Goal: Information Seeking & Learning: Learn about a topic

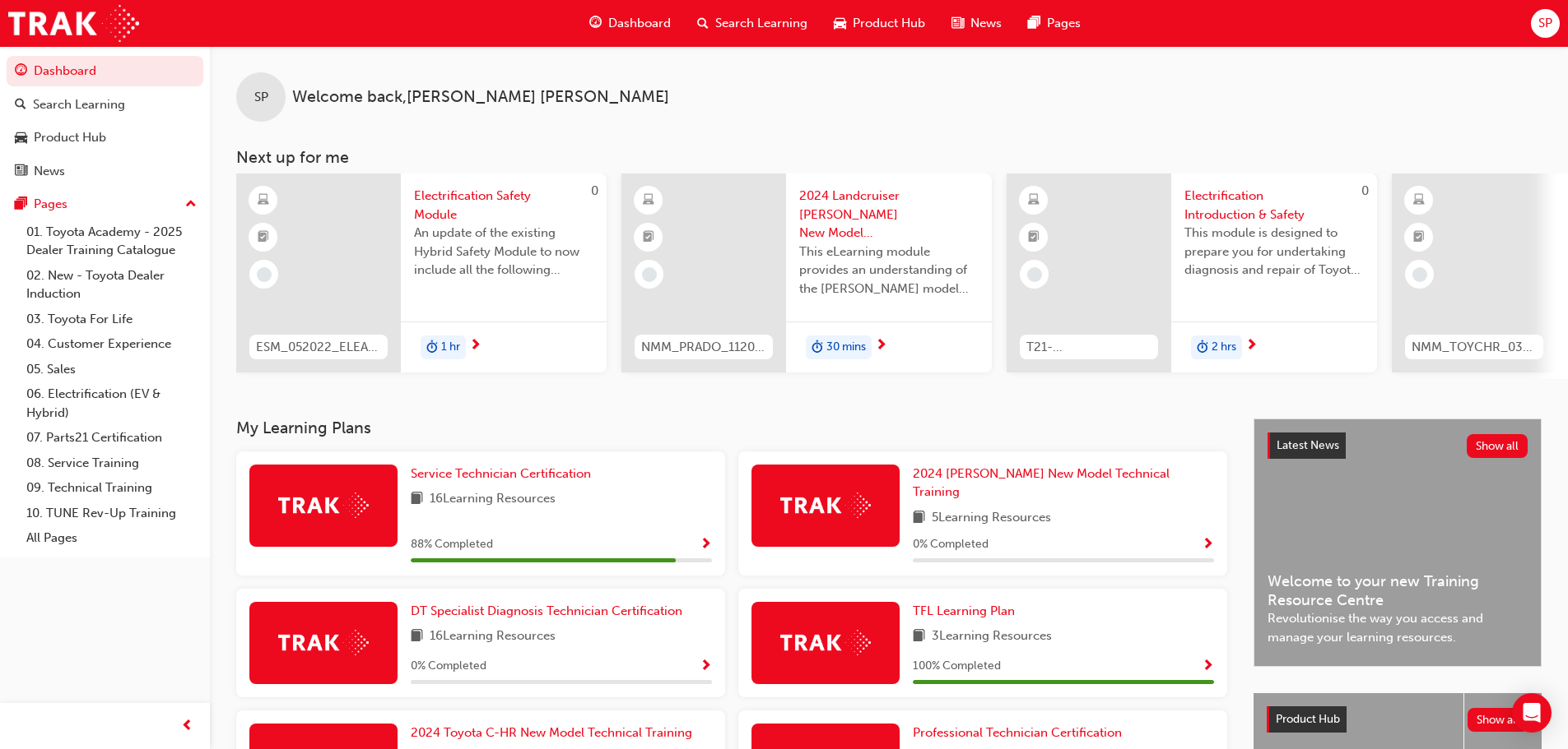
click at [542, 411] on div "SP Welcome back , [PERSON_NAME] Next up for me 0 ESM_052022_ELEARN Electrificat…" at bounding box center [889, 232] width 1358 height 373
click at [539, 478] on span "Service Technician Certification" at bounding box center [500, 473] width 180 height 15
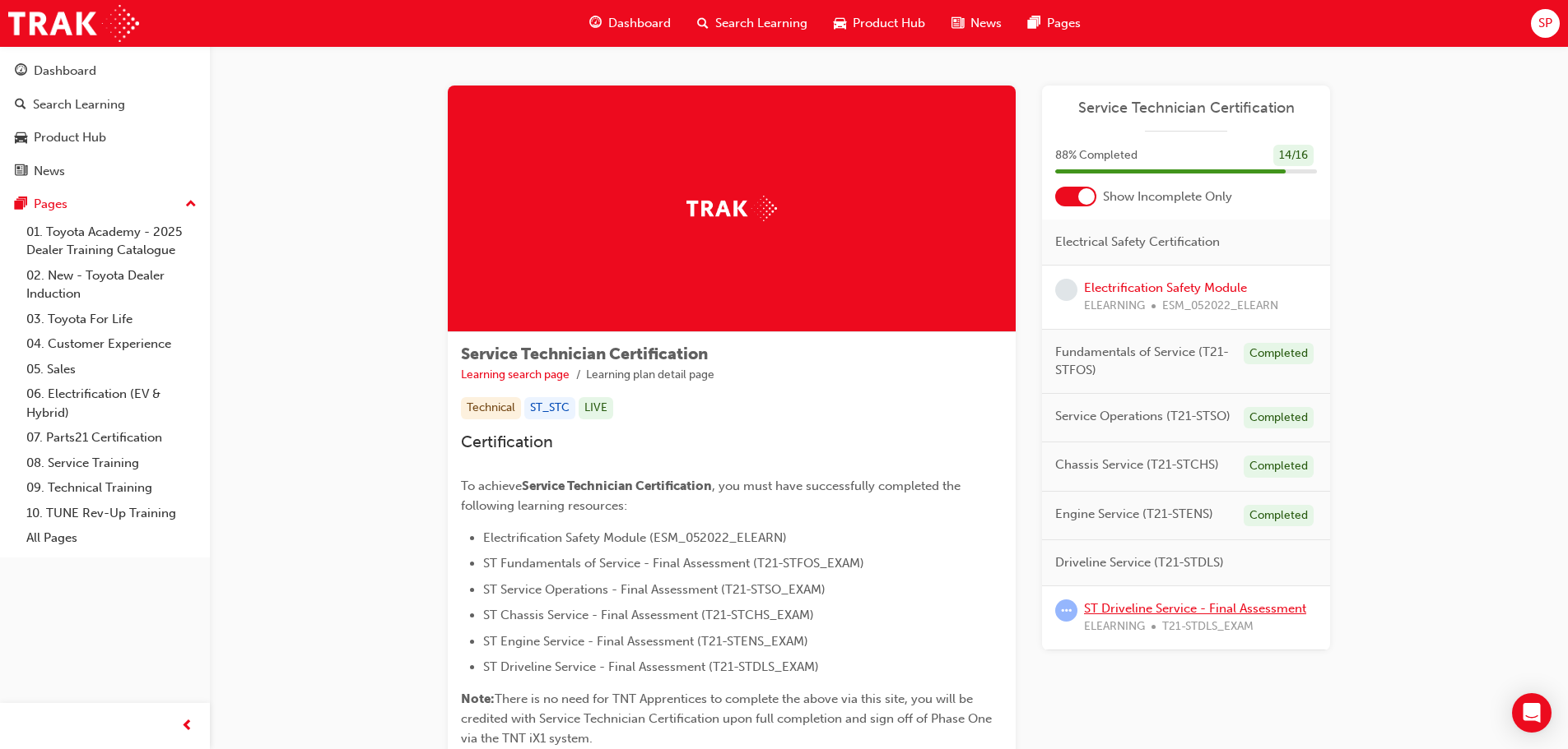
click at [1206, 614] on link "ST Driveline Service - Final Assessment" at bounding box center [1195, 608] width 222 height 15
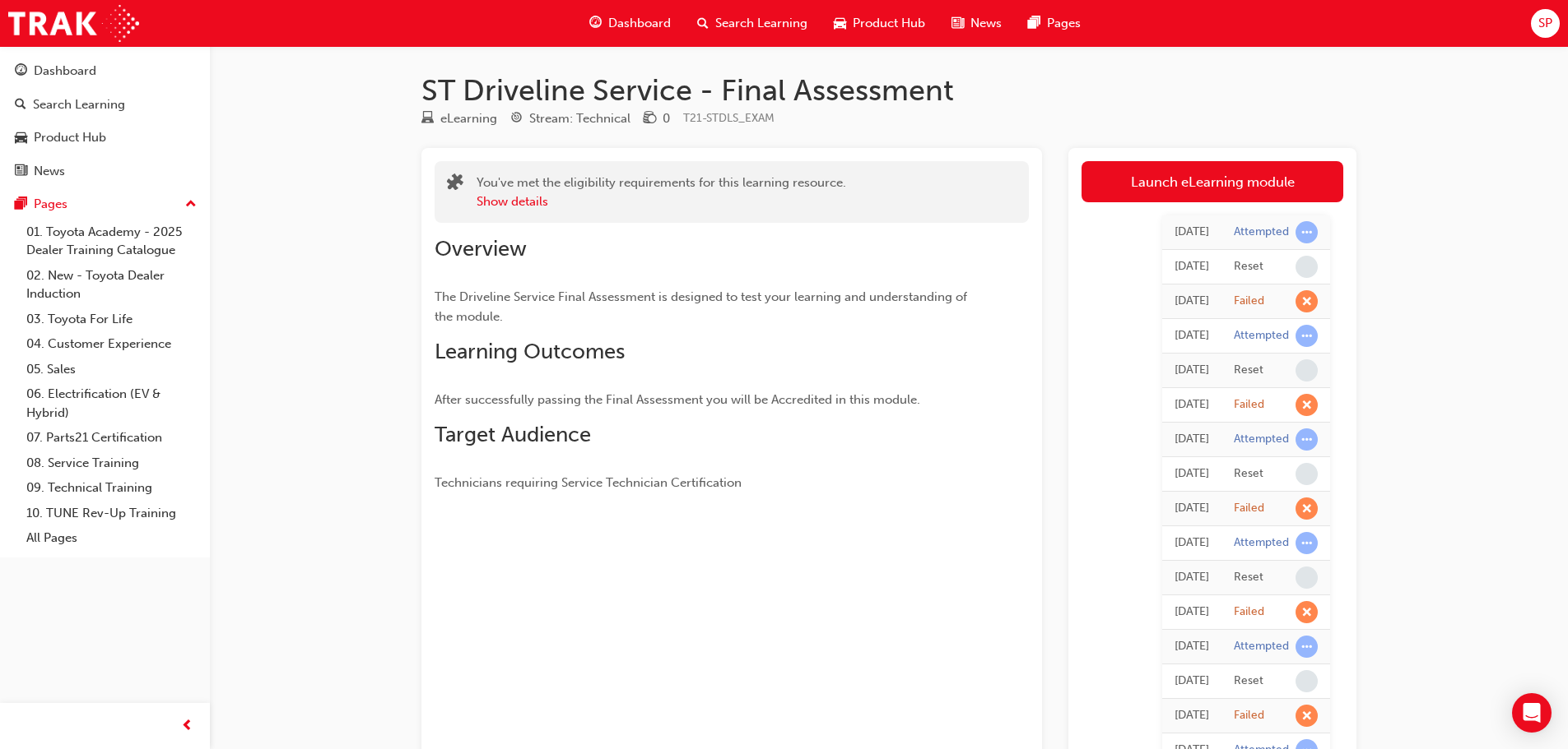
click at [655, 21] on span "Dashboard" at bounding box center [639, 22] width 62 height 18
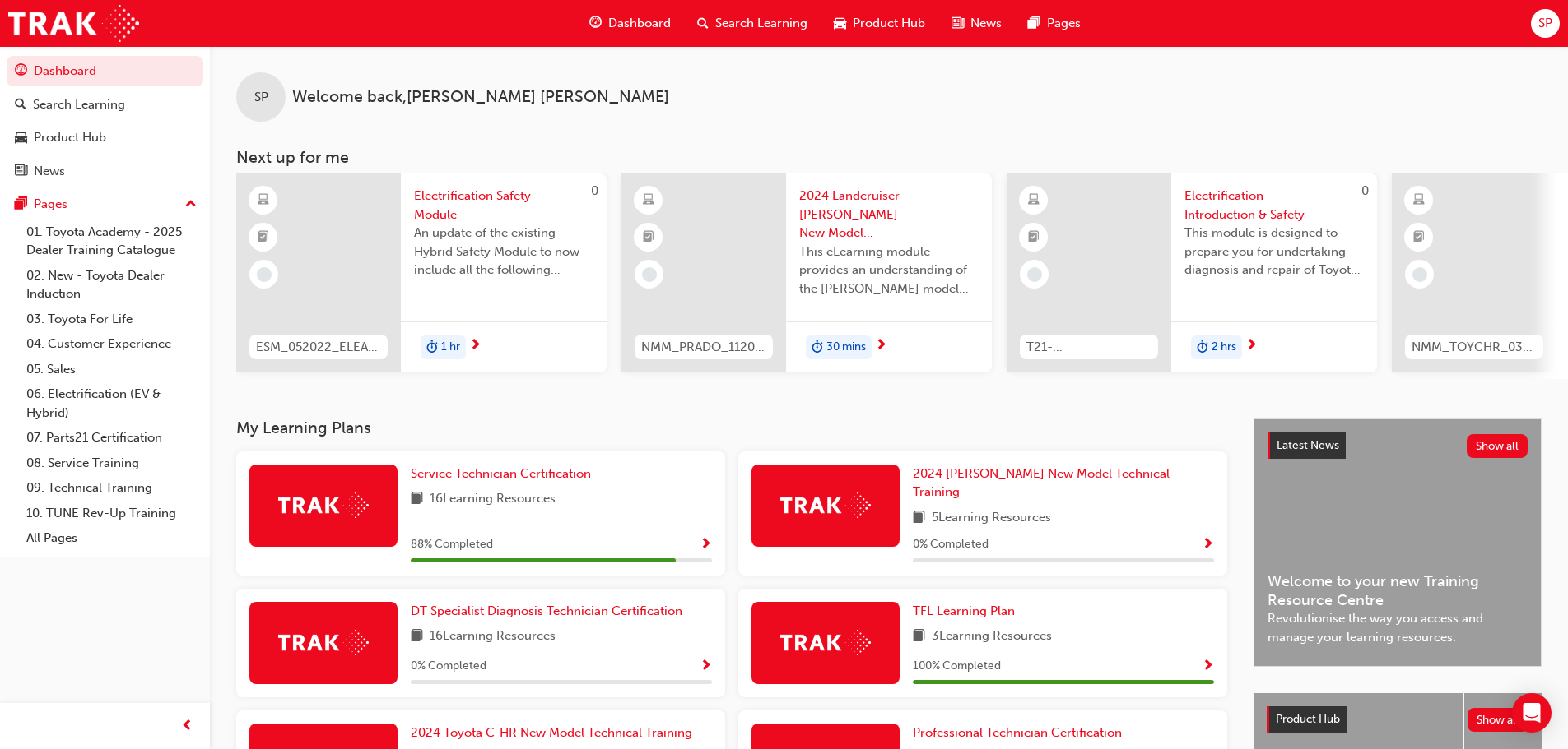
click at [444, 479] on span "Service Technician Certification" at bounding box center [500, 473] width 180 height 15
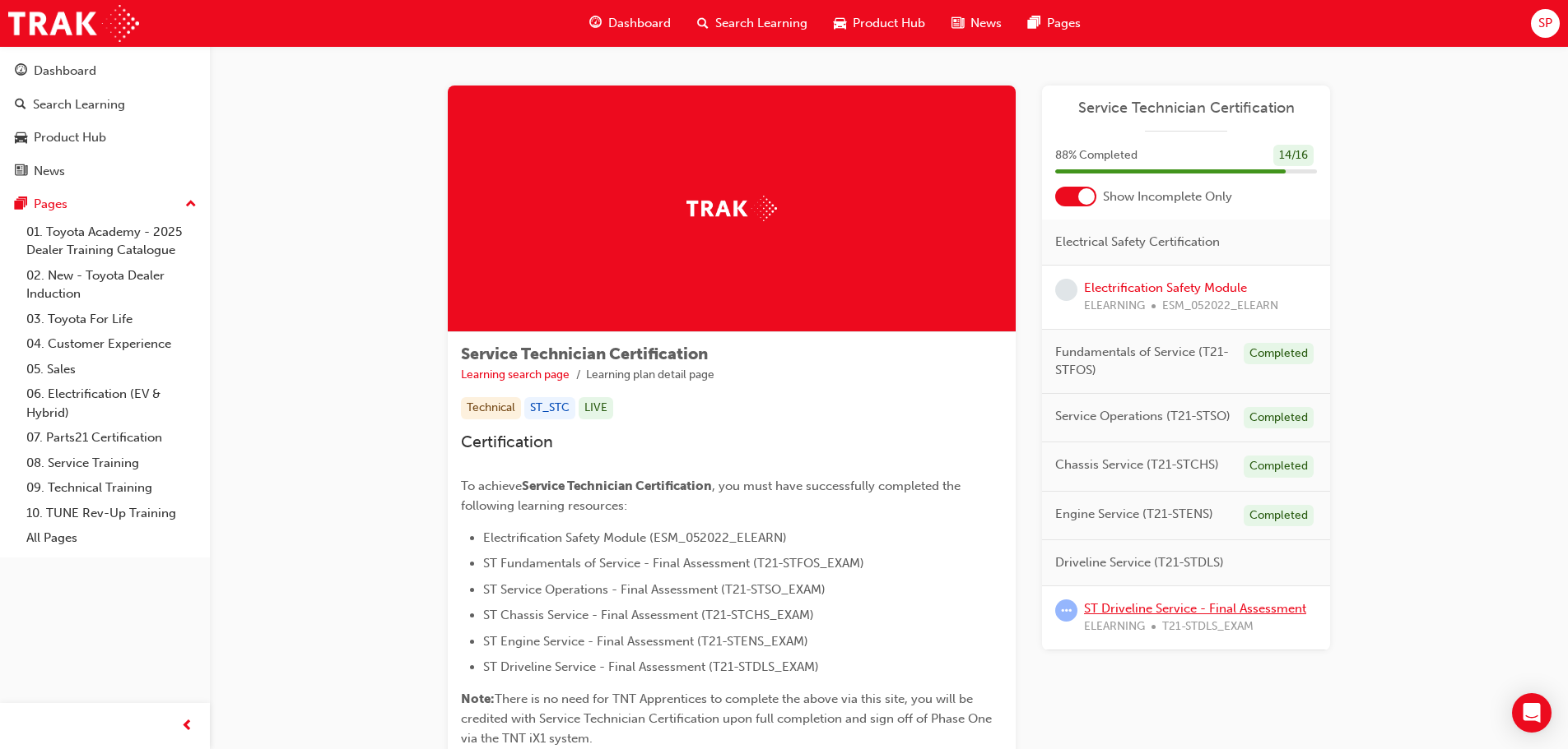
click at [1190, 612] on link "ST Driveline Service - Final Assessment" at bounding box center [1195, 608] width 222 height 15
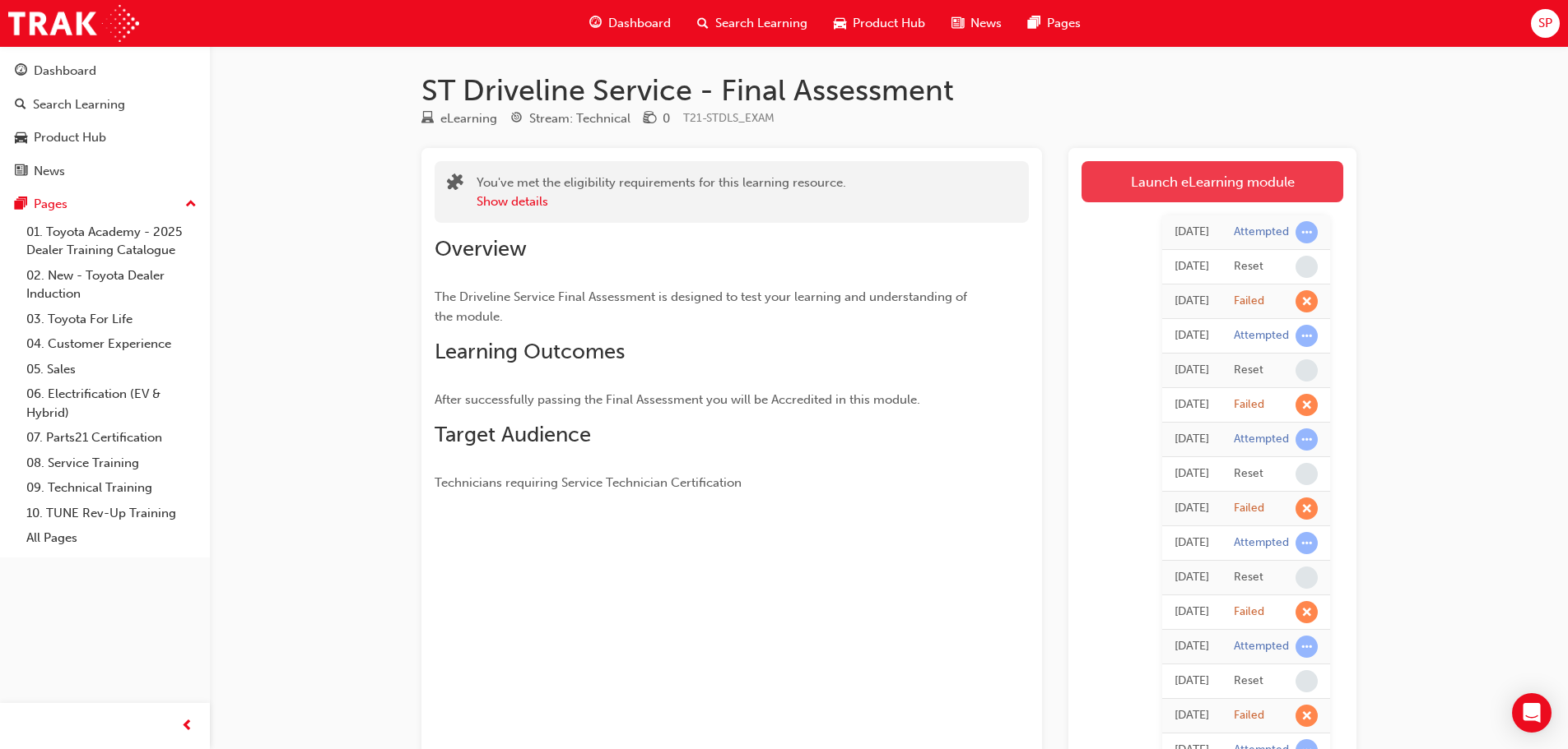
click at [1184, 179] on link "Launch eLearning module" at bounding box center [1212, 182] width 262 height 41
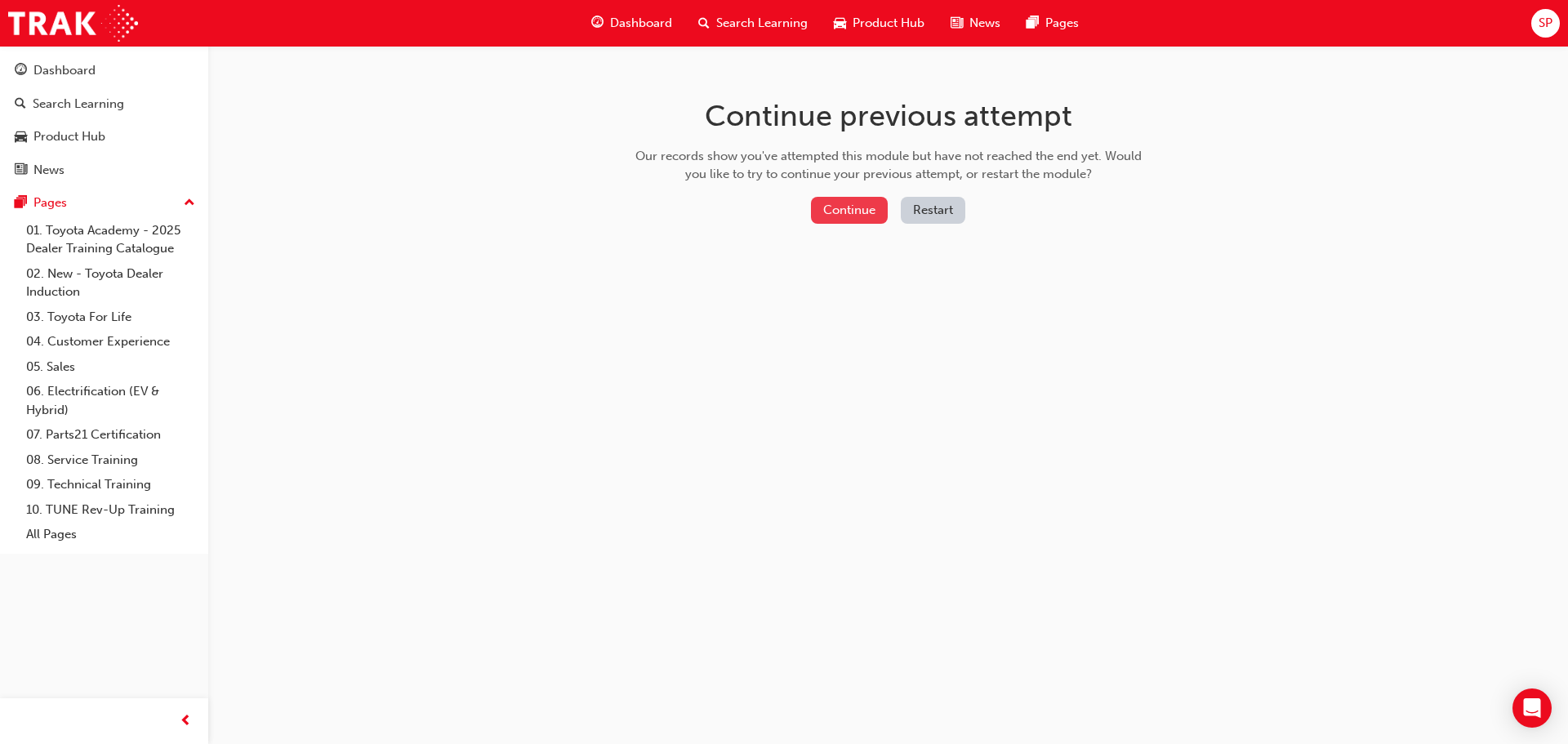
click at [853, 207] on button "Continue" at bounding box center [849, 211] width 76 height 27
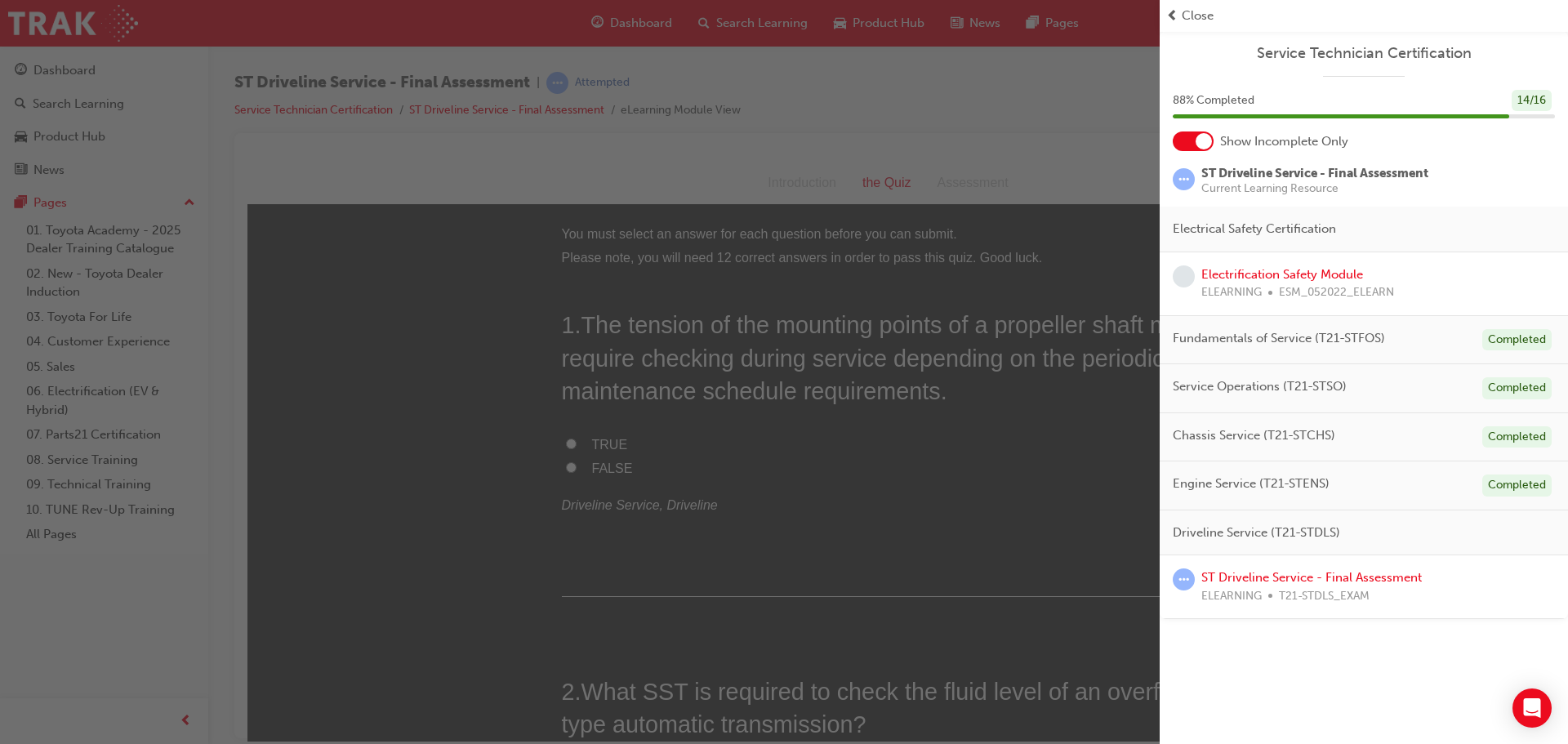
click at [424, 399] on div "button" at bounding box center [580, 372] width 1160 height 744
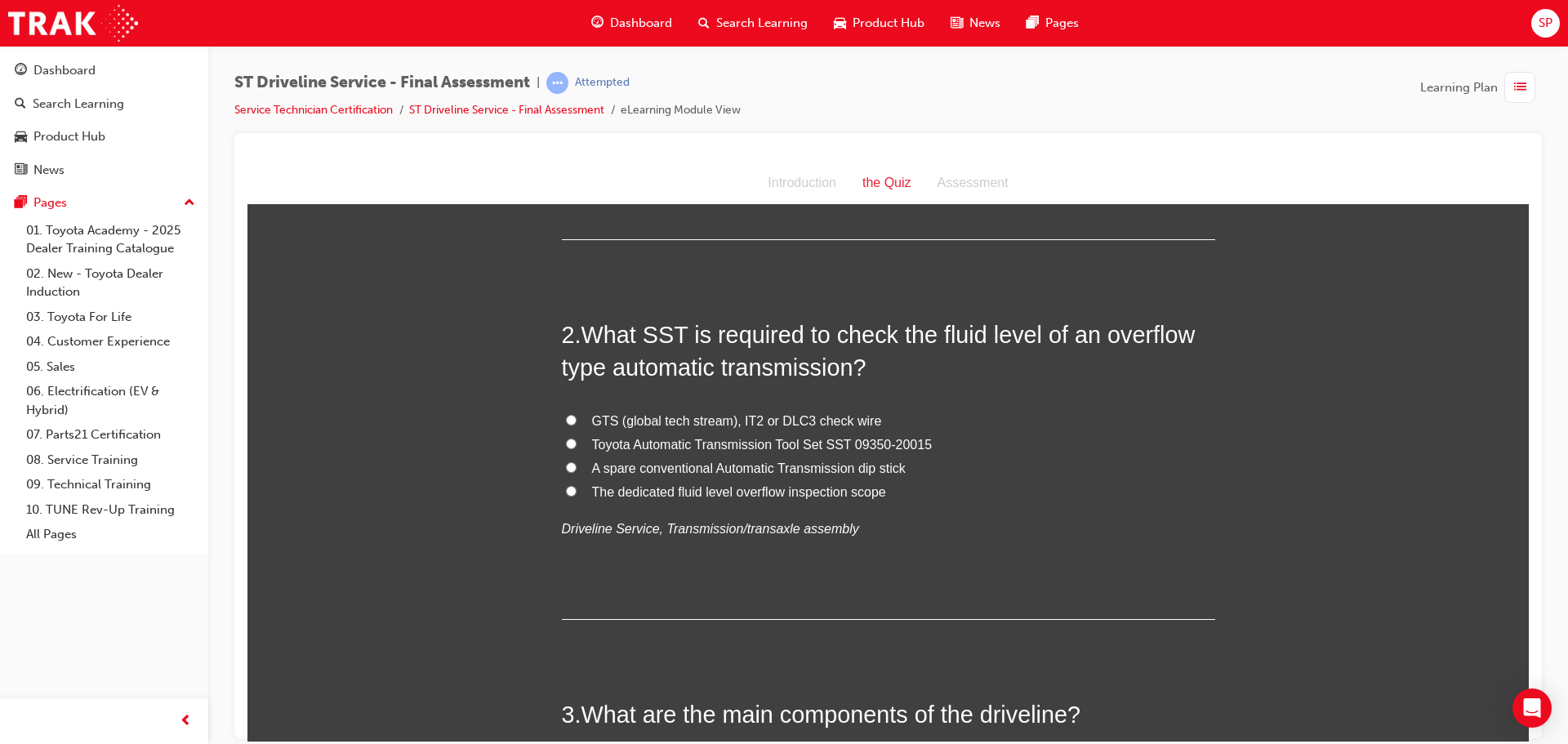
scroll to position [409, 0]
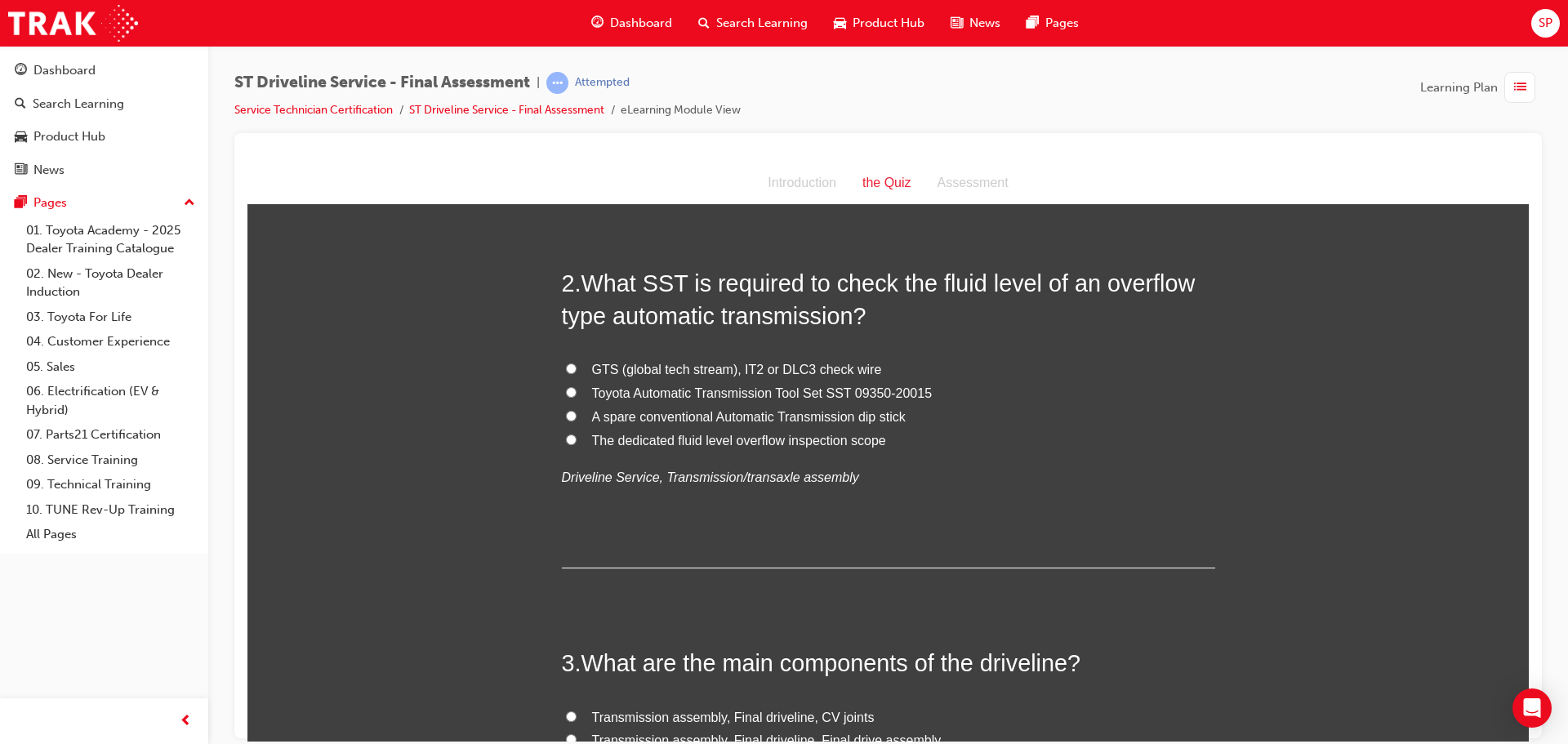
click at [704, 391] on span "Toyota Automatic Transmission Tool Set SST 09350-20015" at bounding box center [762, 392] width 341 height 14
click at [577, 391] on input "Toyota Automatic Transmission Tool Set SST 09350-20015" at bounding box center [571, 391] width 11 height 11
radio input "true"
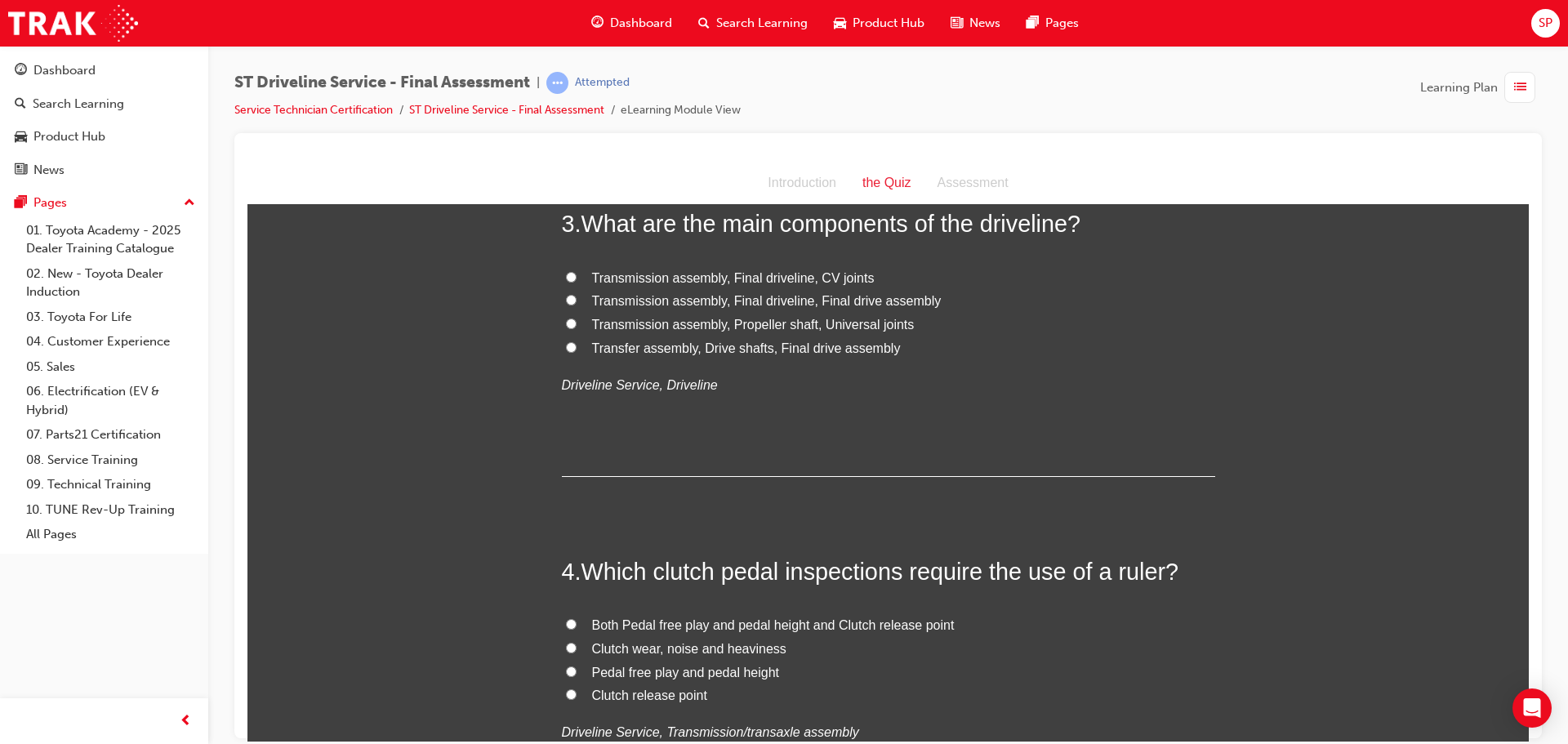
scroll to position [899, 0]
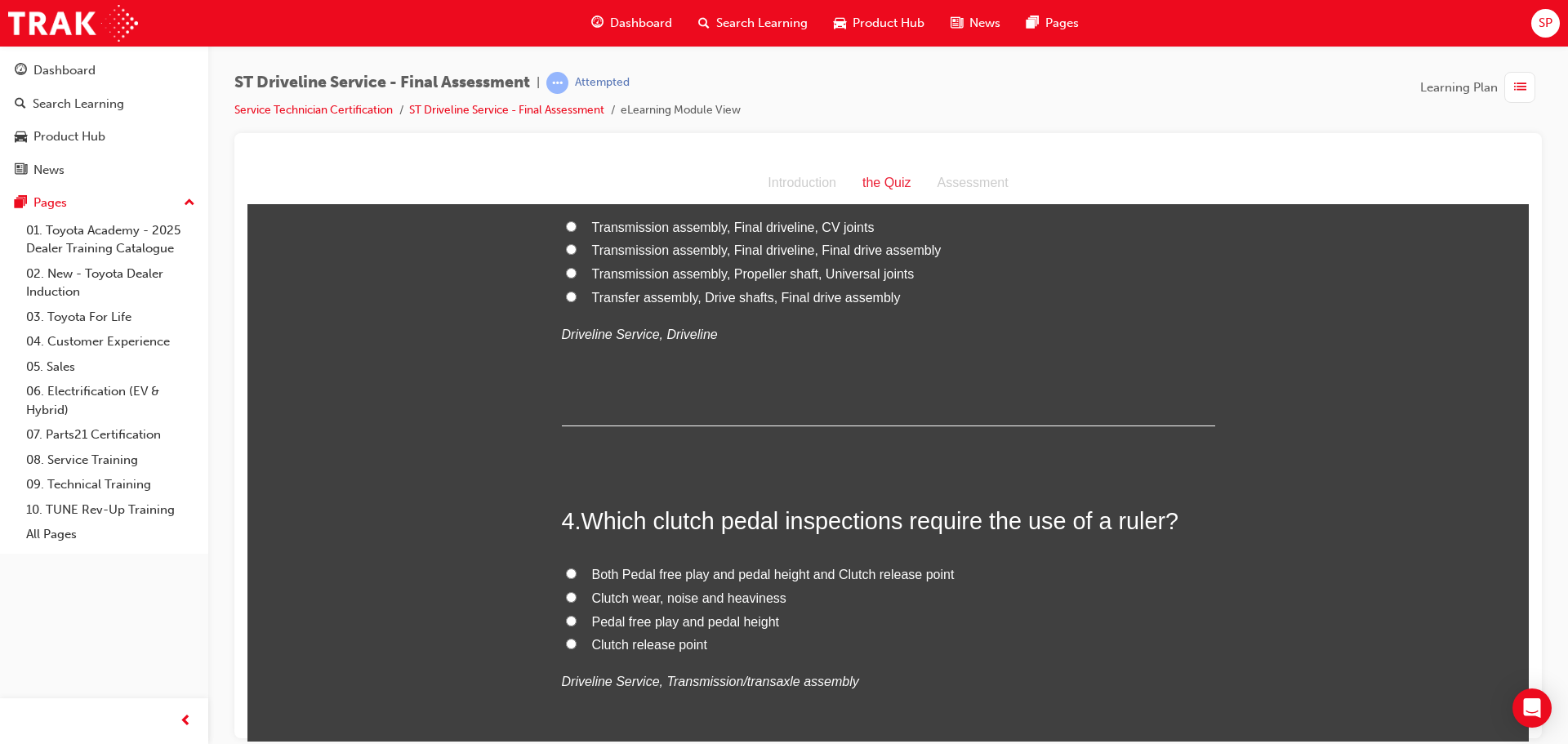
click at [870, 567] on span "Both Pedal free play and pedal height and Clutch release point" at bounding box center [773, 574] width 362 height 14
click at [577, 568] on input "Both Pedal free play and pedal height and Clutch release point" at bounding box center [571, 573] width 11 height 11
radio input "true"
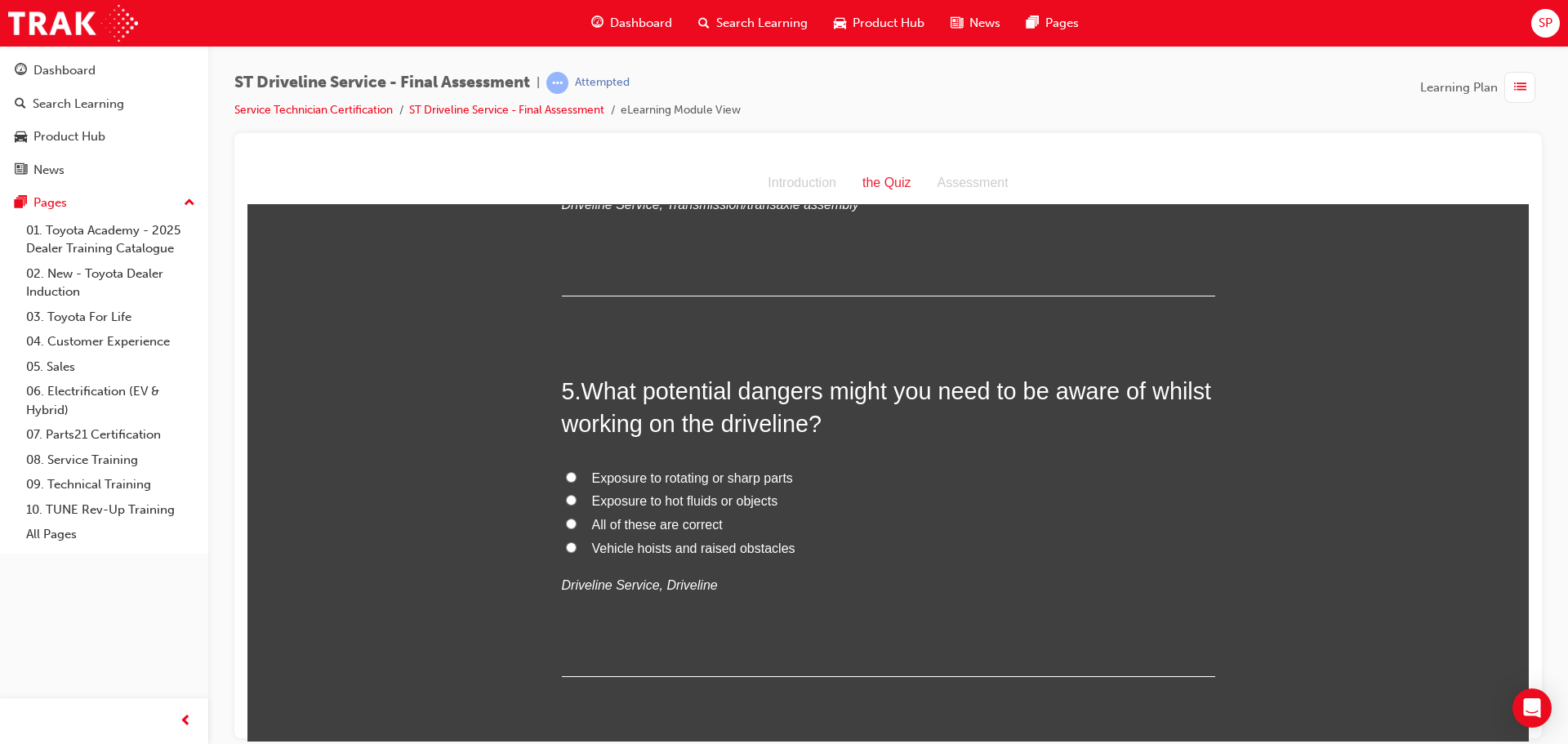
scroll to position [1388, 0]
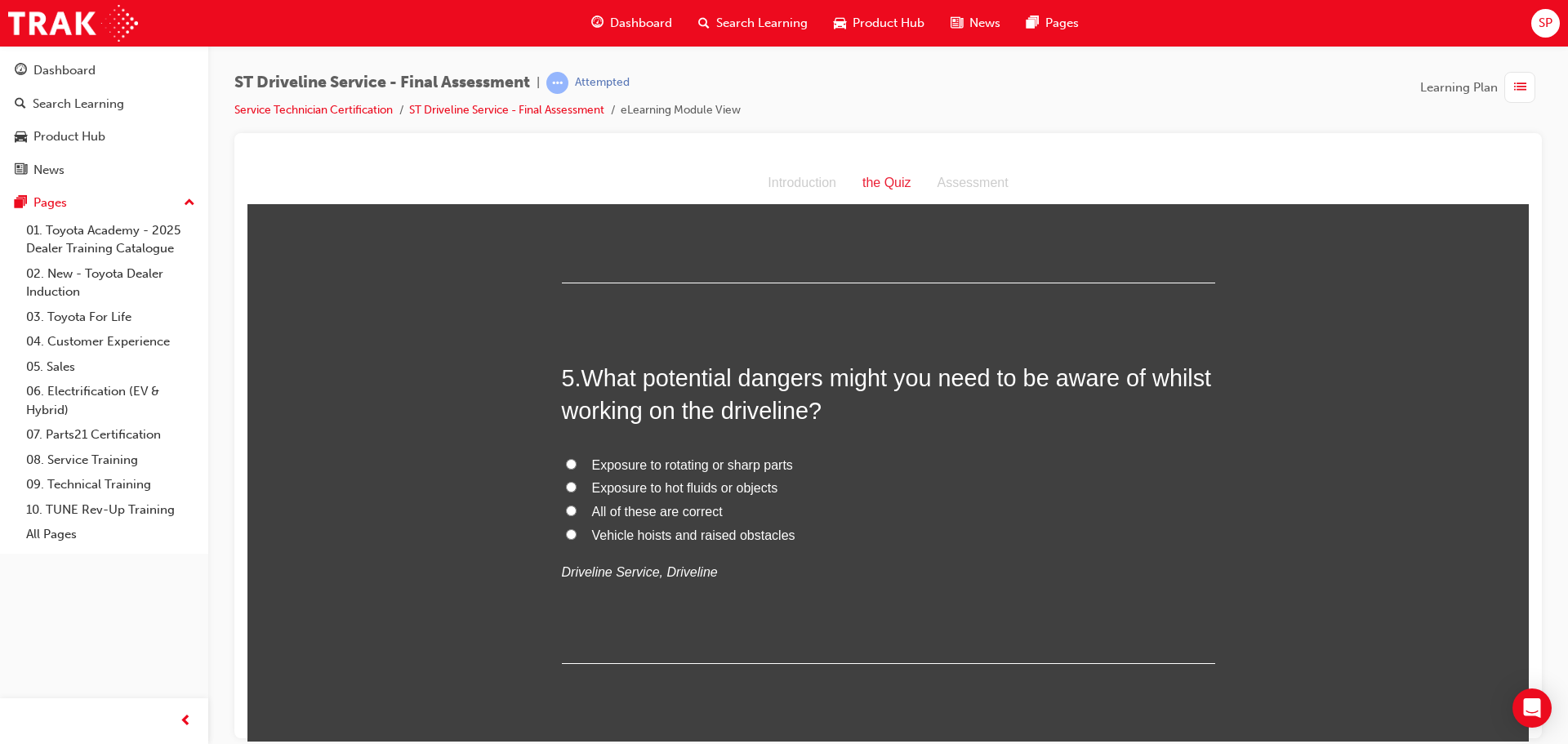
click at [626, 509] on span "All of these are correct" at bounding box center [657, 511] width 130 height 14
click at [577, 509] on input "All of these are correct" at bounding box center [571, 510] width 11 height 11
radio input "true"
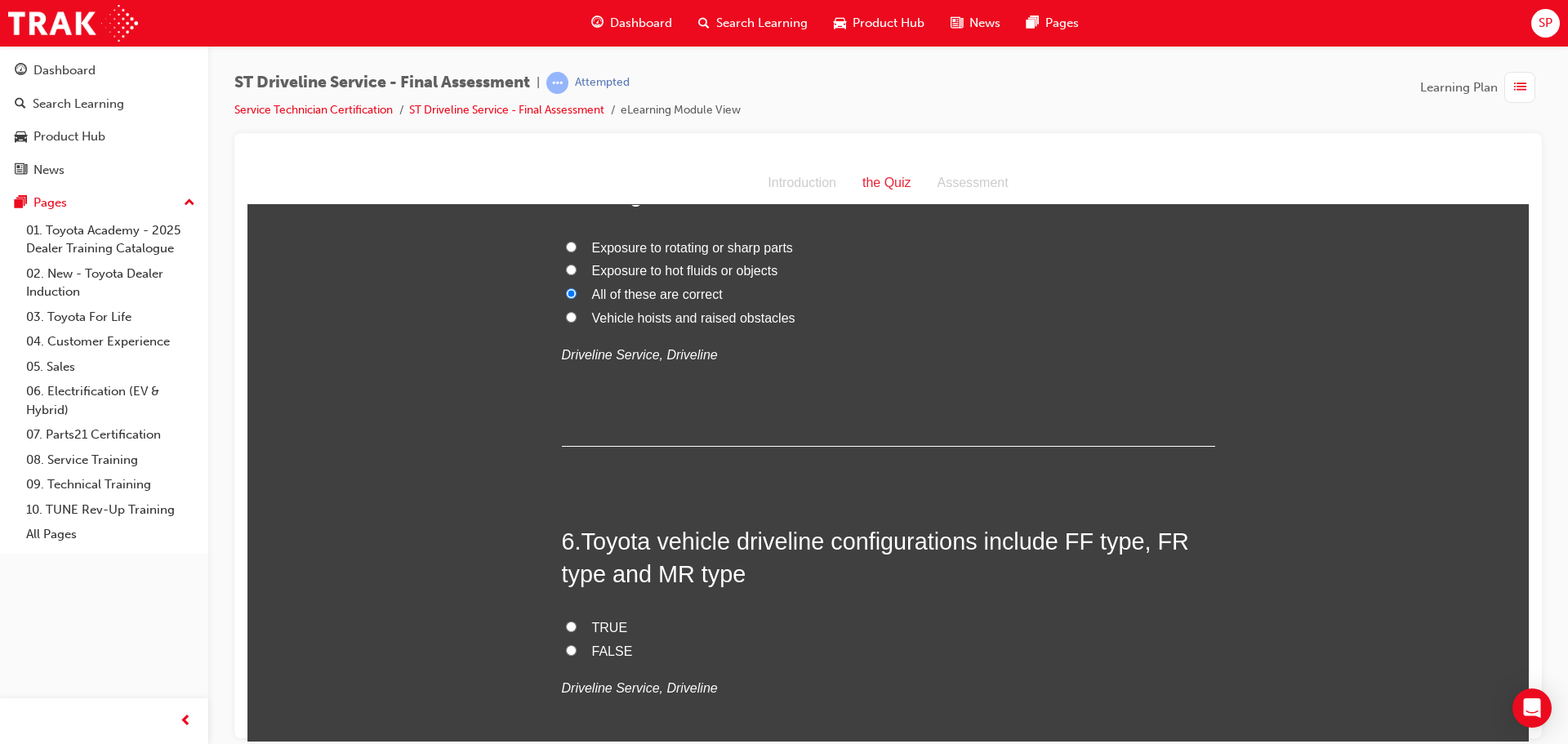
scroll to position [1634, 0]
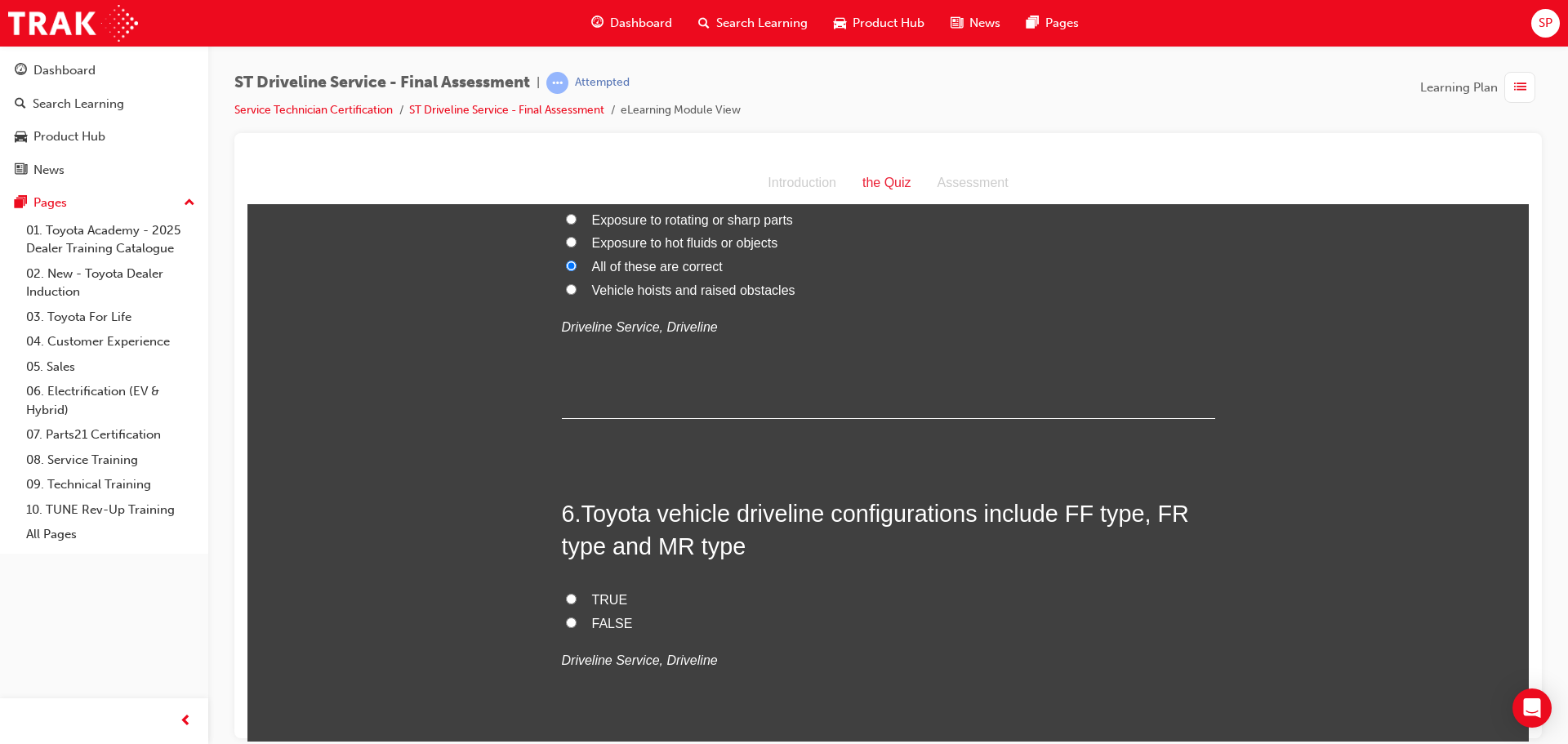
click at [609, 595] on span "TRUE" at bounding box center [610, 599] width 36 height 14
click at [577, 595] on input "TRUE" at bounding box center [571, 598] width 11 height 11
radio input "true"
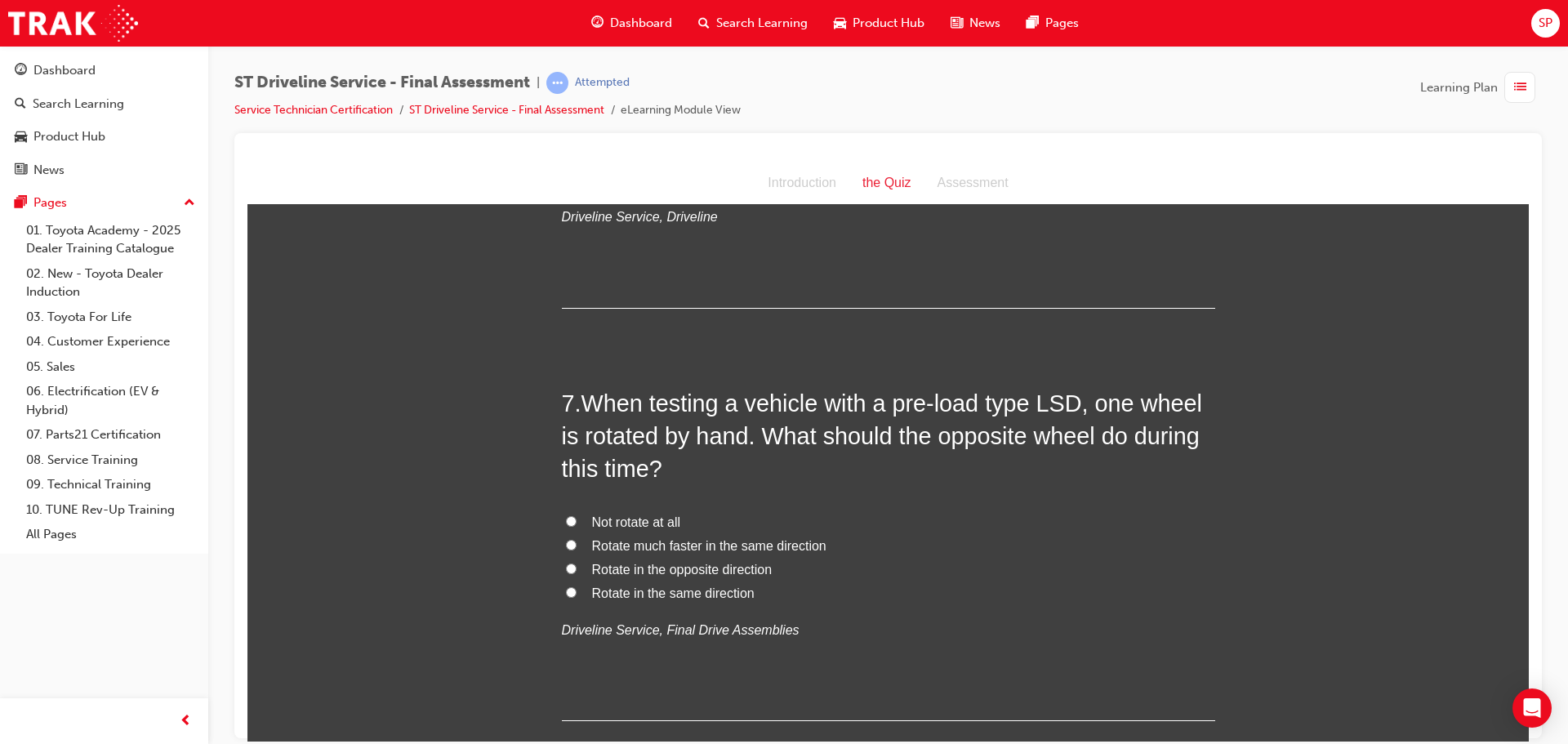
scroll to position [2124, 0]
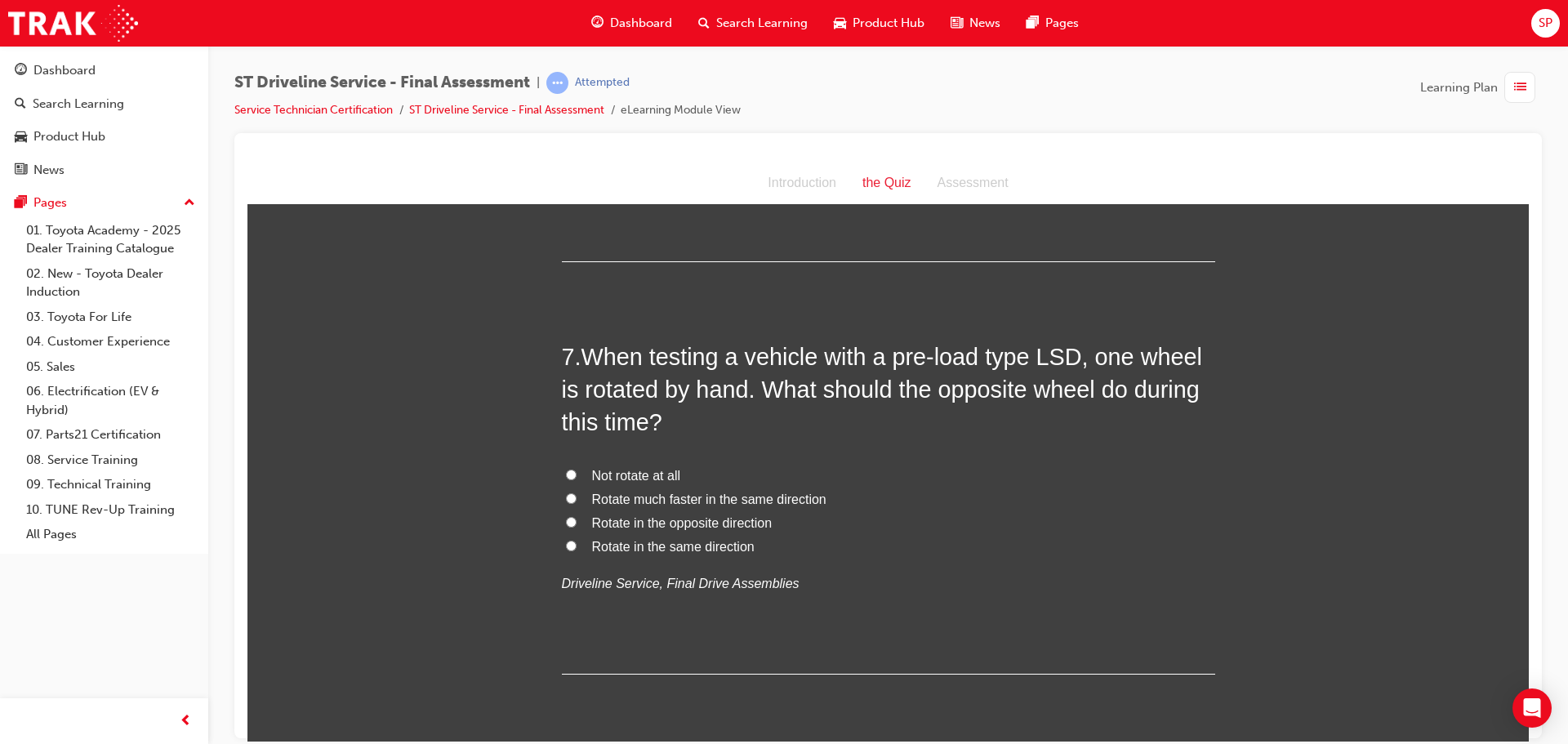
click at [695, 547] on span "Rotate in the same direction" at bounding box center [673, 546] width 162 height 14
click at [577, 547] on input "Rotate in the same direction" at bounding box center [571, 545] width 11 height 11
radio input "true"
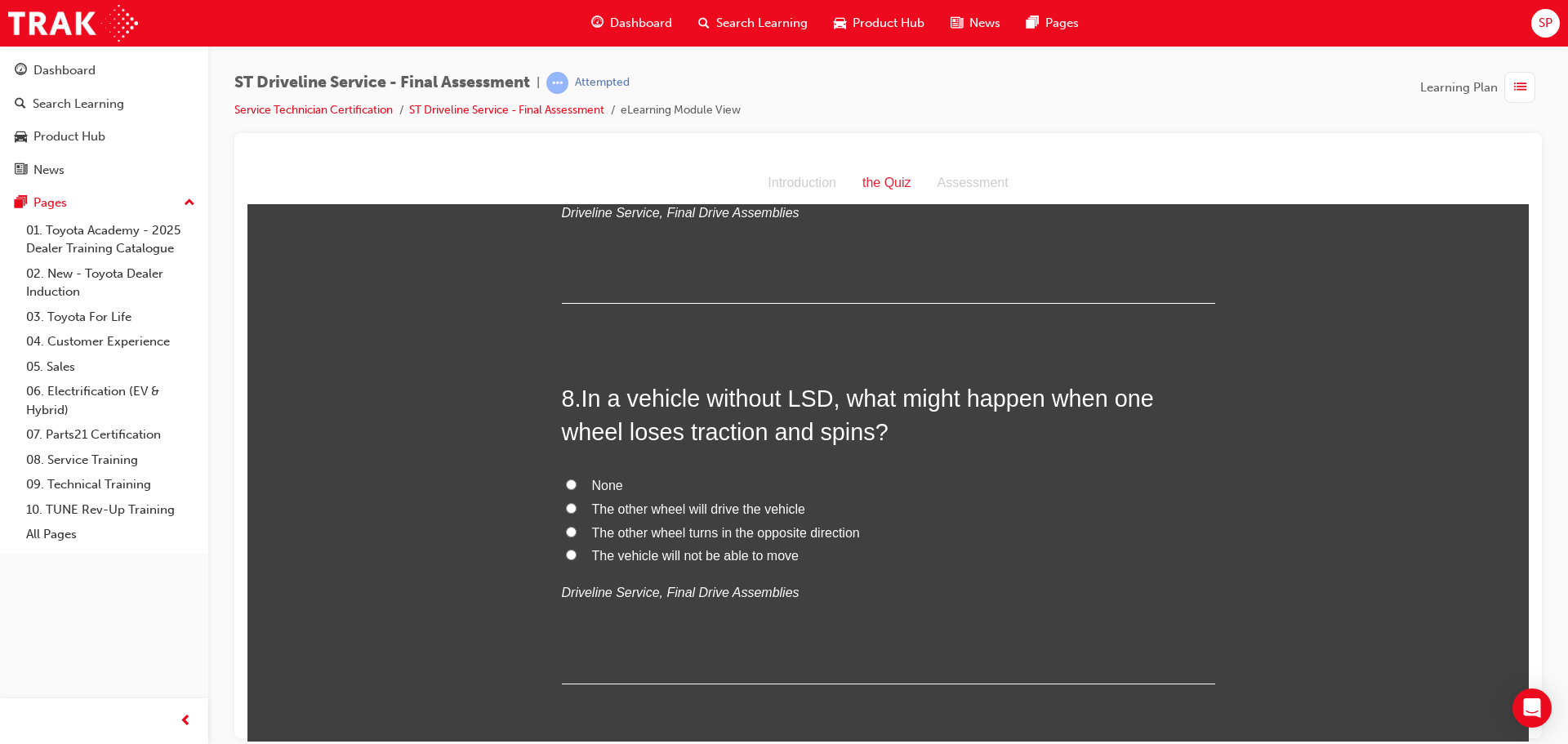
scroll to position [2532, 0]
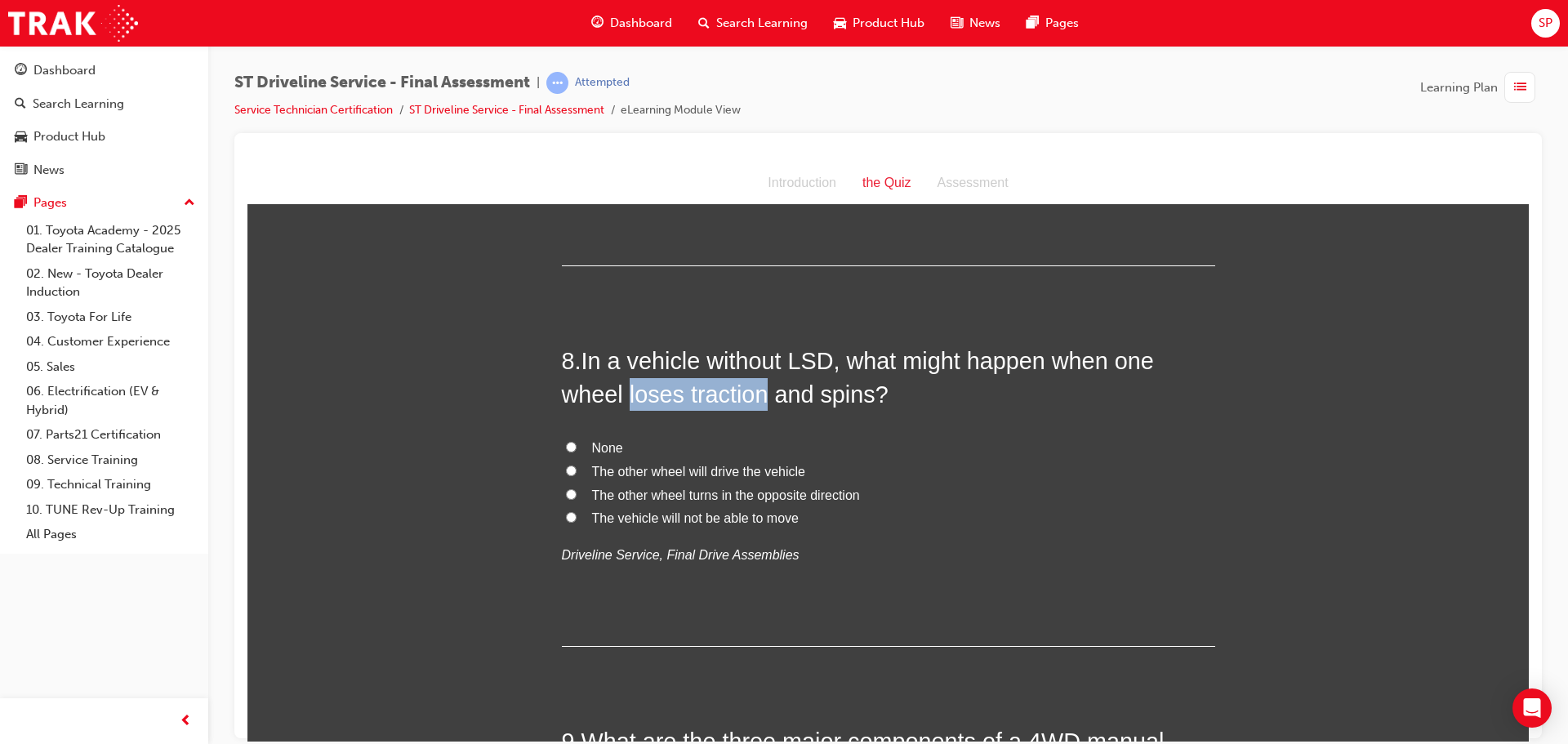
drag, startPoint x: 760, startPoint y: 390, endPoint x: 624, endPoint y: 389, distance: 136.0
click at [624, 389] on span "In a vehicle without LSD, what might happen when one wheel loses traction and s…" at bounding box center [858, 376] width 592 height 59
copy span "loses traction"
click at [728, 516] on span "The vehicle will not be able to move" at bounding box center [696, 517] width 207 height 14
click at [577, 516] on input "The vehicle will not be able to move" at bounding box center [571, 516] width 11 height 11
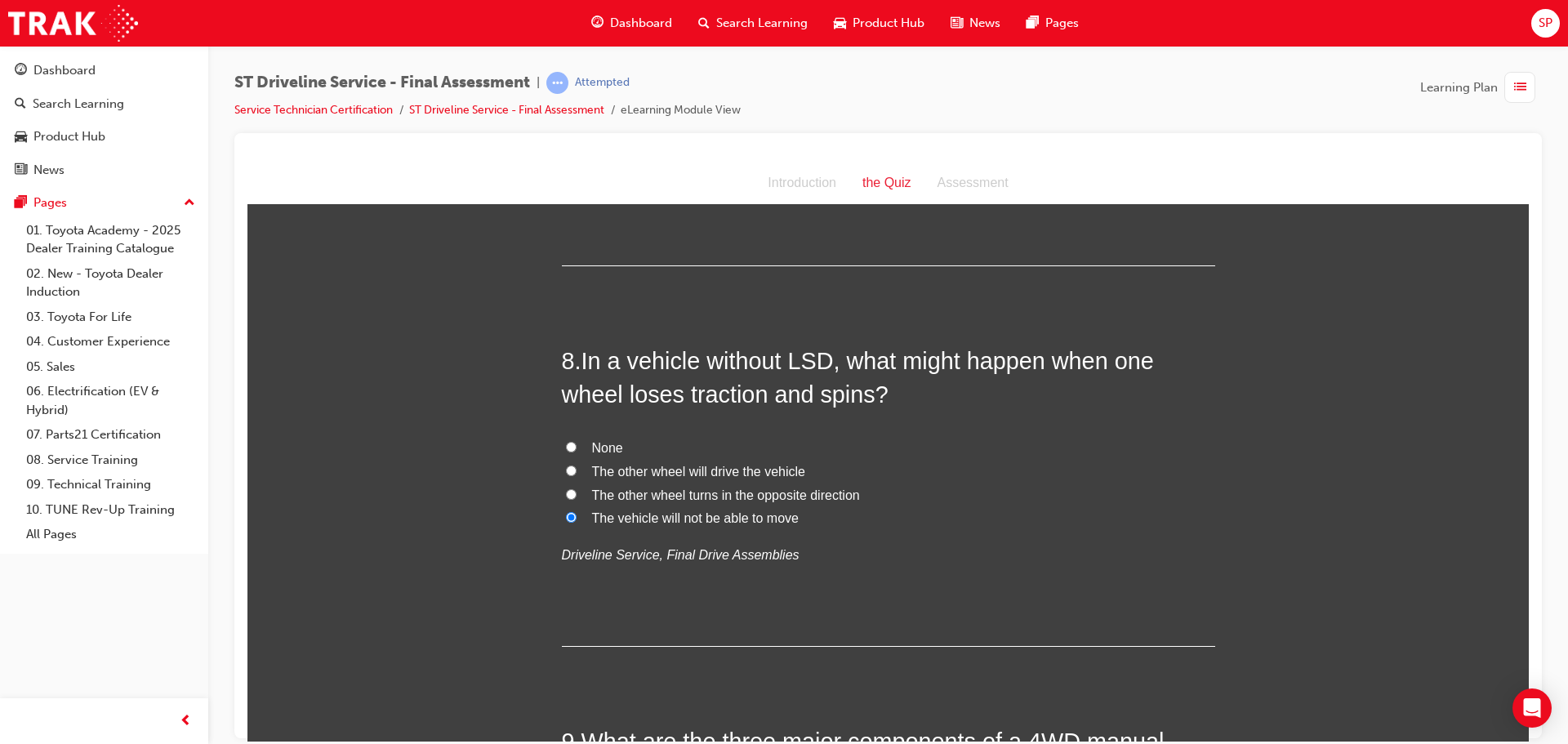
radio input "true"
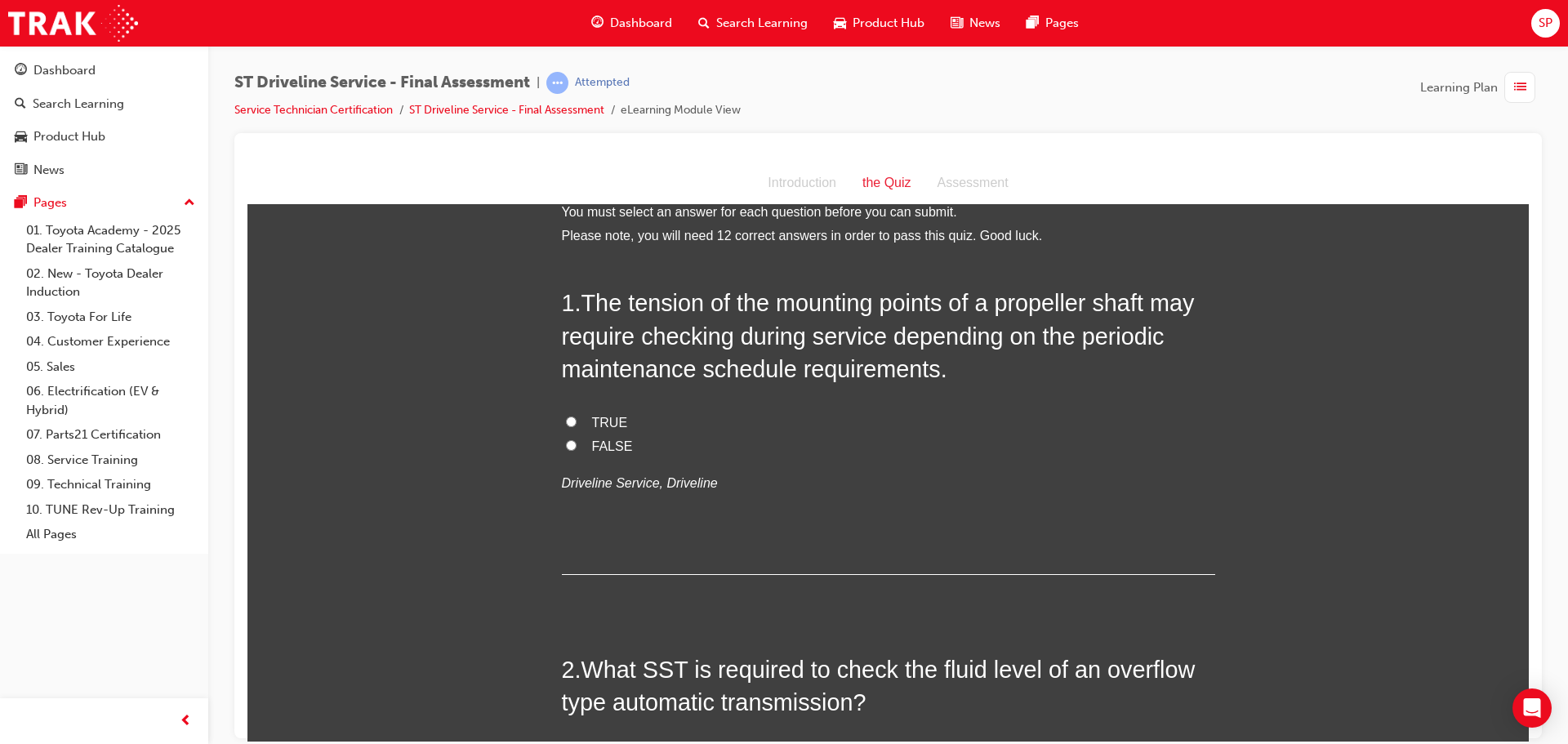
scroll to position [0, 0]
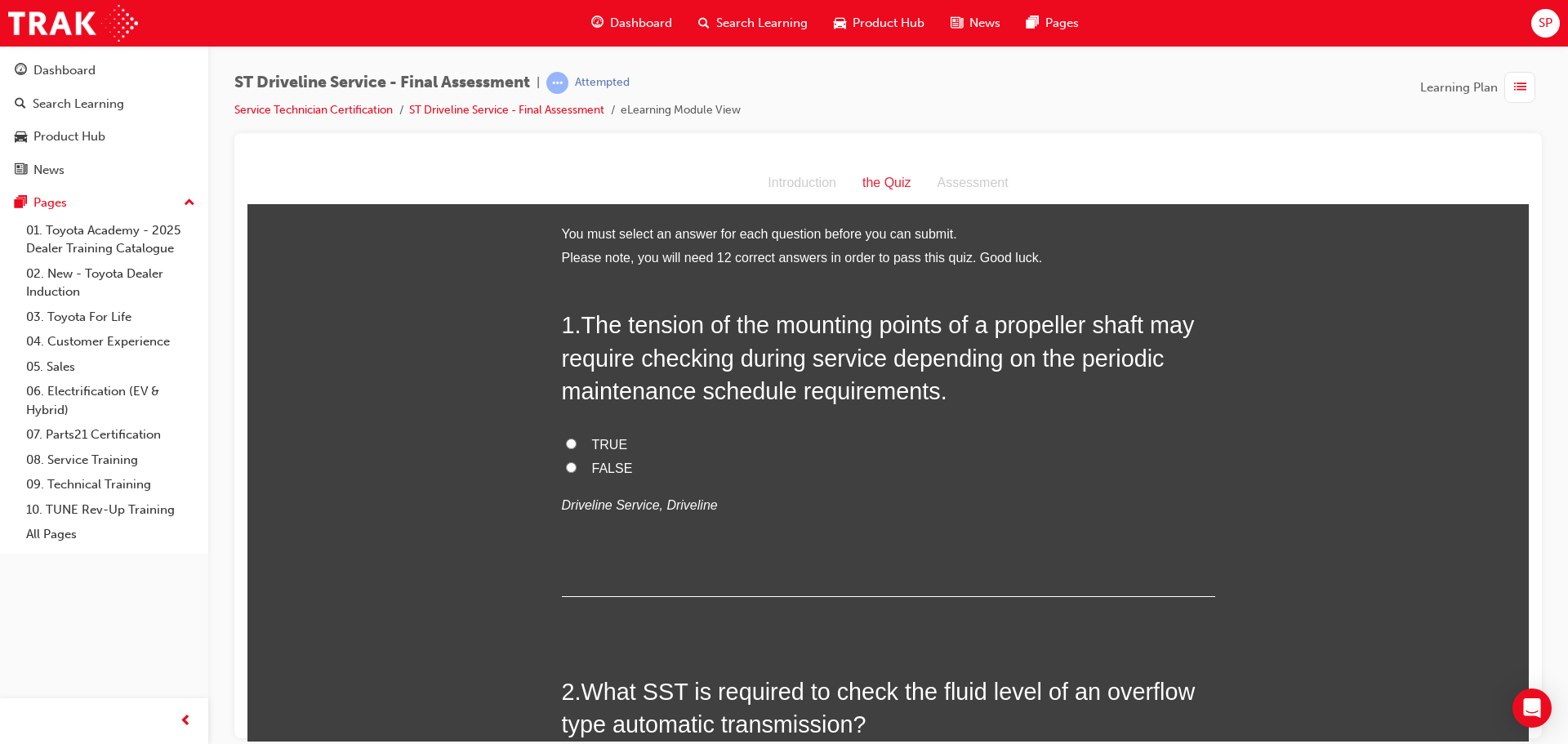
click at [579, 445] on label "TRUE" at bounding box center [889, 444] width 653 height 24
click at [577, 445] on input "TRUE" at bounding box center [571, 443] width 11 height 11
radio input "true"
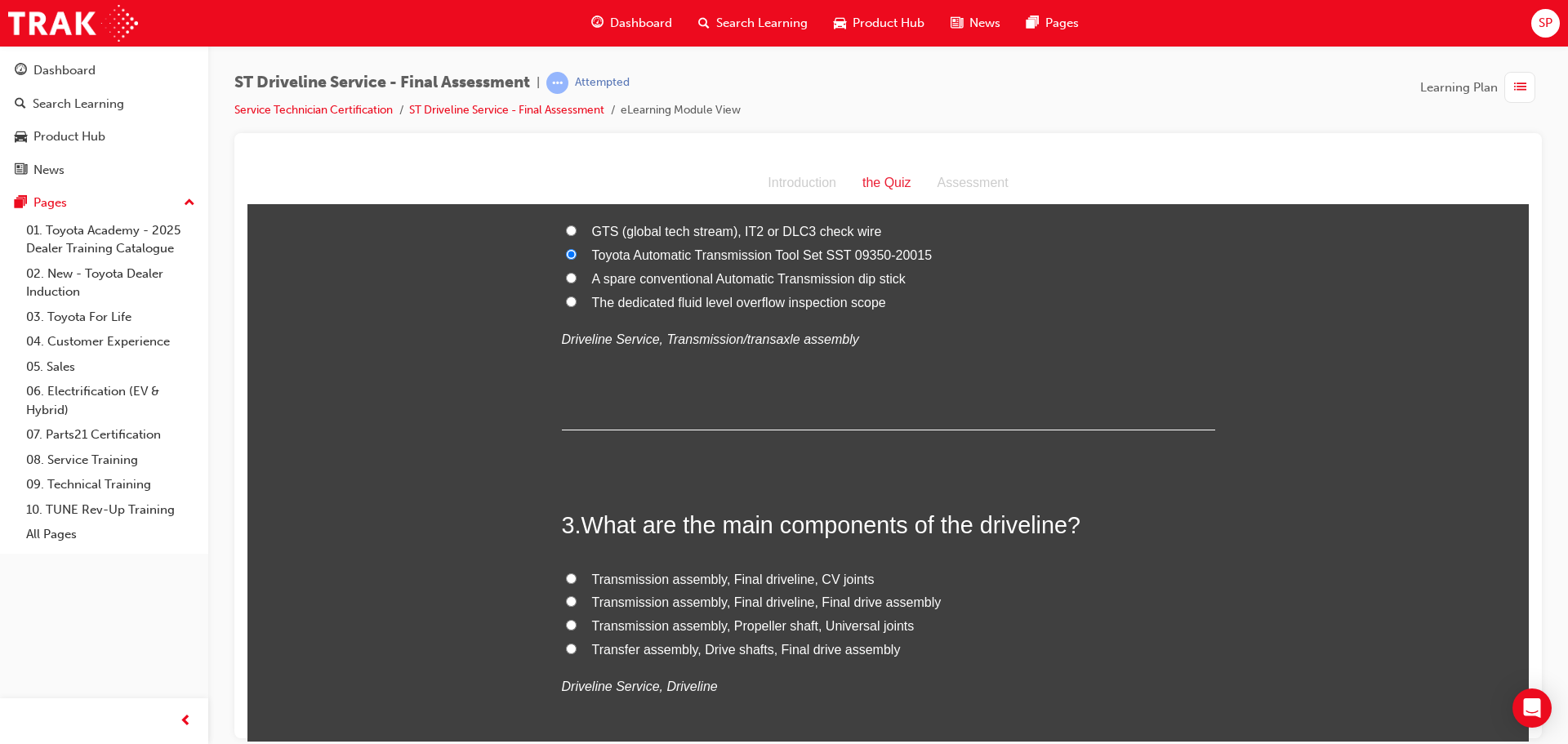
scroll to position [735, 0]
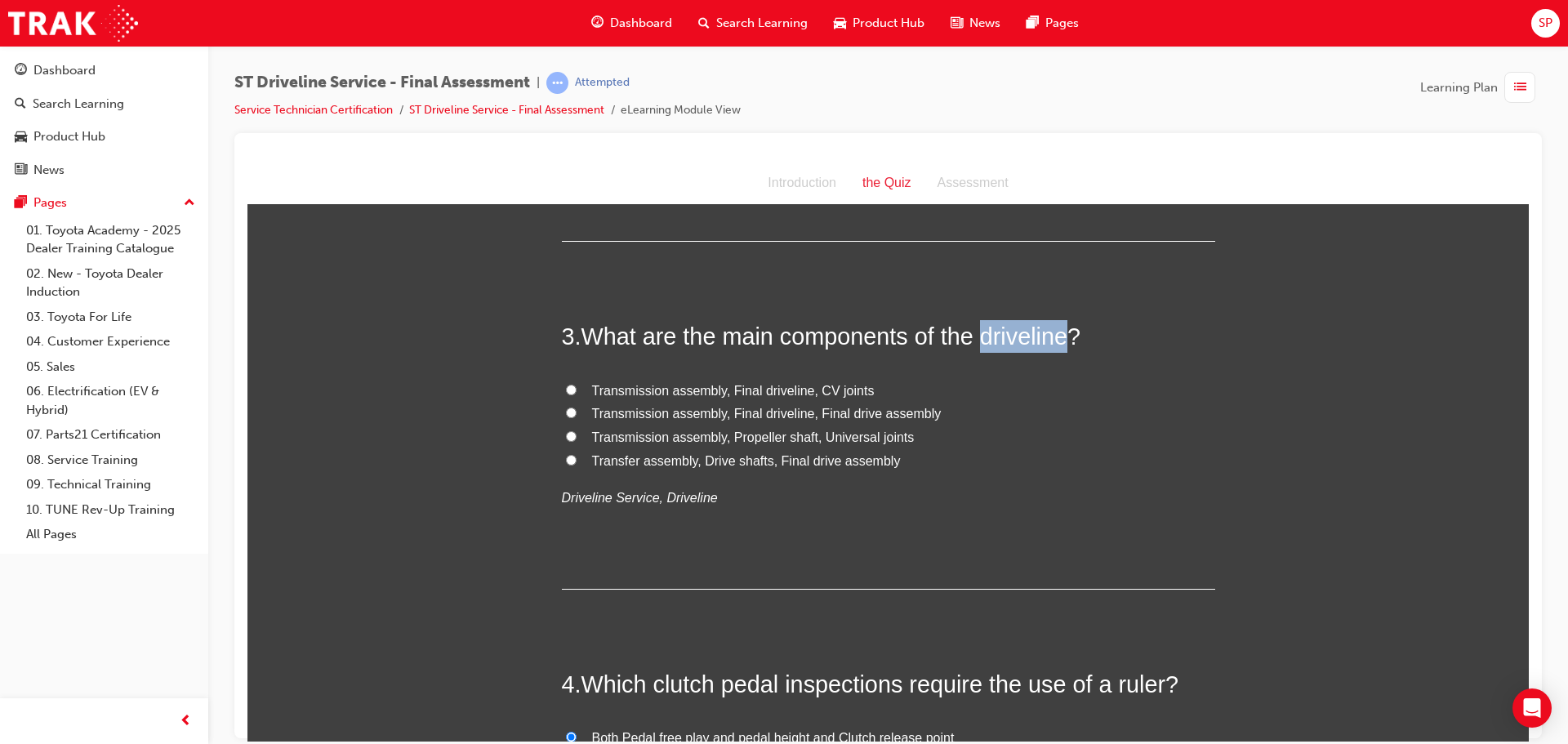
drag, startPoint x: 1065, startPoint y: 337, endPoint x: 980, endPoint y: 329, distance: 85.4
click at [980, 329] on span "What are the main components of the driveline?" at bounding box center [831, 335] width 499 height 26
copy span "driveline"
click at [602, 386] on span "Transmission assembly, Final driveline, CV joints" at bounding box center [733, 390] width 283 height 14
click at [577, 386] on input "Transmission assembly, Final driveline, CV joints" at bounding box center [571, 388] width 11 height 11
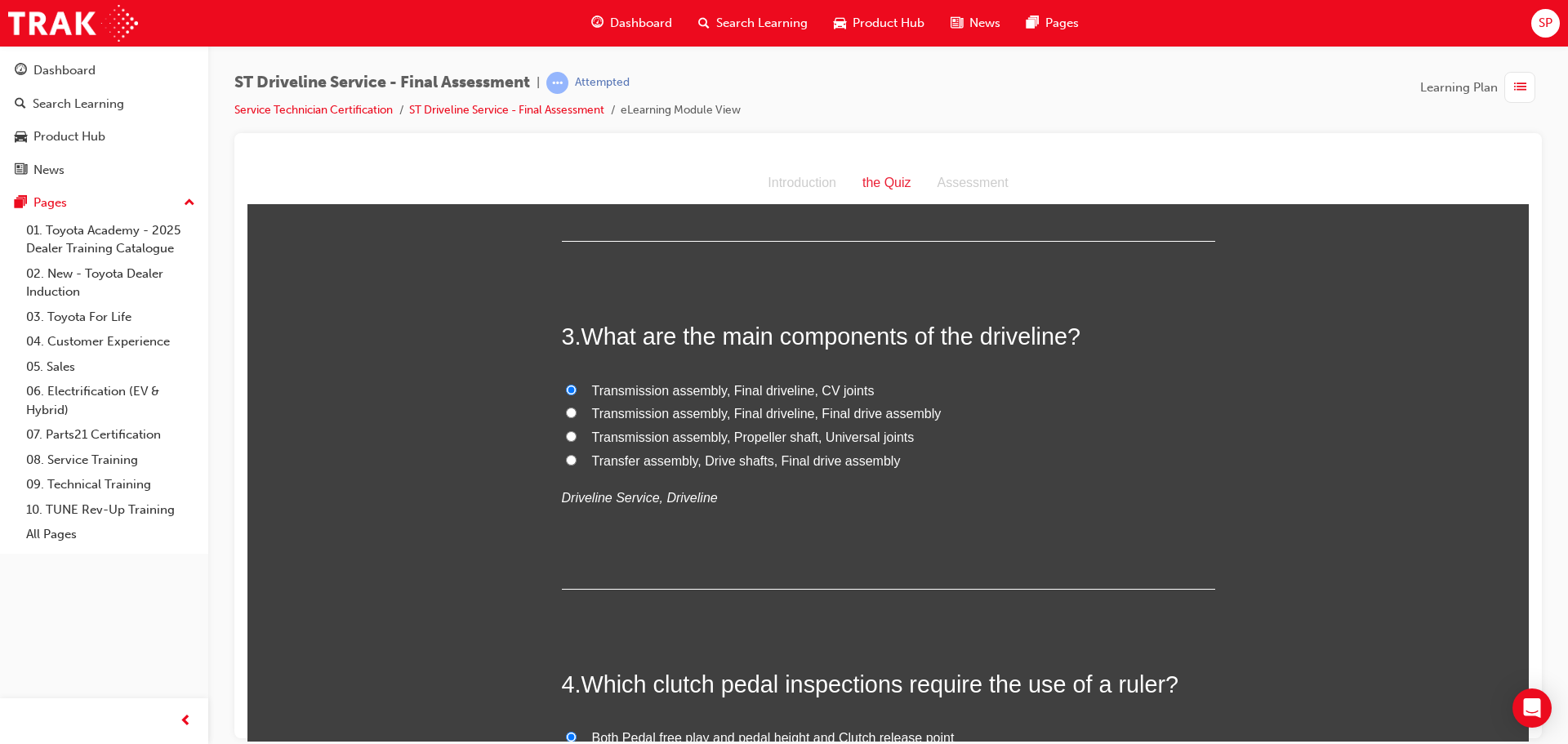
radio input "true"
click at [592, 415] on span "Transmission assembly, Final driveline, Final drive assembly" at bounding box center [767, 413] width 350 height 14
click at [577, 415] on input "Transmission assembly, Final driveline, Final drive assembly" at bounding box center [571, 412] width 11 height 11
radio input "true"
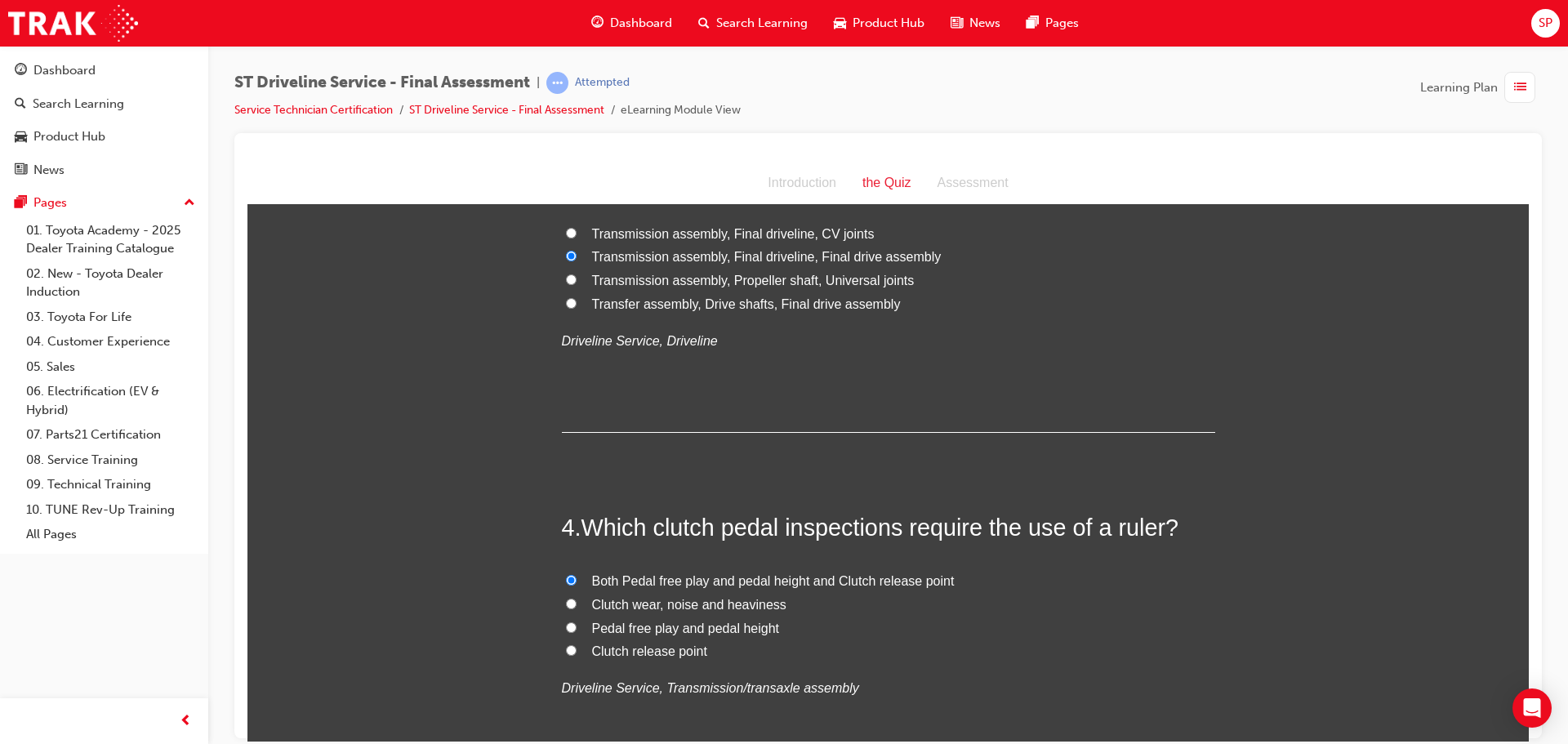
scroll to position [899, 0]
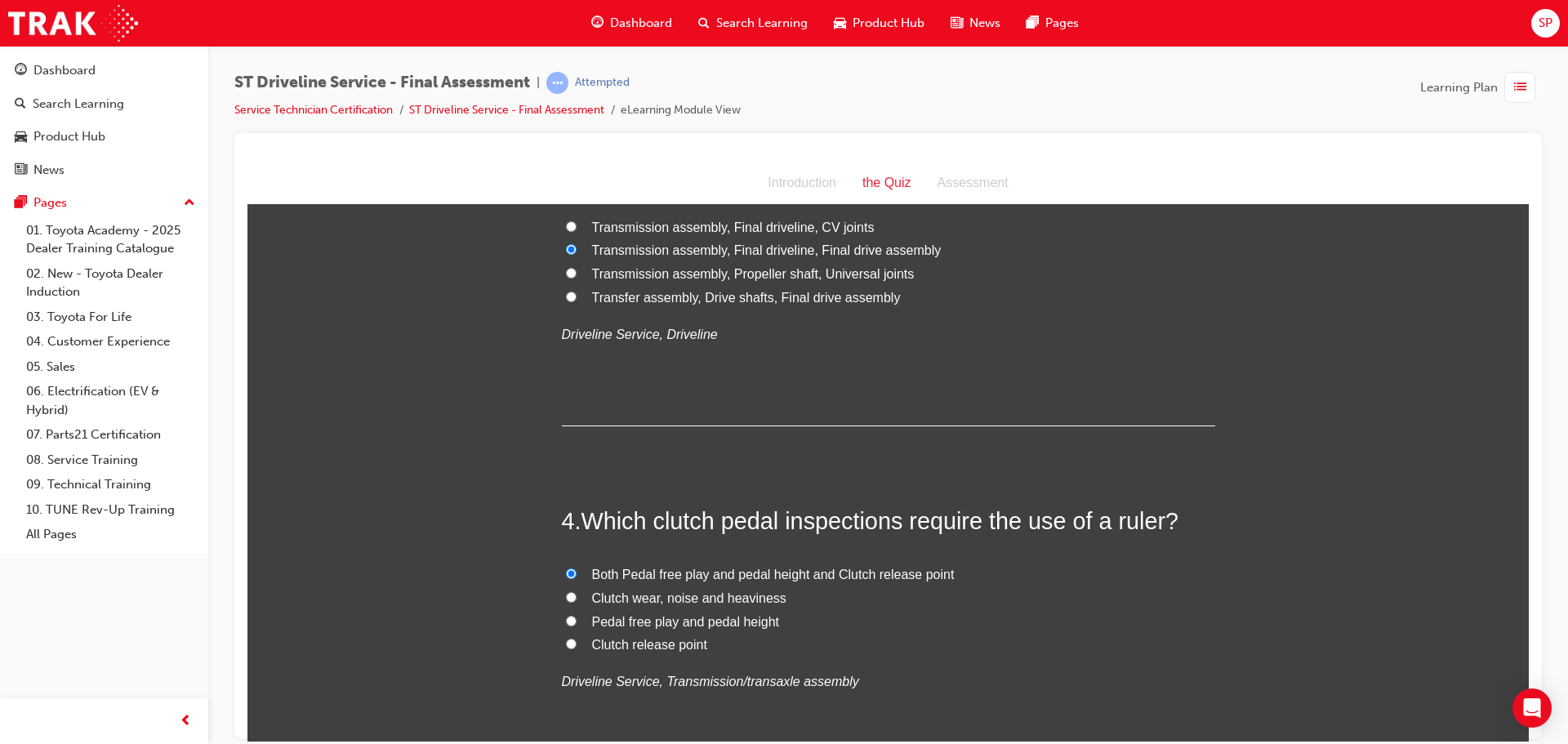
click at [794, 294] on span "Transfer assembly, Drive shafts, Final drive assembly" at bounding box center [747, 297] width 309 height 14
click at [577, 294] on input "Transfer assembly, Drive shafts, Final drive assembly" at bounding box center [571, 296] width 11 height 11
radio input "true"
click at [646, 273] on span "Transmission assembly, Propeller shaft, Universal joints" at bounding box center [754, 273] width 323 height 14
click at [577, 273] on input "Transmission assembly, Propeller shaft, Universal joints" at bounding box center [571, 272] width 11 height 11
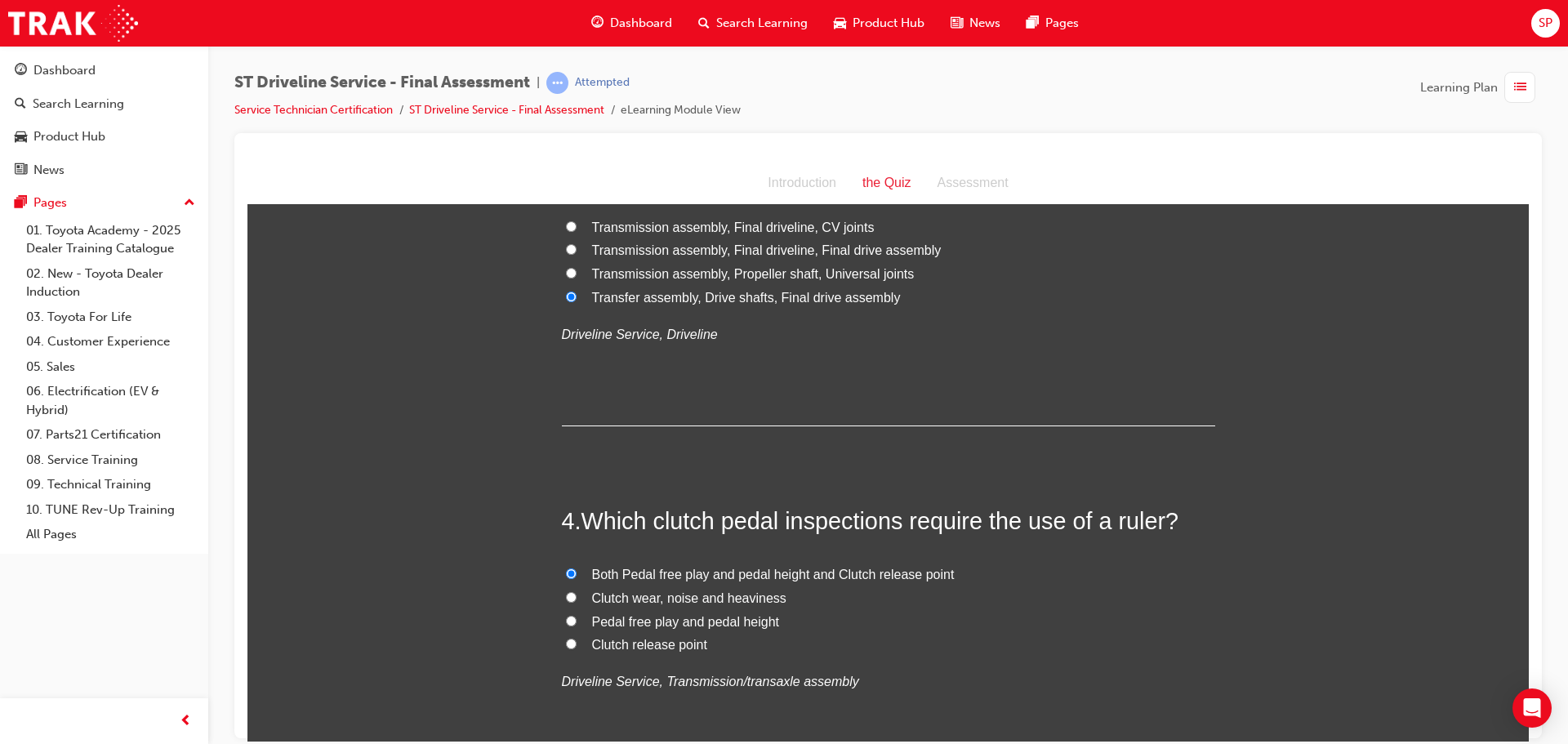
radio input "true"
click at [707, 301] on span "Transfer assembly, Drive shafts, Final drive assembly" at bounding box center [747, 297] width 309 height 14
click at [577, 301] on input "Transfer assembly, Drive shafts, Final drive assembly" at bounding box center [571, 296] width 11 height 11
radio input "true"
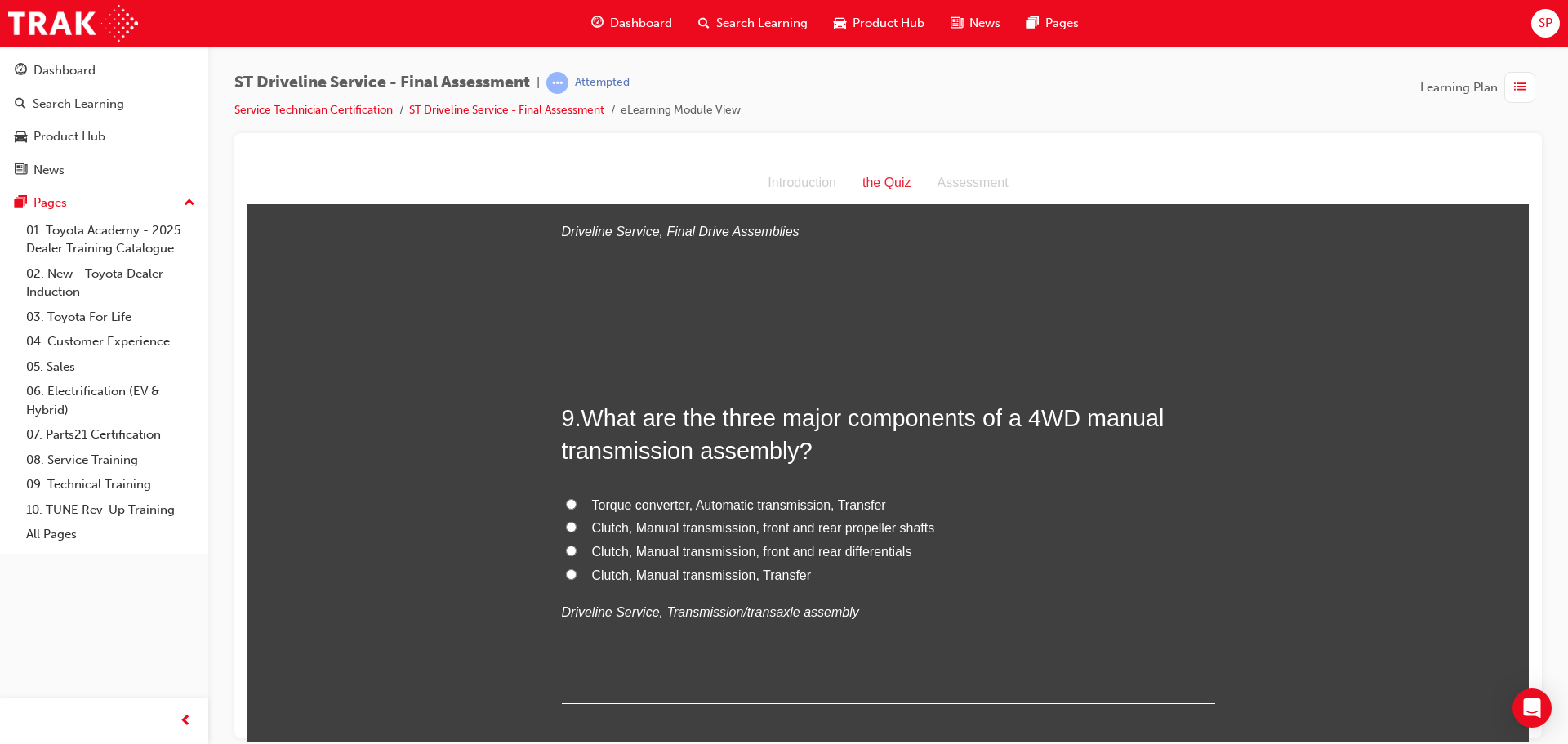
scroll to position [2859, 0]
drag, startPoint x: 788, startPoint y: 450, endPoint x: 556, endPoint y: 452, distance: 232.0
click at [562, 452] on span "What are the three major components of a 4WD manual transmission assembly?" at bounding box center [864, 430] width 603 height 59
copy span "transmission assembly"
click at [614, 575] on span "Clutch, Manual transmission, Transfer" at bounding box center [701, 571] width 219 height 14
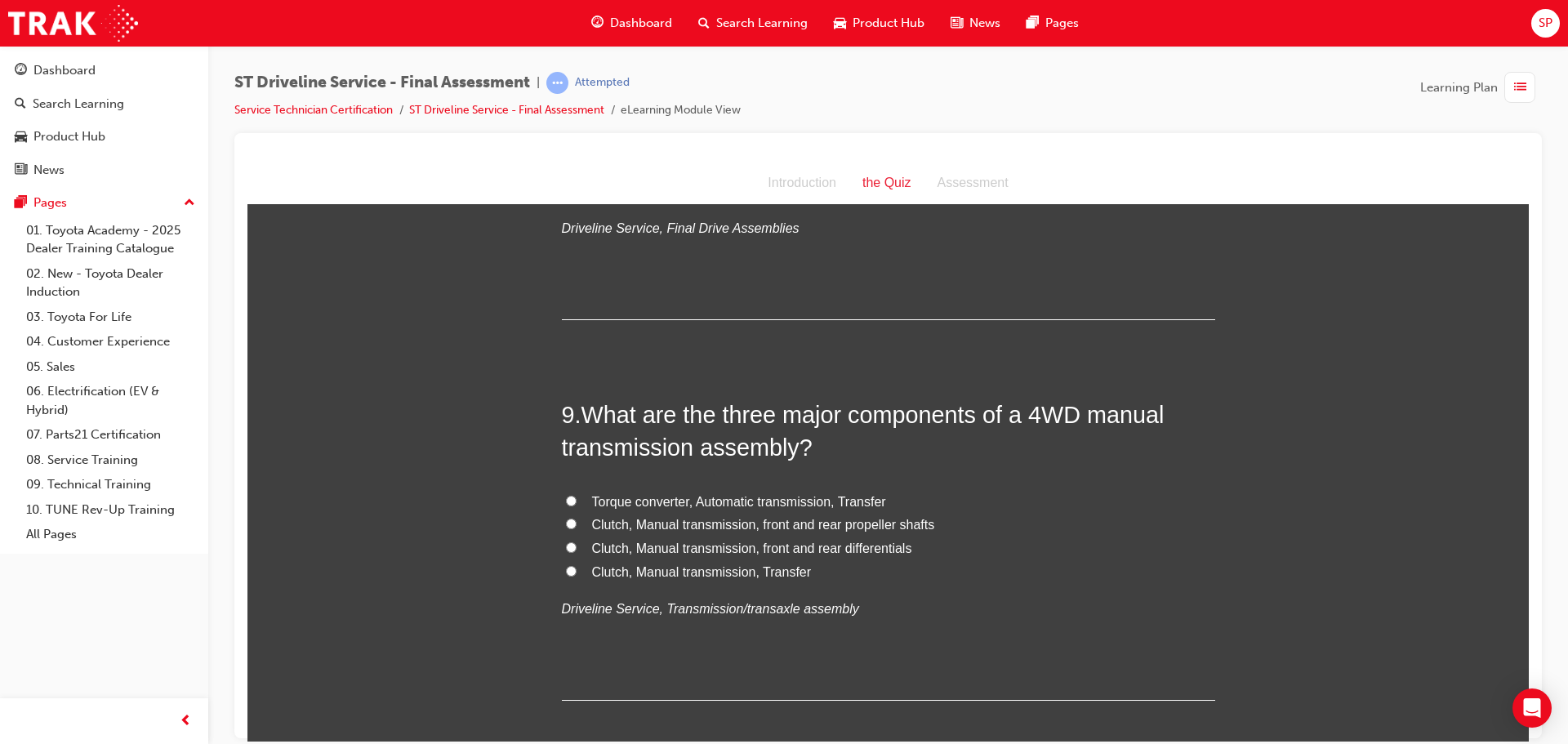
click at [577, 575] on input "Clutch, Manual transmission, Transfer" at bounding box center [571, 570] width 11 height 11
radio input "true"
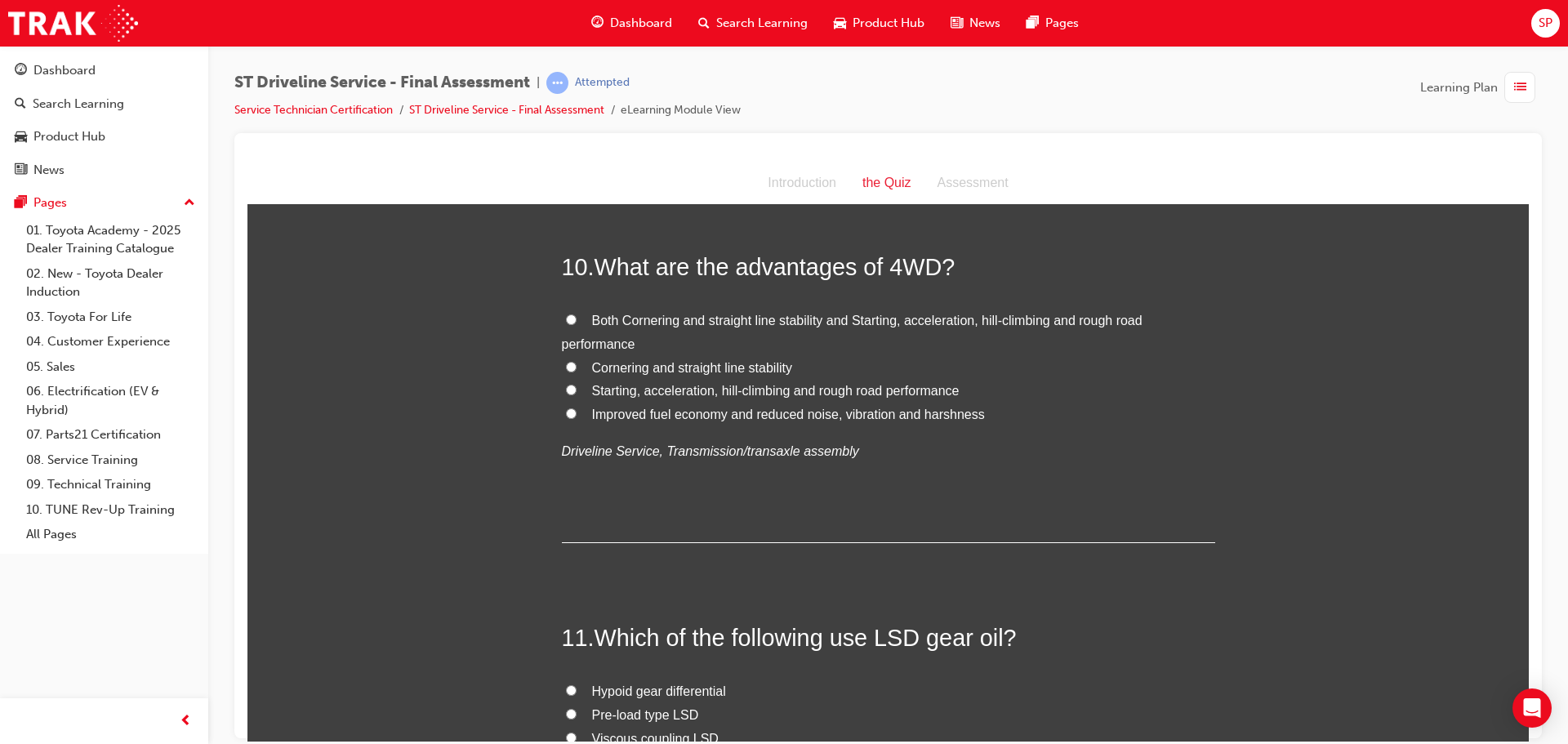
scroll to position [3350, 0]
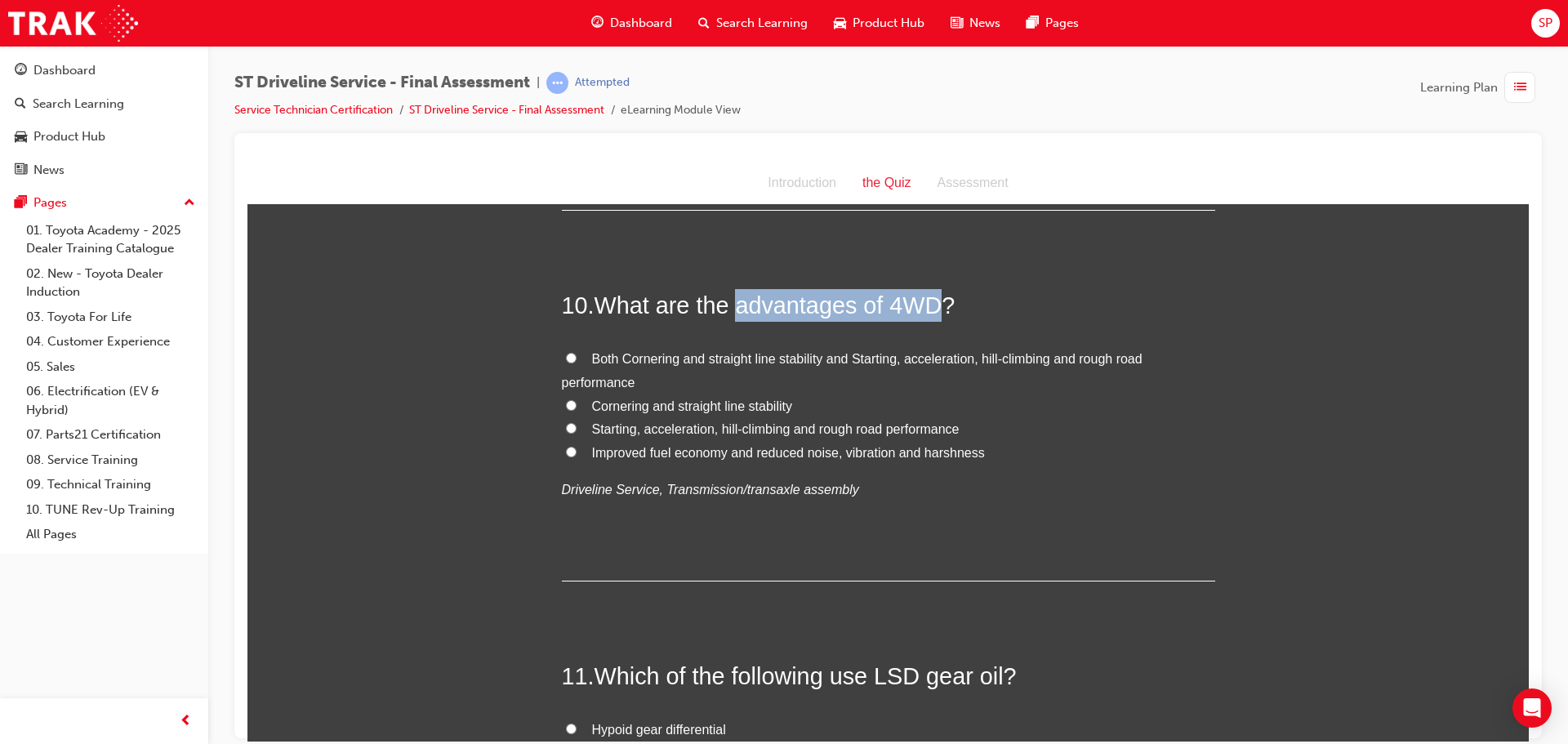
drag, startPoint x: 937, startPoint y: 306, endPoint x: 737, endPoint y: 310, distance: 200.0
click at [737, 310] on span "What are the advantages of 4WD?" at bounding box center [776, 304] width 361 height 26
copy span "advantages of 4WD"
click at [658, 355] on span "Both Cornering and straight line stability and Starting, acceleration, hill-cli…" at bounding box center [852, 370] width 581 height 38
click at [577, 355] on input "Both Cornering and straight line stability and Starting, acceleration, hill-cli…" at bounding box center [571, 357] width 11 height 11
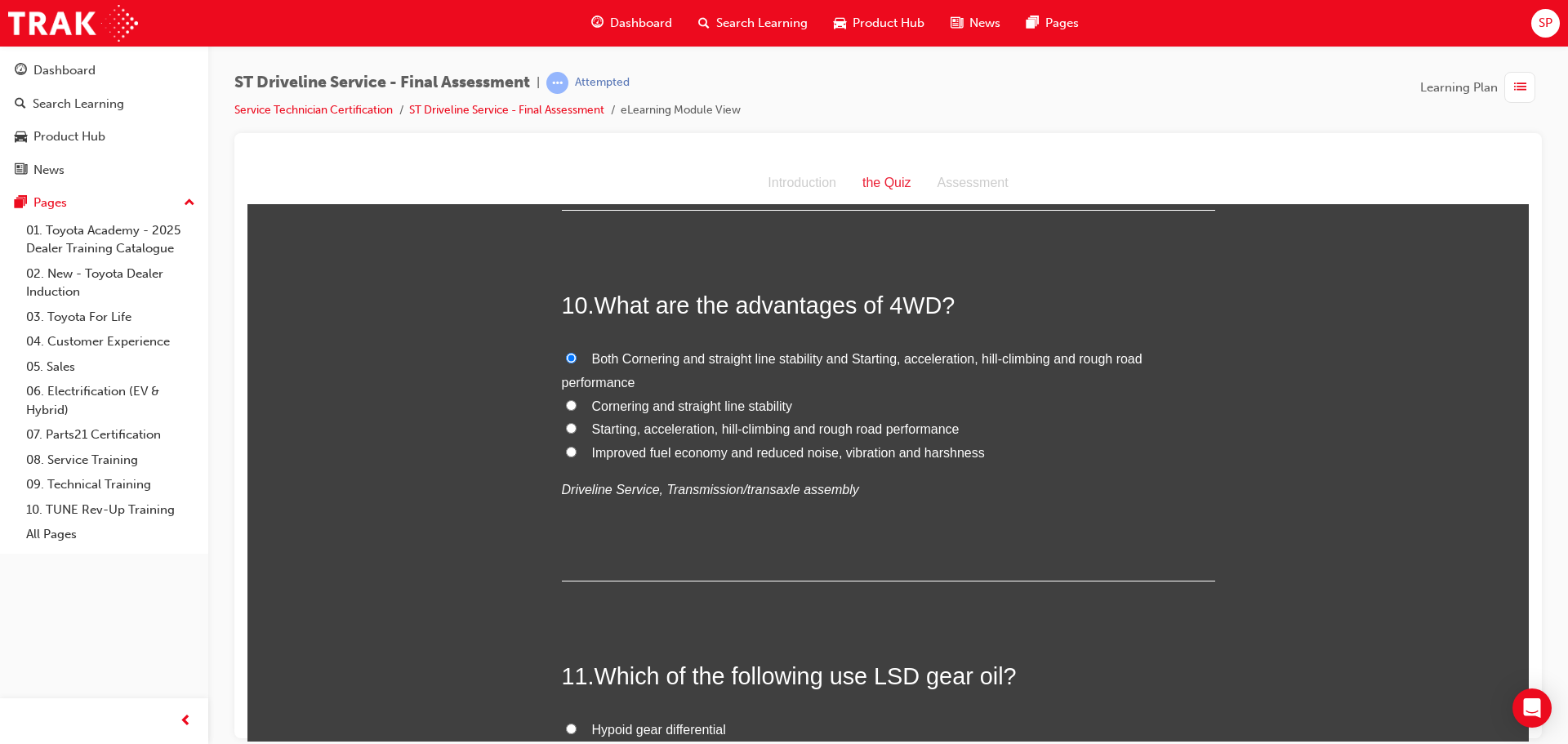
radio input "true"
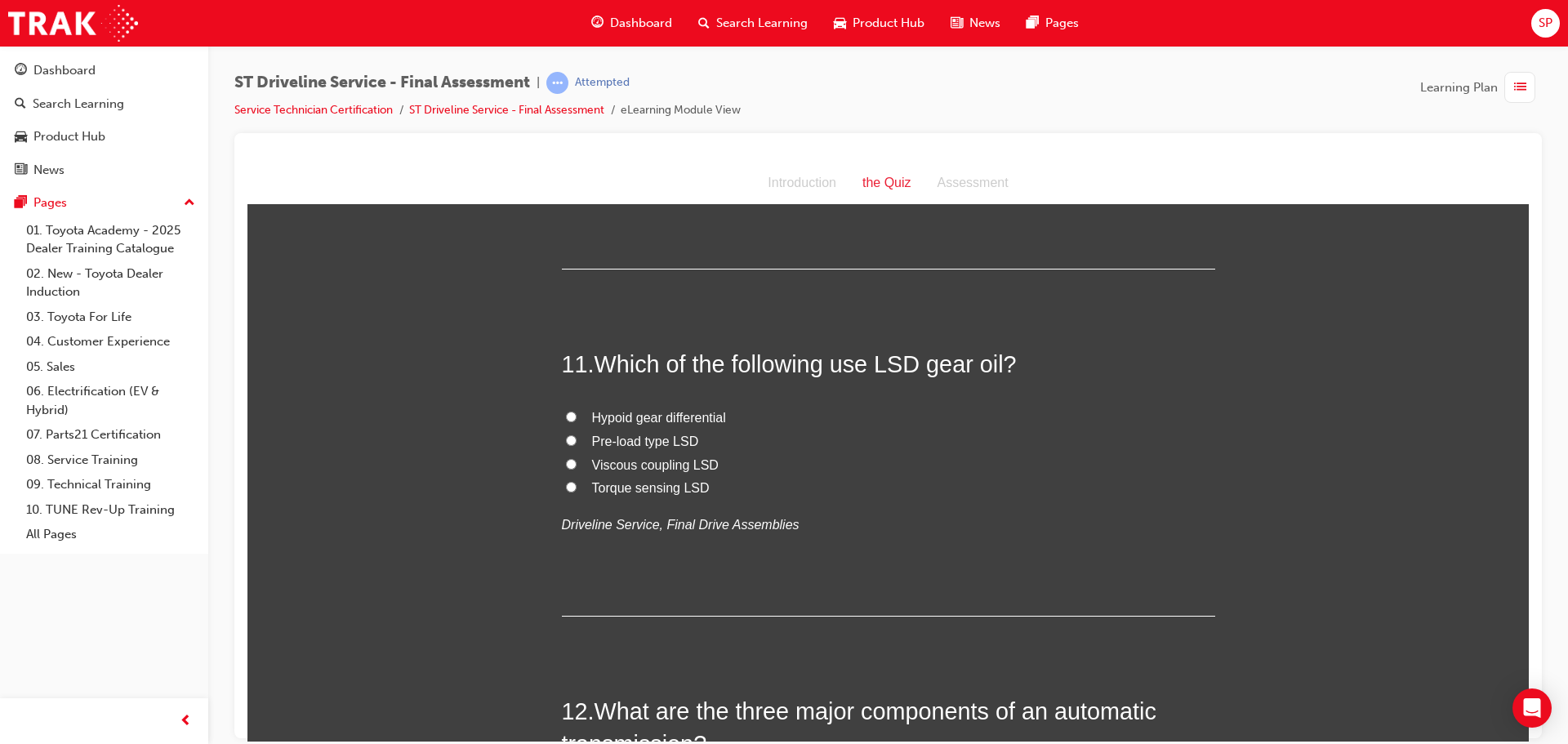
scroll to position [3758, 0]
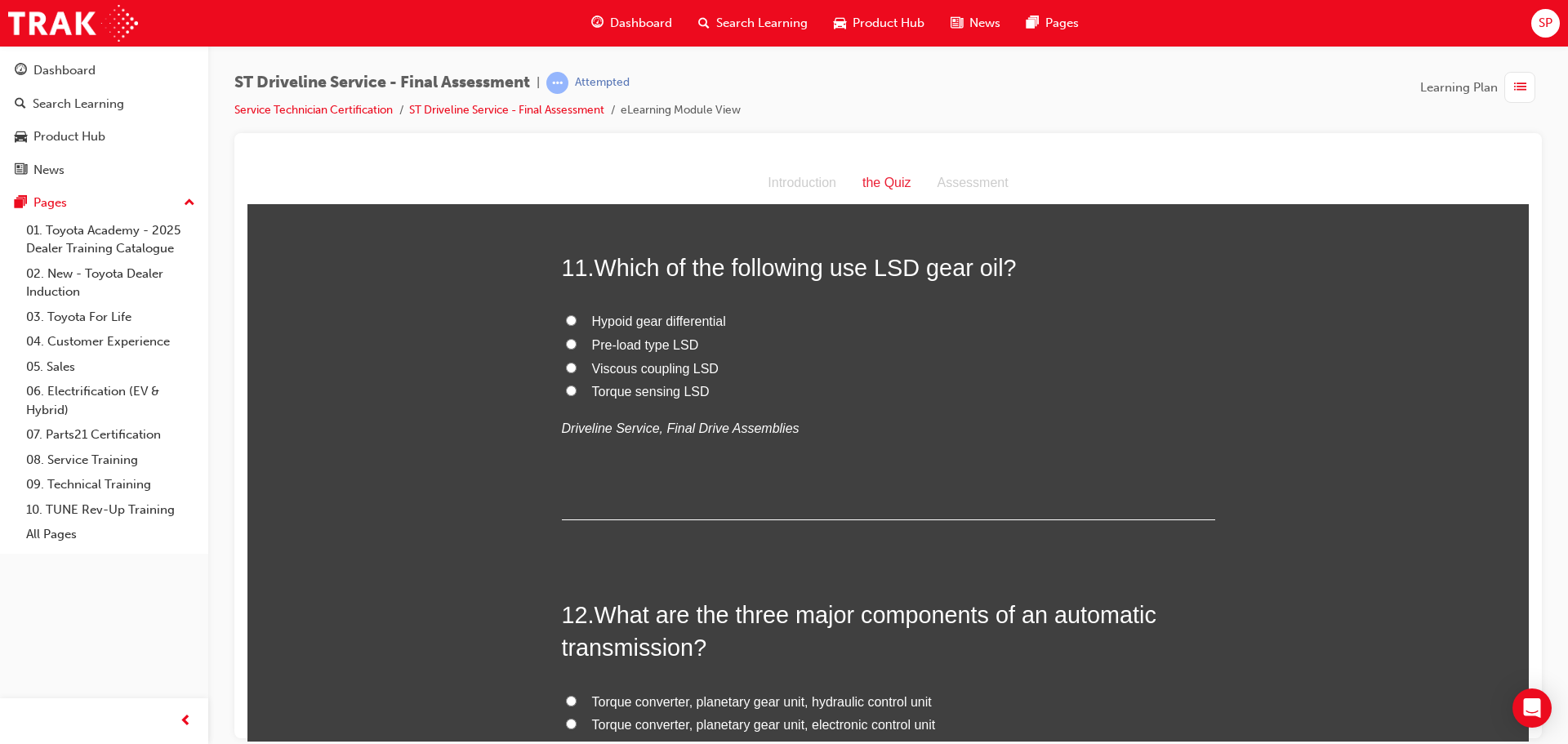
click at [686, 348] on span "Pre-load type LSD" at bounding box center [645, 344] width 107 height 14
click at [577, 348] on input "Pre-load type LSD" at bounding box center [571, 343] width 11 height 11
radio input "true"
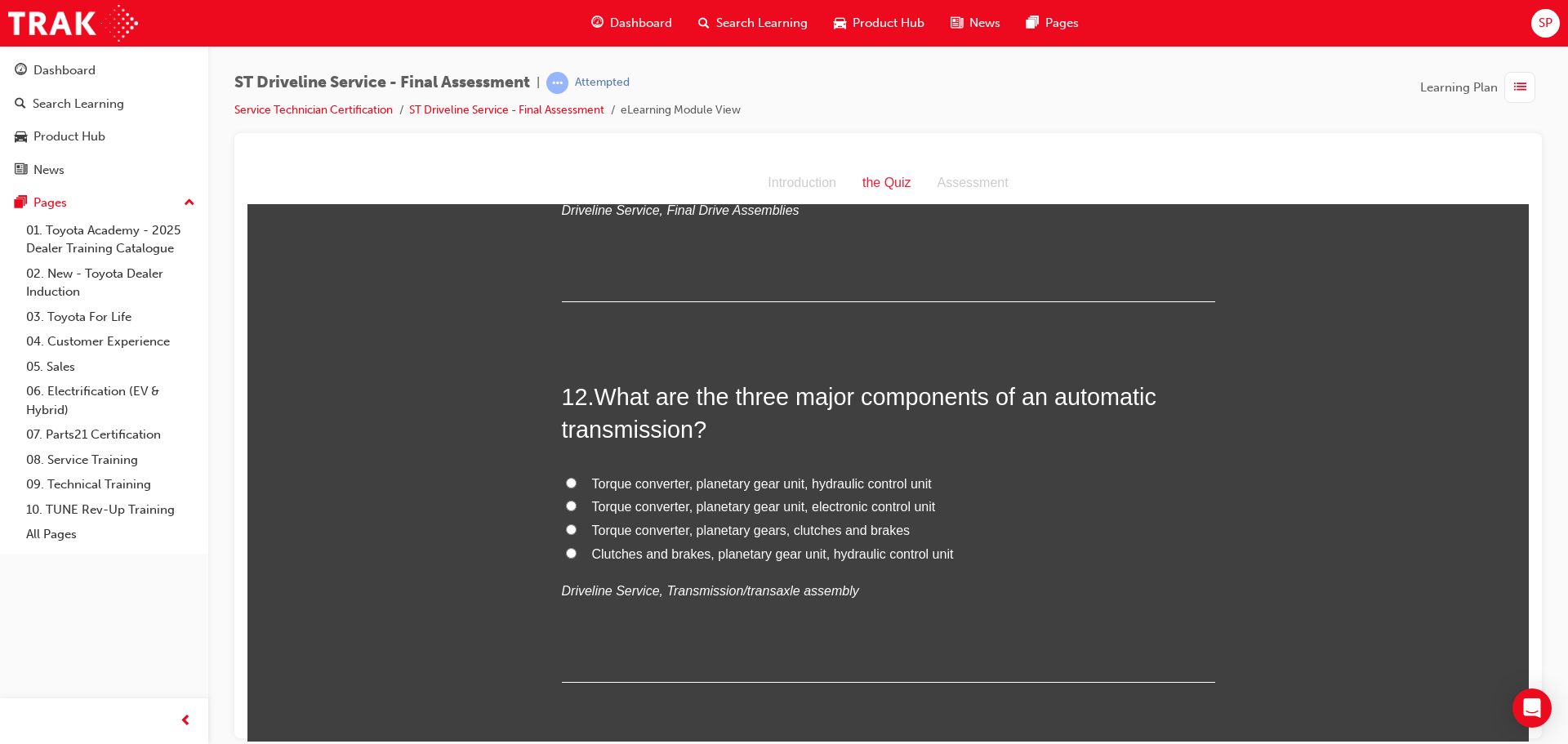
scroll to position [4003, 0]
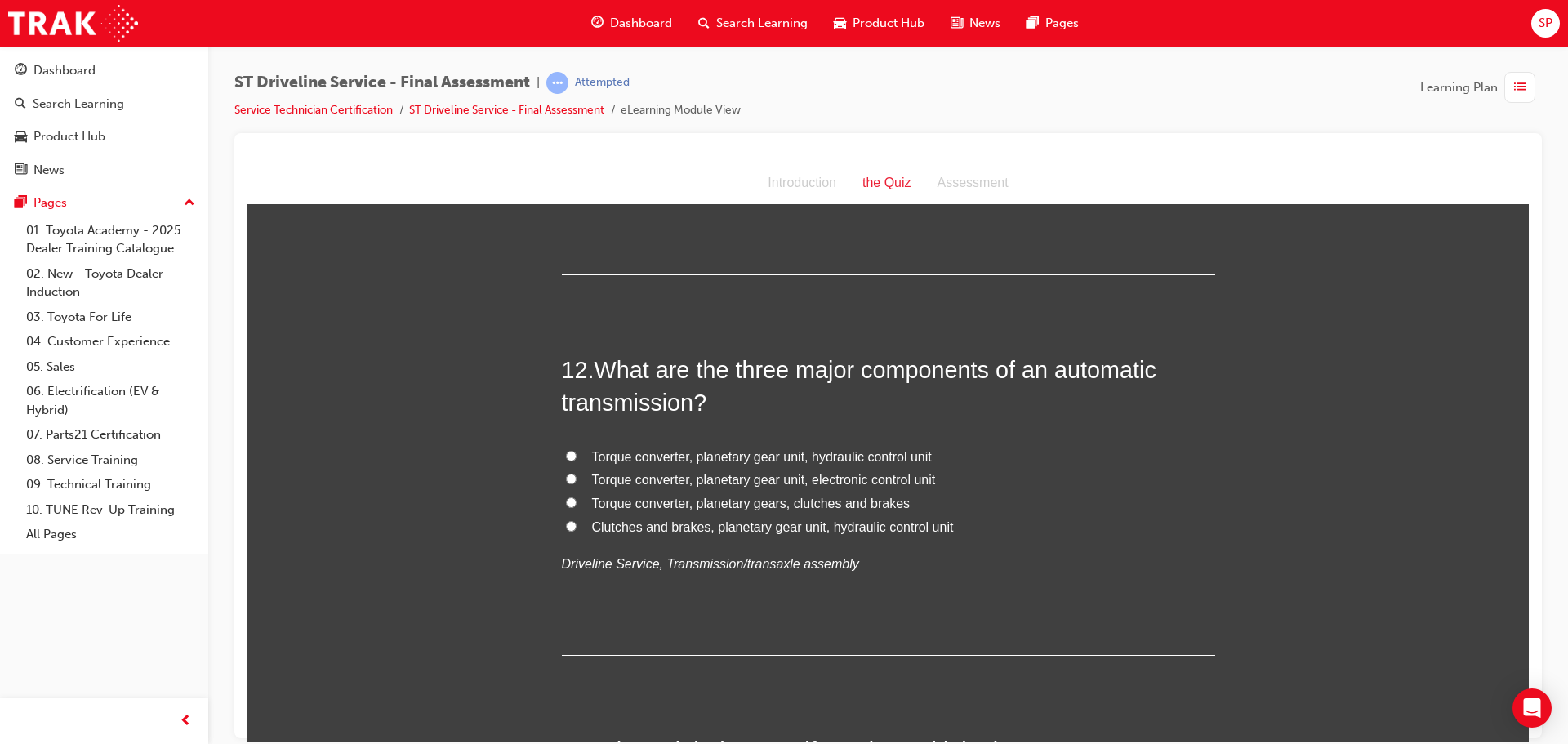
click at [717, 459] on span "Torque converter, planetary gear unit, hydraulic control unit" at bounding box center [762, 456] width 340 height 14
click at [577, 459] on input "Torque converter, planetary gear unit, hydraulic control unit" at bounding box center [571, 455] width 11 height 11
radio input "true"
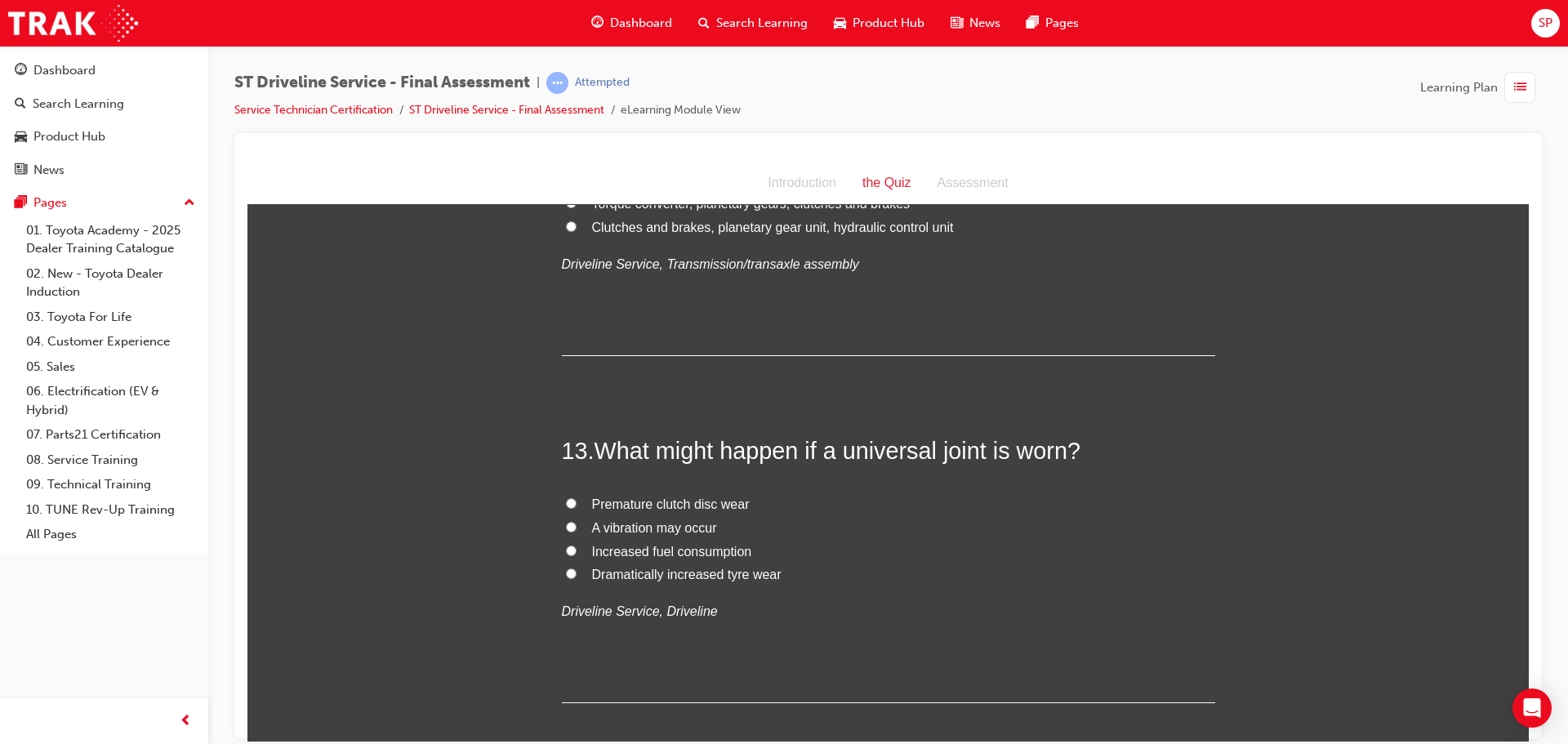
scroll to position [4330, 0]
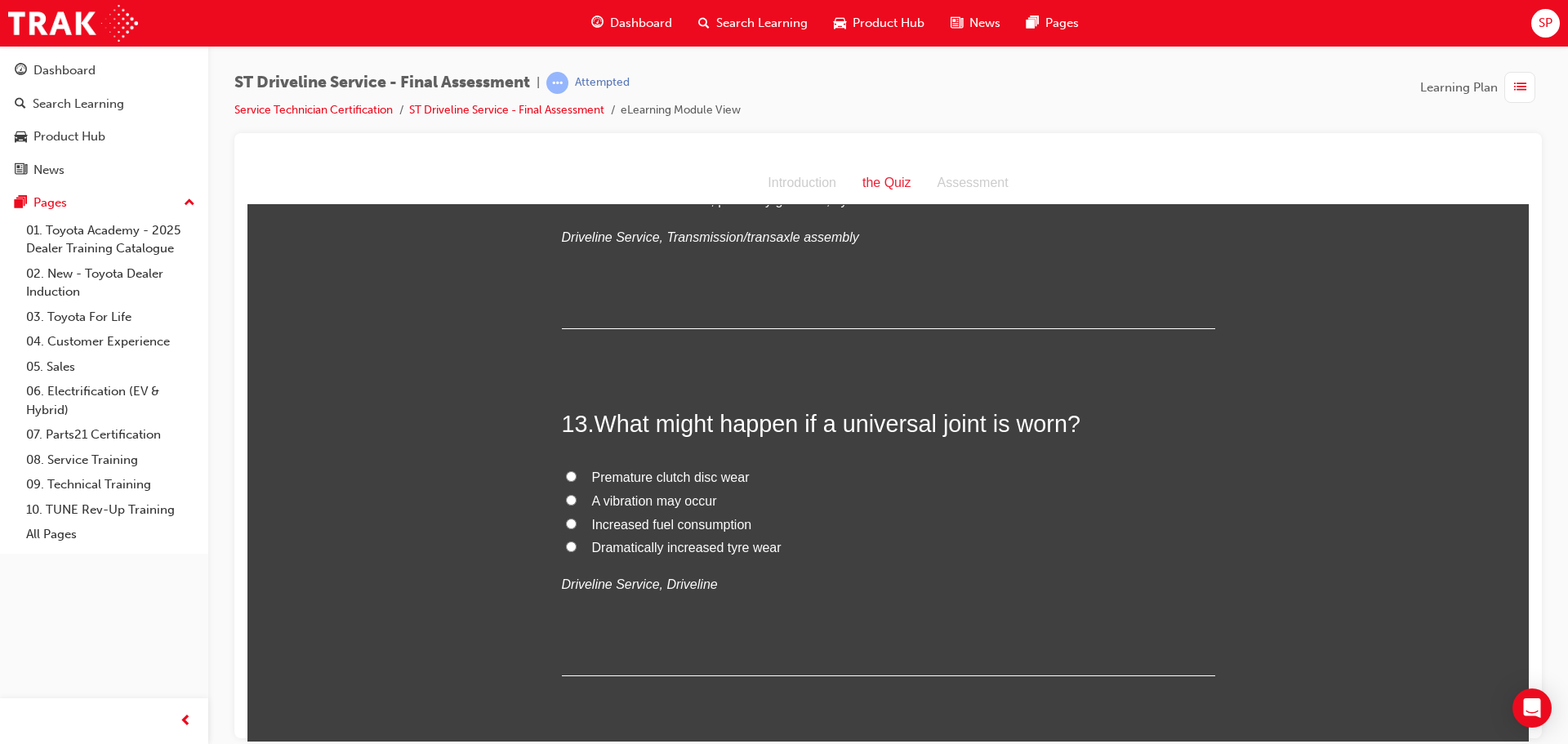
click at [641, 501] on span "A vibration may occur" at bounding box center [654, 501] width 125 height 14
click at [577, 501] on input "A vibration may occur" at bounding box center [571, 500] width 11 height 11
radio input "true"
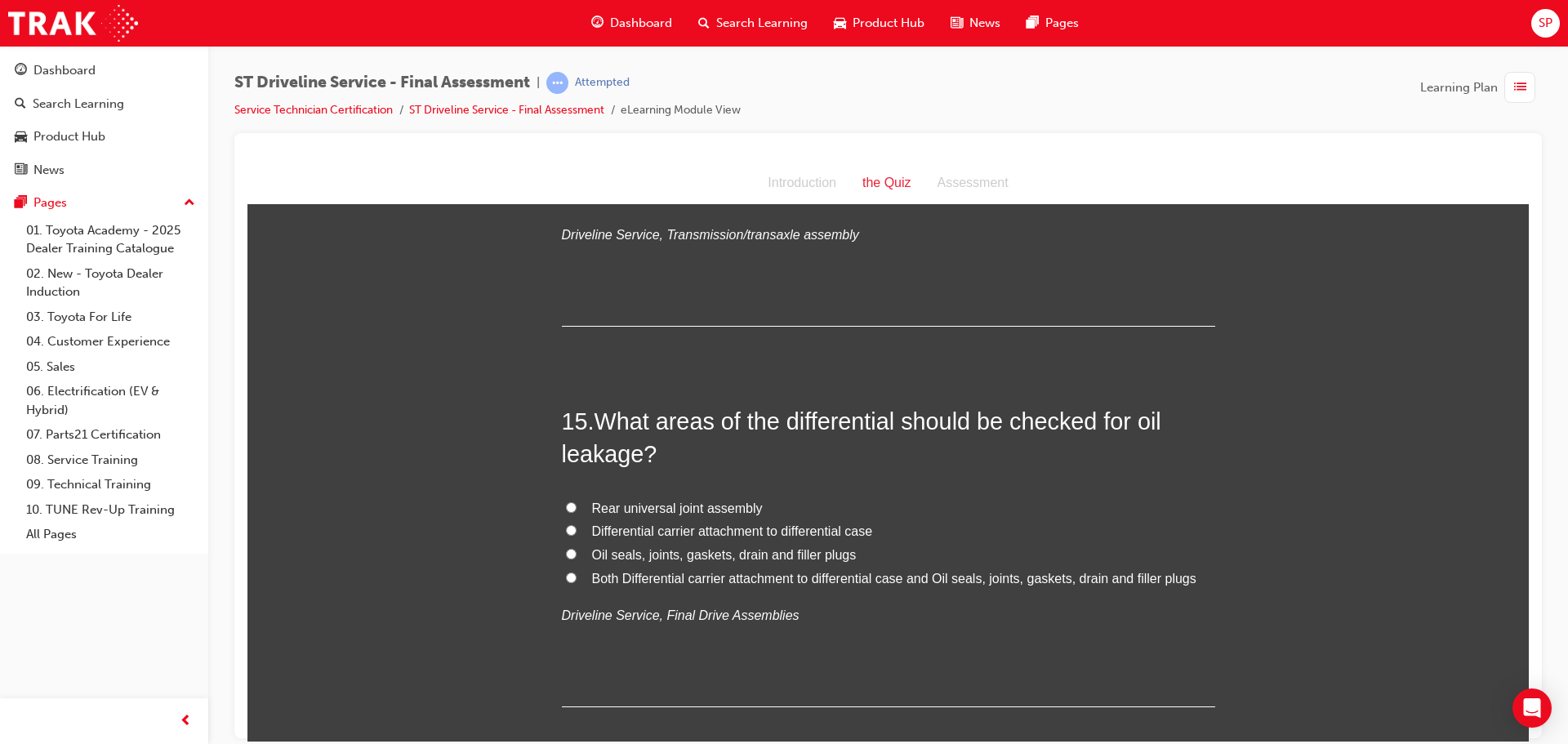
scroll to position [5065, 0]
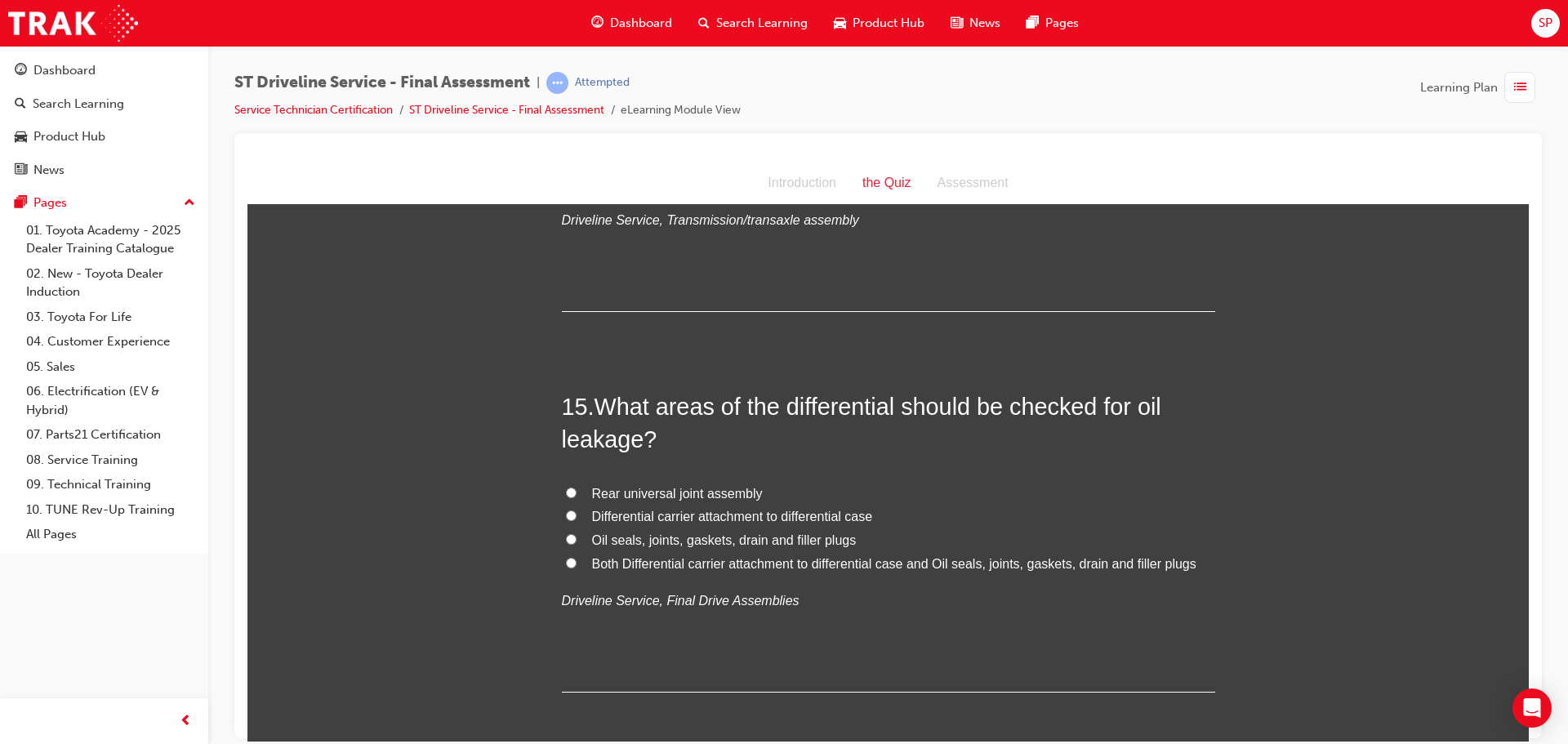
click at [668, 565] on span "Both Differential carrier attachment to differential case and Oil seals, joints…" at bounding box center [895, 563] width 605 height 14
click at [577, 565] on input "Both Differential carrier attachment to differential case and Oil seals, joints…" at bounding box center [571, 562] width 11 height 11
radio input "true"
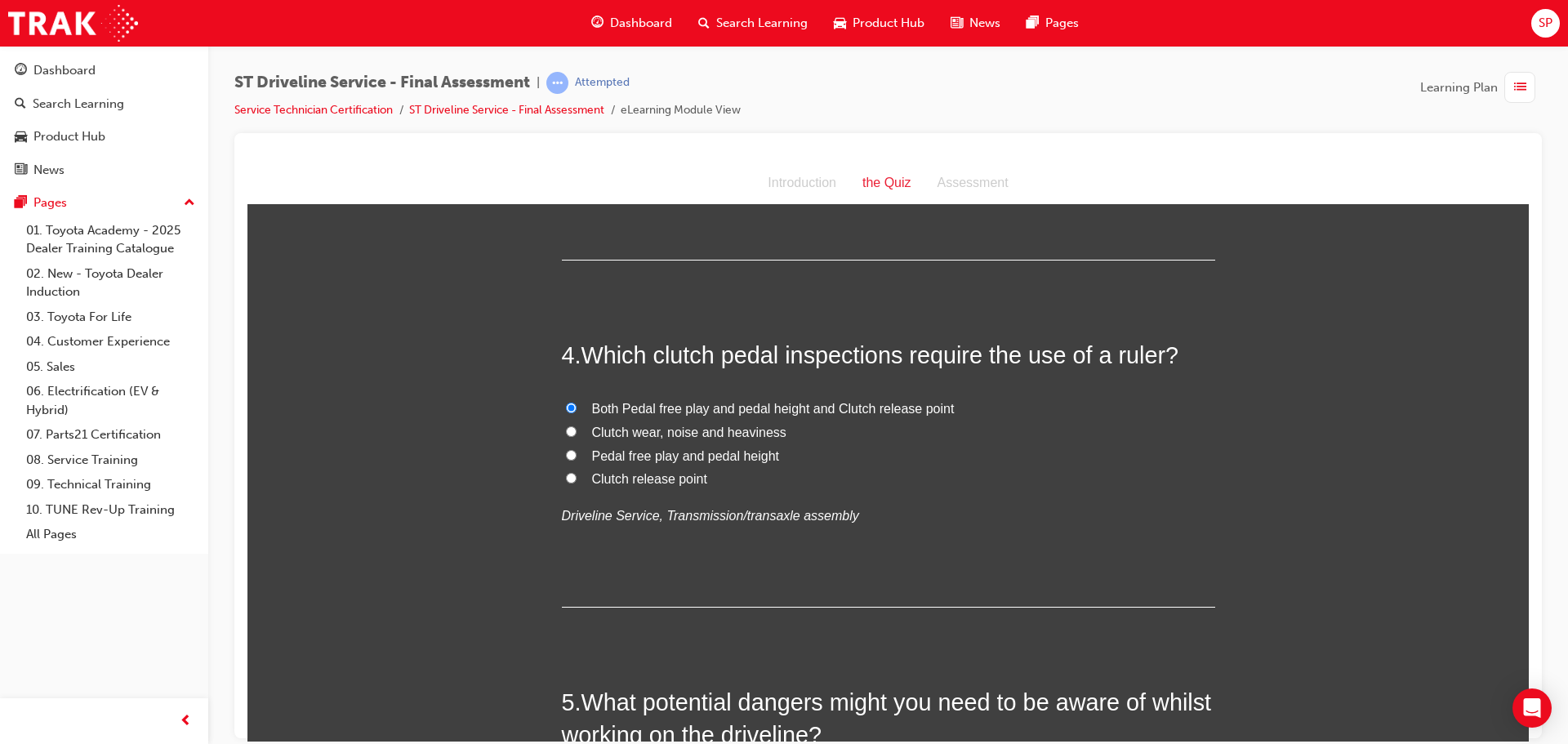
scroll to position [1144, 0]
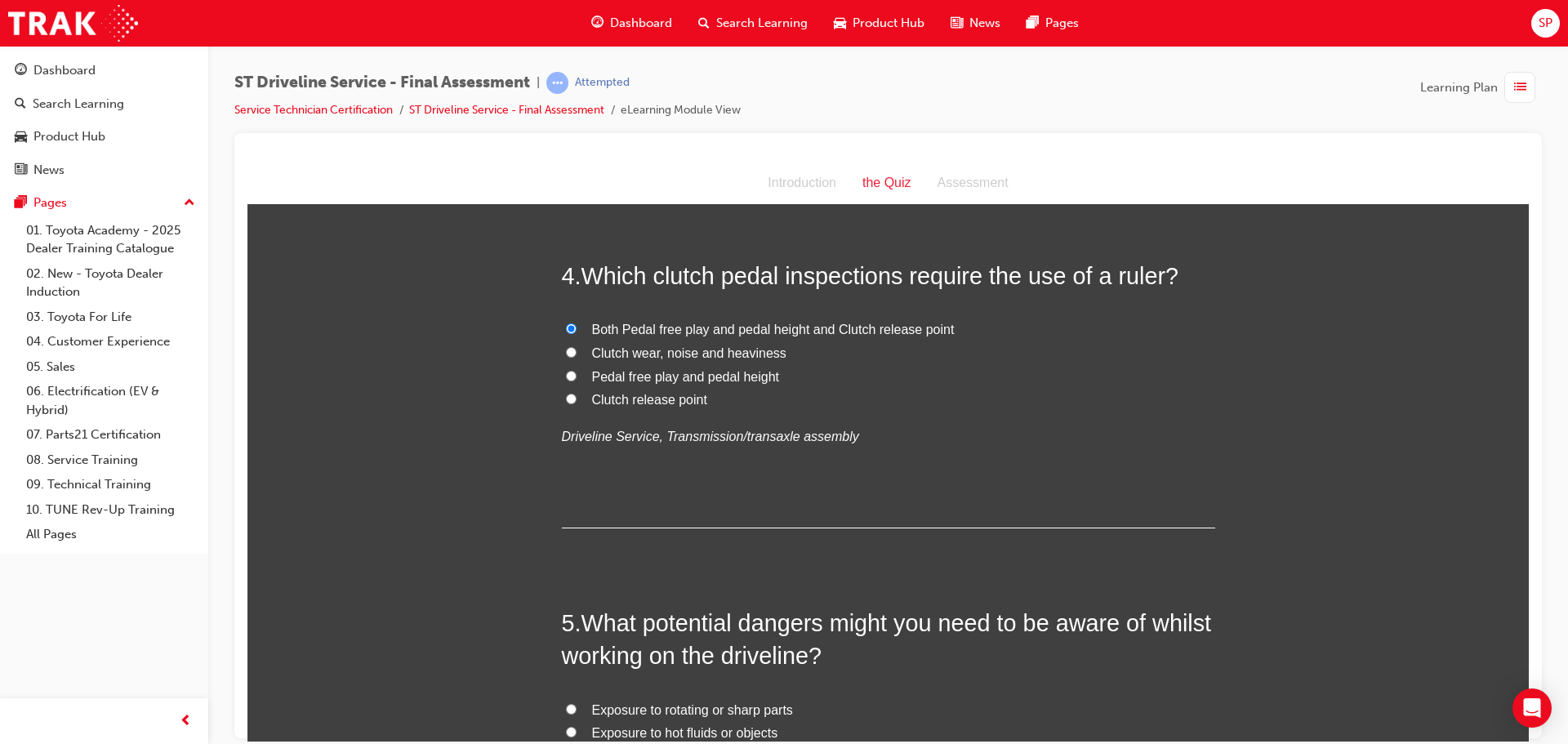
click at [737, 379] on span "Pedal free play and pedal height" at bounding box center [686, 376] width 187 height 14
click at [577, 379] on input "Pedal free play and pedal height" at bounding box center [571, 375] width 11 height 11
radio input "true"
click at [764, 330] on span "Both Pedal free play and pedal height and Clutch release point" at bounding box center [773, 329] width 362 height 14
click at [577, 330] on input "Both Pedal free play and pedal height and Clutch release point" at bounding box center [571, 328] width 11 height 11
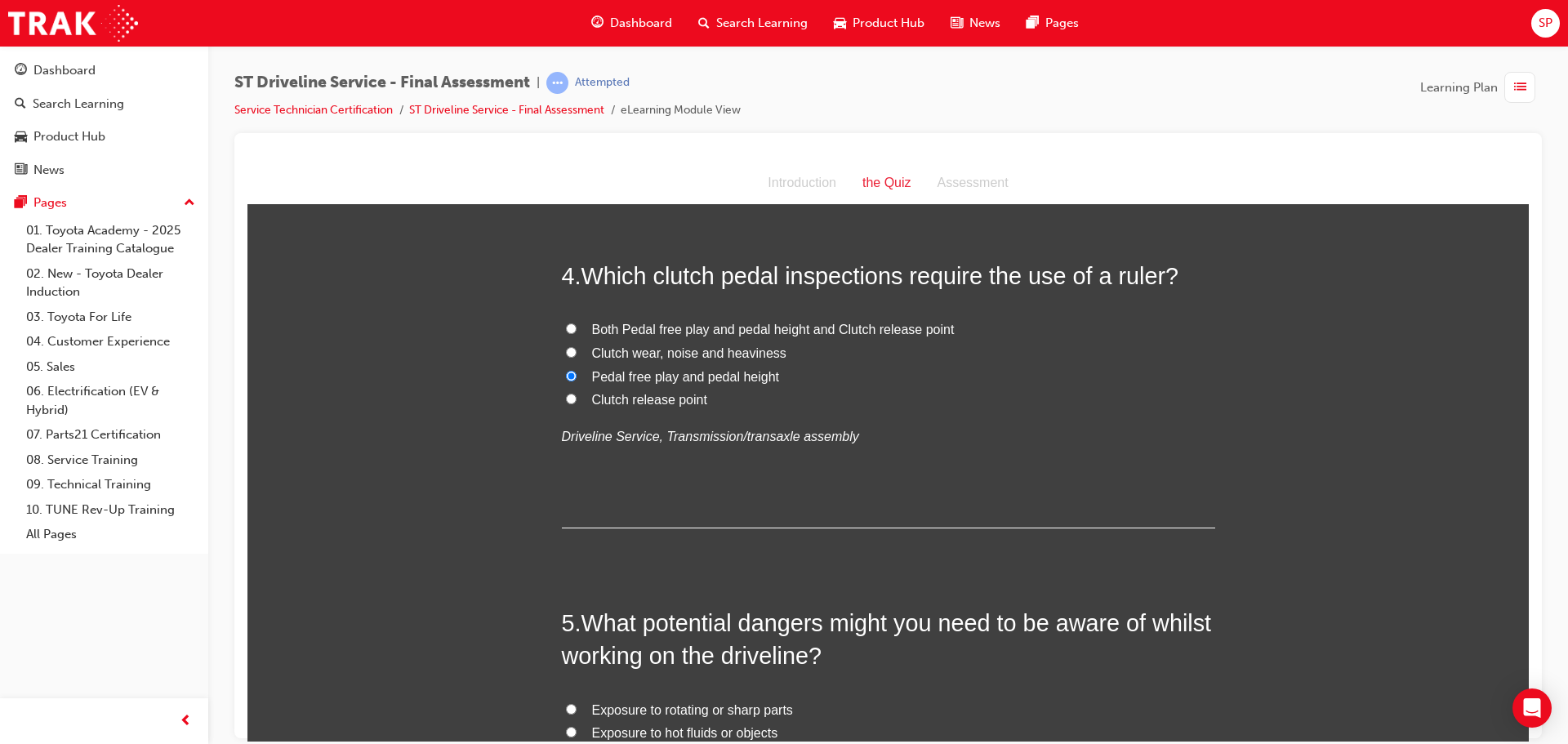
radio input "true"
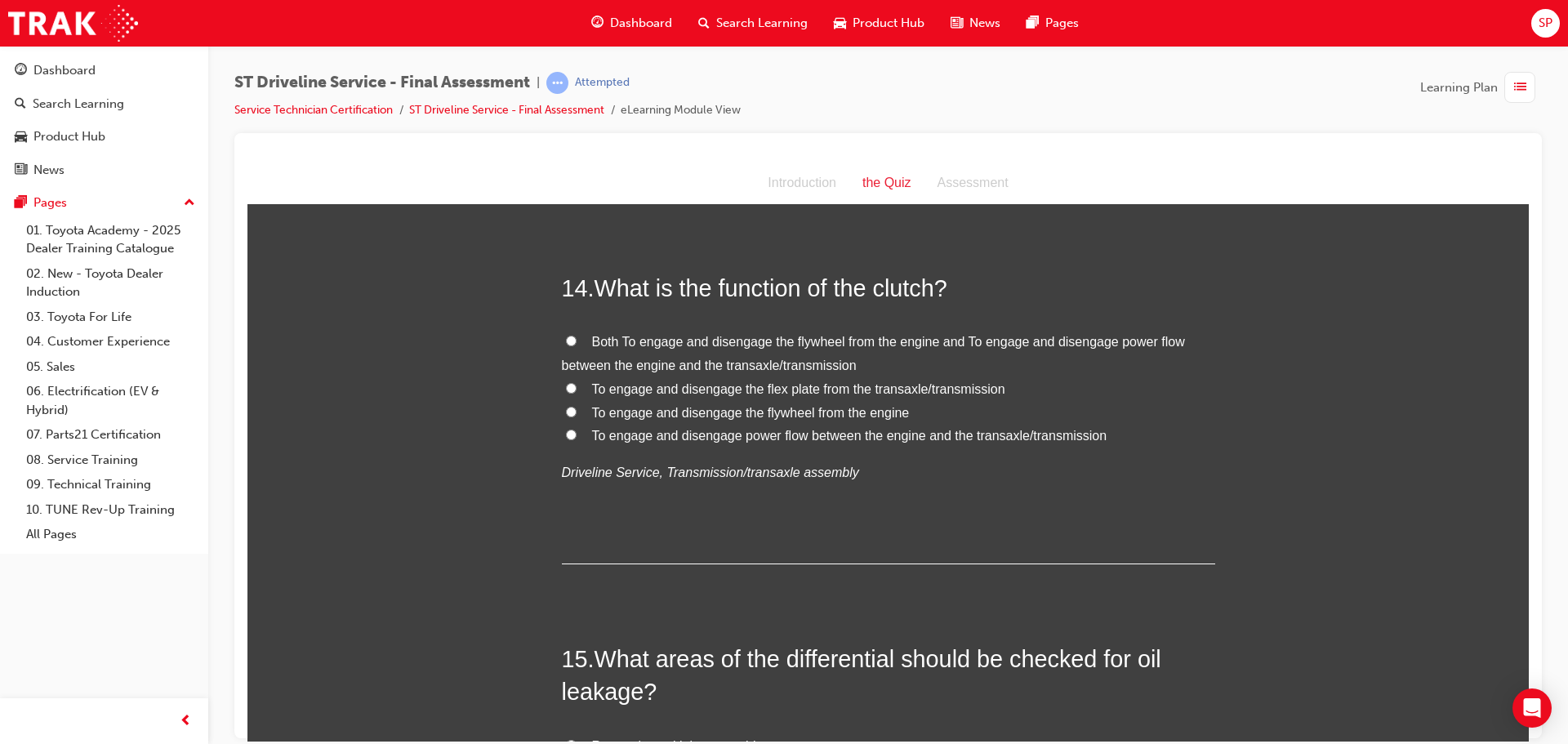
scroll to position [4738, 0]
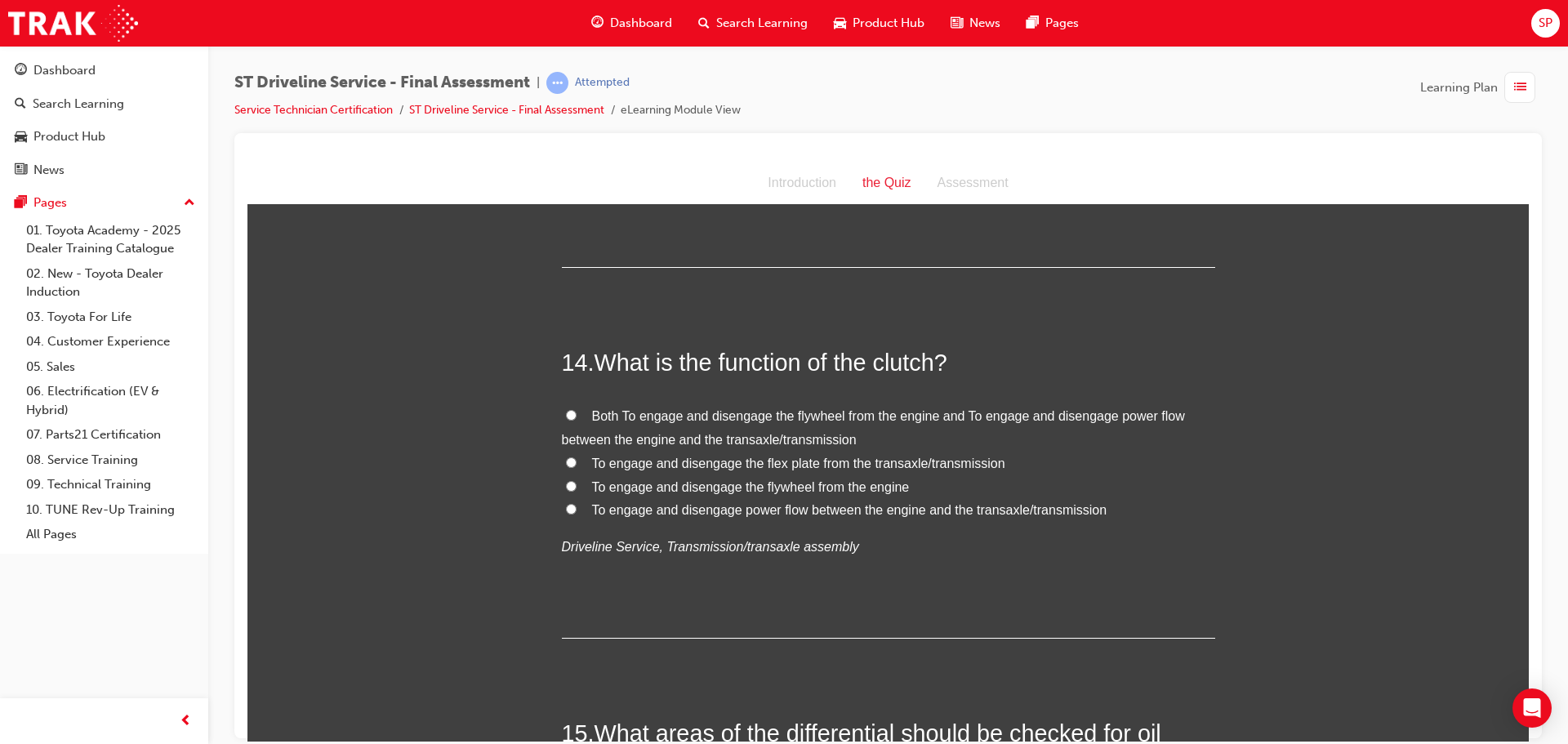
click at [911, 509] on span "To engage and disengage power flow between the engine and the transaxle/transmi…" at bounding box center [850, 509] width 516 height 14
click at [577, 509] on input "To engage and disengage power flow between the engine and the transaxle/transmi…" at bounding box center [571, 508] width 11 height 11
radio input "true"
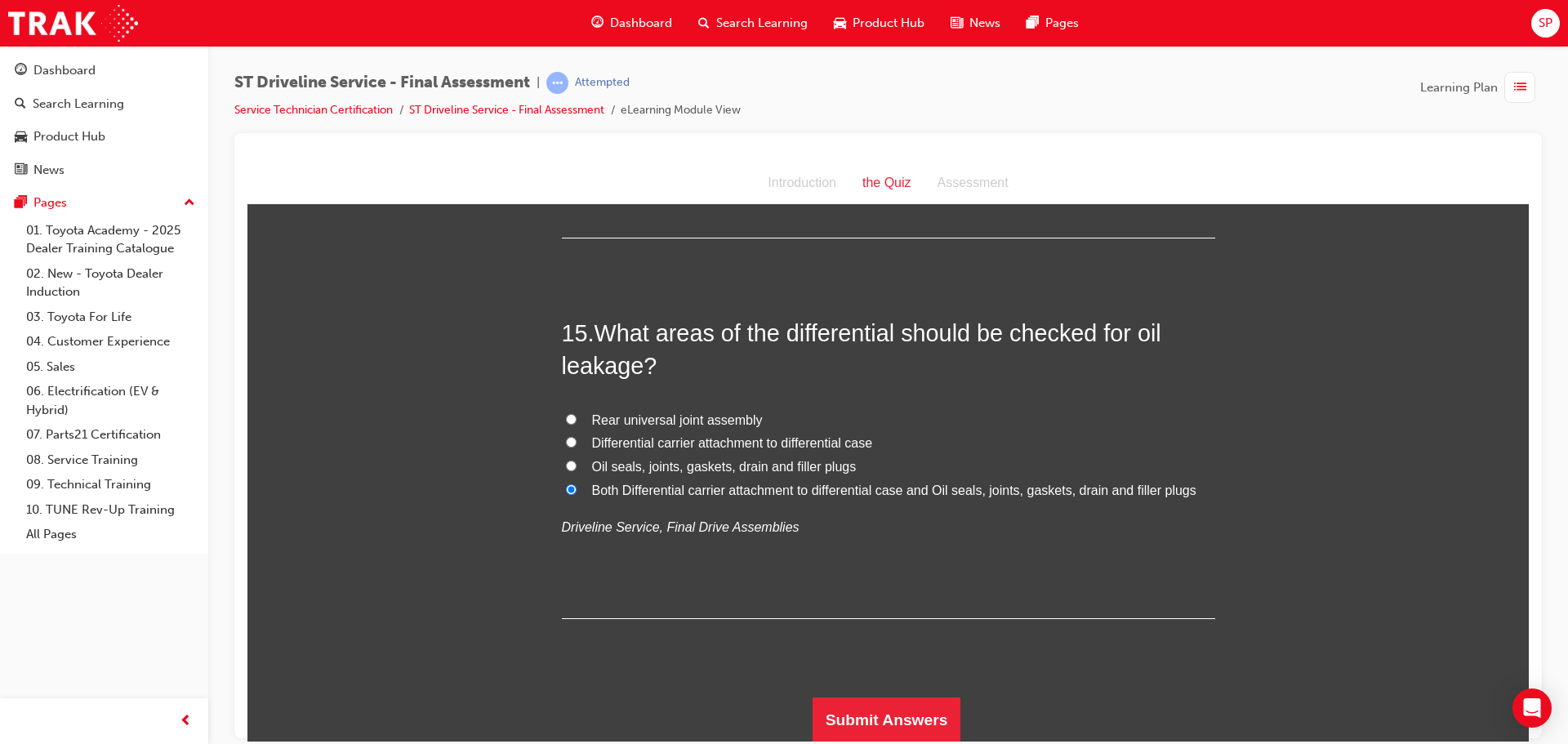
scroll to position [5139, 0]
click at [916, 713] on button "Submit Answers" at bounding box center [887, 718] width 149 height 45
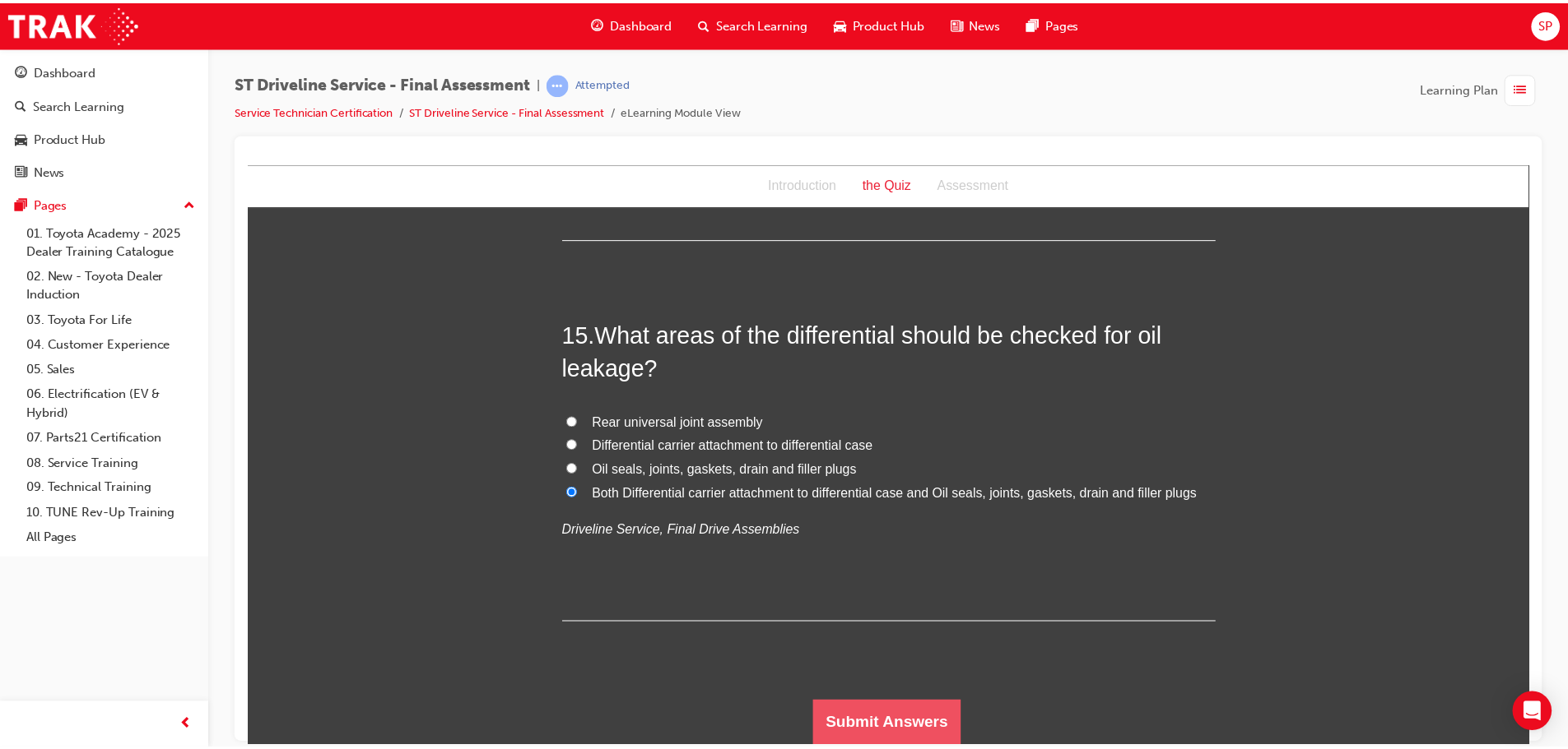
scroll to position [0, 0]
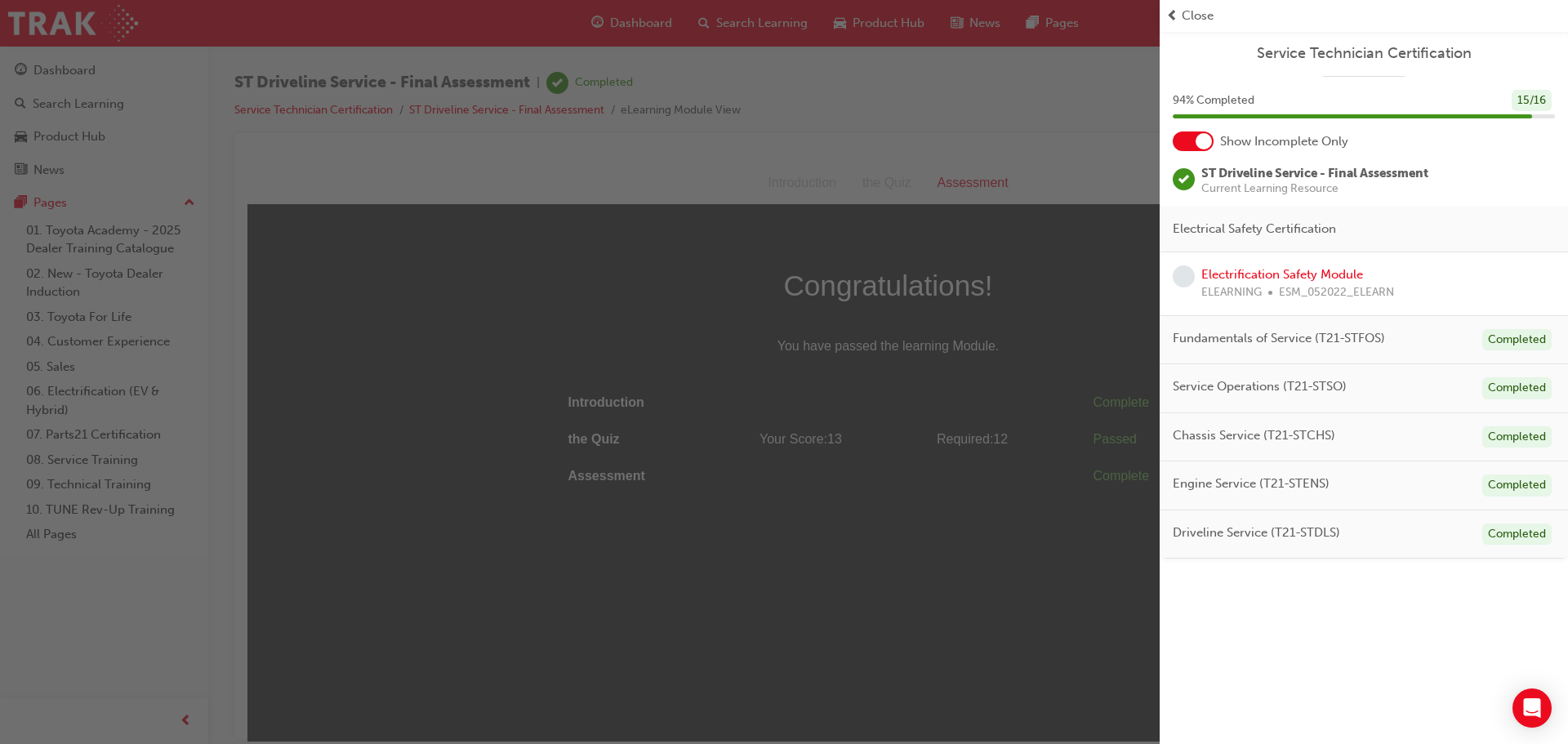
click at [751, 235] on div "button" at bounding box center [580, 372] width 1160 height 744
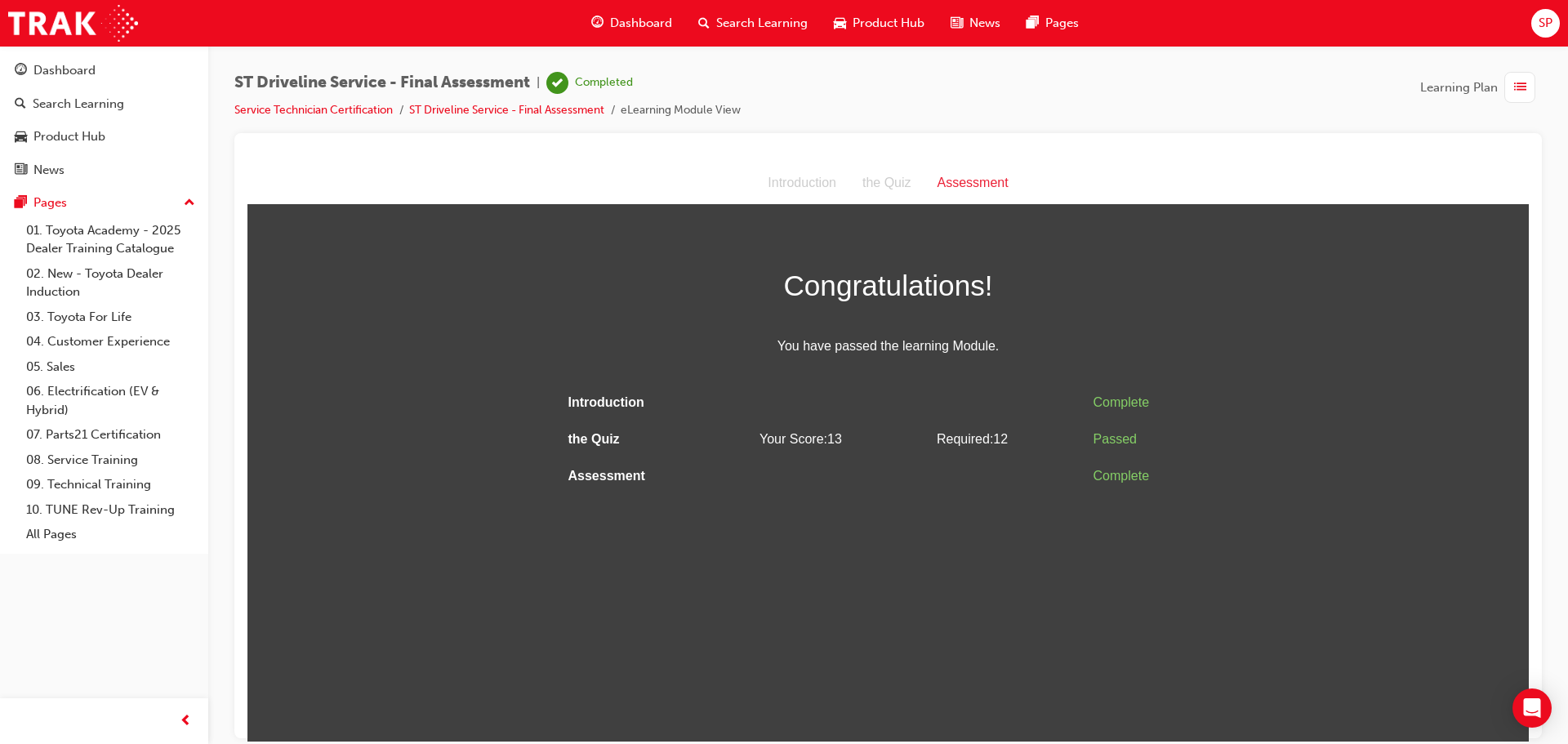
click at [632, 18] on span "Dashboard" at bounding box center [641, 22] width 62 height 18
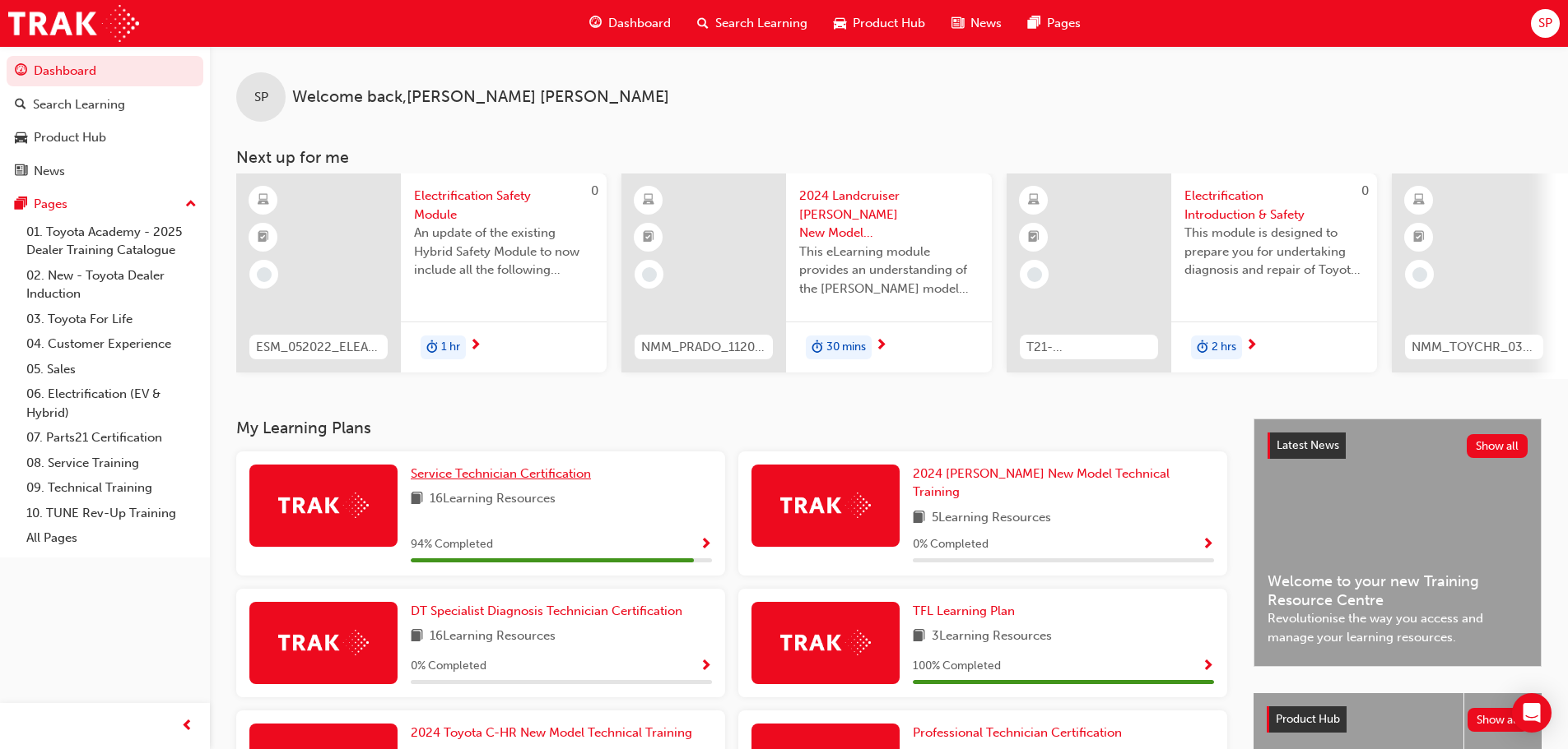
click at [450, 480] on span "Service Technician Certification" at bounding box center [500, 473] width 180 height 15
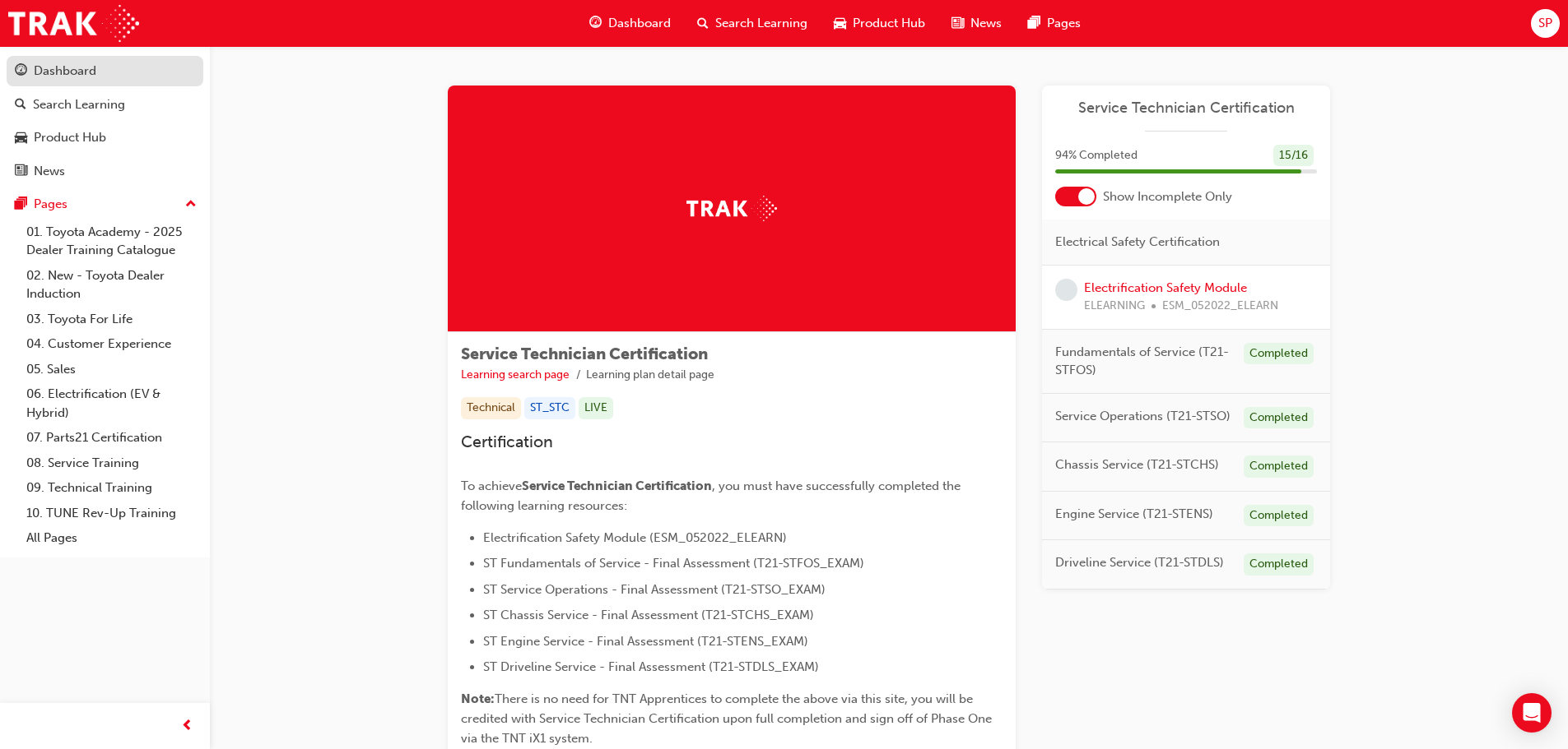
click at [61, 61] on div "Dashboard" at bounding box center [65, 70] width 62 height 18
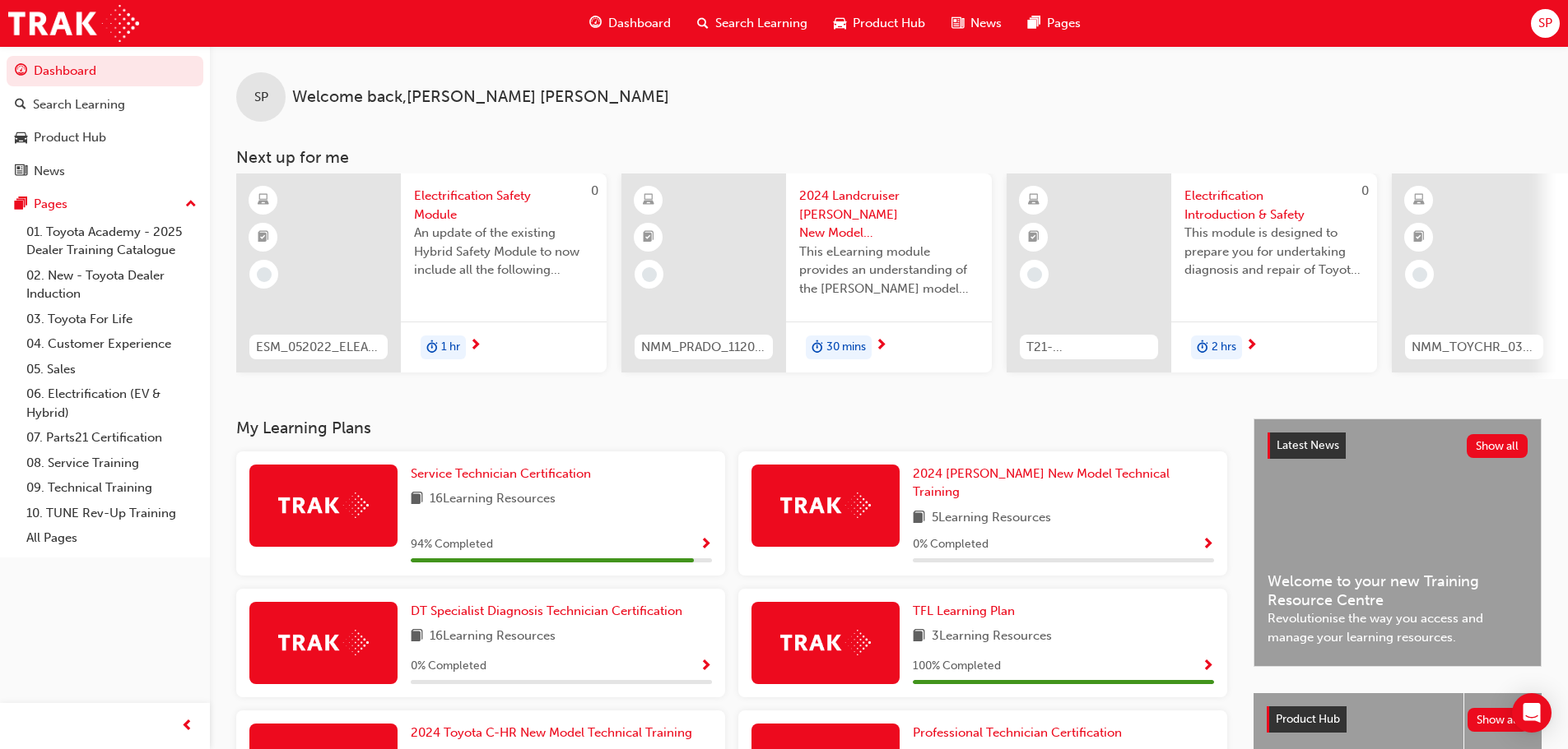
click at [307, 526] on div at bounding box center [323, 506] width 148 height 83
click at [492, 473] on span "Service Technician Certification" at bounding box center [500, 473] width 180 height 15
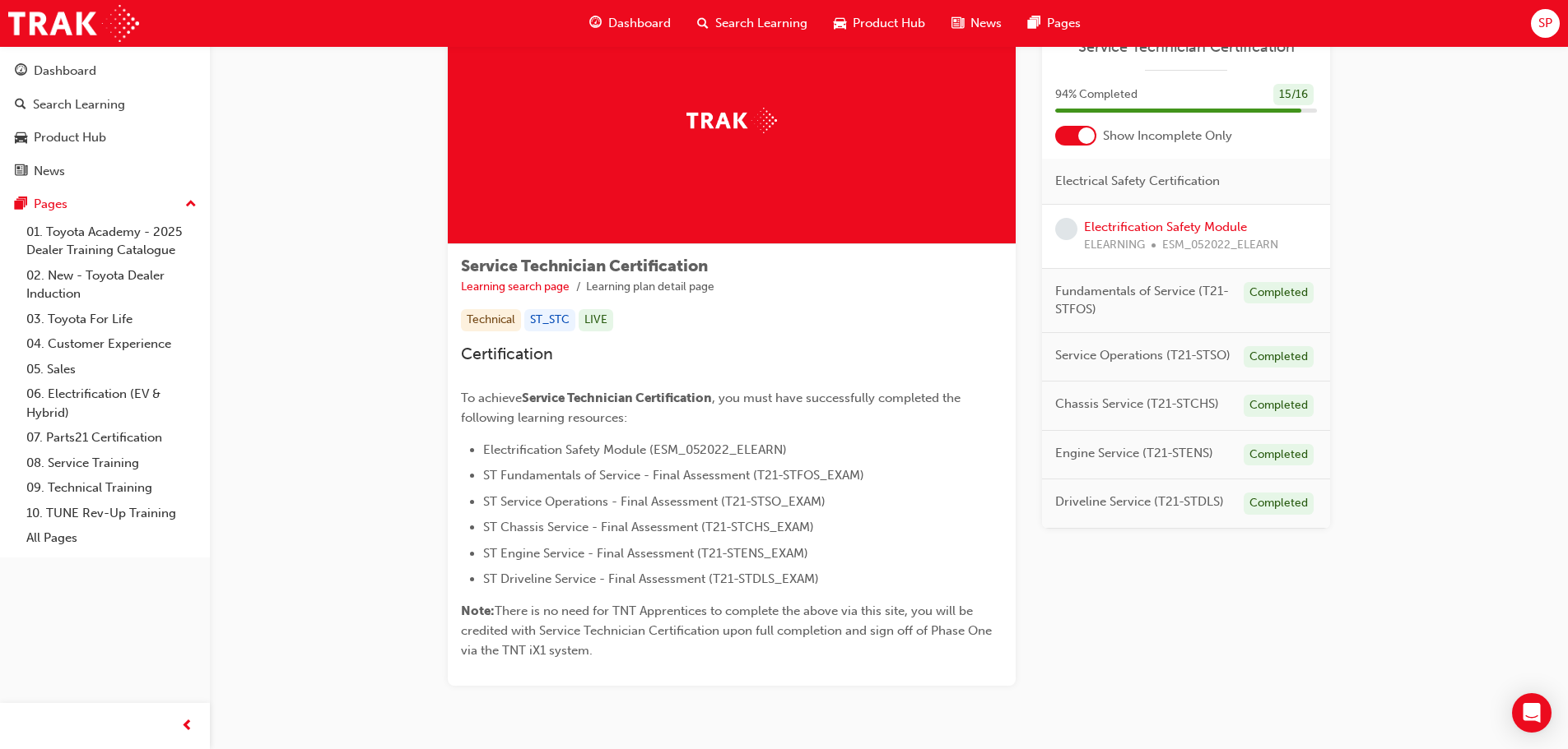
scroll to position [145, 0]
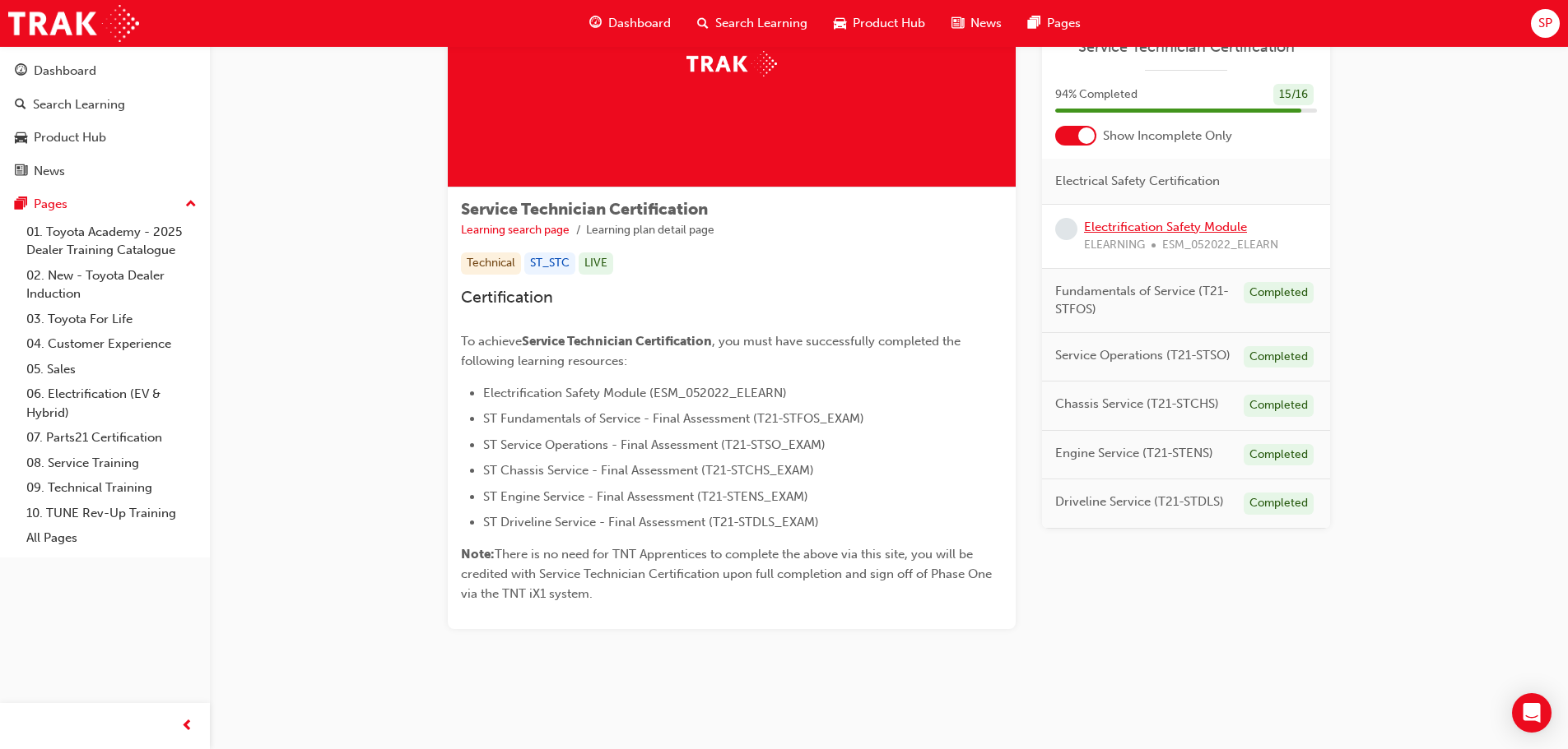
click at [1168, 220] on link "Electrification Safety Module" at bounding box center [1165, 227] width 163 height 15
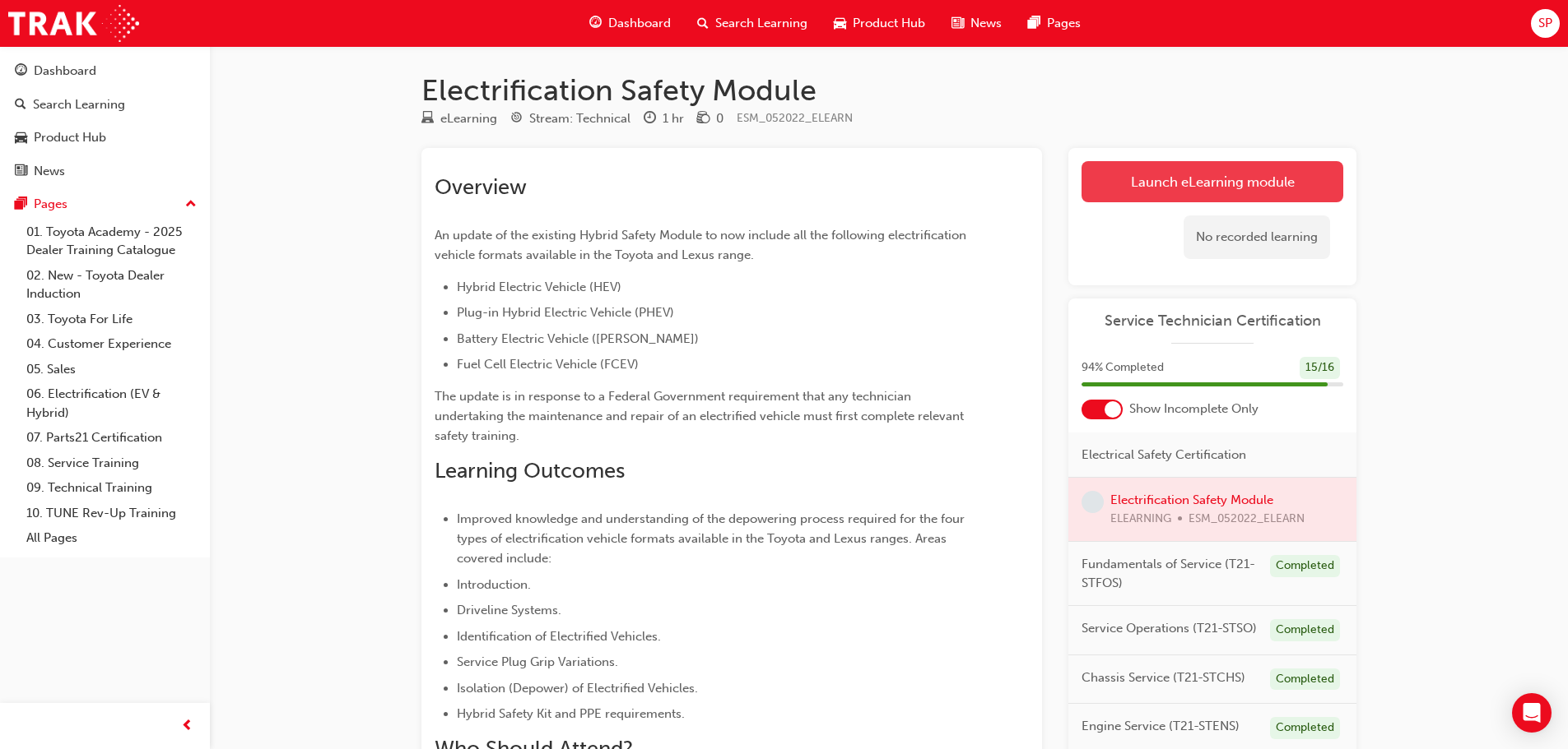
click at [1147, 183] on link "Launch eLearning module" at bounding box center [1212, 182] width 262 height 41
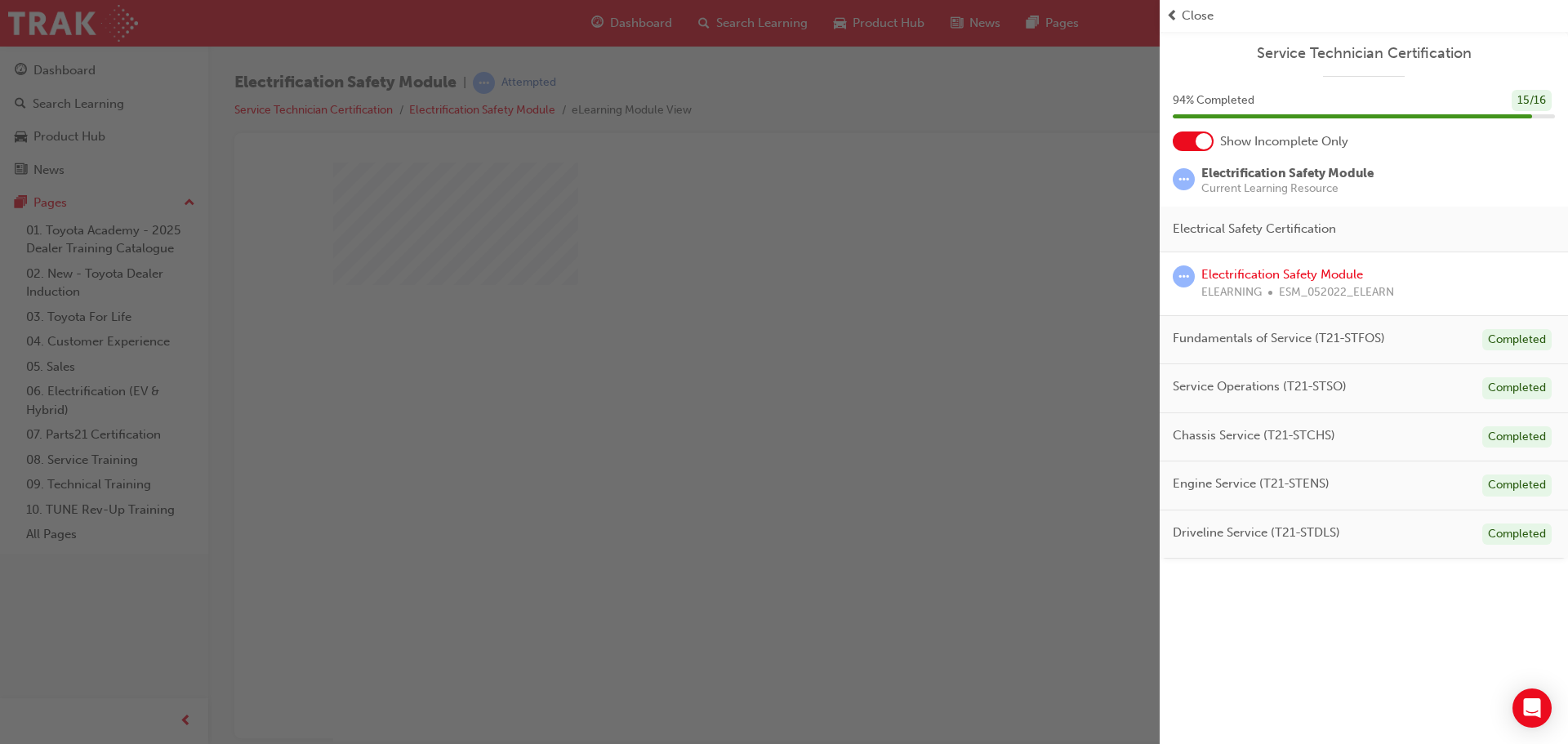
drag, startPoint x: 489, startPoint y: 291, endPoint x: 241, endPoint y: 129, distance: 296.2
click at [489, 291] on div "button" at bounding box center [580, 372] width 1160 height 744
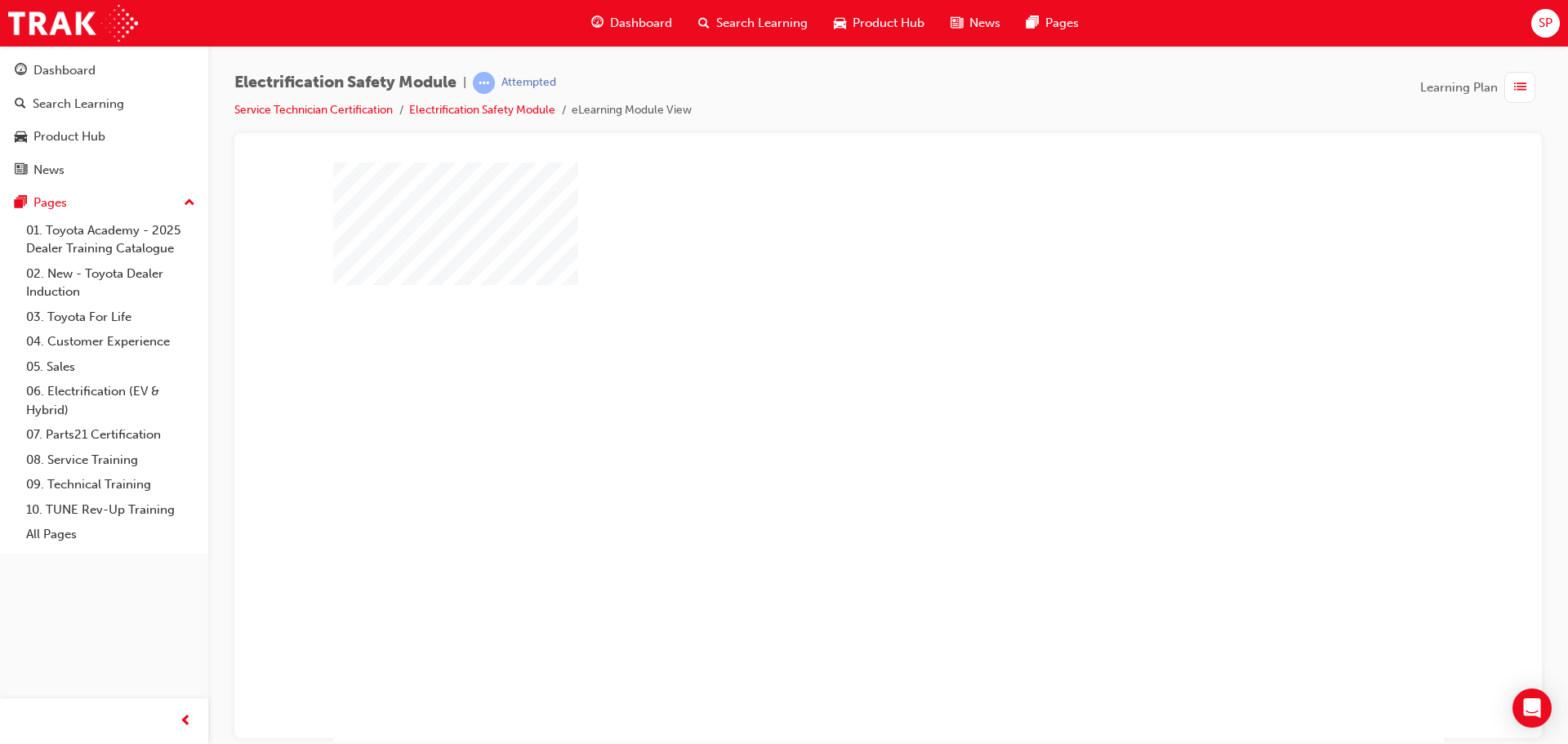
click at [841, 405] on div "play" at bounding box center [841, 405] width 0 height 0
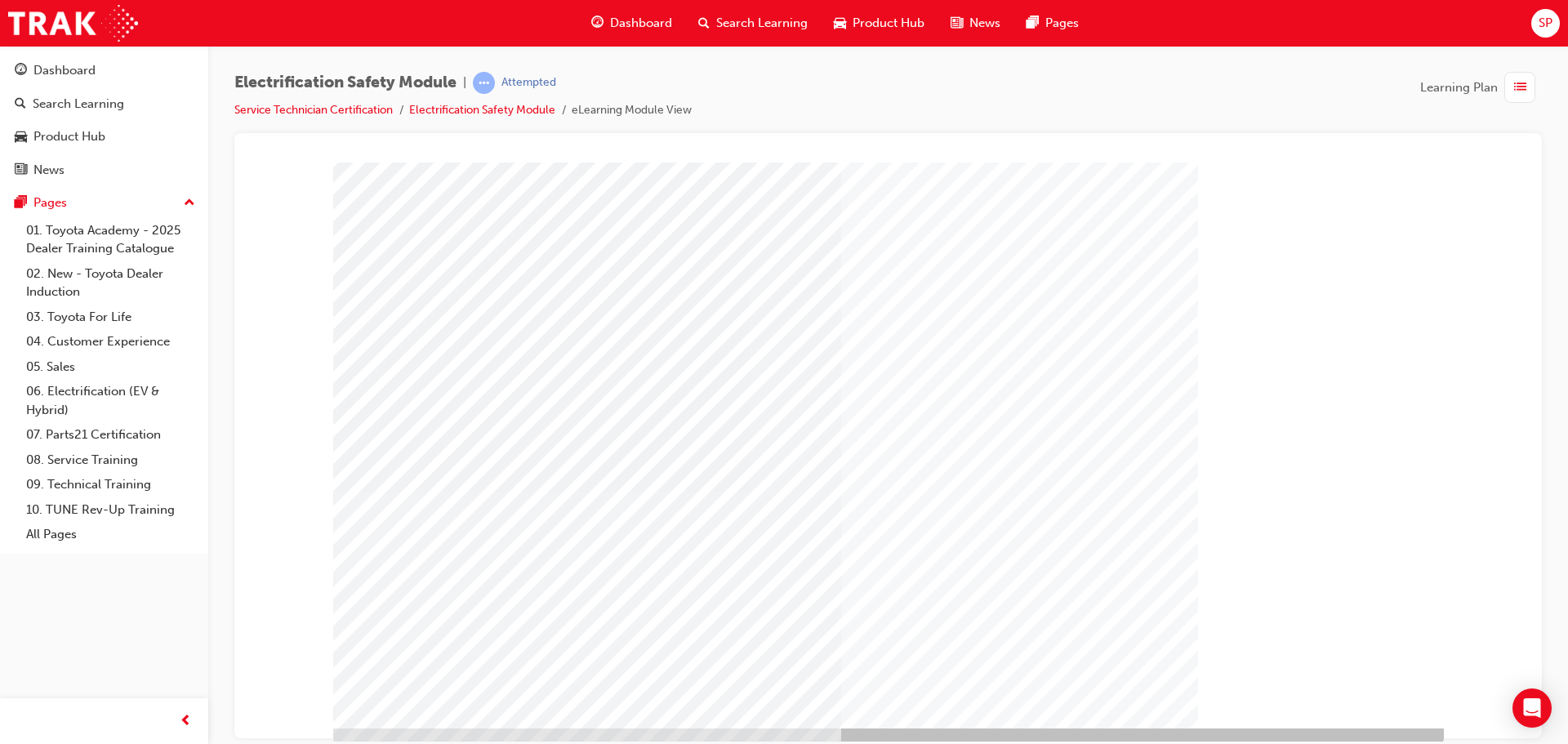
scroll to position [34, 0]
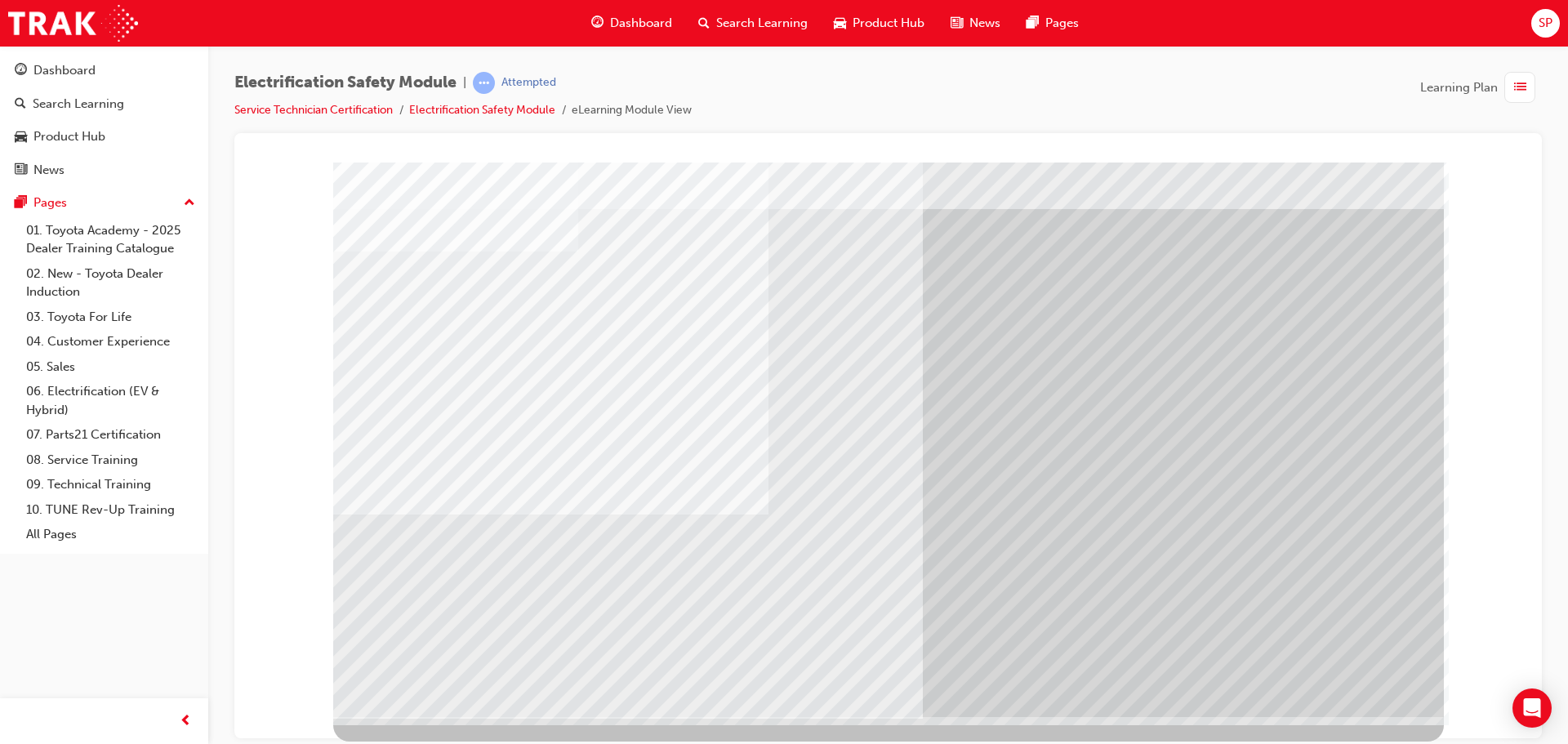
scroll to position [0, 0]
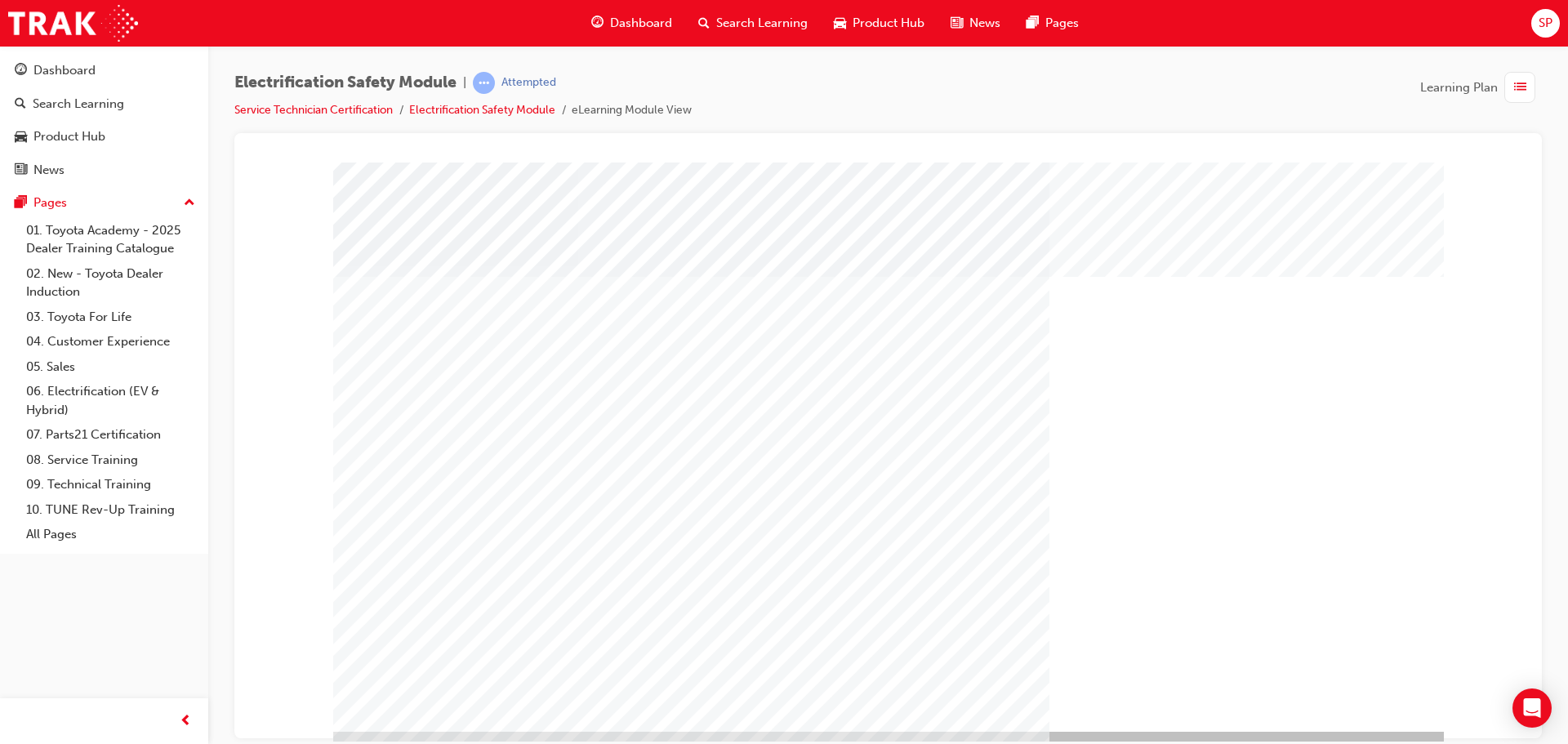
scroll to position [34, 0]
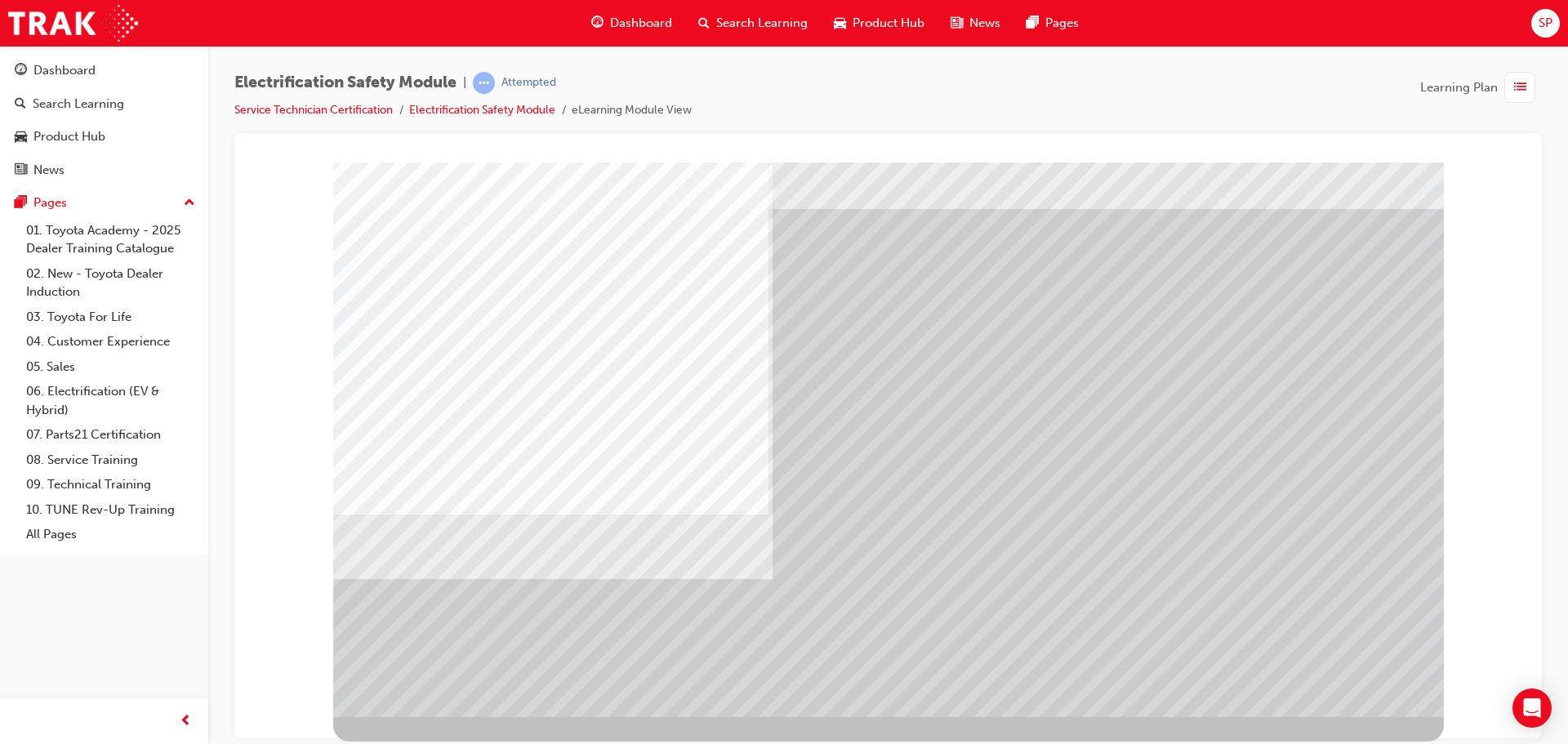
scroll to position [0, 0]
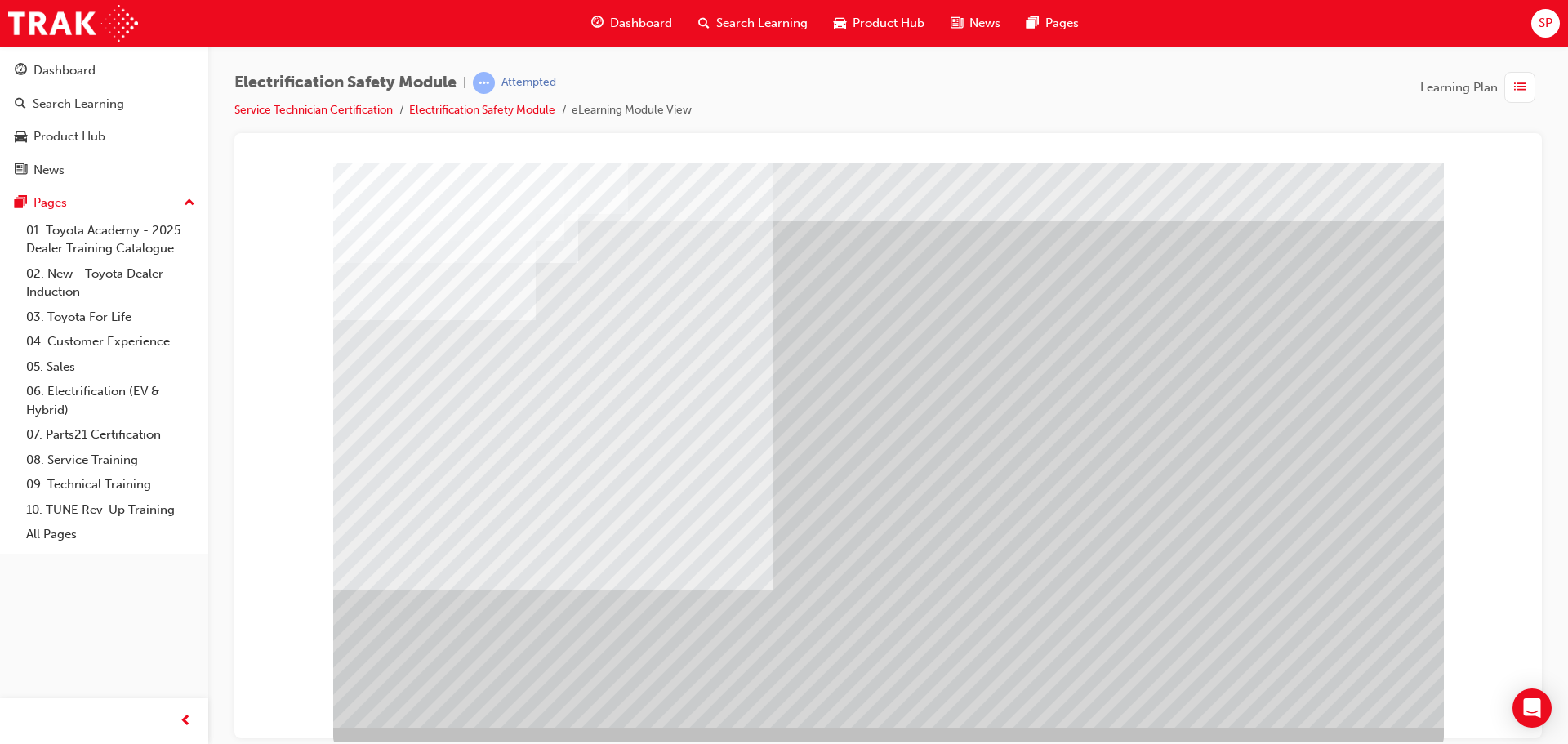
scroll to position [34, 0]
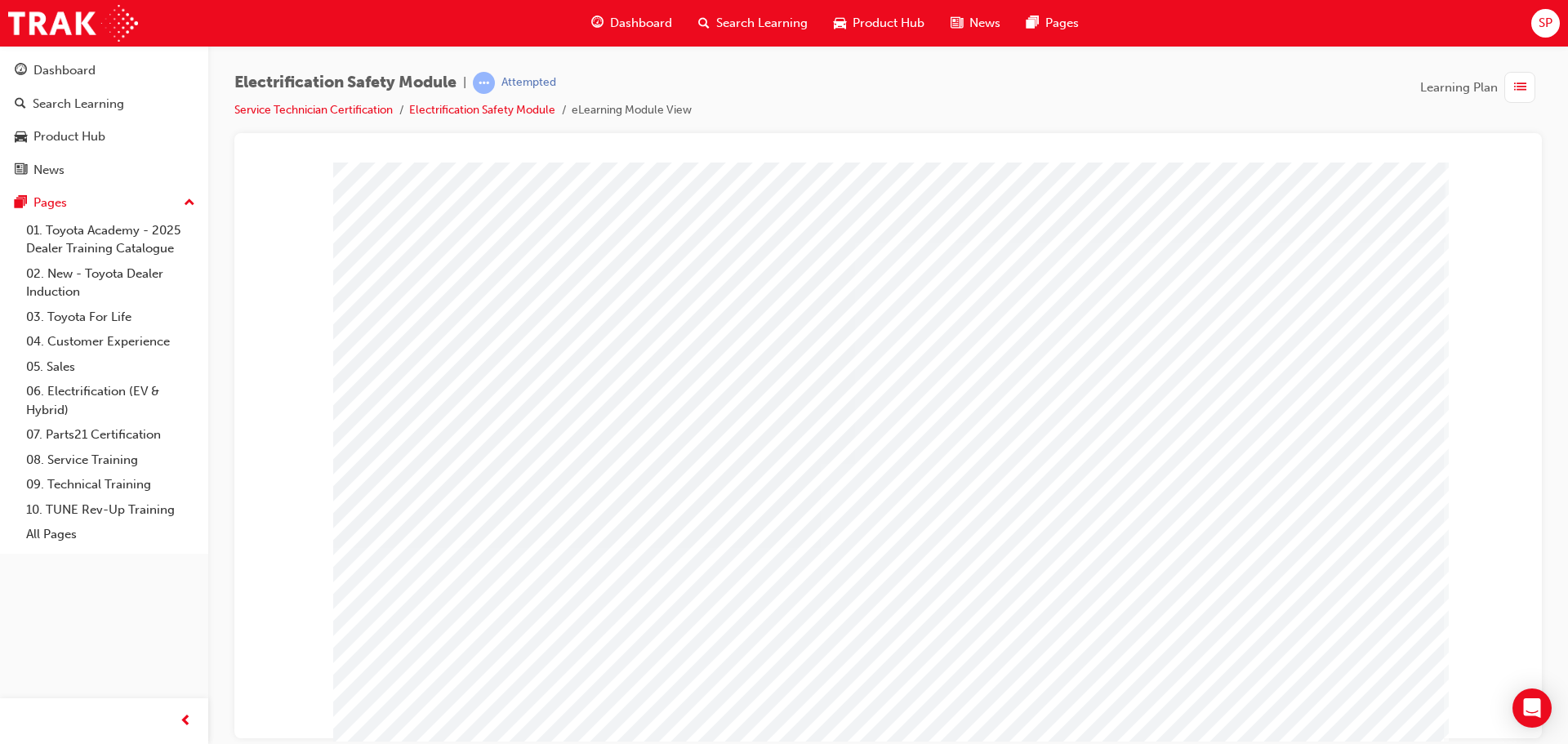
scroll to position [34, 0]
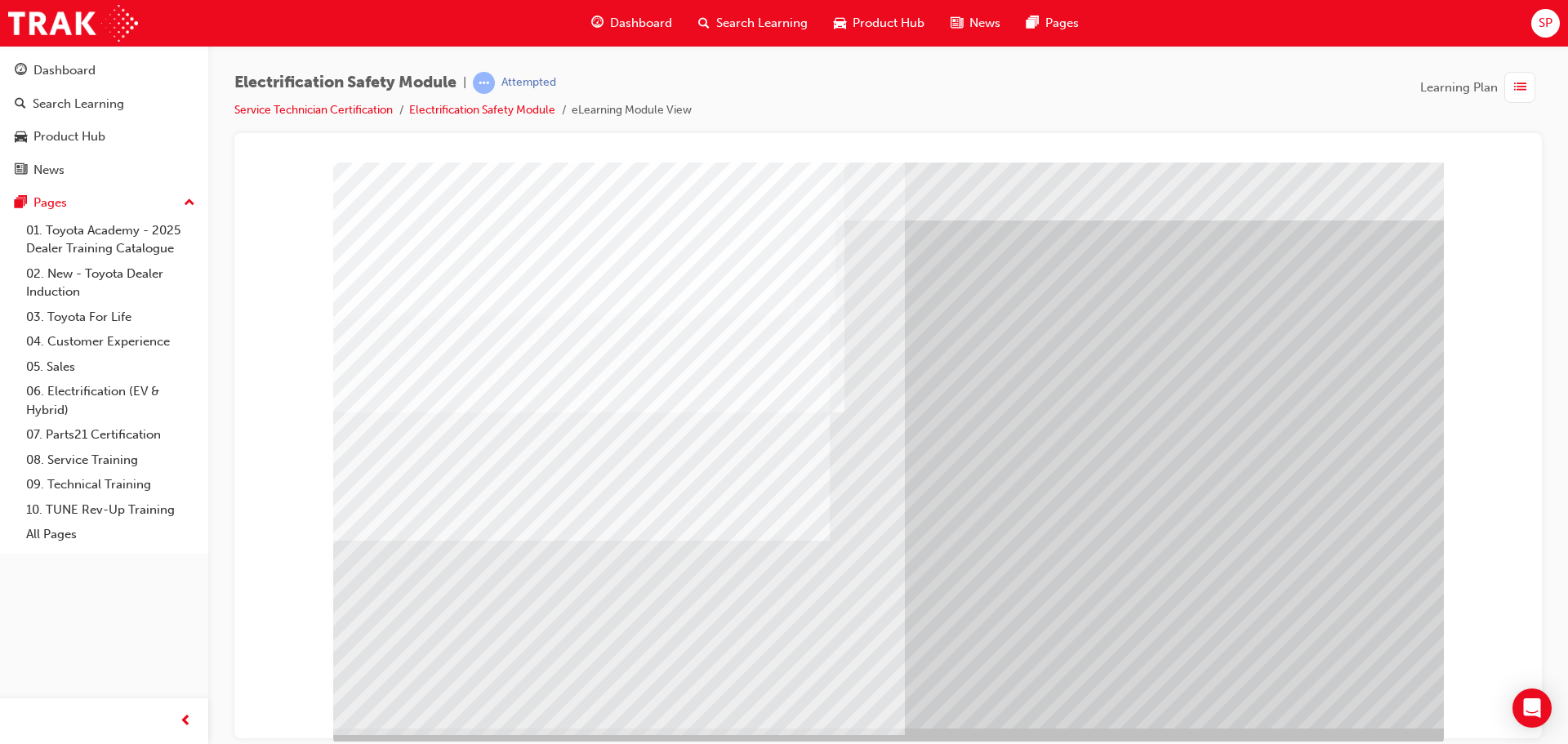
scroll to position [34, 0]
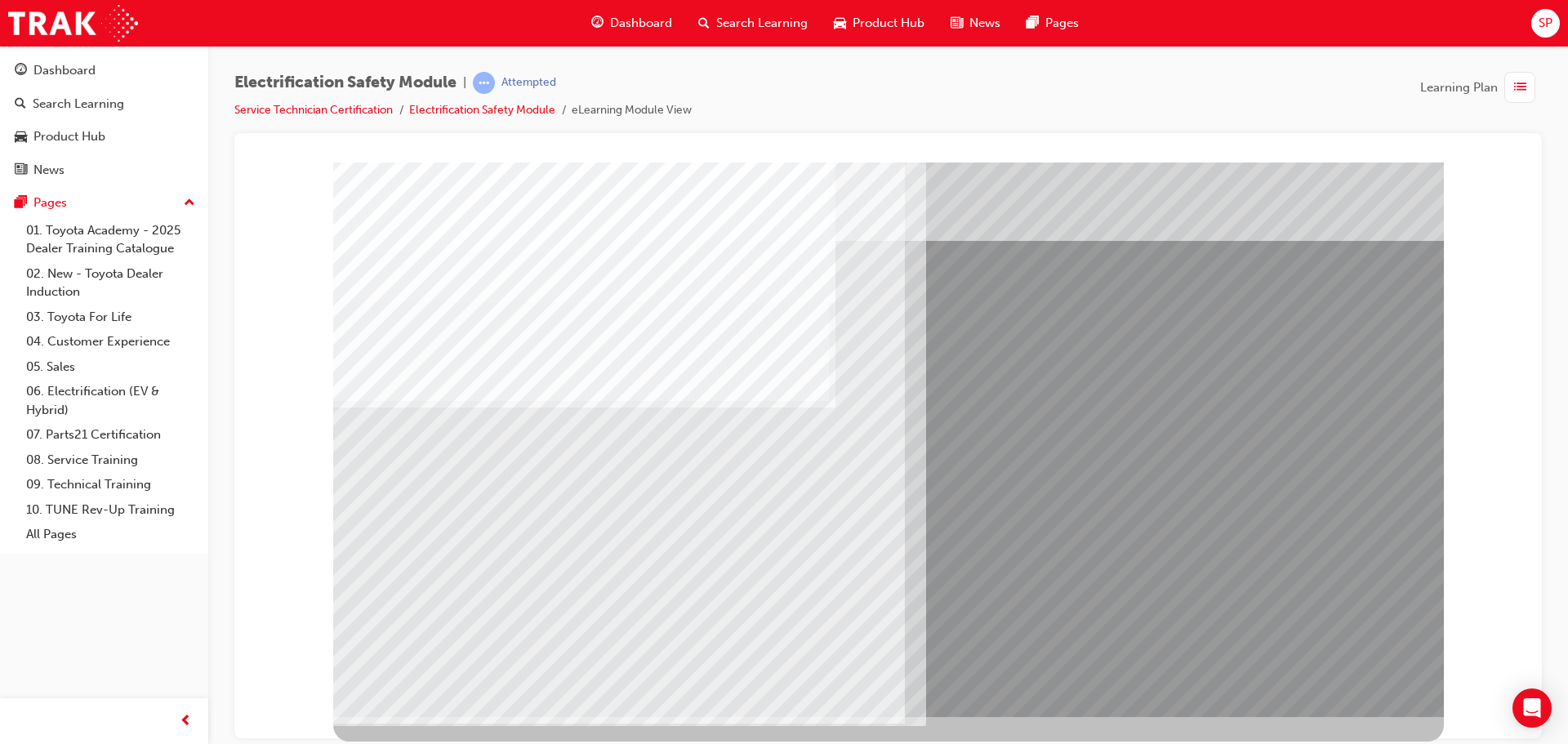
scroll to position [0, 0]
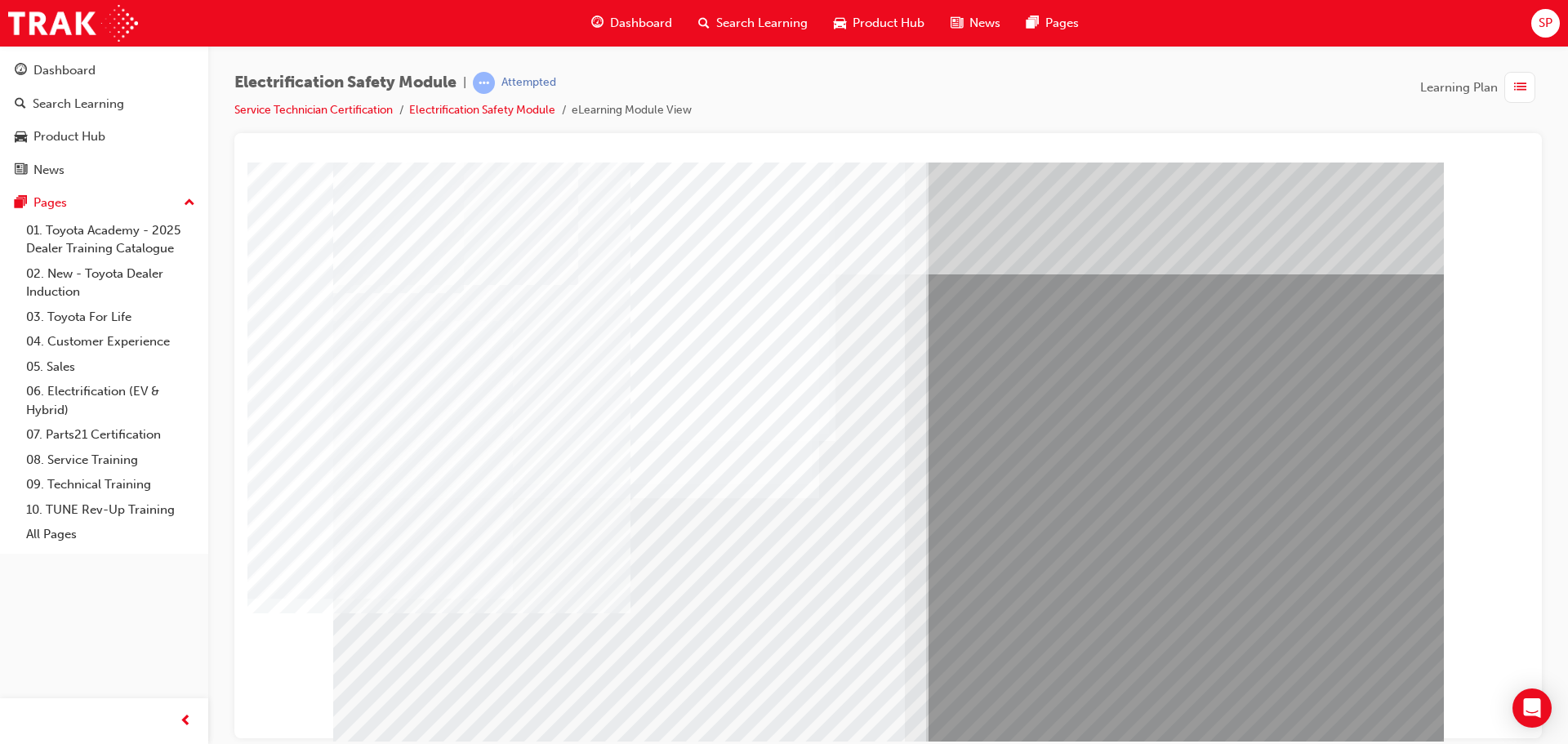
drag, startPoint x: 653, startPoint y: 557, endPoint x: 710, endPoint y: 597, distance: 69.6
click at [665, 566] on div "multistate" at bounding box center [889, 455] width 1111 height 588
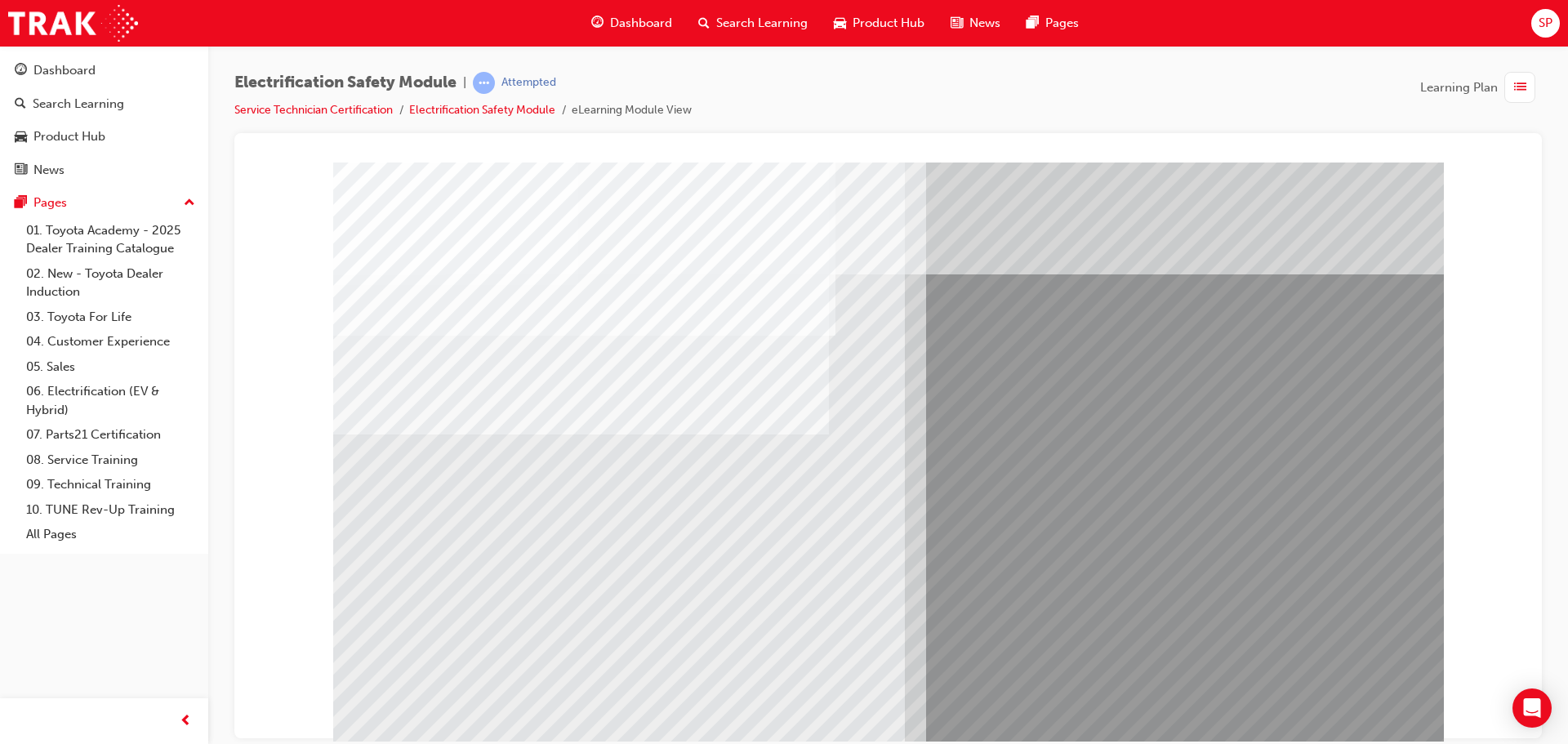
drag, startPoint x: 415, startPoint y: 272, endPoint x: 698, endPoint y: 278, distance: 283.1
drag, startPoint x: 382, startPoint y: 308, endPoint x: 603, endPoint y: 326, distance: 221.7
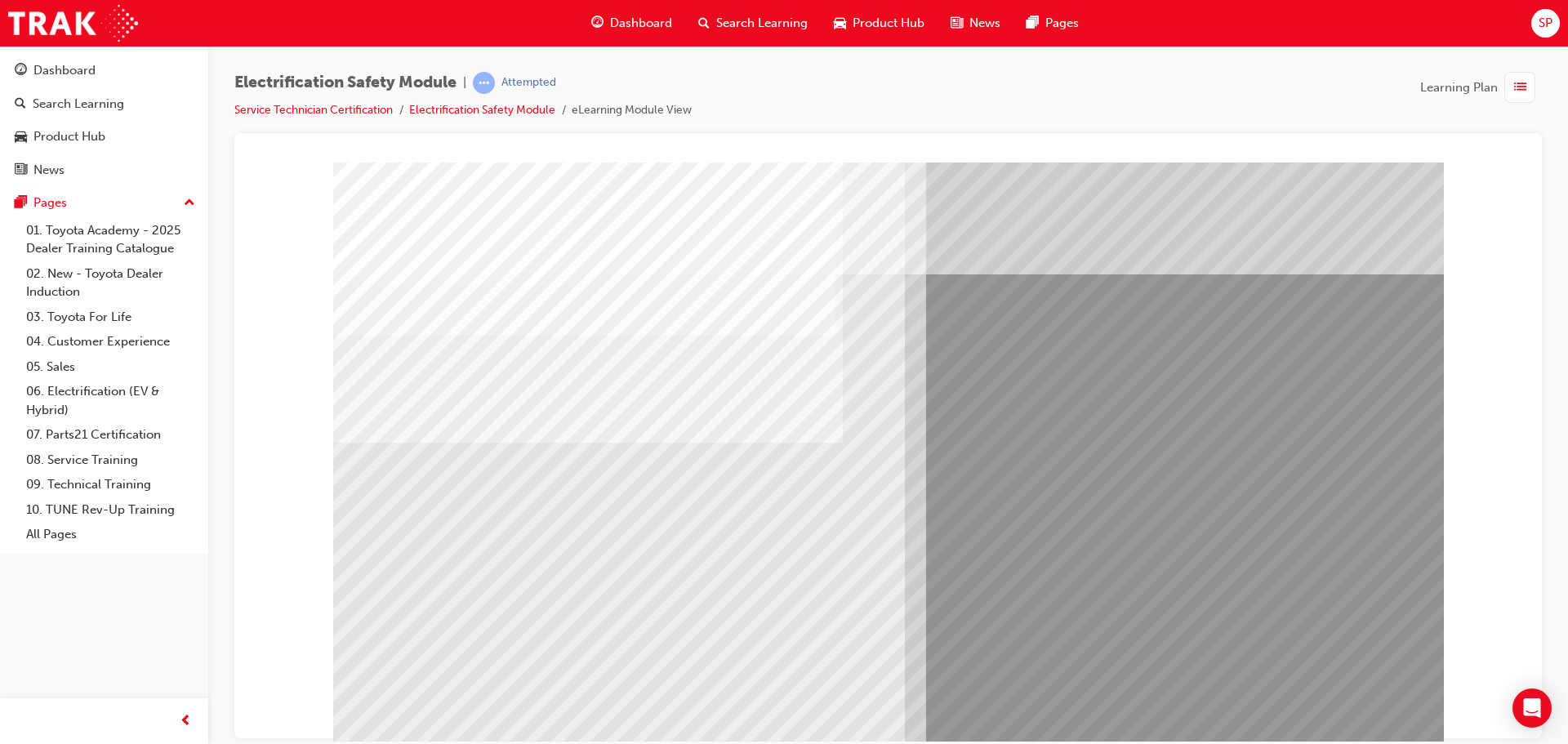
drag, startPoint x: 379, startPoint y: 330, endPoint x: 466, endPoint y: 337, distance: 87.3
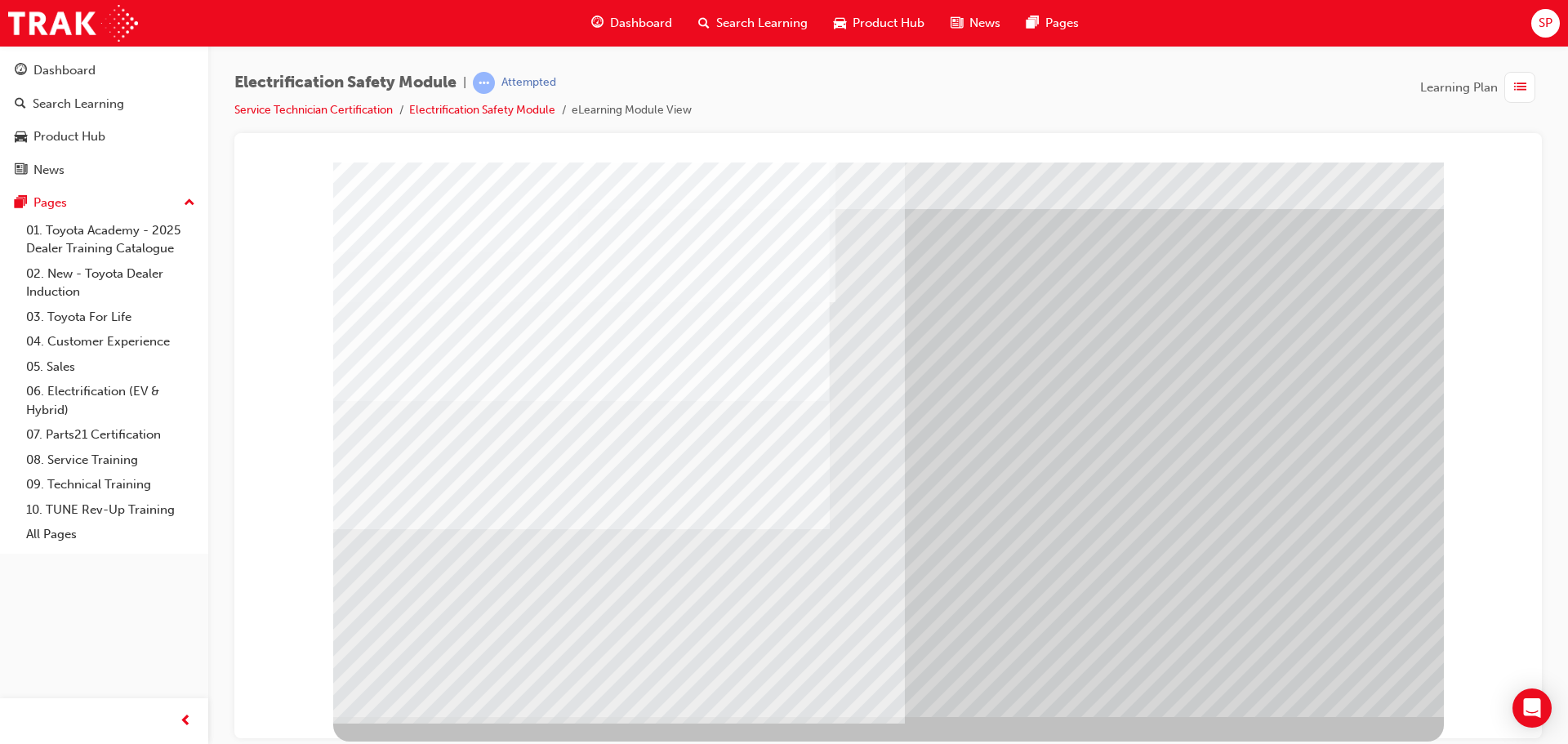
scroll to position [0, 0]
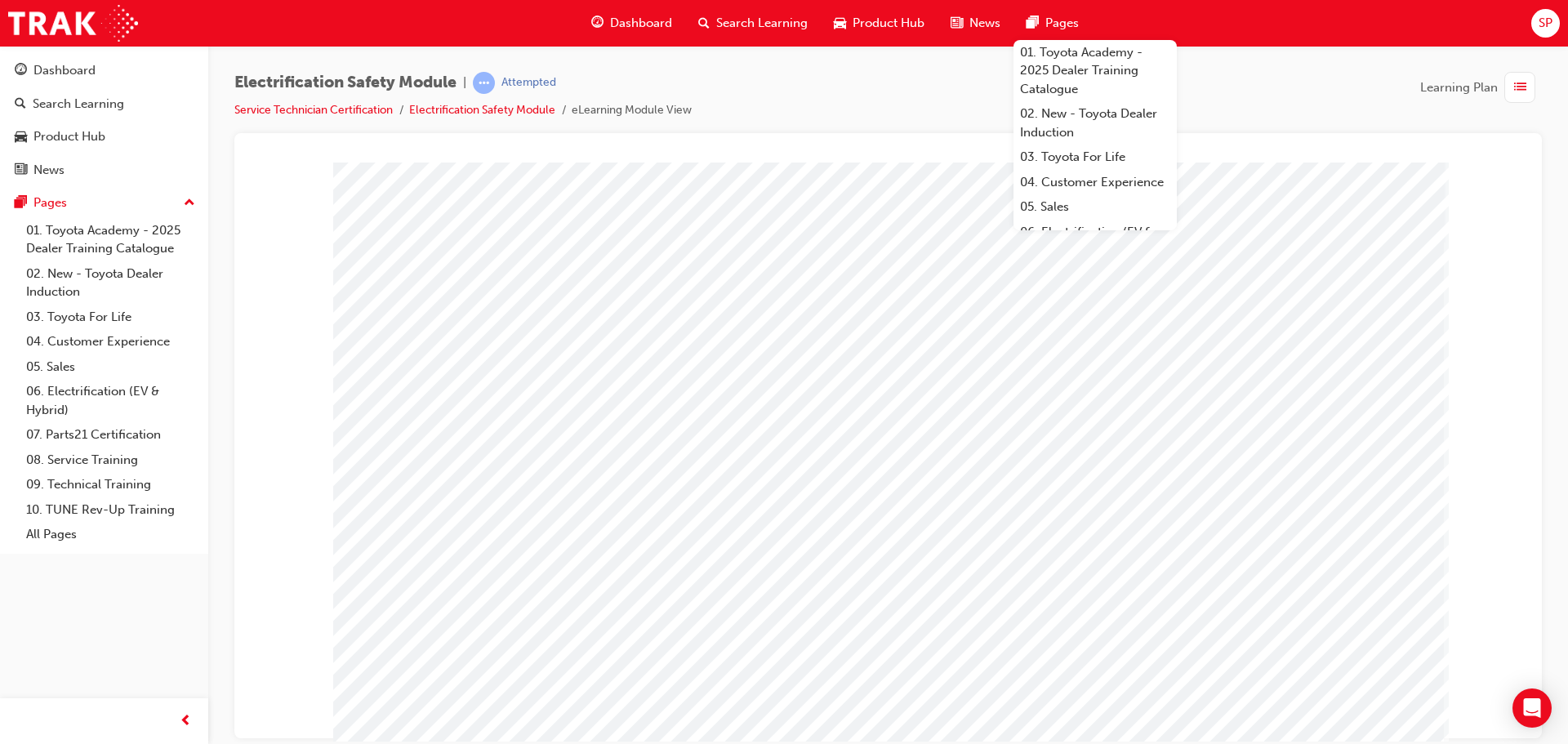
drag, startPoint x: 1226, startPoint y: 417, endPoint x: 1243, endPoint y: 415, distance: 17.1
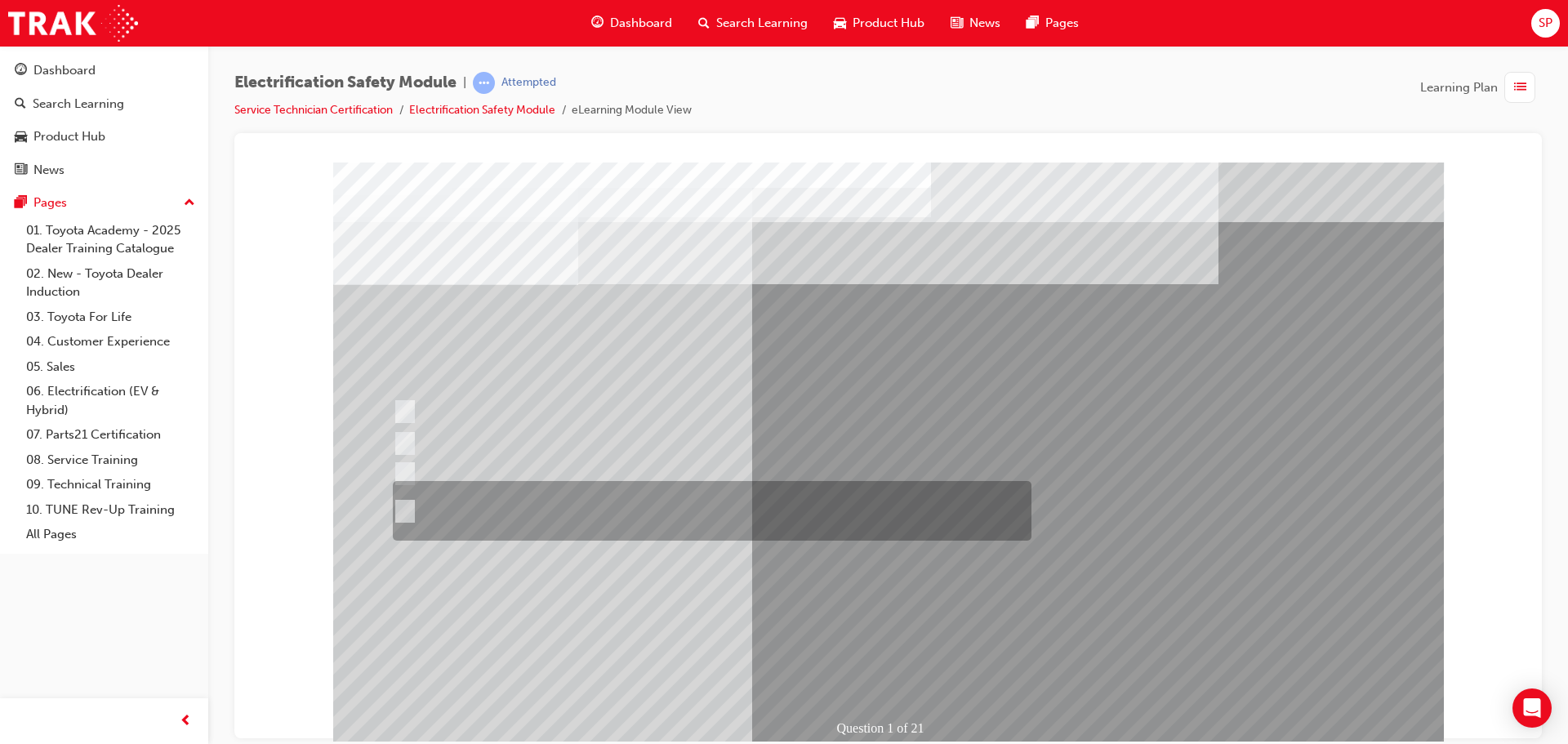
click at [849, 499] on div at bounding box center [707, 511] width 639 height 60
radio input "true"
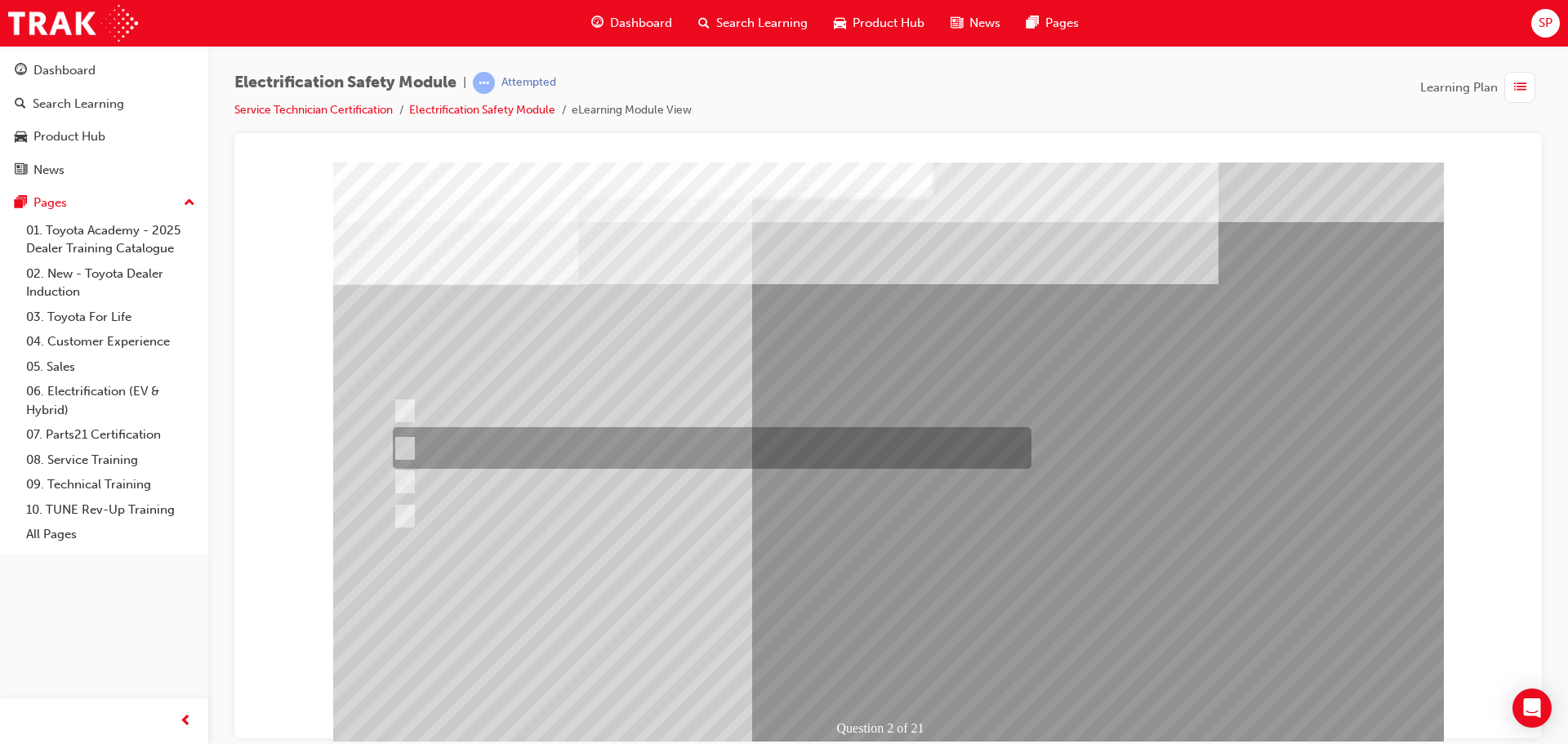
click at [495, 444] on div at bounding box center [707, 447] width 639 height 42
radio input "true"
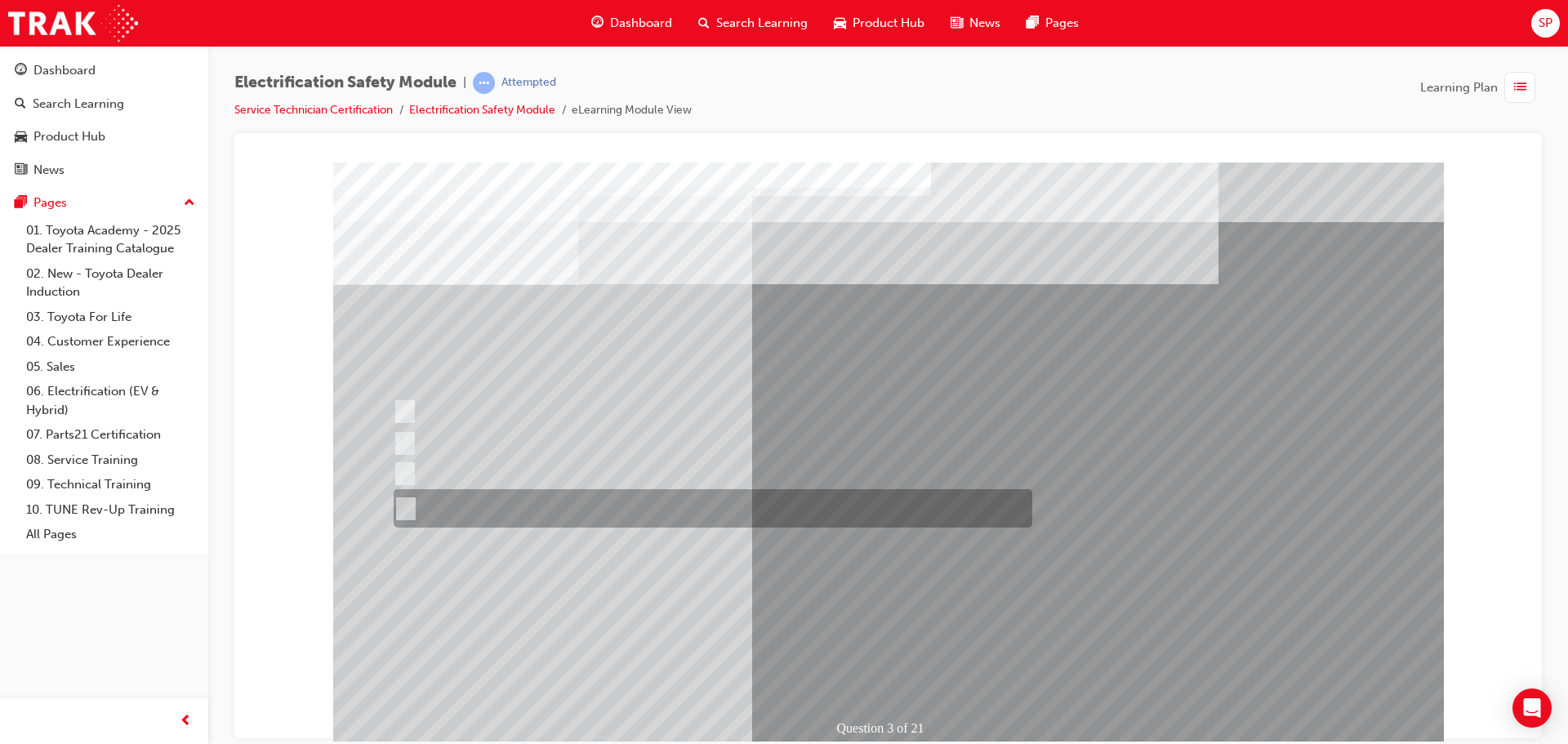
click at [405, 510] on input "The FCEV produces electric power via a Fuel Cell Stack supporting the Hybrid ba…" at bounding box center [403, 508] width 18 height 18
radio input "true"
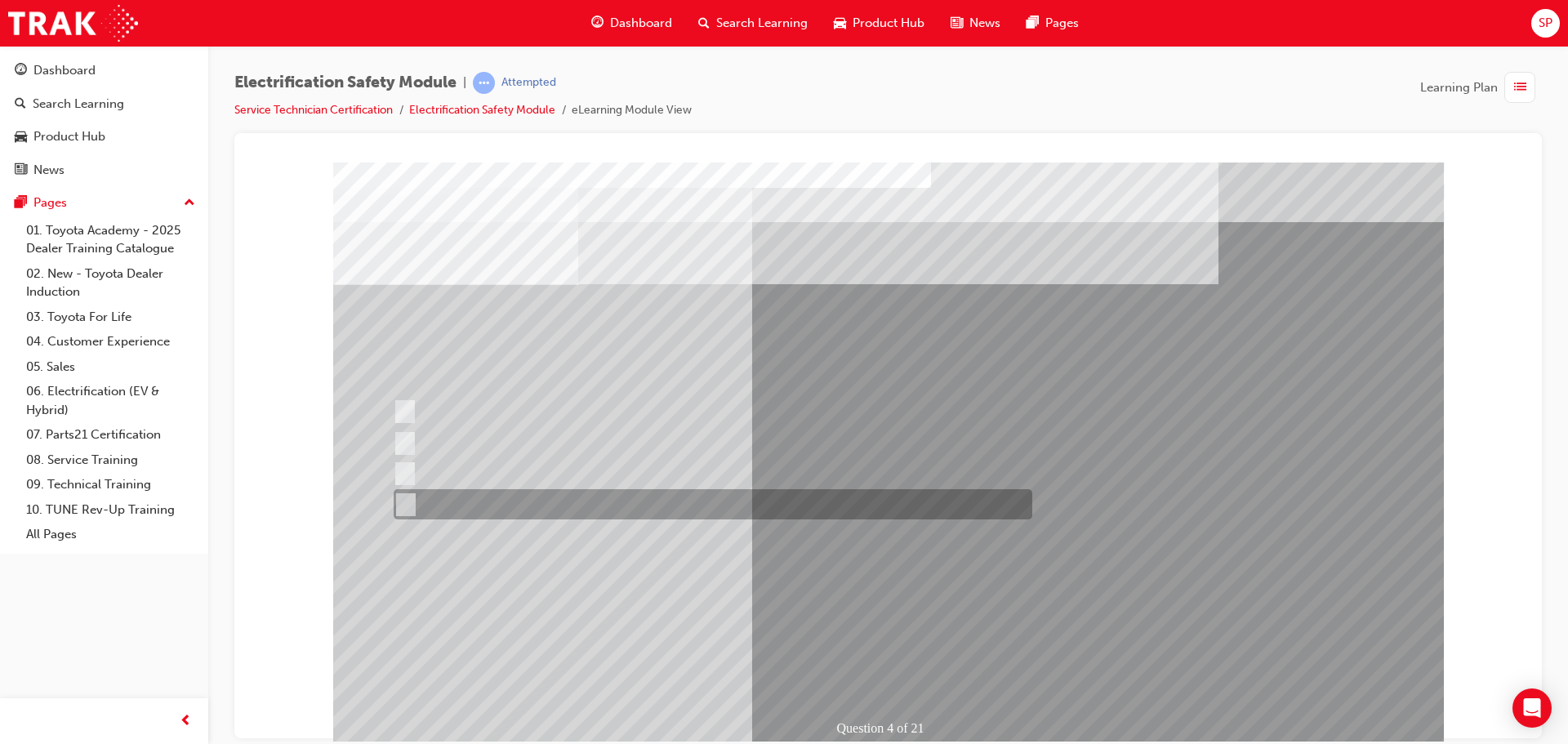
click at [504, 502] on div at bounding box center [708, 503] width 639 height 30
checkbox input "true"
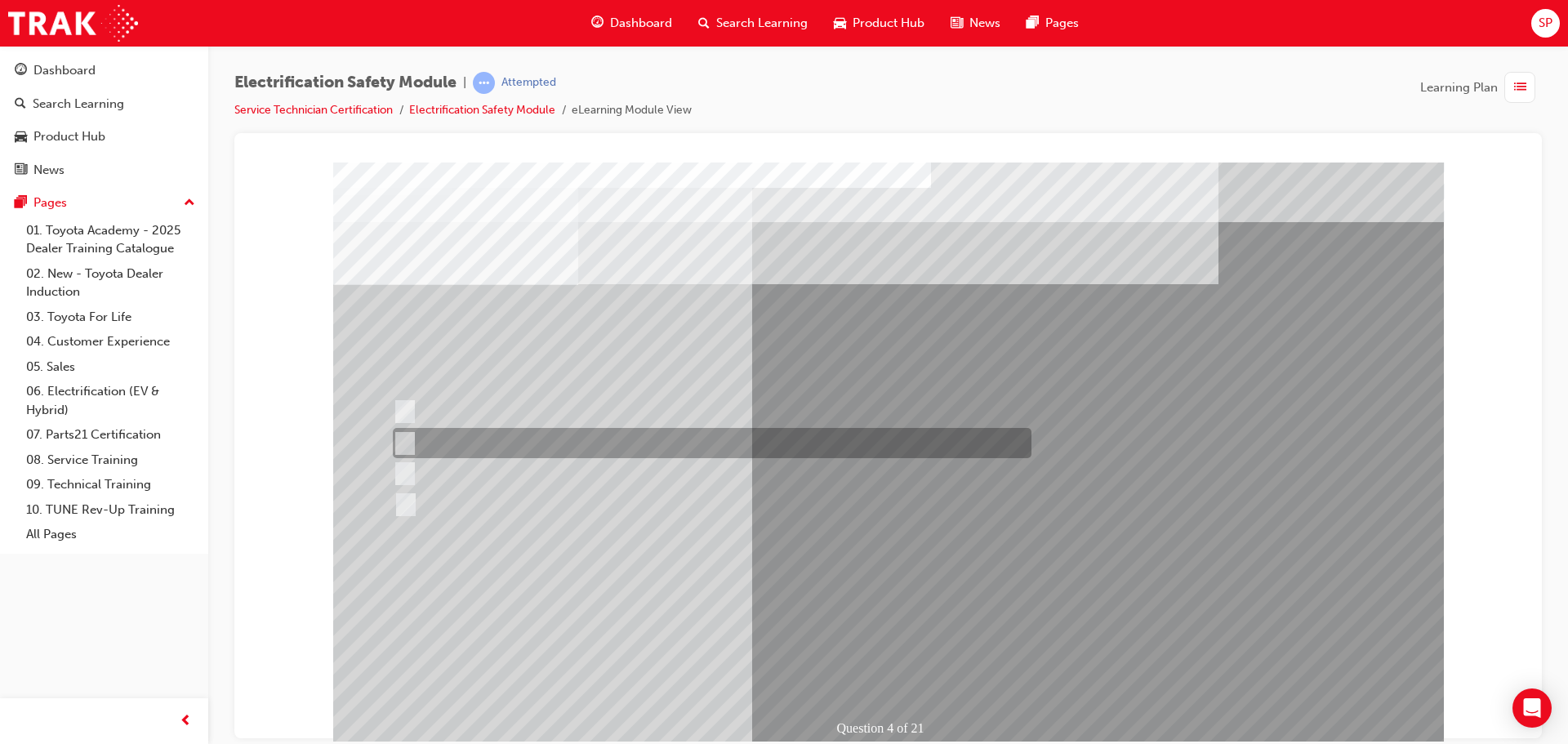
click at [498, 437] on div at bounding box center [707, 443] width 639 height 30
checkbox input "true"
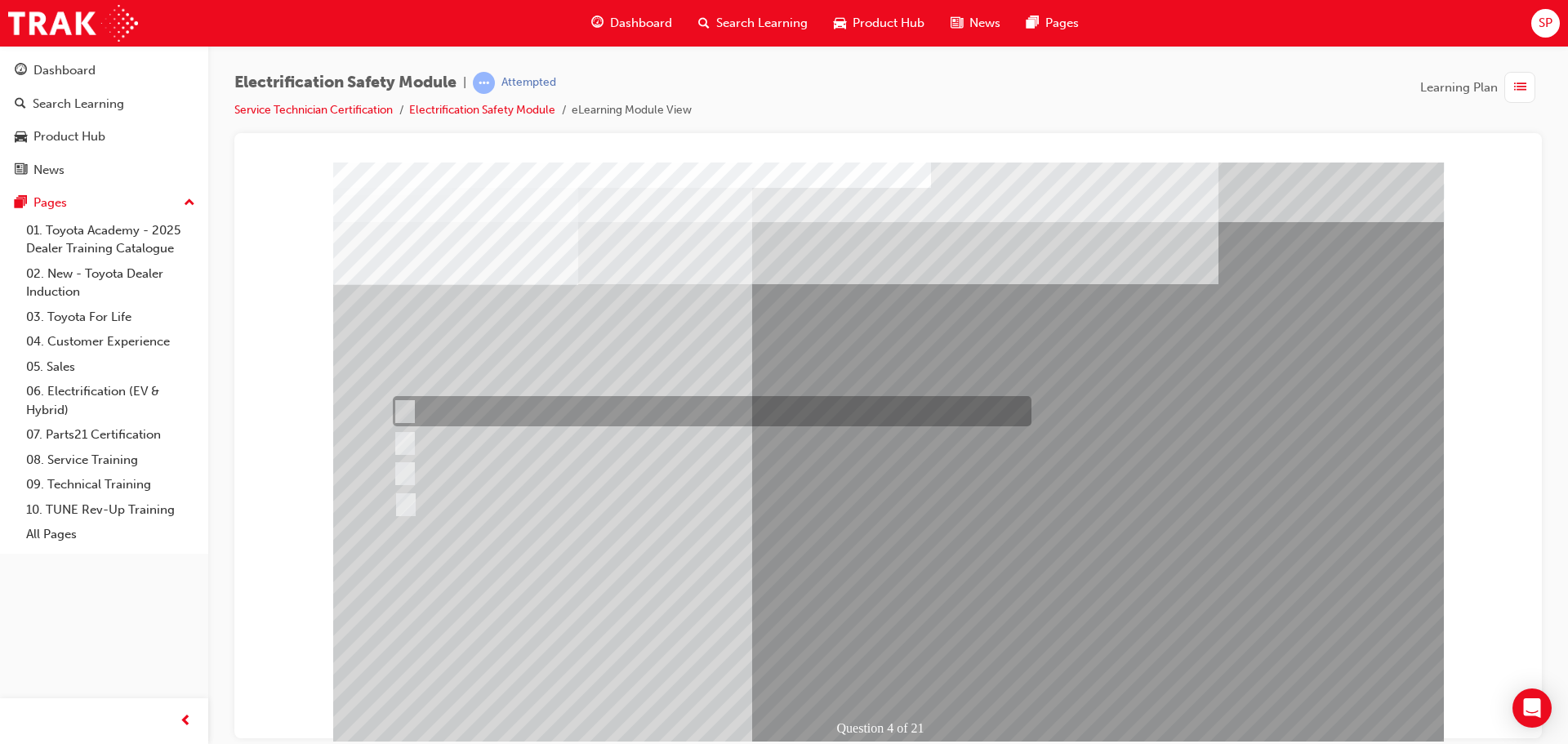
click at [452, 408] on div at bounding box center [707, 411] width 639 height 30
click at [510, 415] on div at bounding box center [707, 411] width 639 height 30
checkbox input "false"
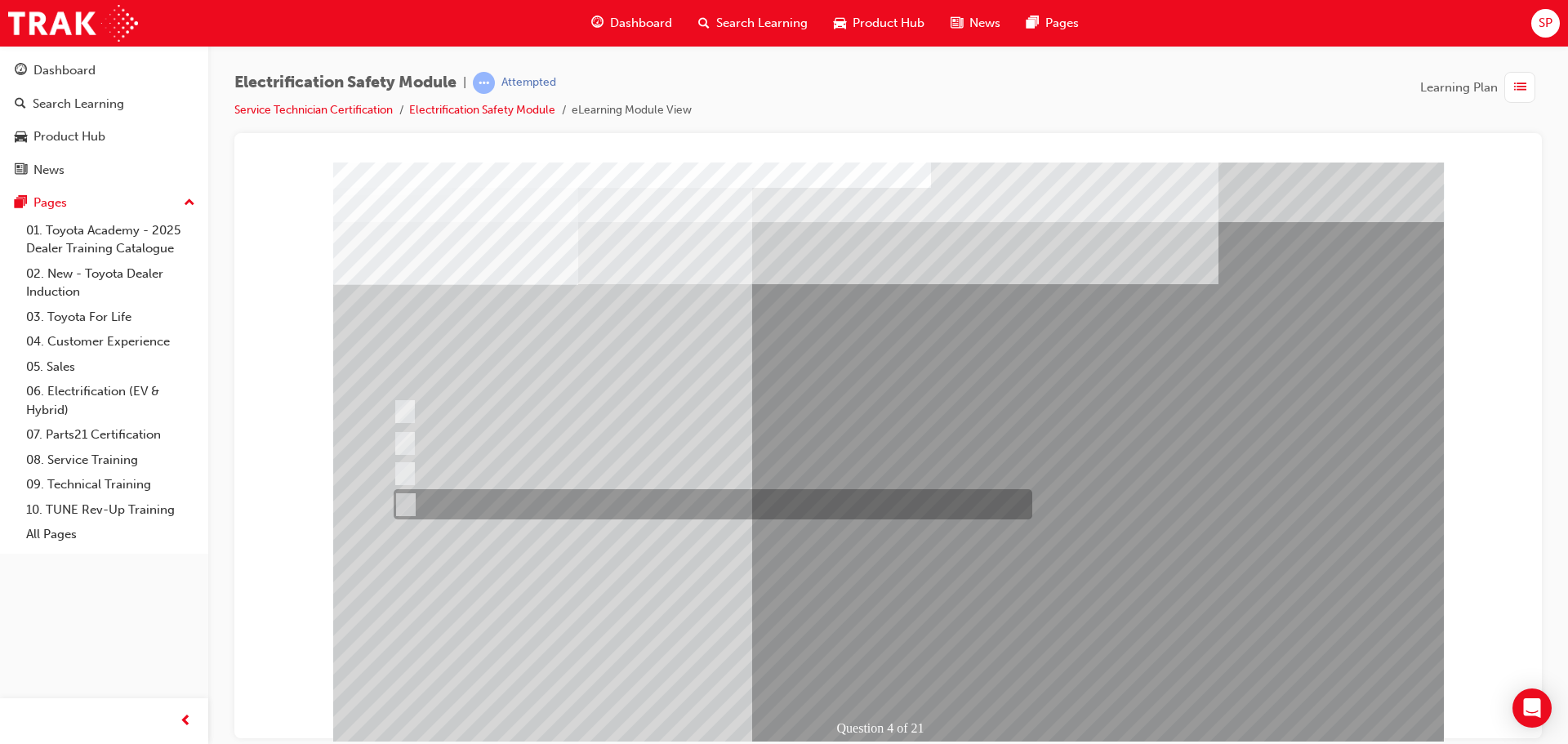
click at [464, 499] on div at bounding box center [708, 503] width 639 height 30
checkbox input "false"
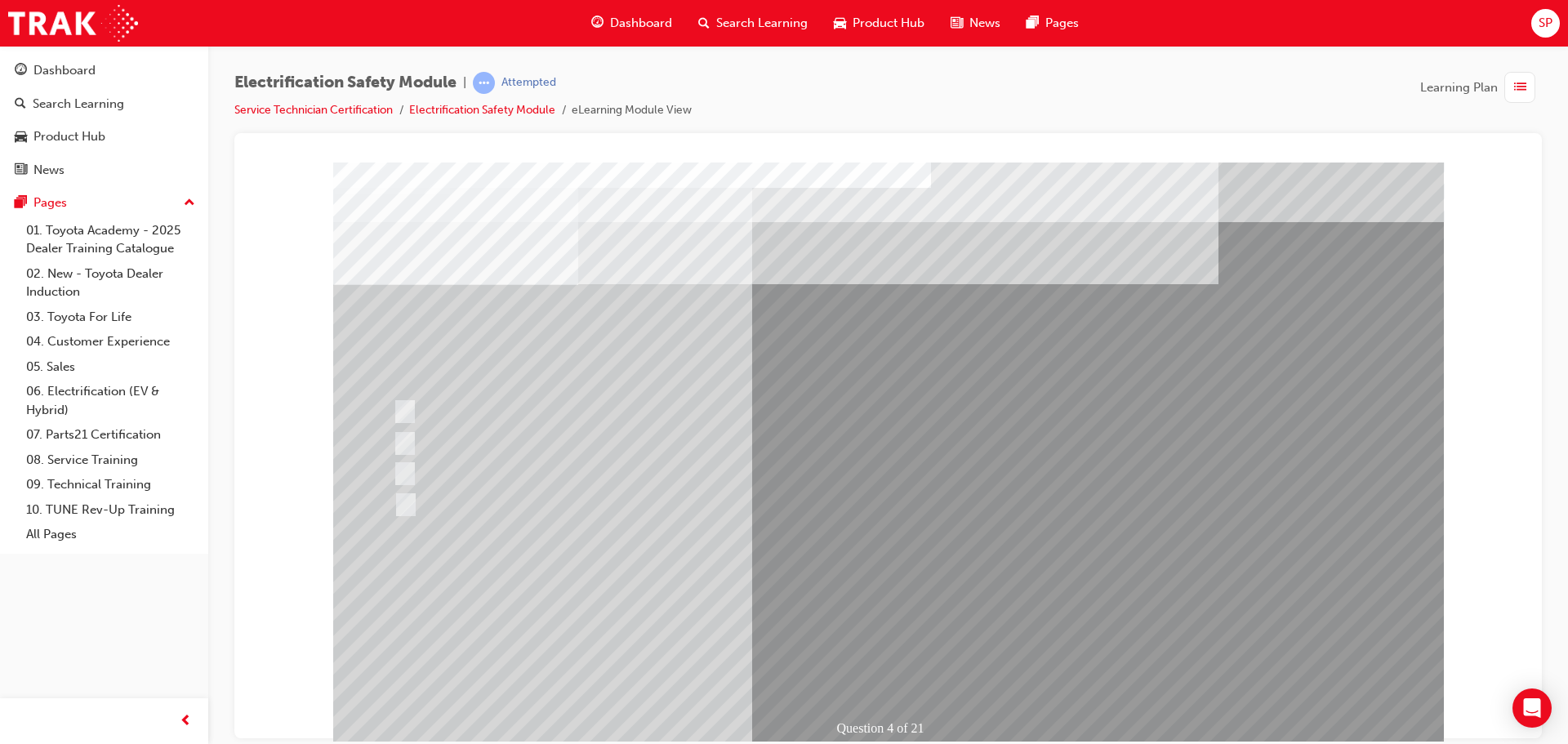
click at [521, 504] on div at bounding box center [708, 503] width 639 height 30
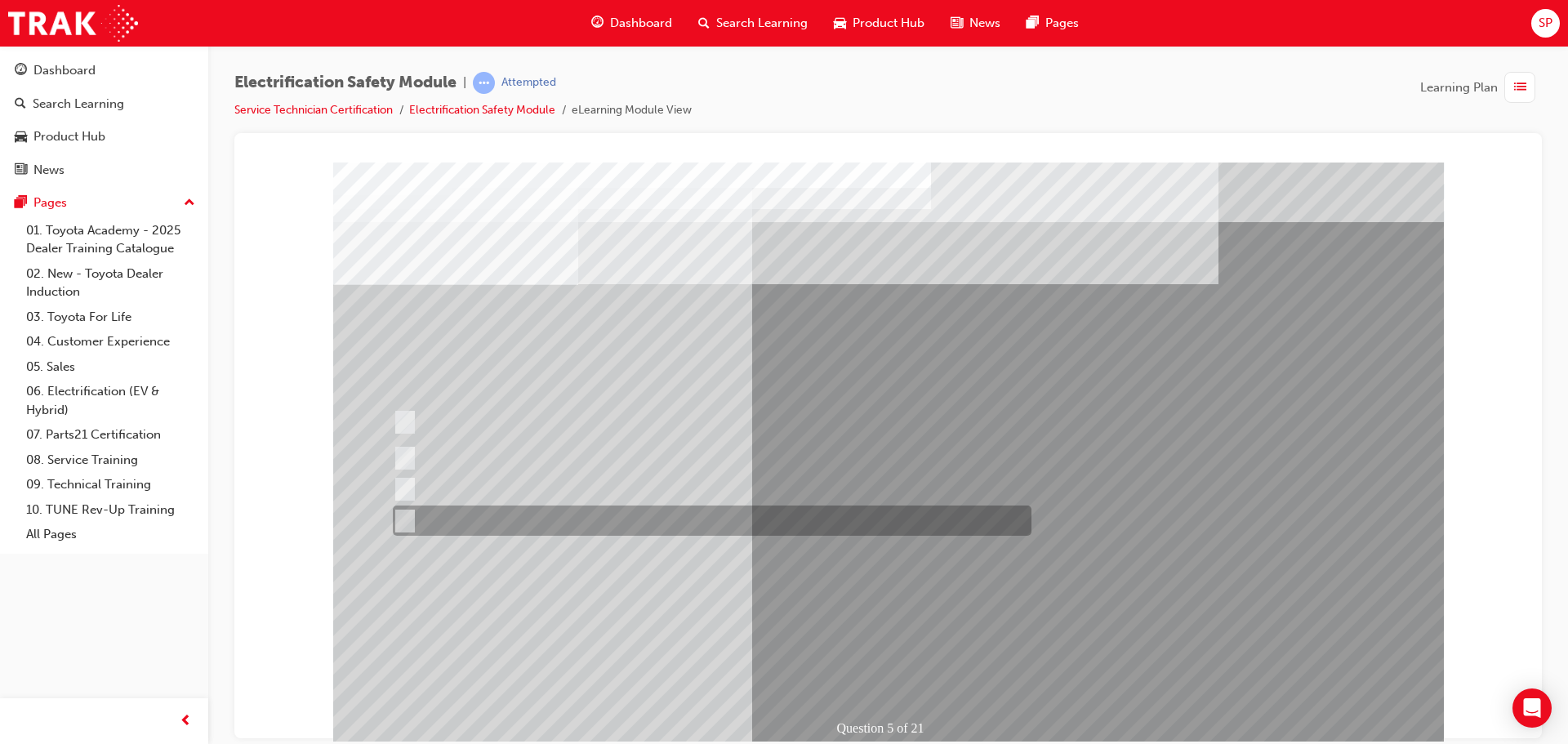
click at [399, 514] on input "Battery Level indicator (State of Charge)." at bounding box center [401, 521] width 18 height 18
checkbox input "true"
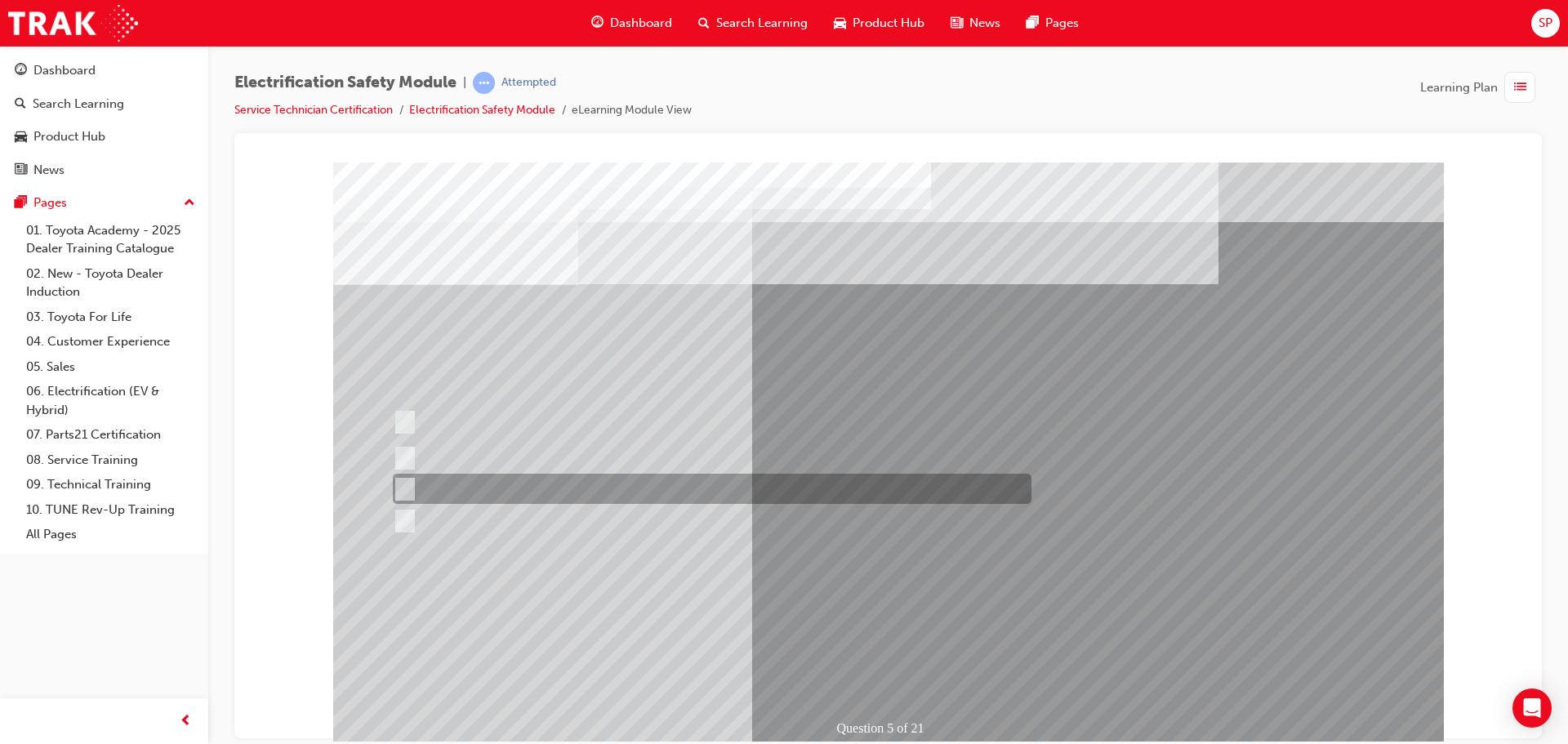
click at [403, 486] on input "Vehicle Motive Force selection types illuminated e.g. (EV/HV)." at bounding box center [401, 489] width 18 height 18
checkbox input "true"
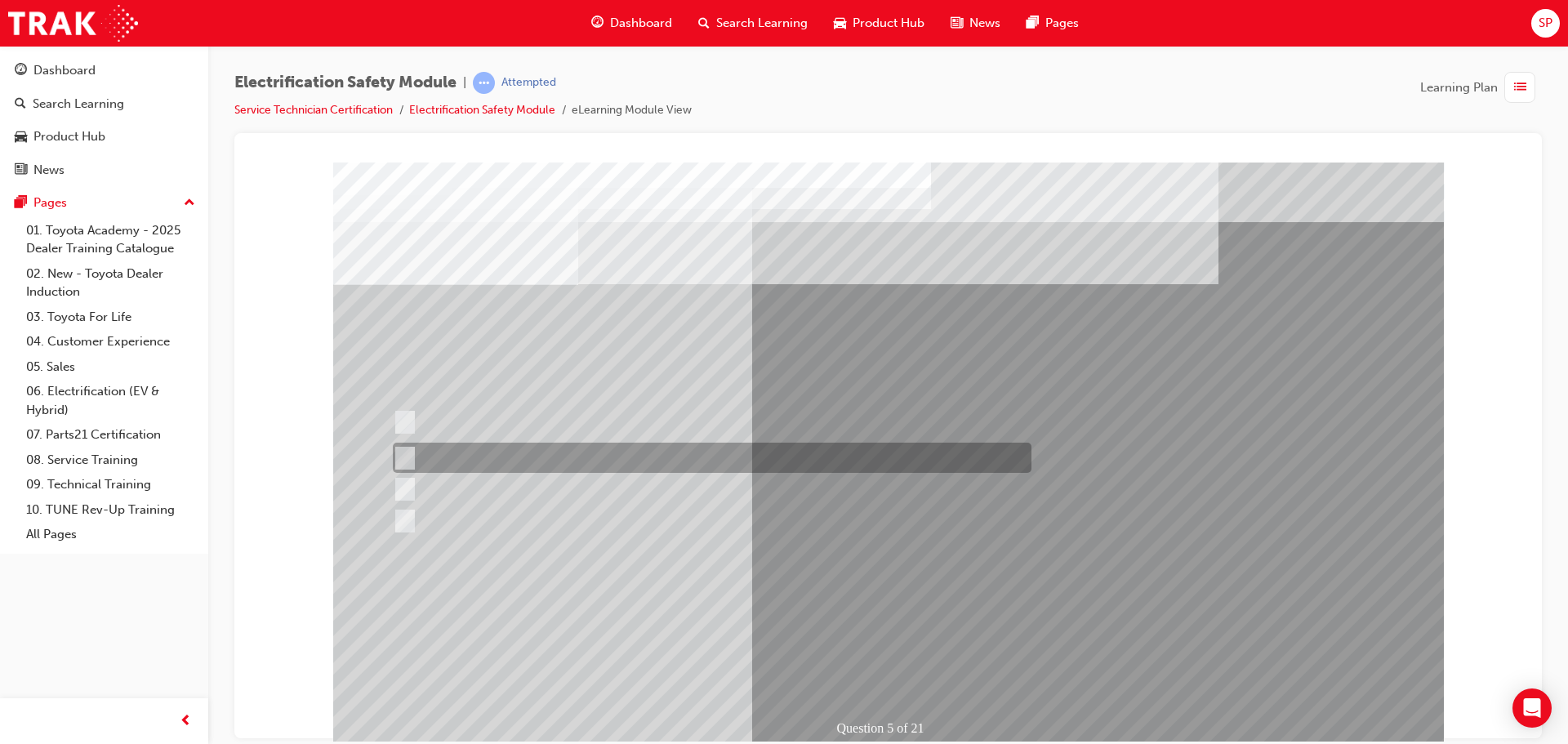
click at [414, 452] on div at bounding box center [707, 457] width 639 height 30
checkbox input "true"
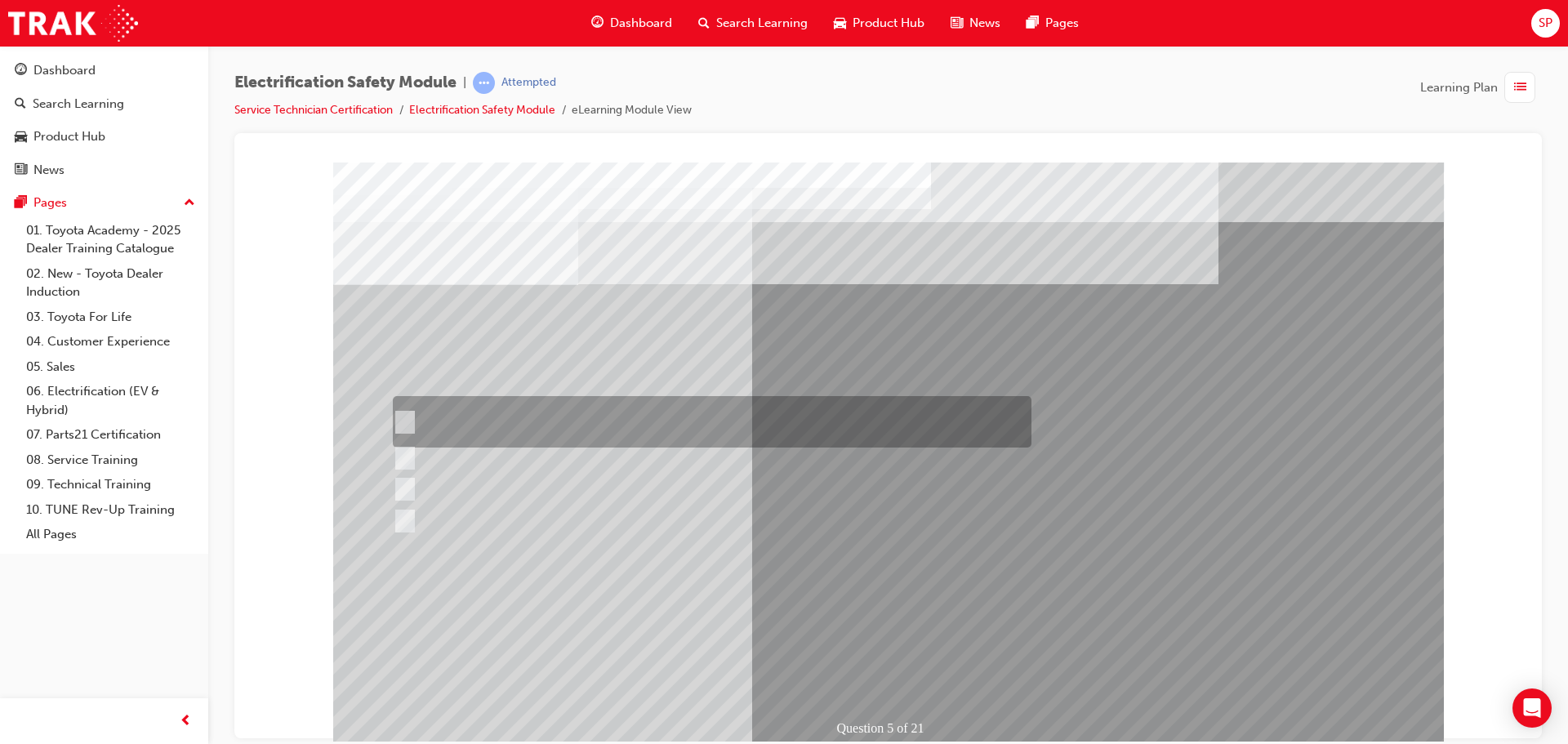
click at [401, 418] on input "The READY light will illuminate when the vehicle is turned on and ready to driv…" at bounding box center [401, 422] width 18 height 18
checkbox input "true"
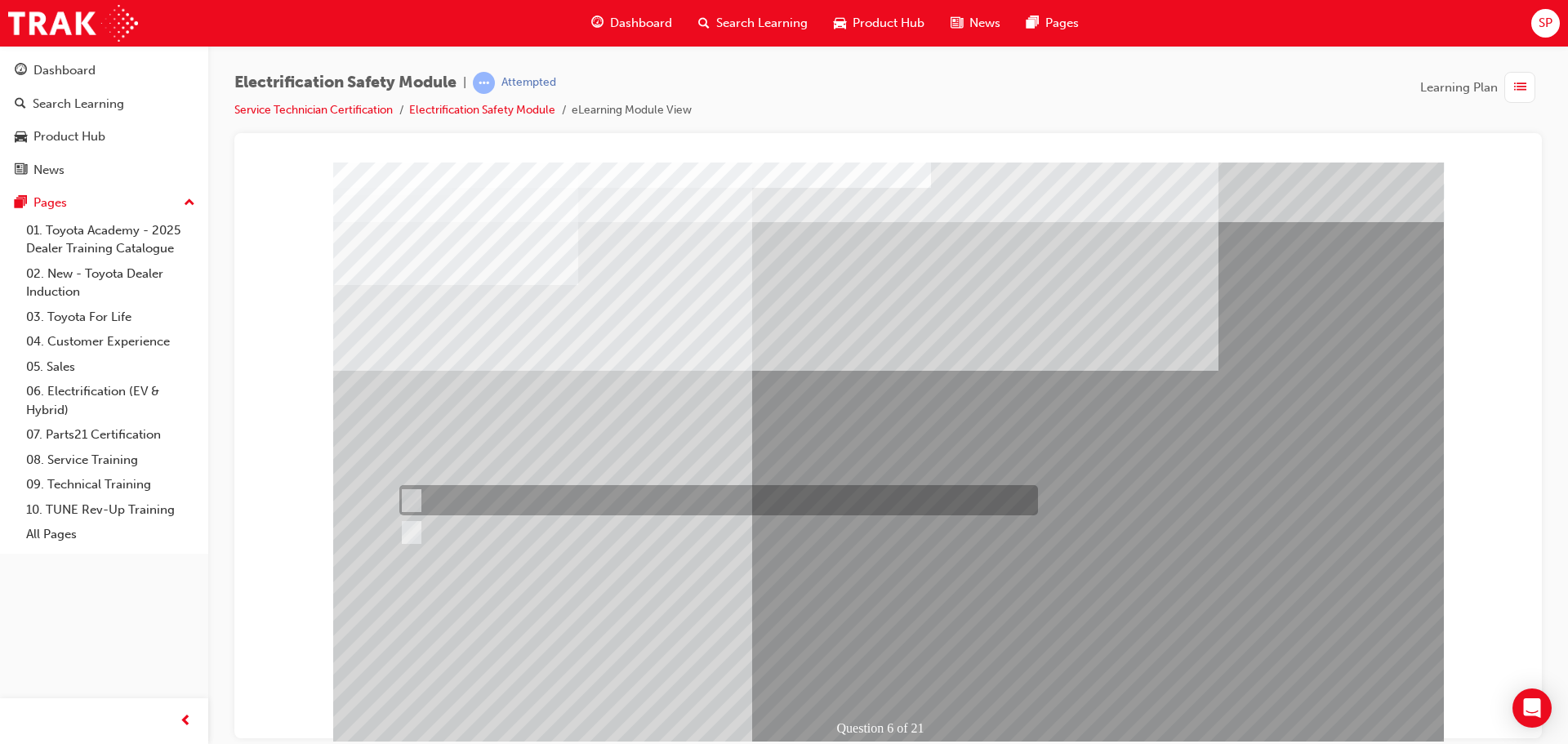
click at [458, 498] on div at bounding box center [714, 500] width 639 height 30
radio input "true"
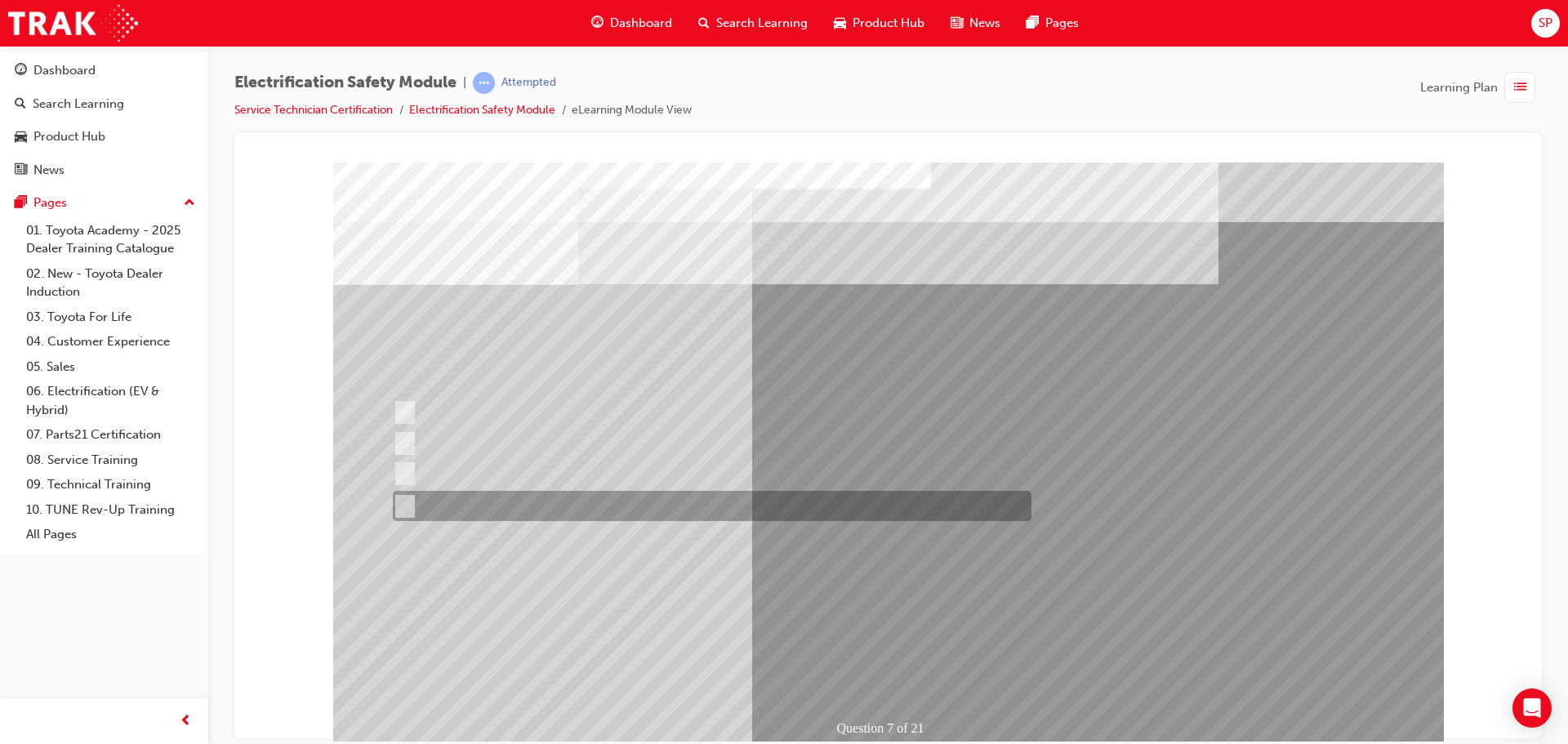
click at [535, 510] on div at bounding box center [707, 505] width 639 height 30
radio input "true"
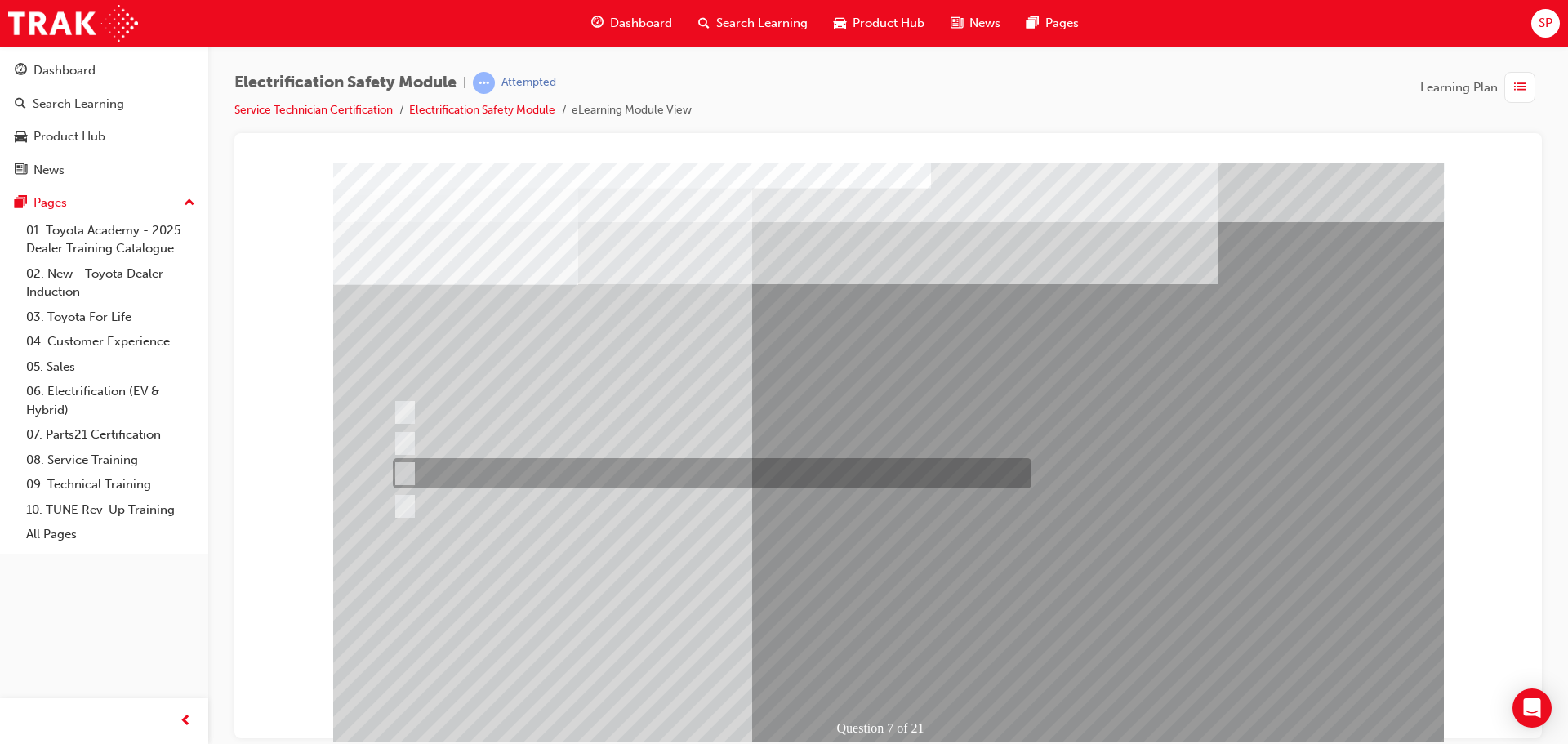
click at [397, 472] on input "Damage all ECUs and actuators." at bounding box center [402, 473] width 18 height 18
radio input "true"
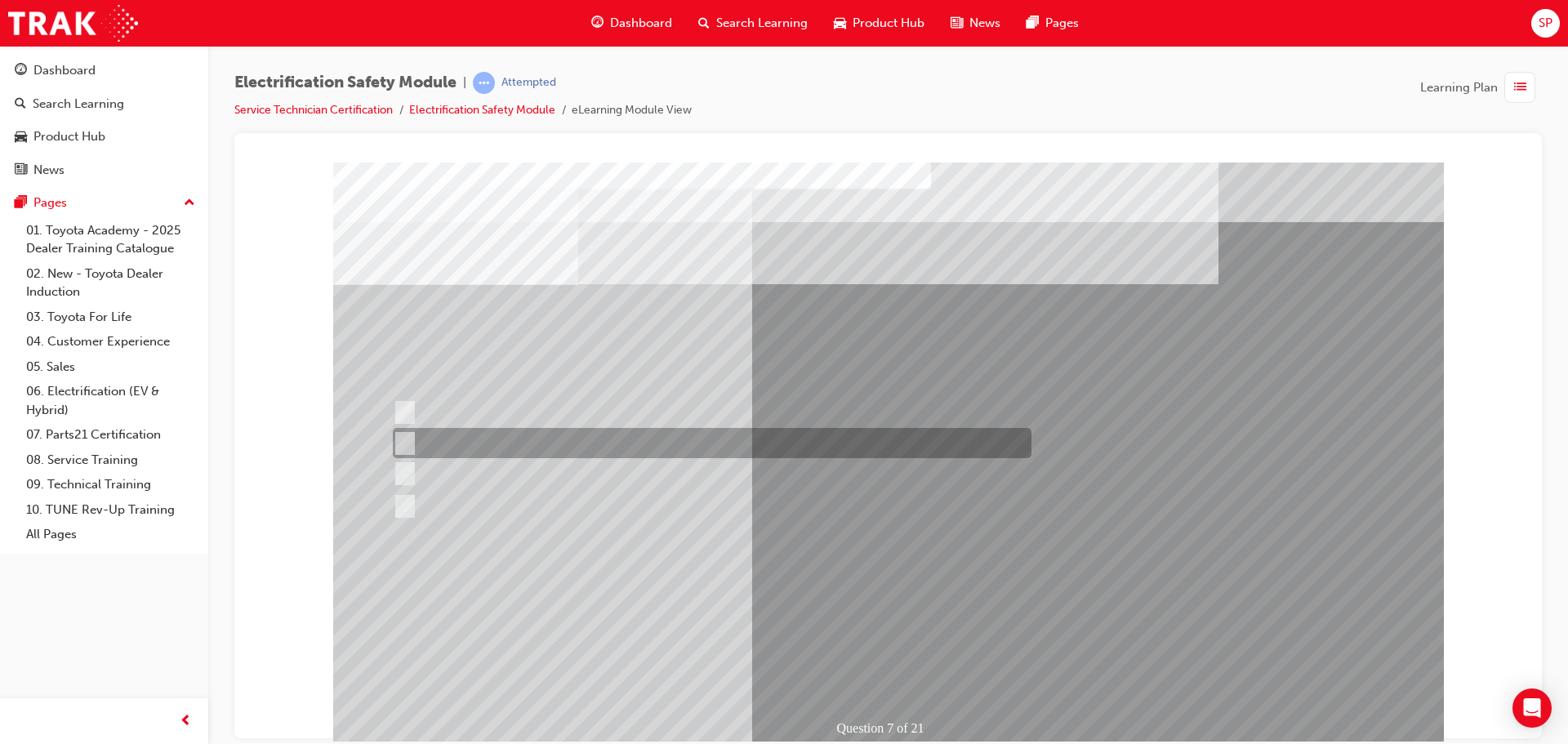
click at [489, 443] on div at bounding box center [707, 443] width 639 height 30
radio input "true"
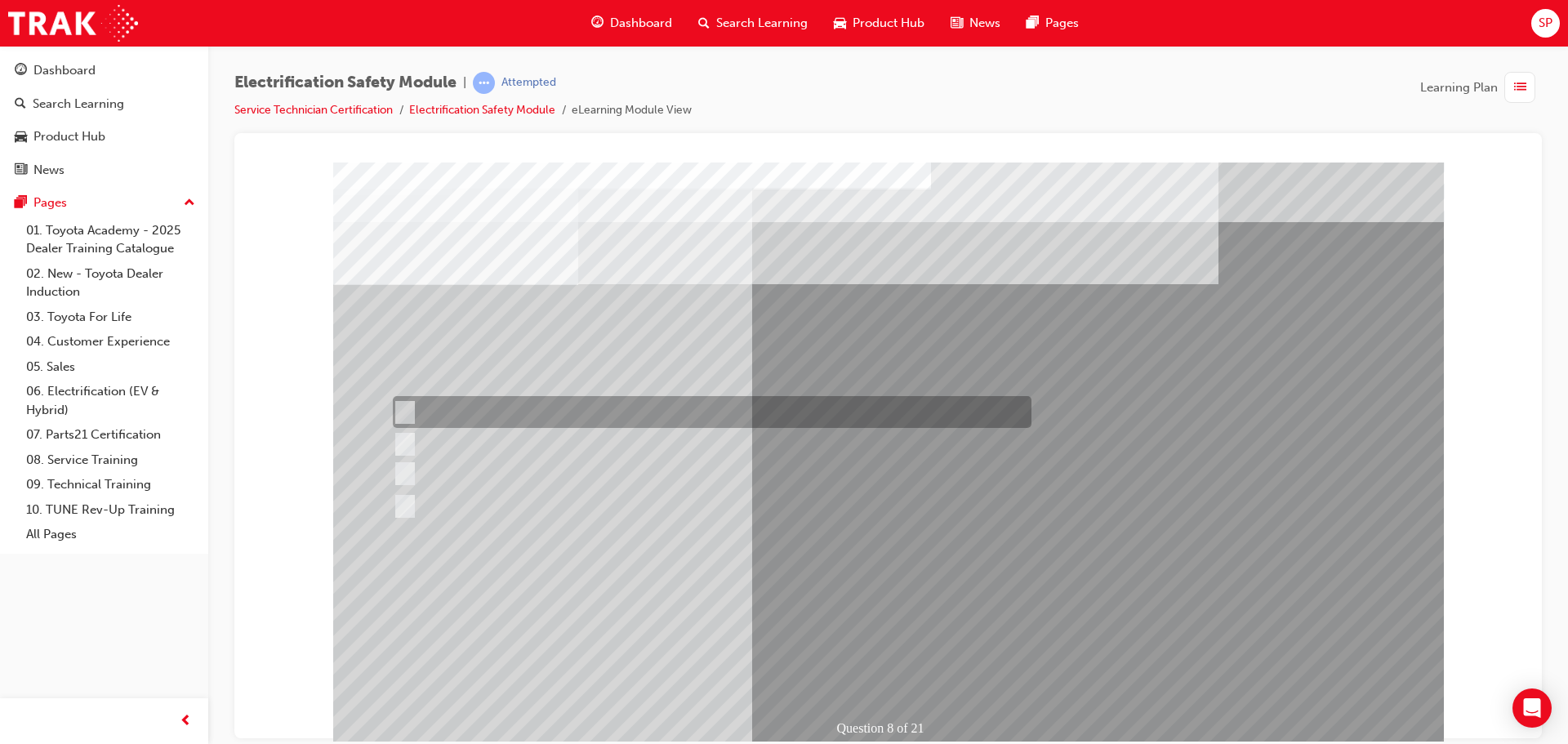
click at [505, 409] on div at bounding box center [707, 412] width 639 height 32
radio input "true"
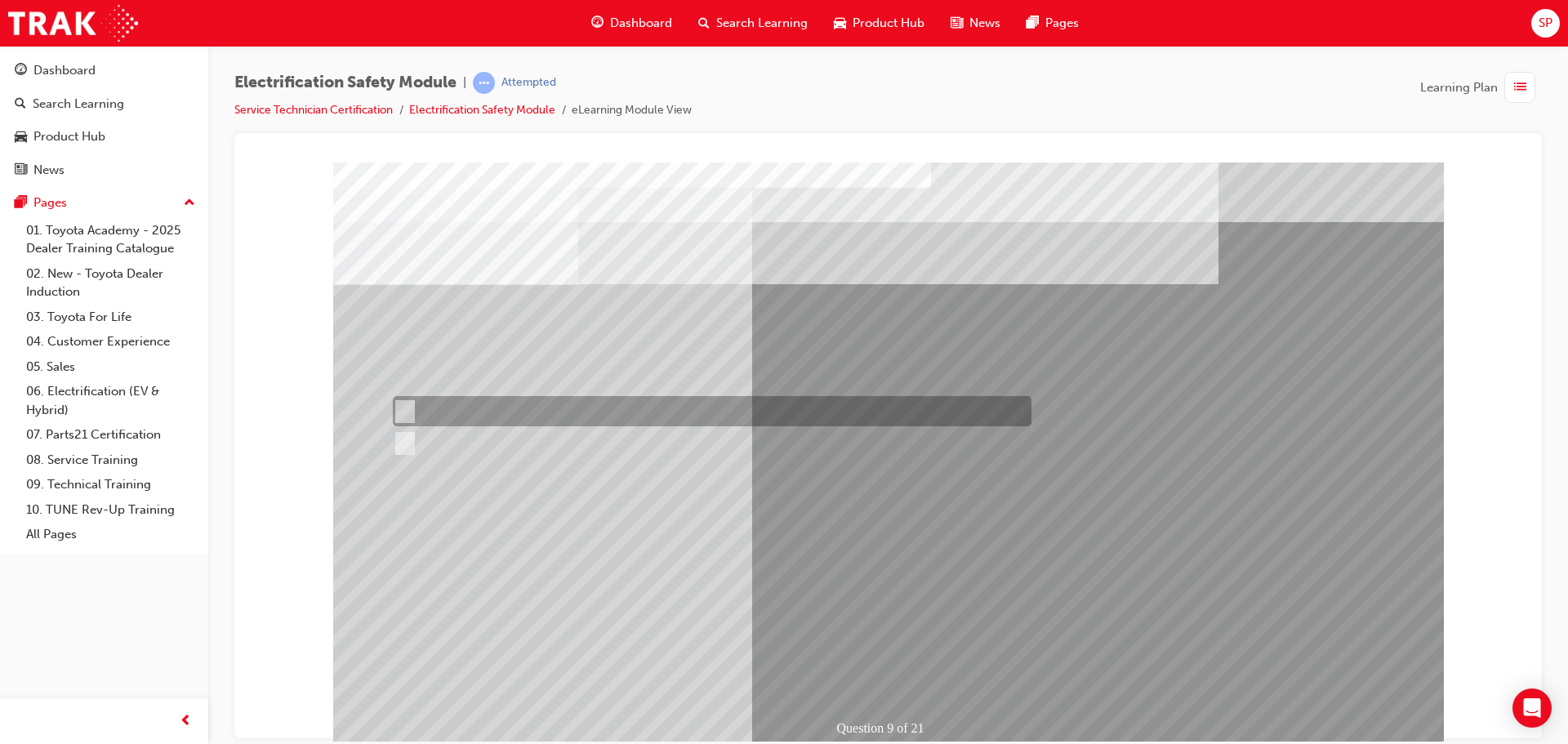
click at [431, 399] on div at bounding box center [707, 411] width 639 height 30
radio input "true"
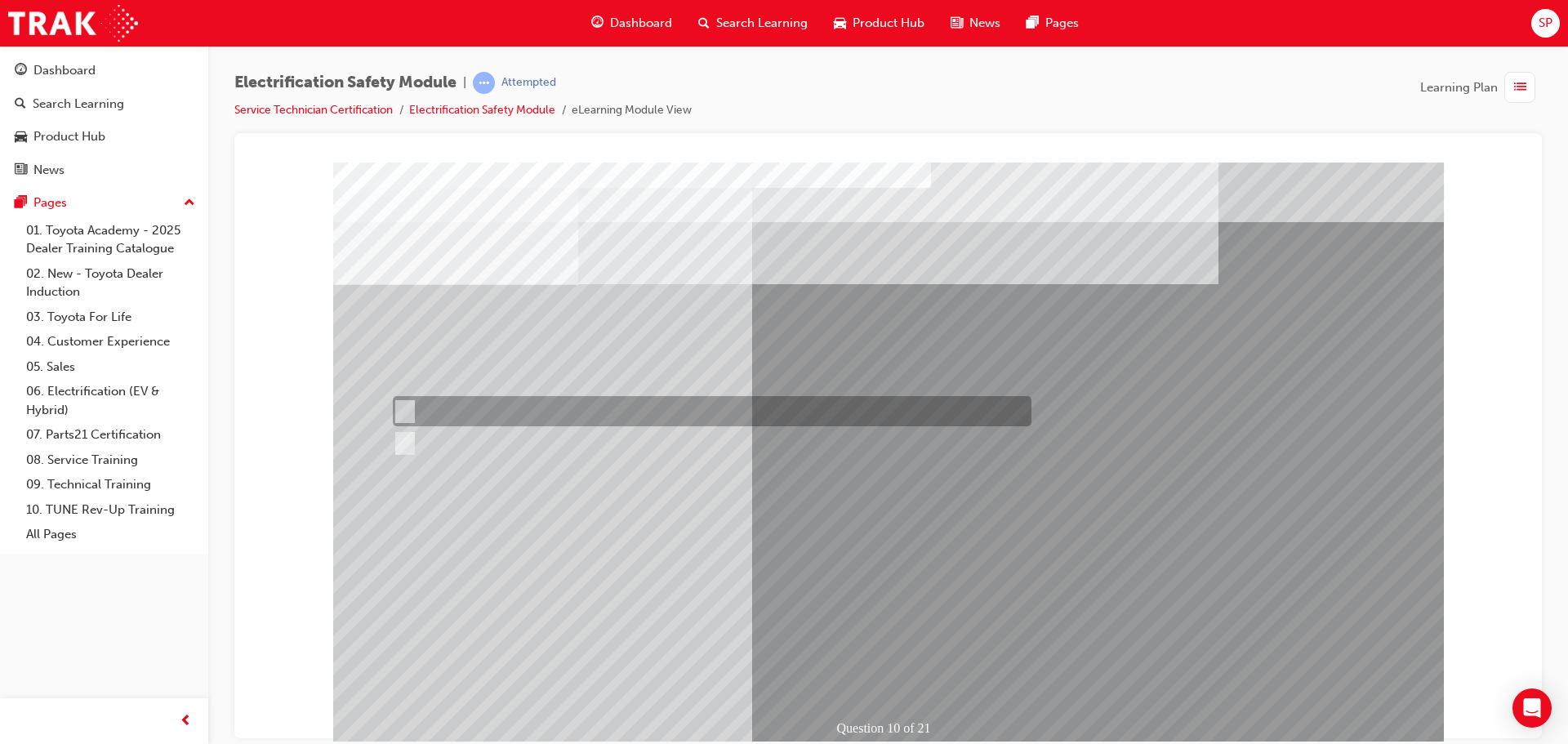
click at [441, 399] on div at bounding box center [707, 411] width 639 height 30
radio input "true"
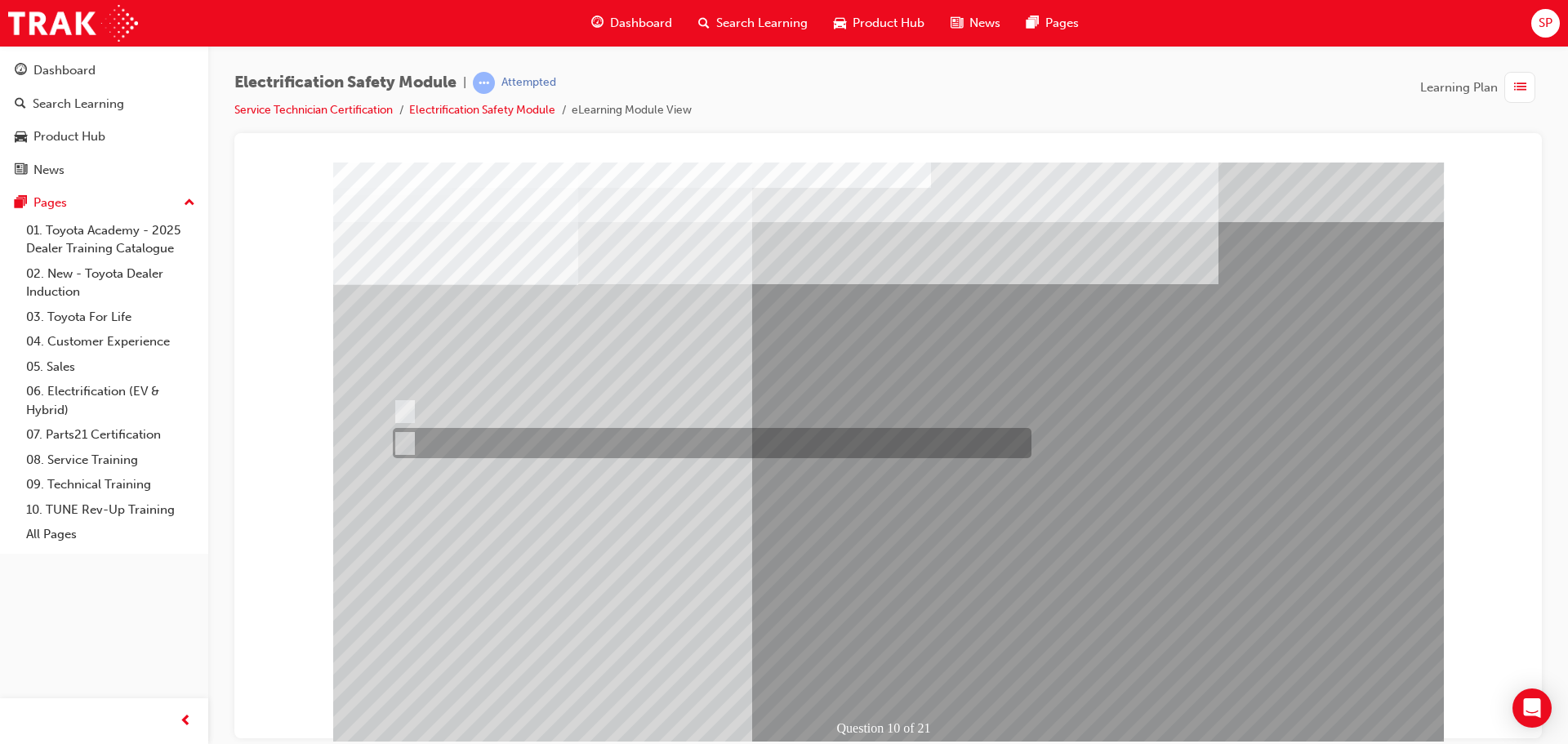
click at [405, 446] on input "True" at bounding box center [402, 444] width 18 height 18
radio input "true"
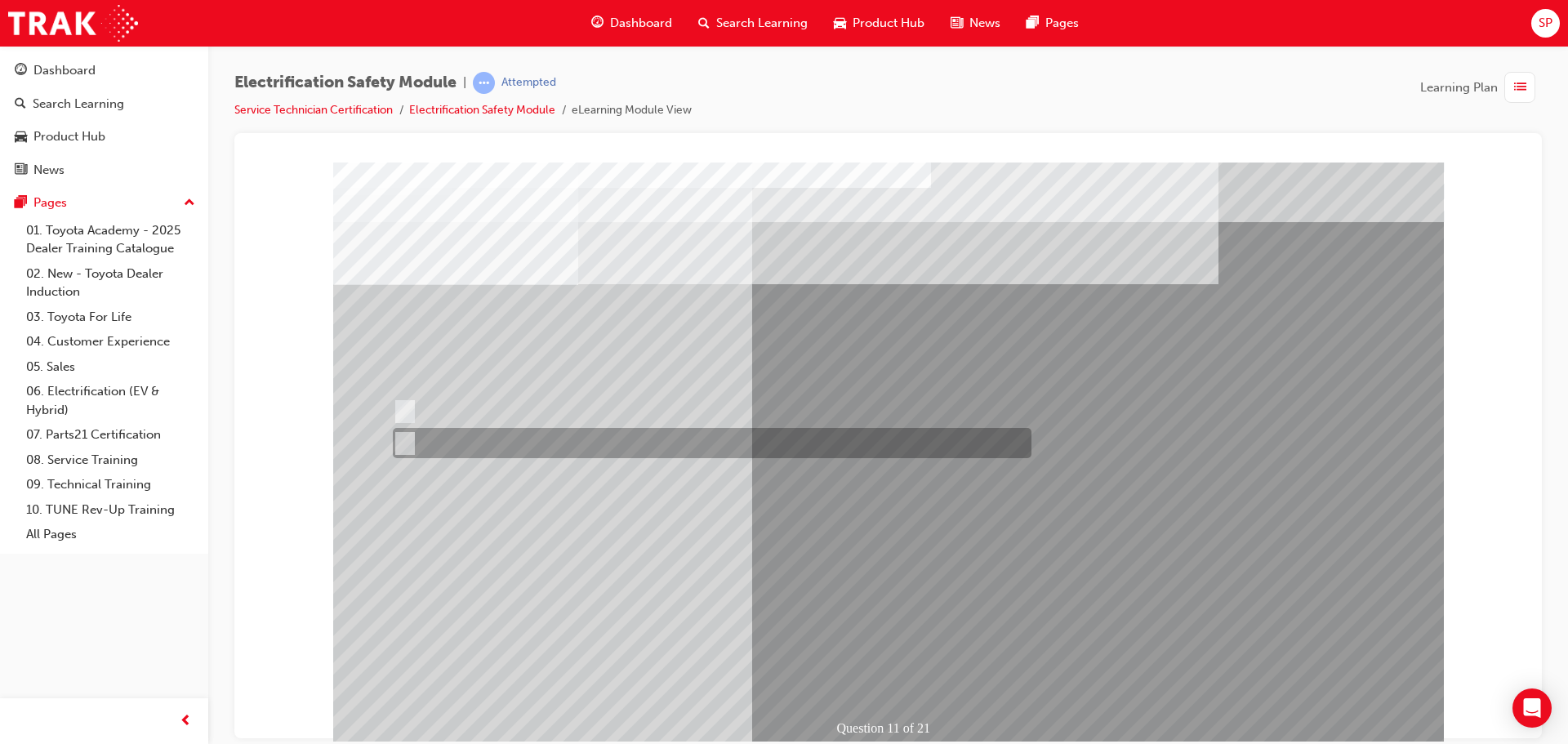
click at [455, 438] on div at bounding box center [707, 443] width 639 height 30
radio input "true"
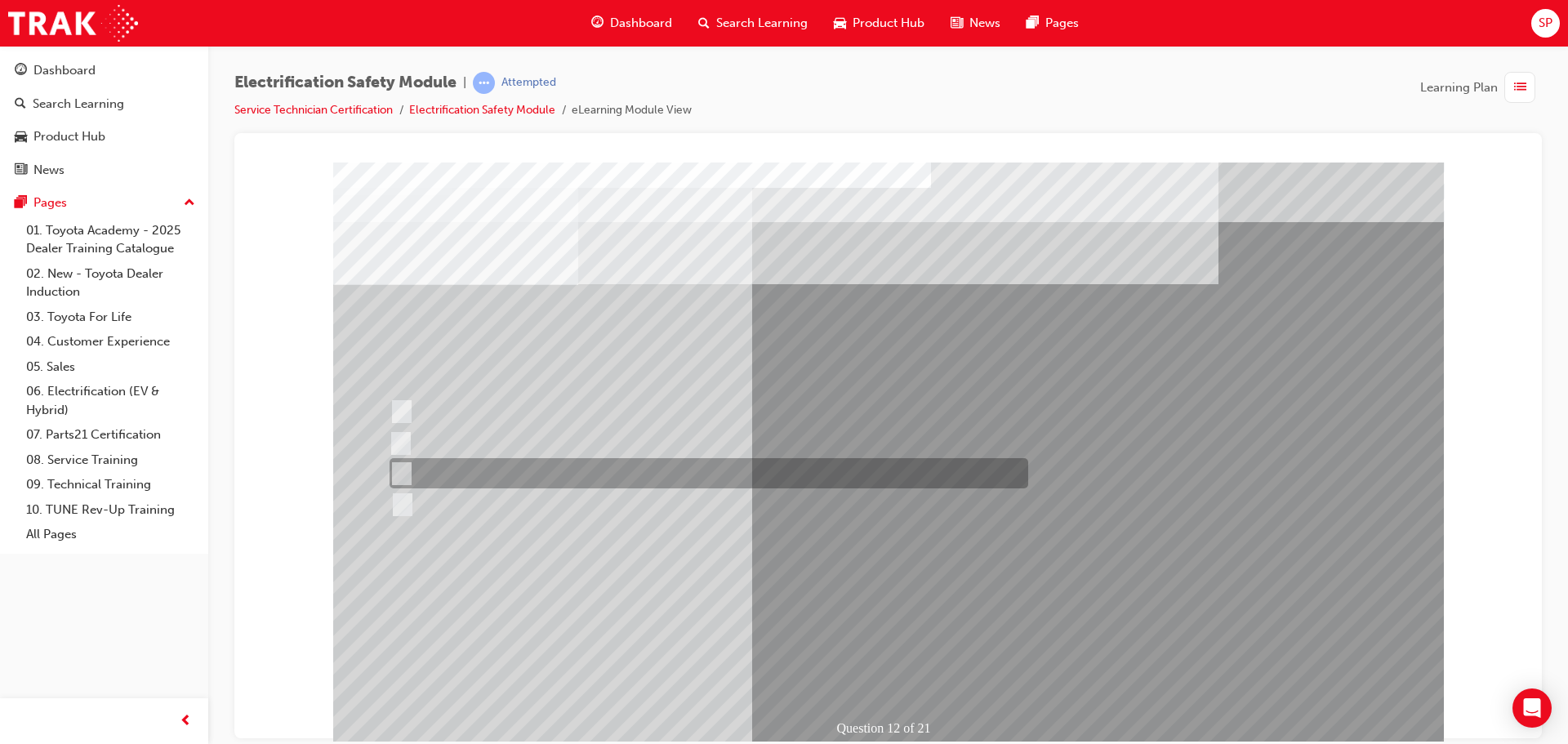
click at [658, 472] on div at bounding box center [704, 472] width 639 height 30
radio input "true"
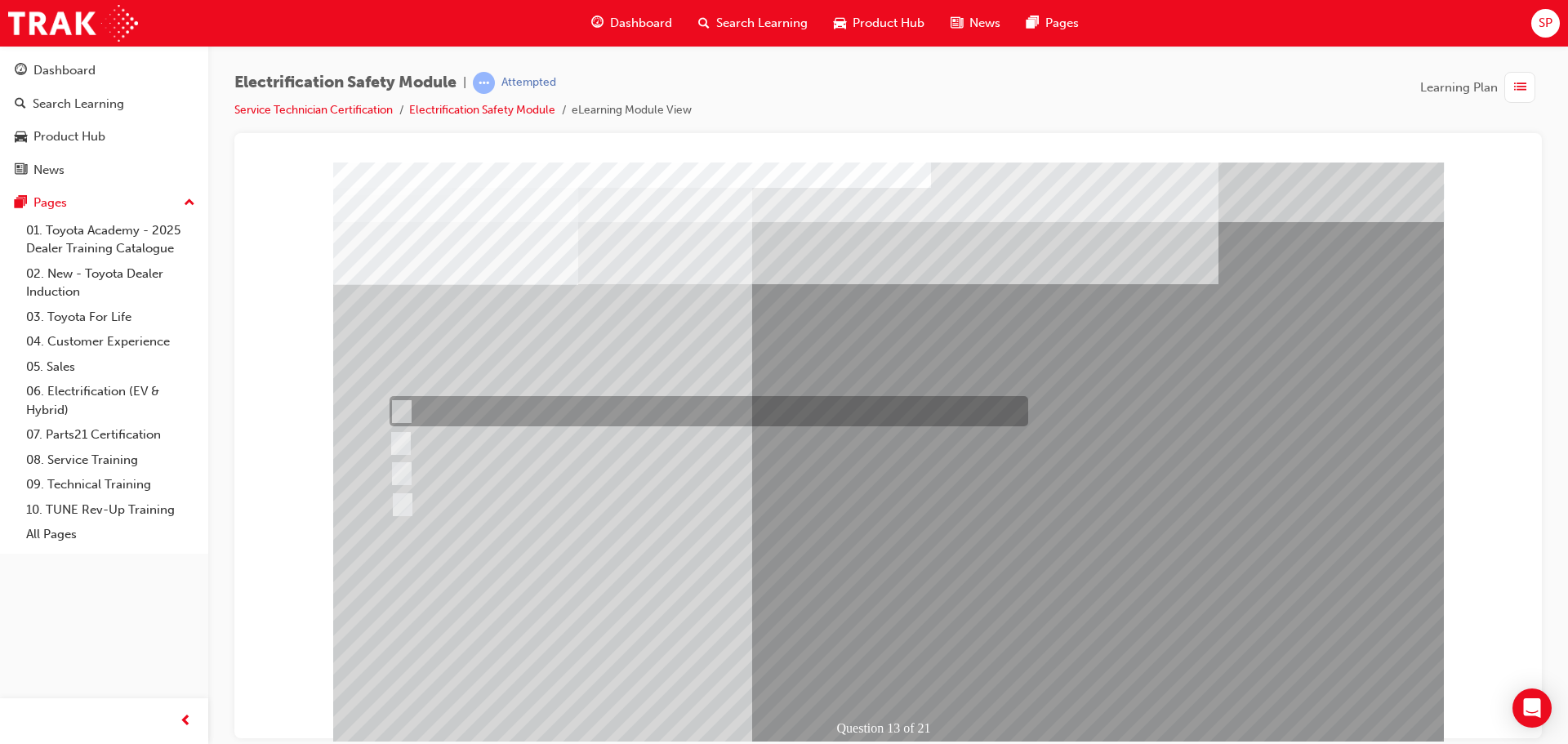
click at [397, 411] on input "Remove the Service Plug Grip" at bounding box center [398, 412] width 18 height 18
radio input "true"
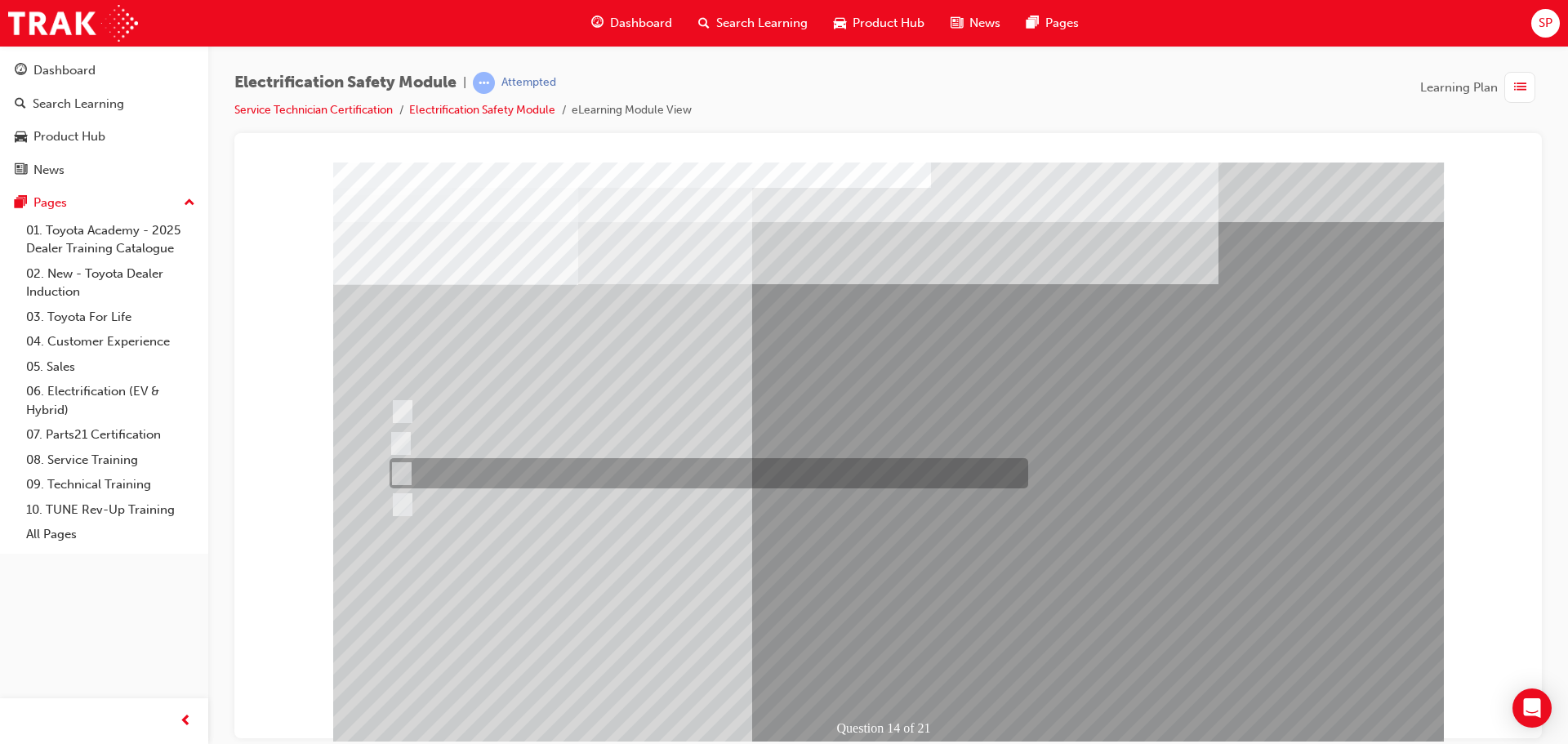
click at [463, 477] on div at bounding box center [704, 472] width 639 height 30
radio input "true"
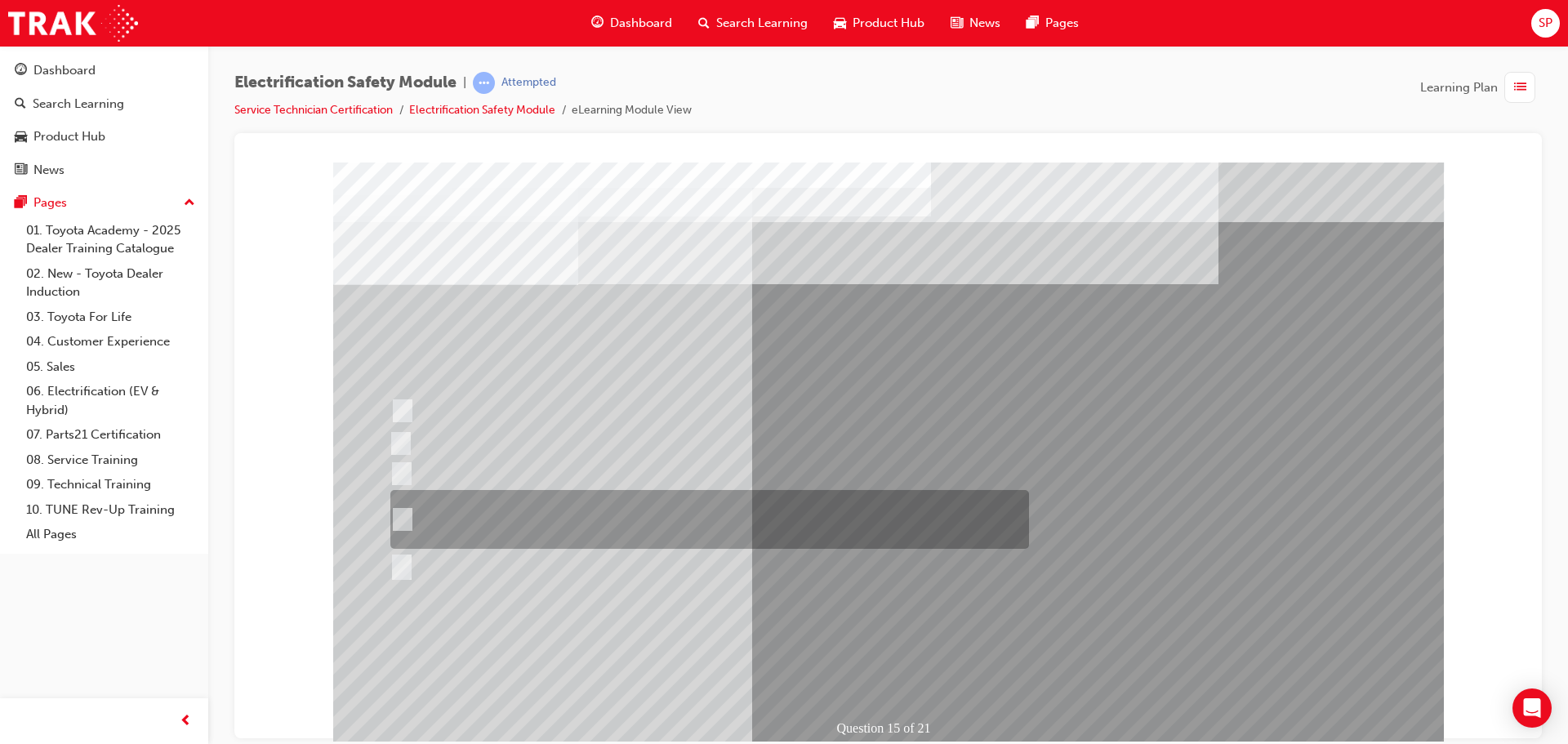
click at [410, 516] on div at bounding box center [705, 519] width 639 height 59
radio input "true"
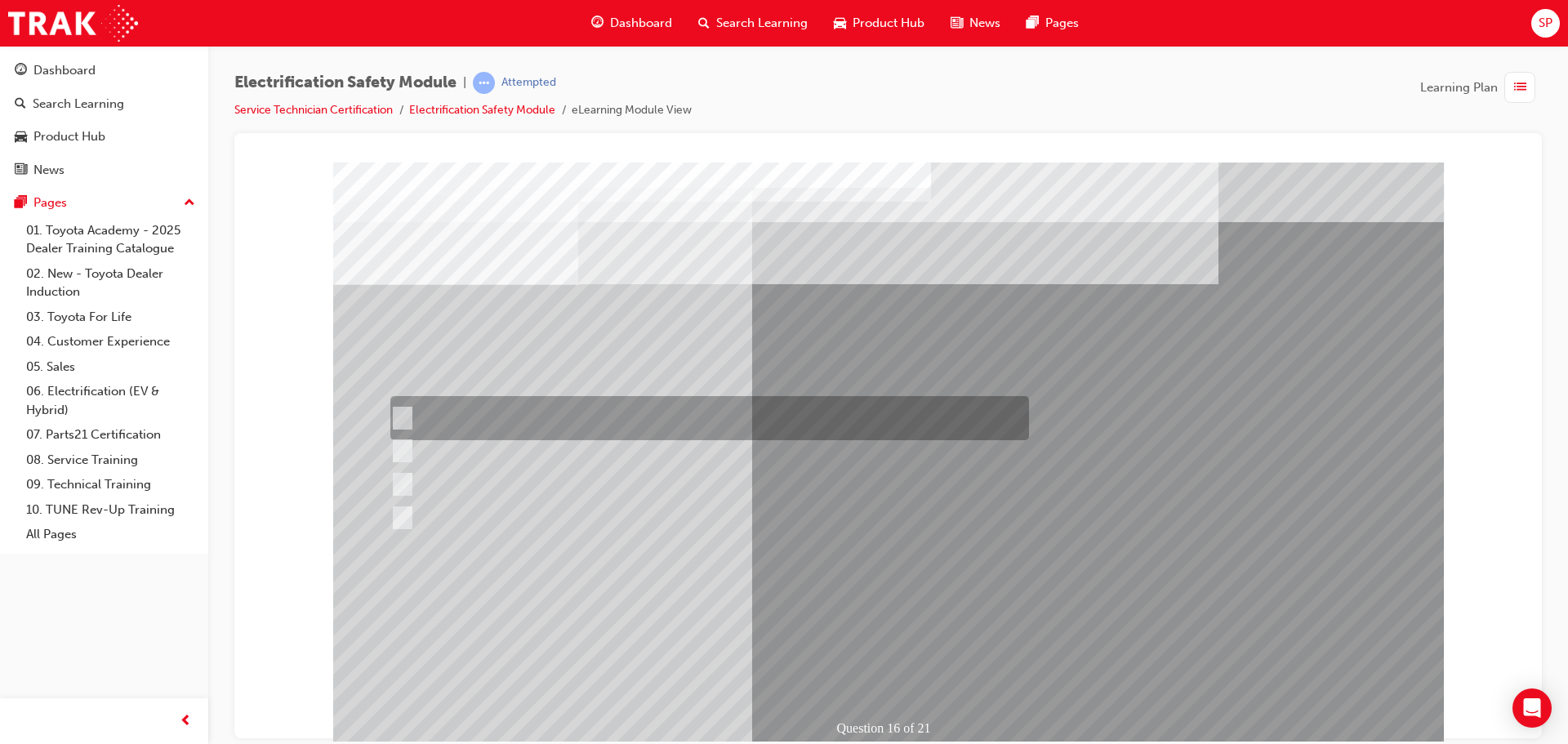
click at [410, 414] on div at bounding box center [705, 418] width 639 height 44
radio input "true"
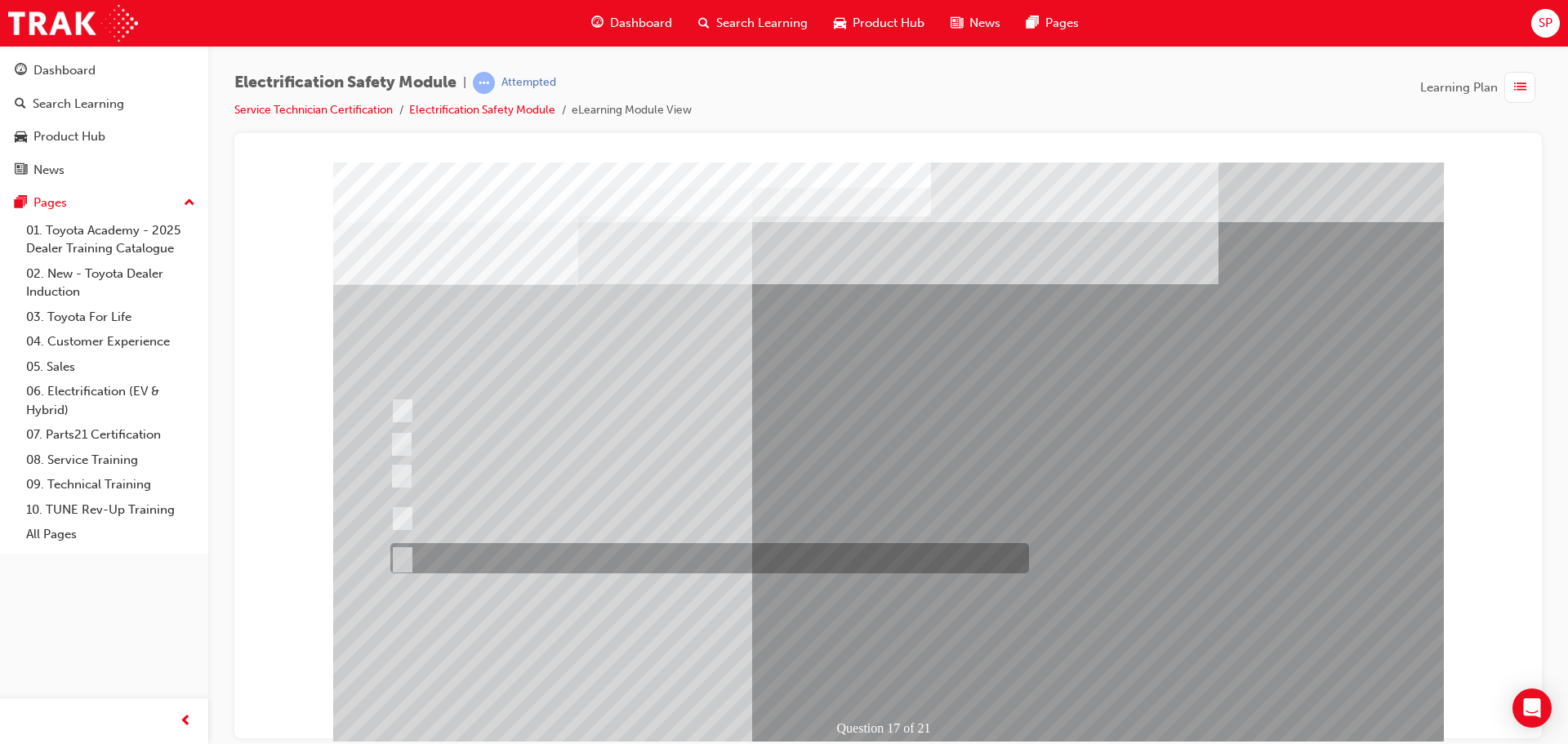
click at [499, 555] on div at bounding box center [705, 558] width 639 height 30
radio input "true"
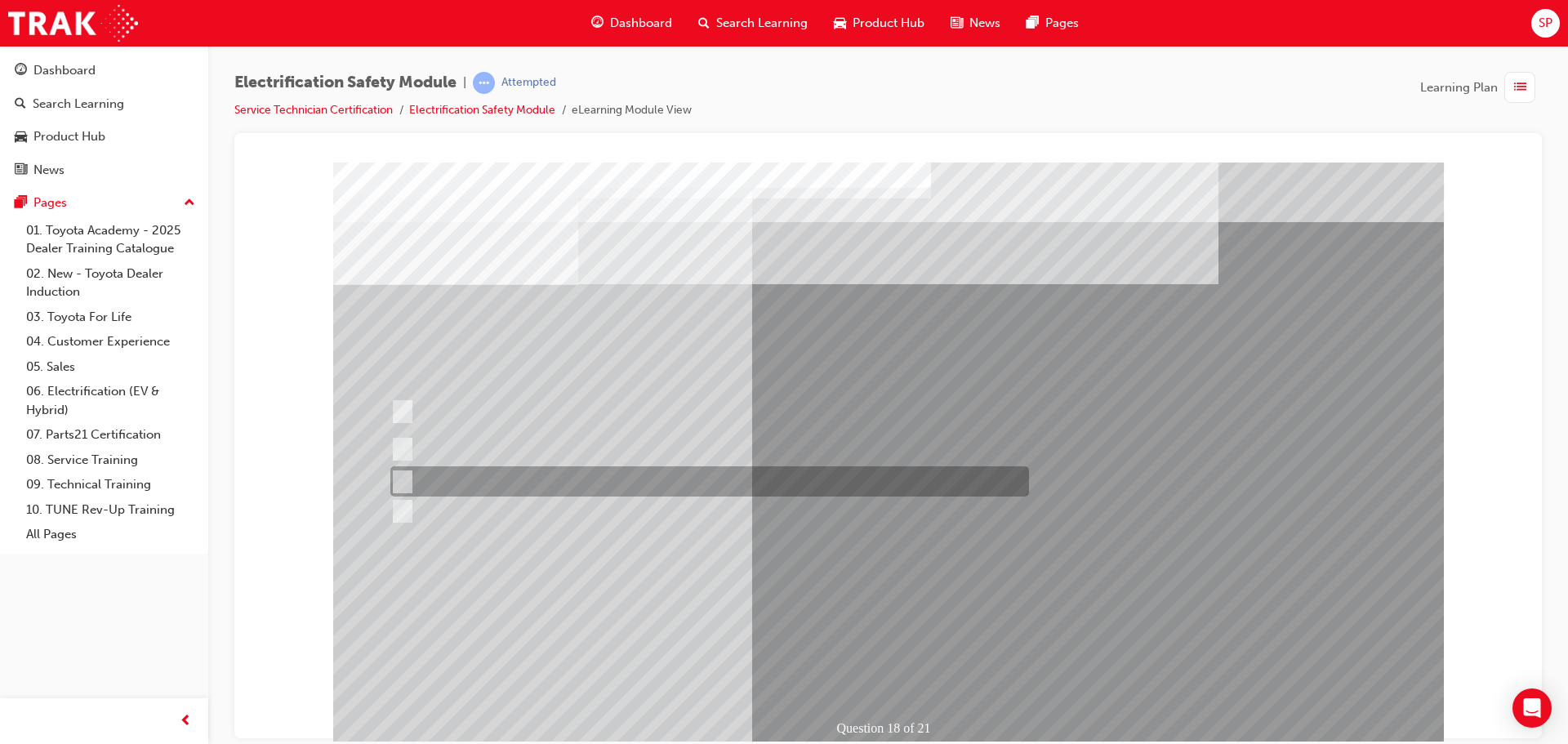
click at [534, 481] on div at bounding box center [705, 481] width 639 height 30
radio input "true"
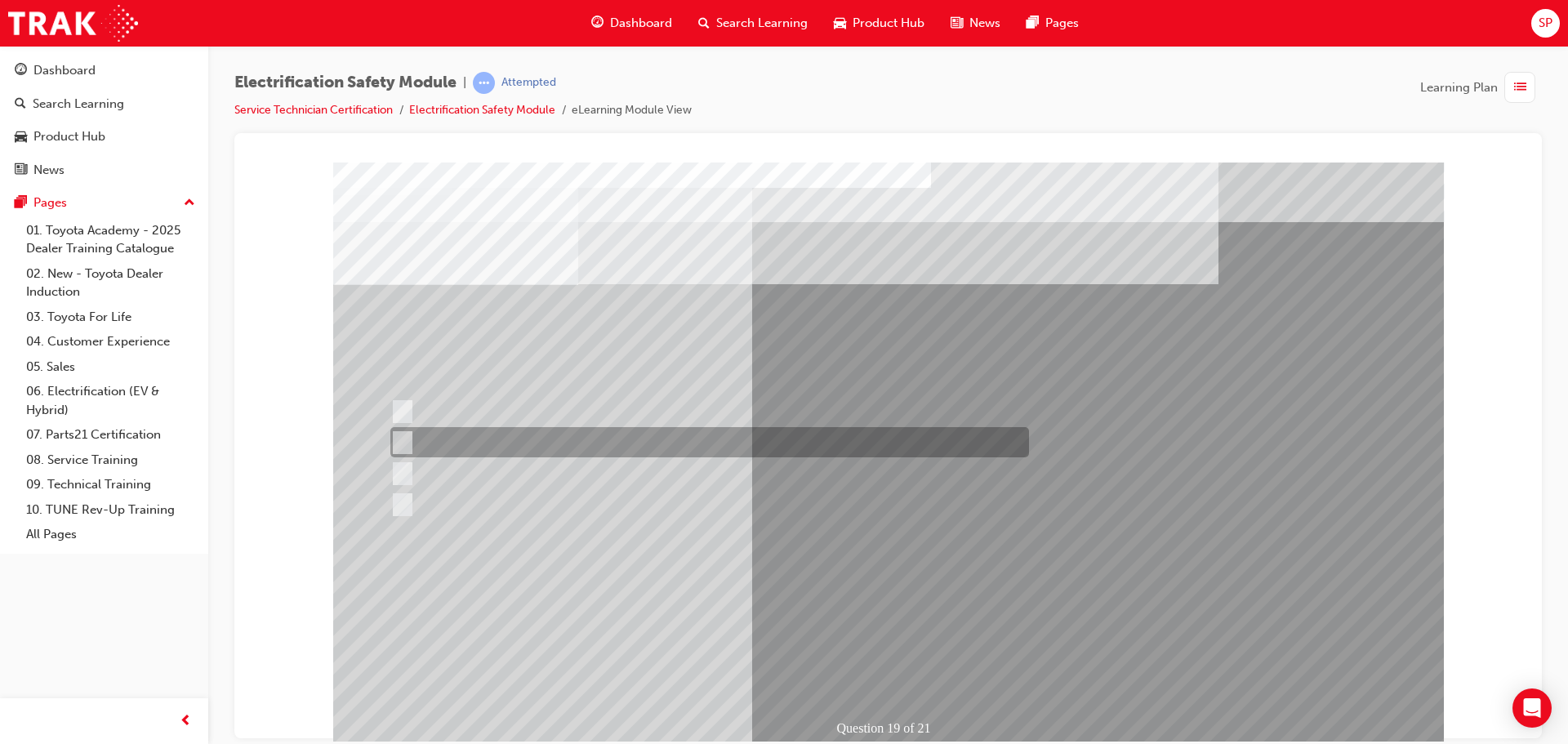
click at [702, 450] on div at bounding box center [705, 442] width 639 height 30
radio input "true"
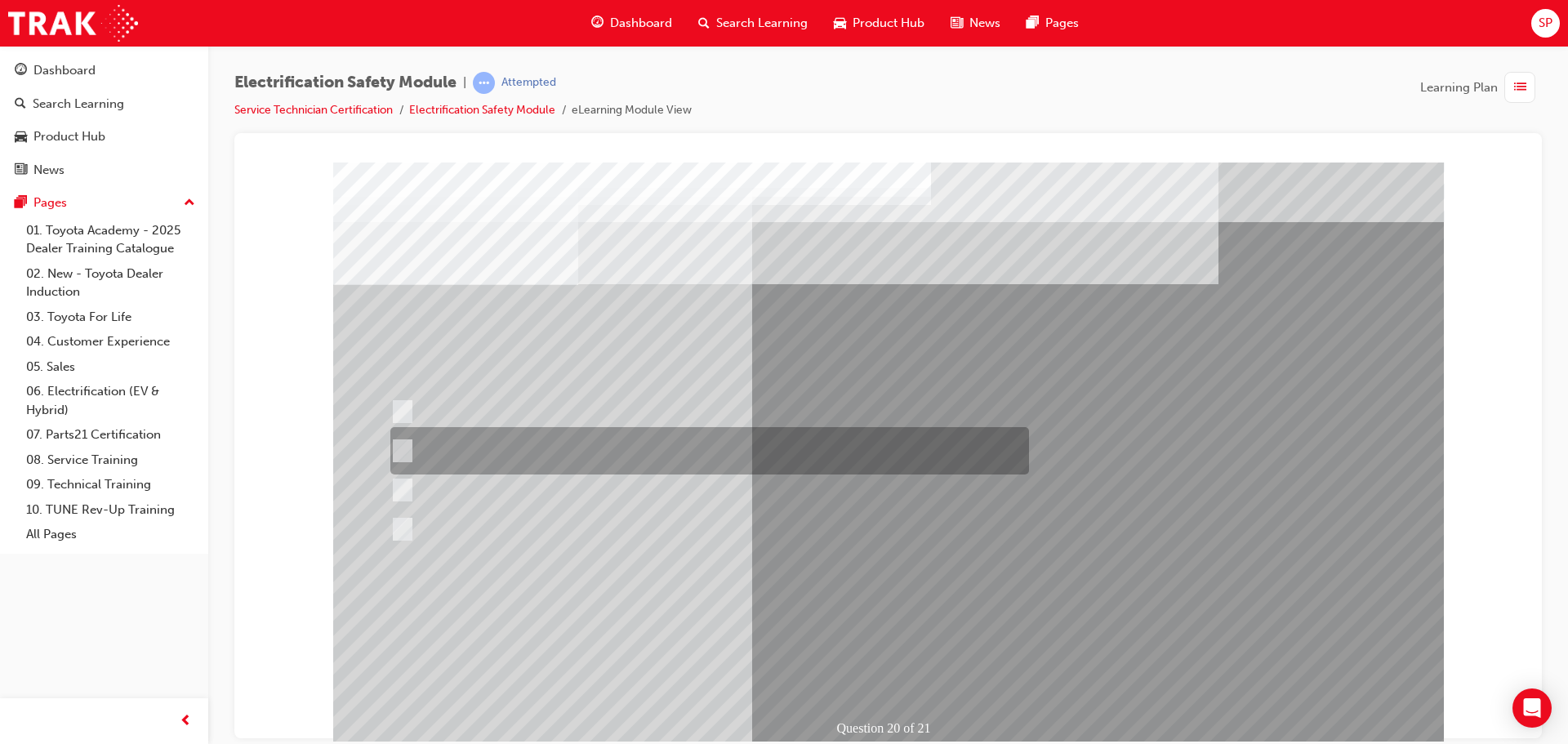
click at [511, 441] on div at bounding box center [705, 450] width 639 height 47
radio input "true"
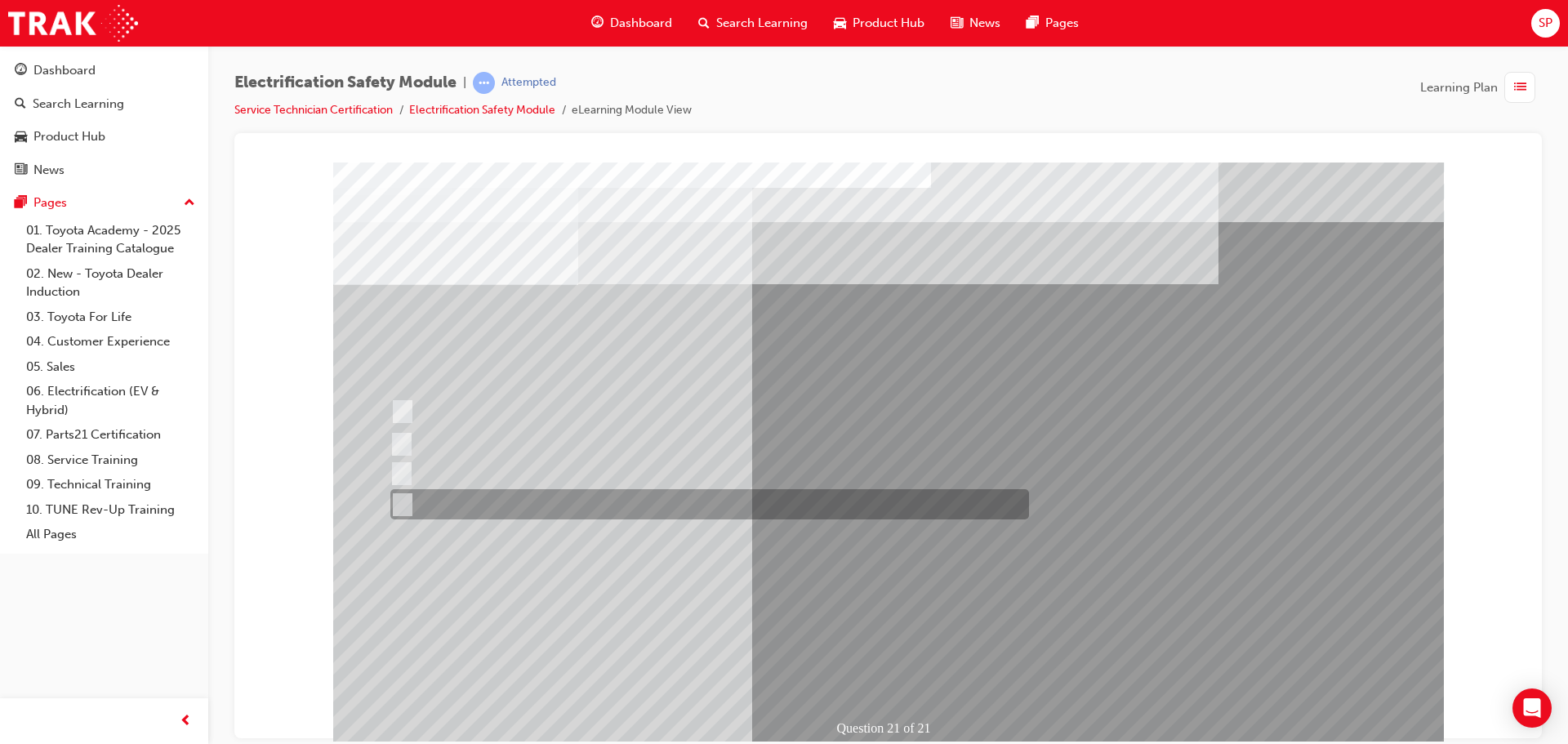
click at [564, 506] on div at bounding box center [705, 503] width 639 height 30
radio input "true"
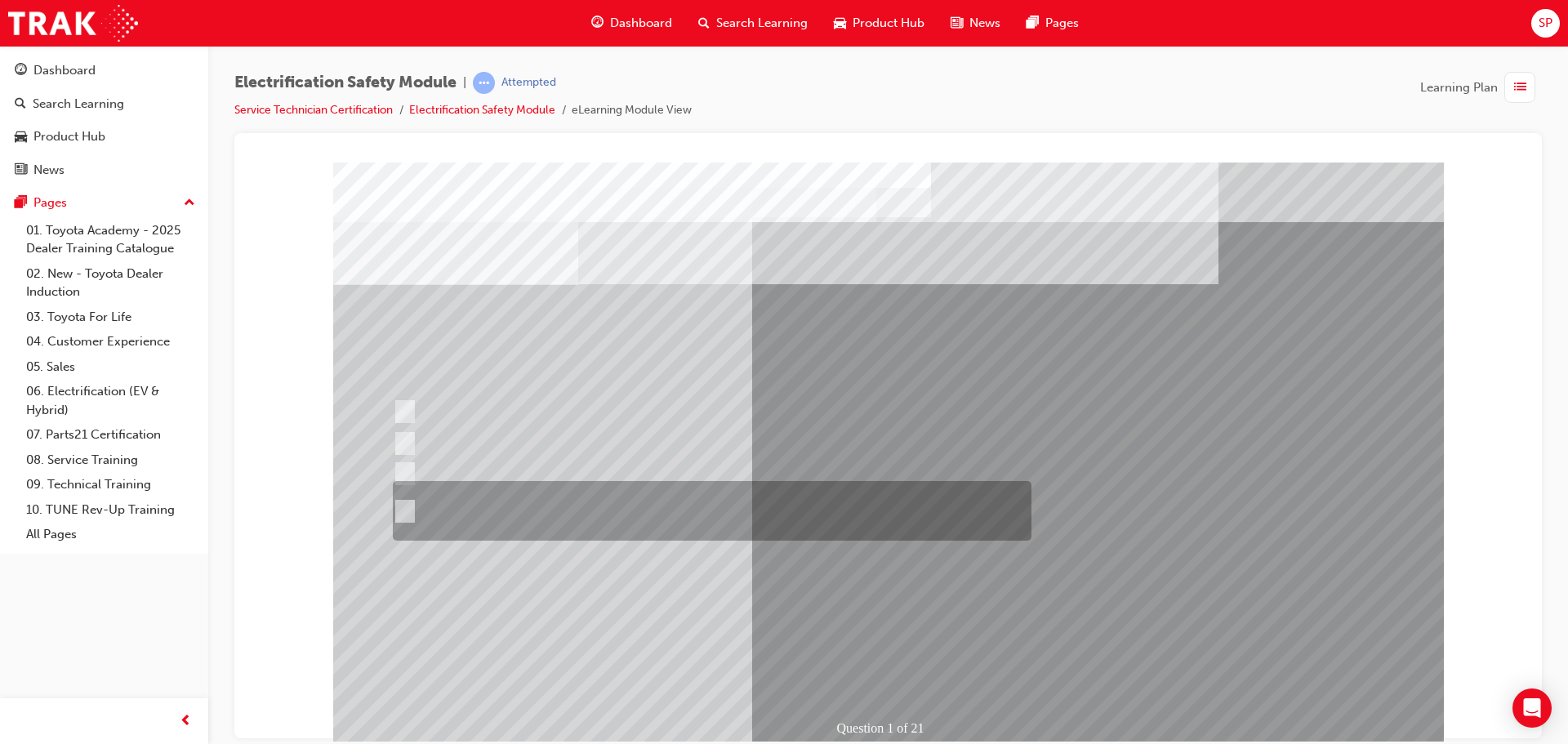
click at [586, 502] on div at bounding box center [707, 511] width 639 height 60
radio input "true"
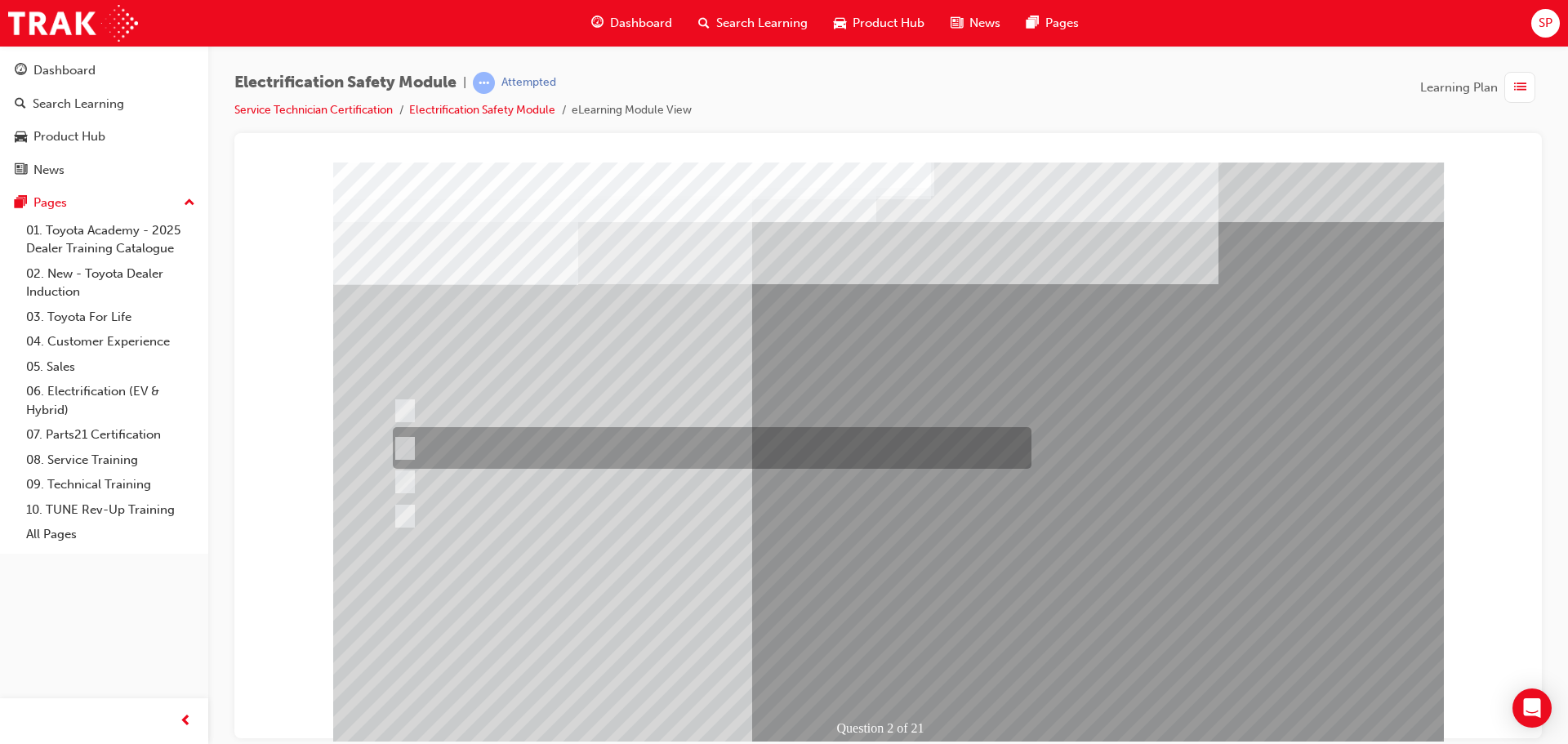
click at [904, 445] on div at bounding box center [707, 447] width 639 height 42
radio input "true"
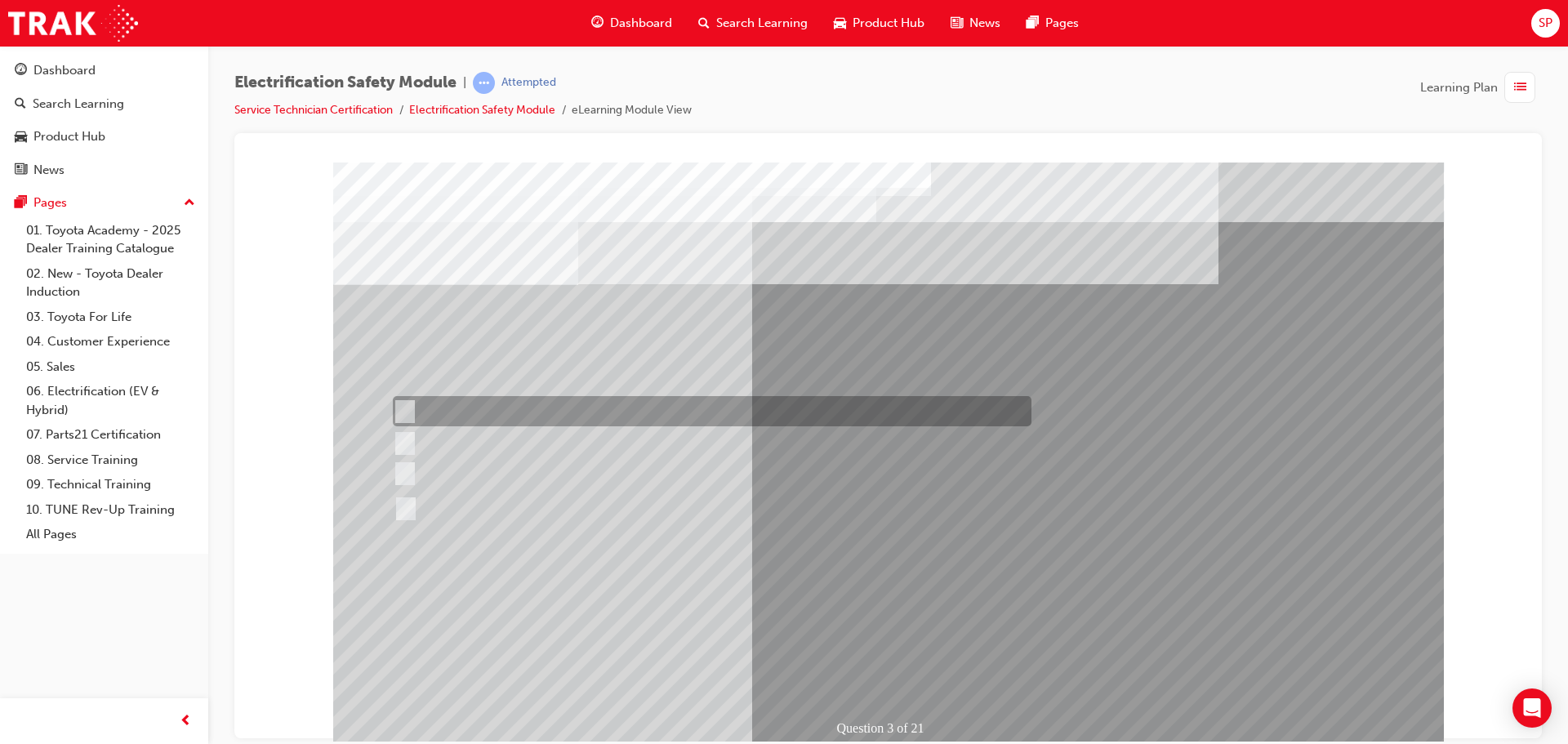
click at [546, 413] on div at bounding box center [707, 411] width 639 height 30
radio input "true"
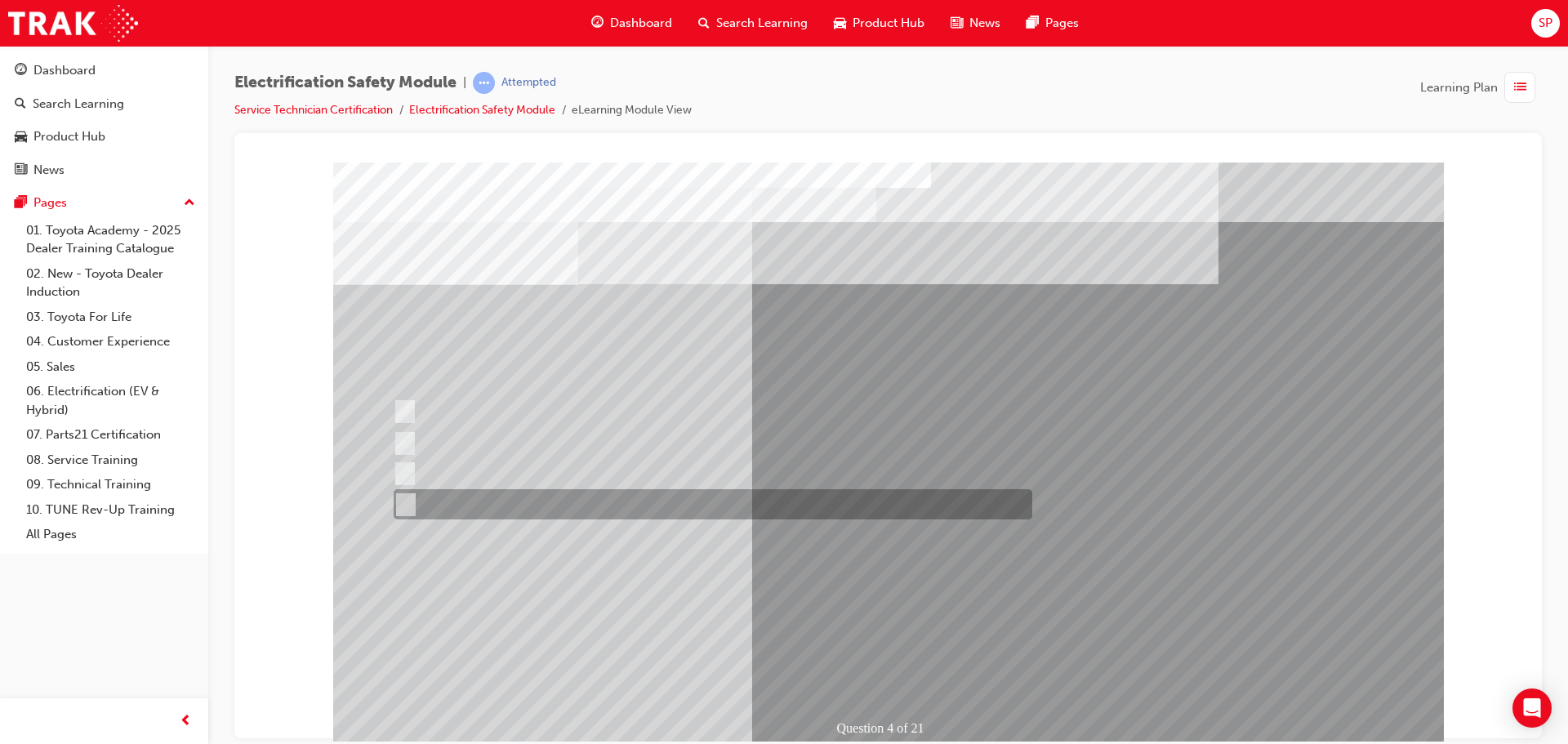
click at [572, 505] on div at bounding box center [708, 503] width 639 height 30
checkbox input "true"
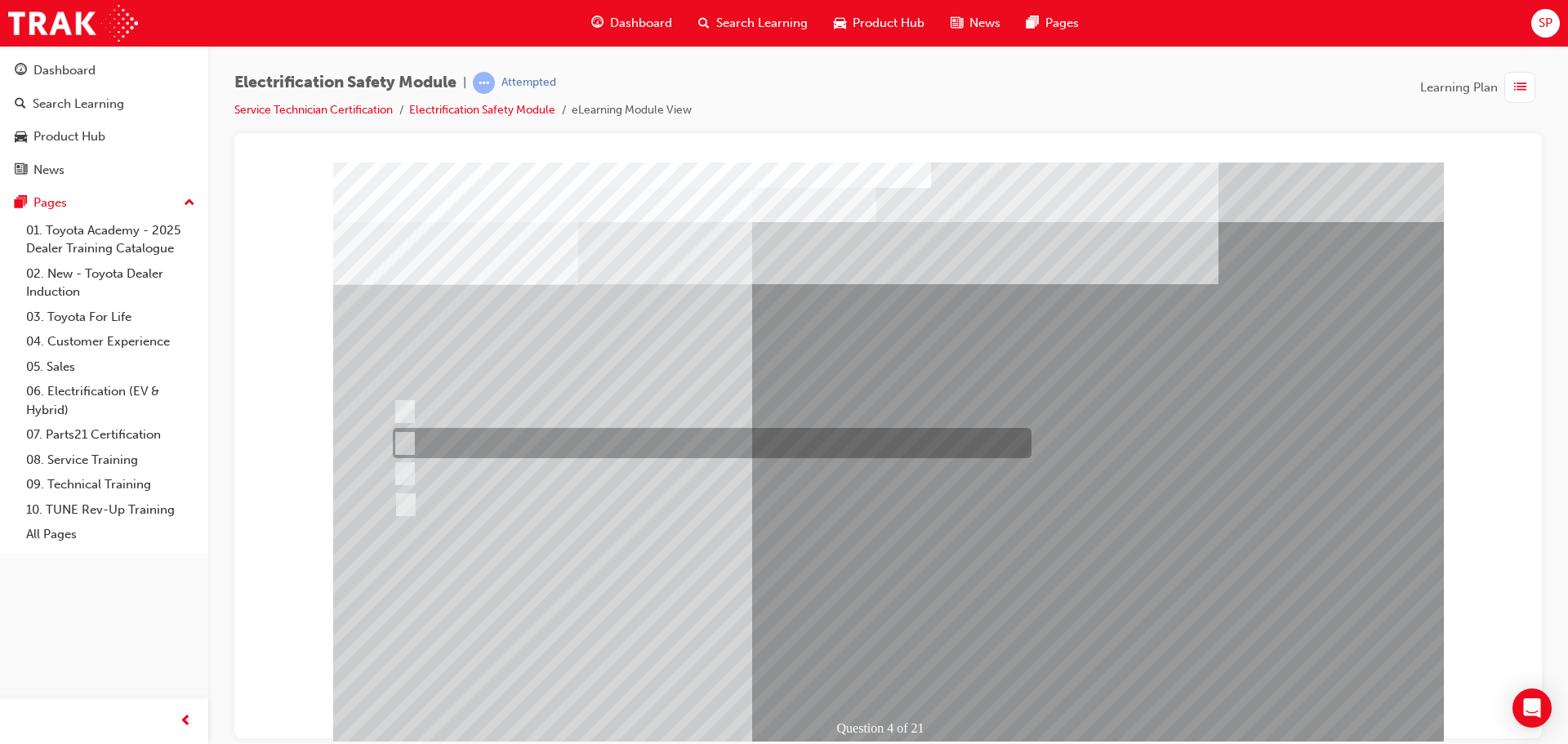
click at [473, 434] on div at bounding box center [707, 443] width 639 height 30
checkbox input "true"
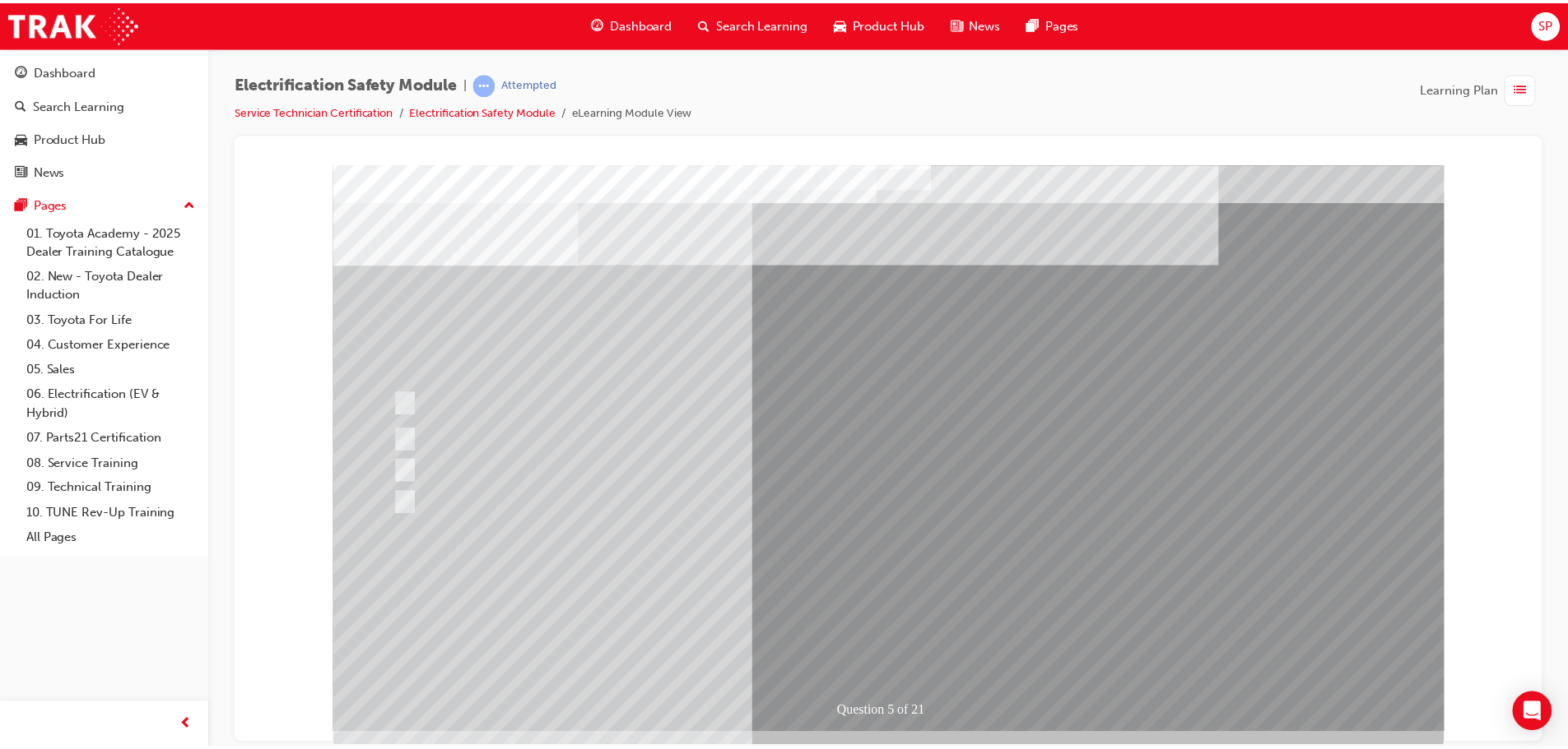
scroll to position [34, 0]
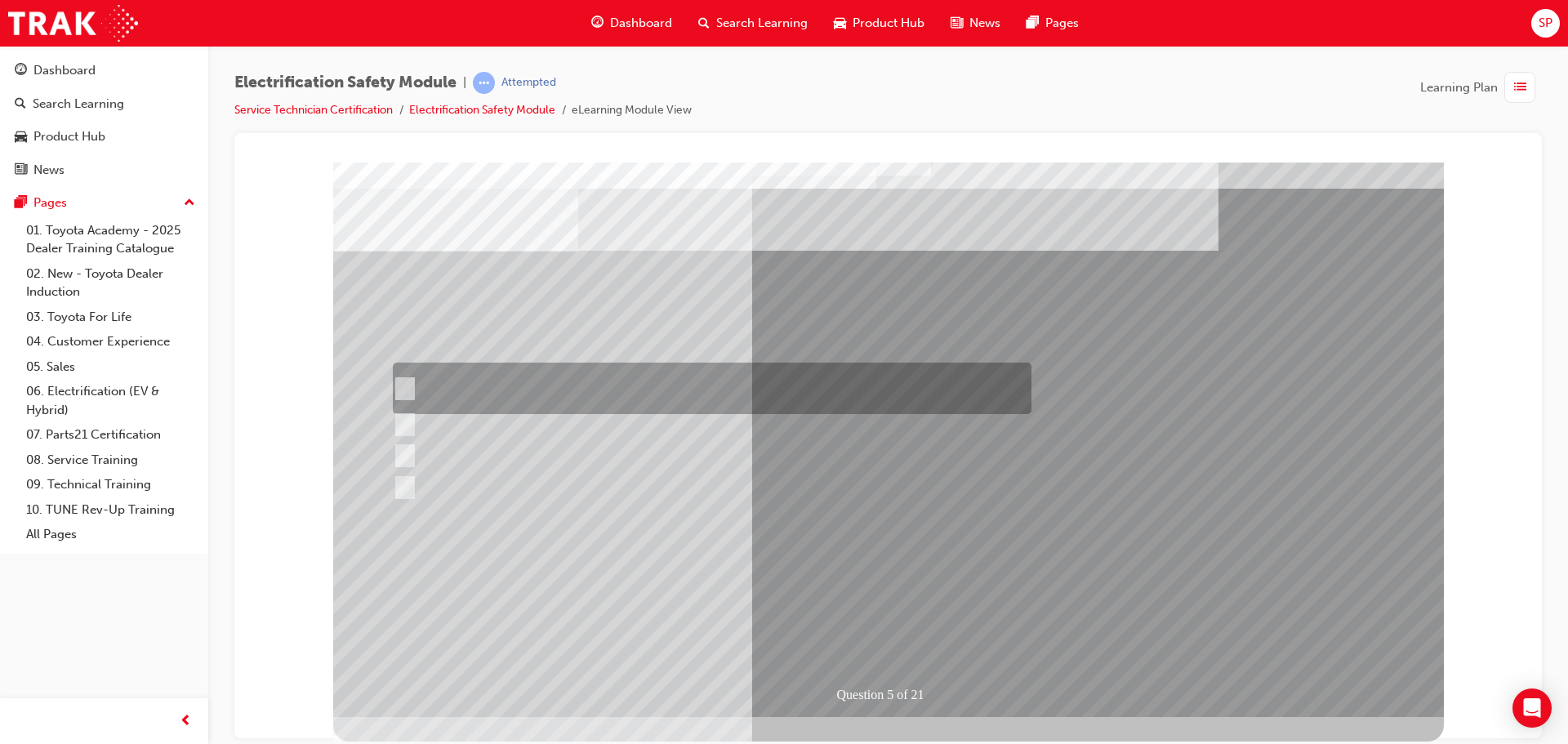
click at [442, 393] on div at bounding box center [707, 387] width 639 height 51
checkbox input "true"
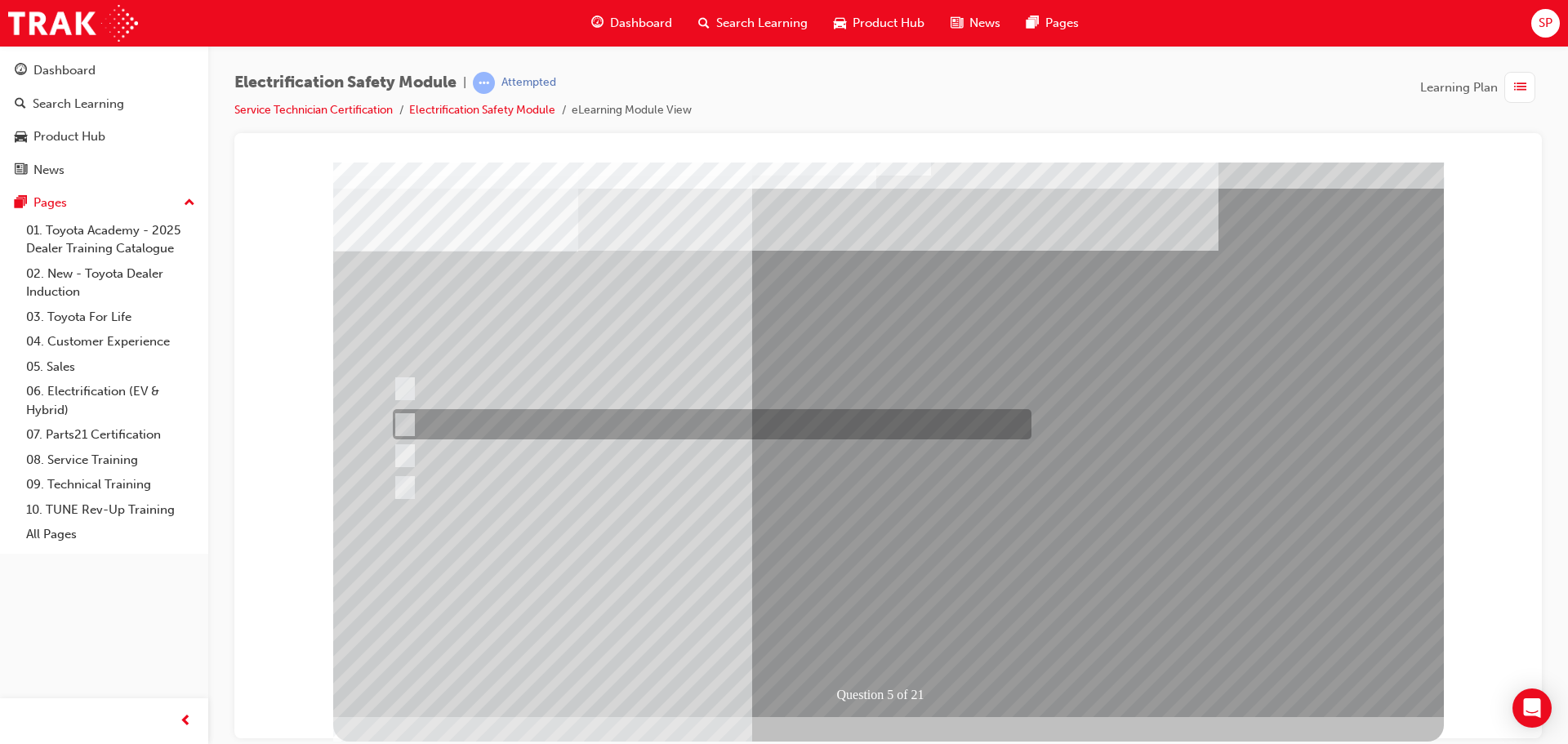
click at [399, 426] on input "The Main Display will show the power flow for the driveline." at bounding box center [401, 424] width 18 height 18
checkbox input "true"
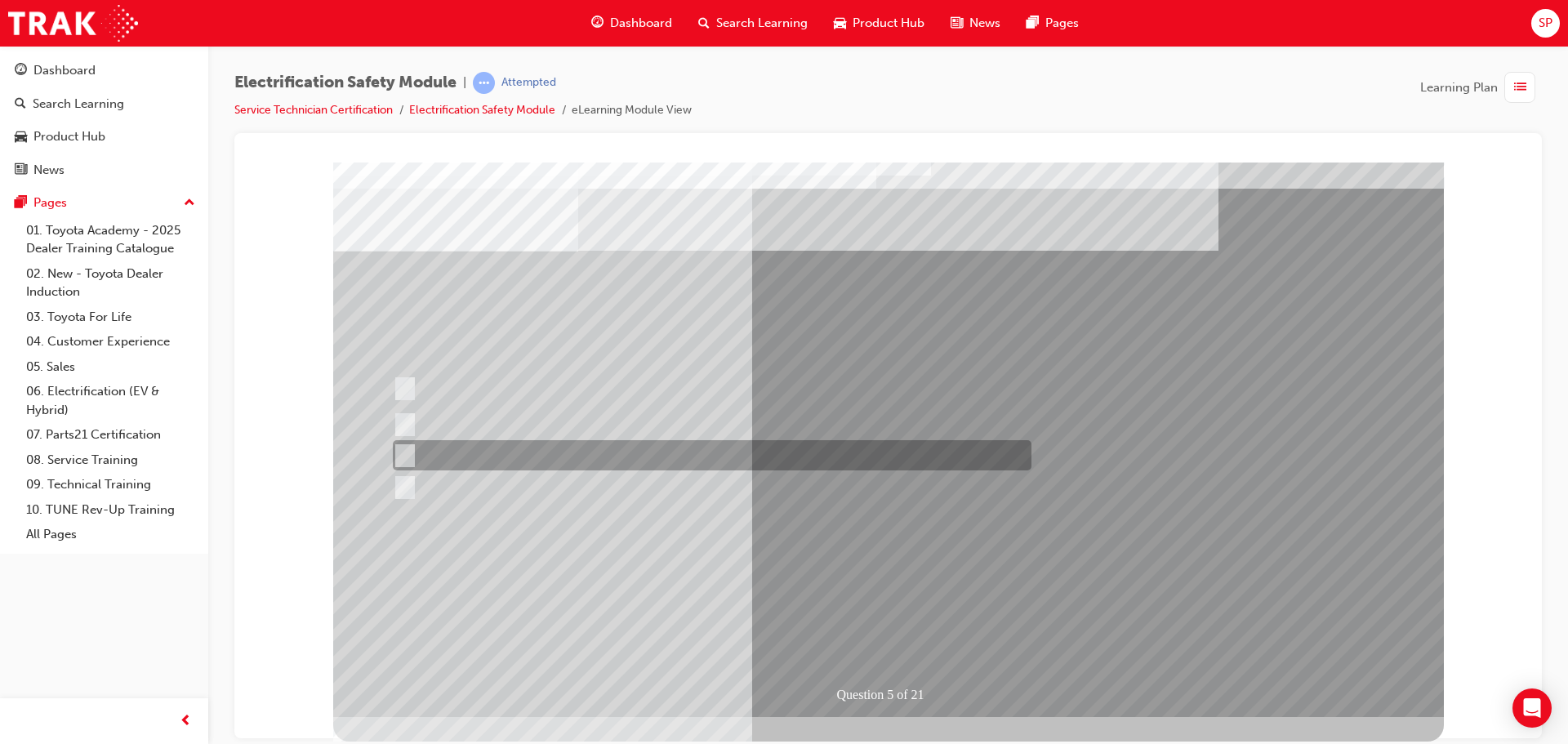
click at [406, 452] on input "Vehicle Motive Force selection types illuminated e.g. (EV/HV)." at bounding box center [401, 455] width 18 height 18
checkbox input "true"
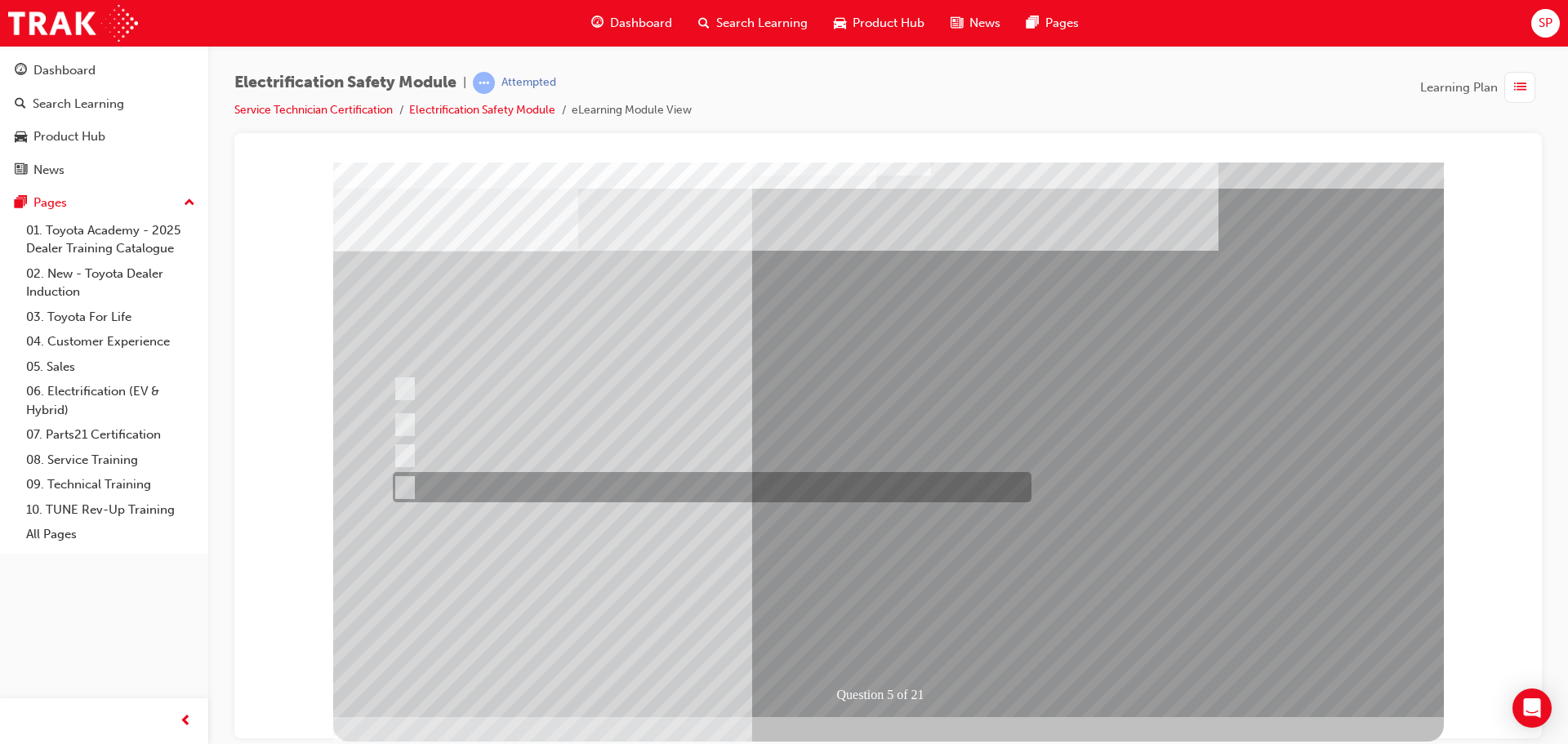
click at [417, 488] on div at bounding box center [707, 487] width 639 height 30
checkbox input "true"
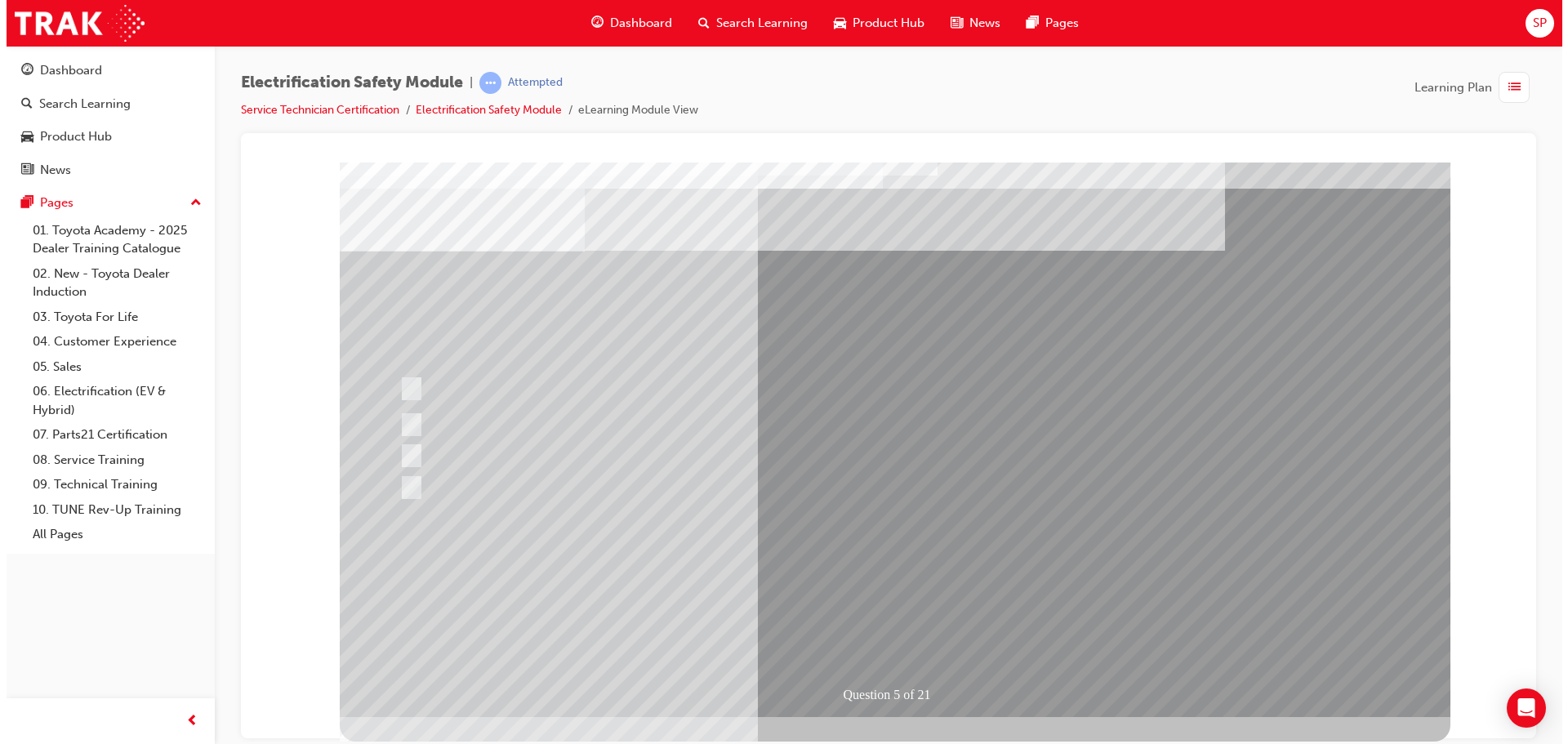
scroll to position [0, 0]
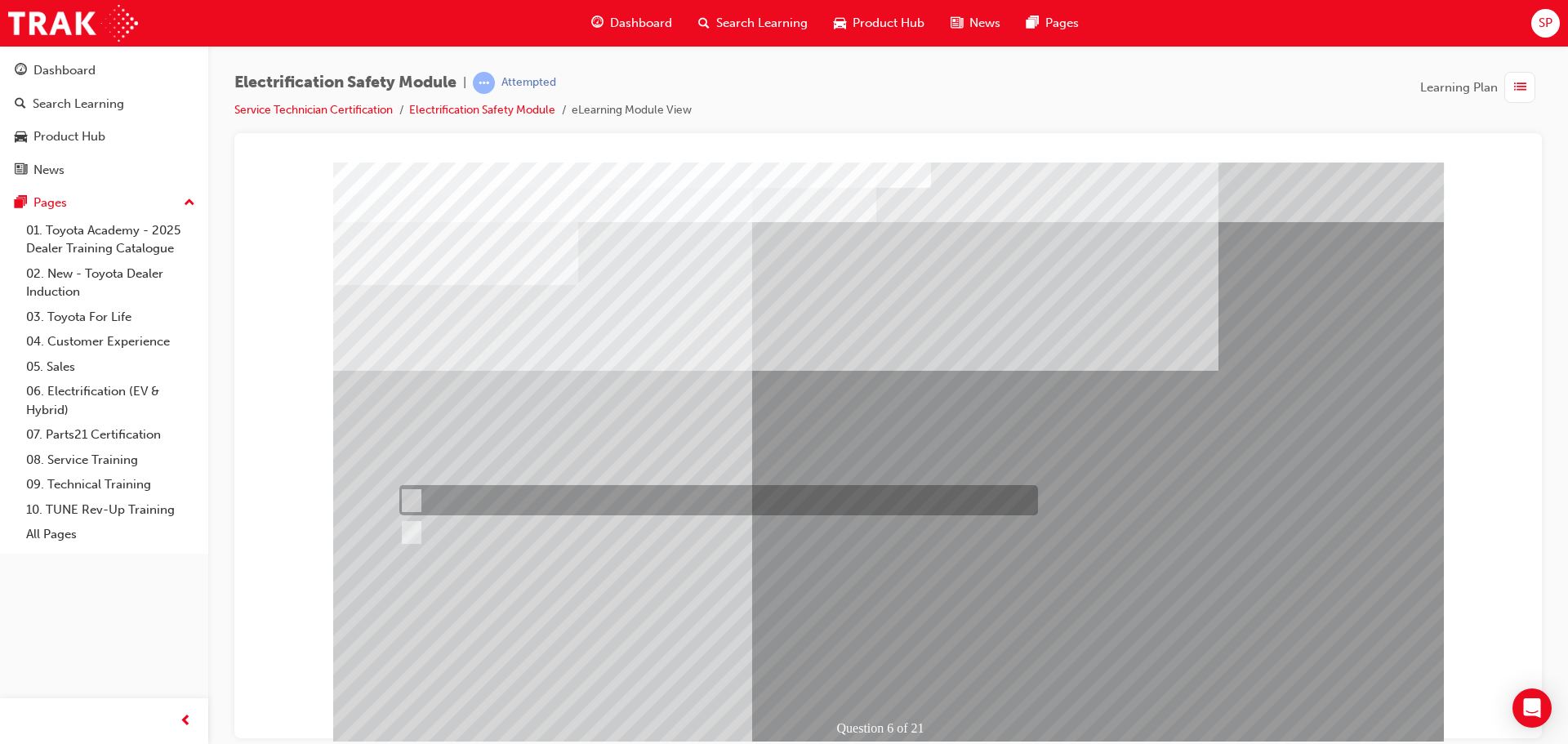
click at [442, 492] on div at bounding box center [714, 500] width 639 height 30
radio input "true"
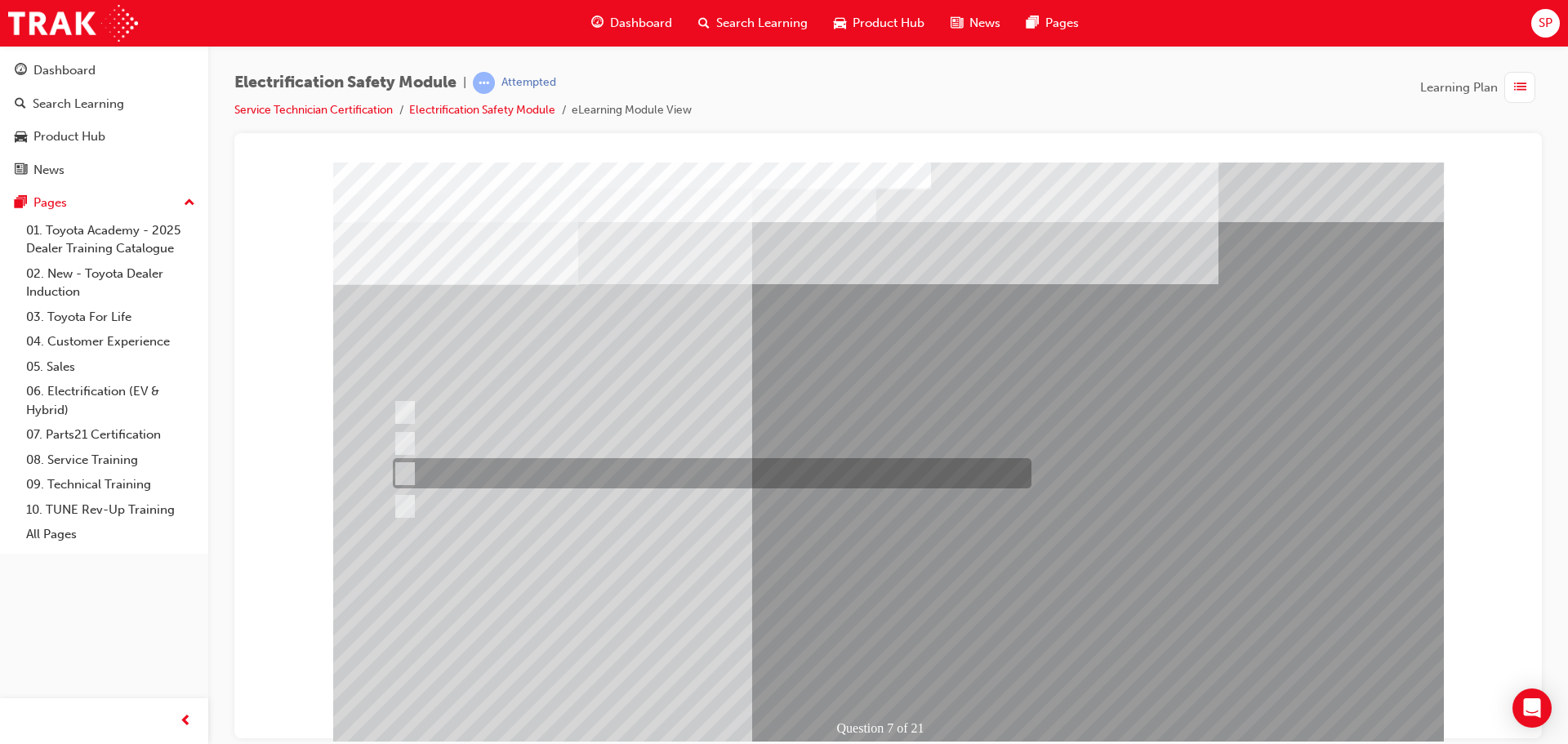
click at [600, 468] on div at bounding box center [707, 472] width 639 height 30
radio input "true"
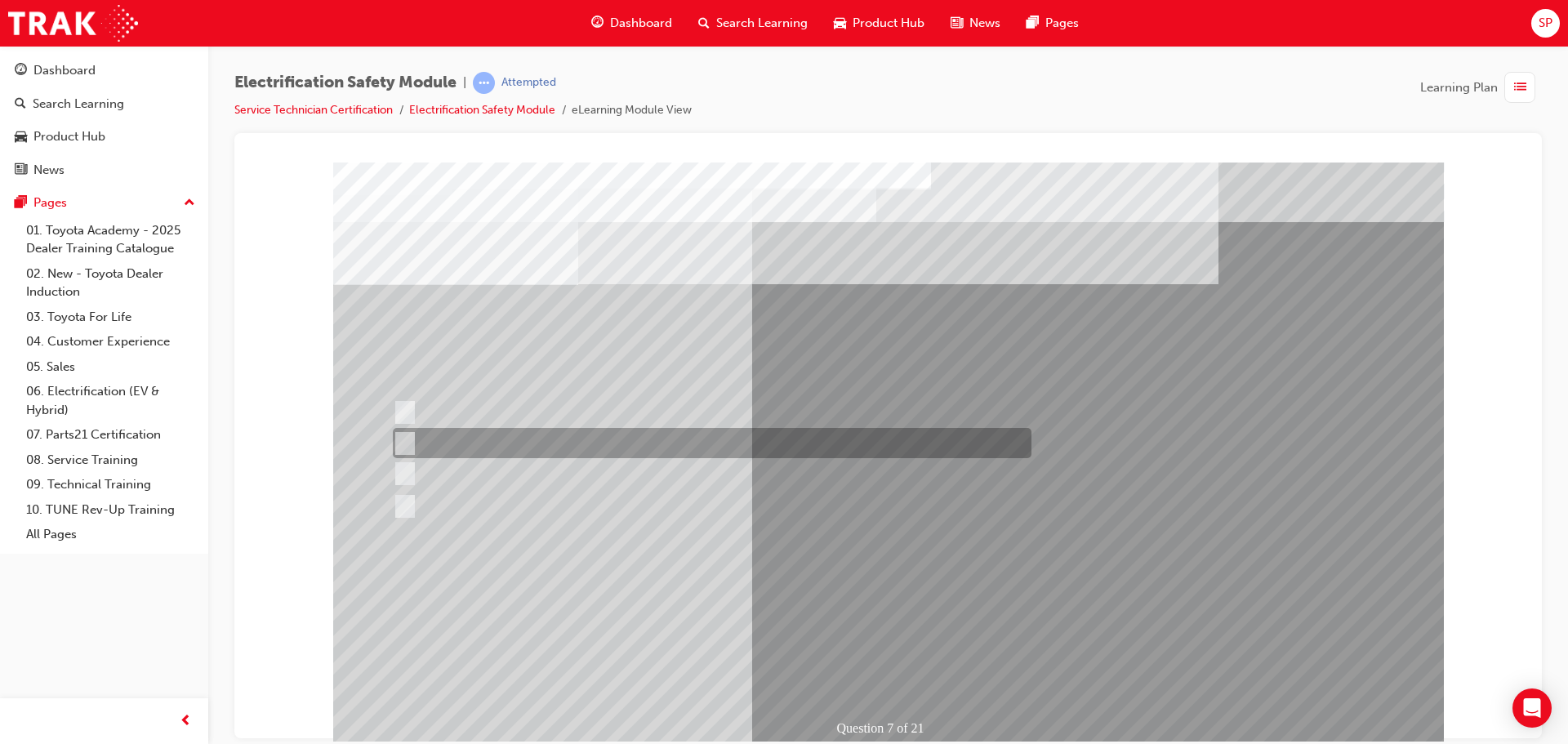
click at [435, 443] on div at bounding box center [707, 443] width 639 height 30
radio input "true"
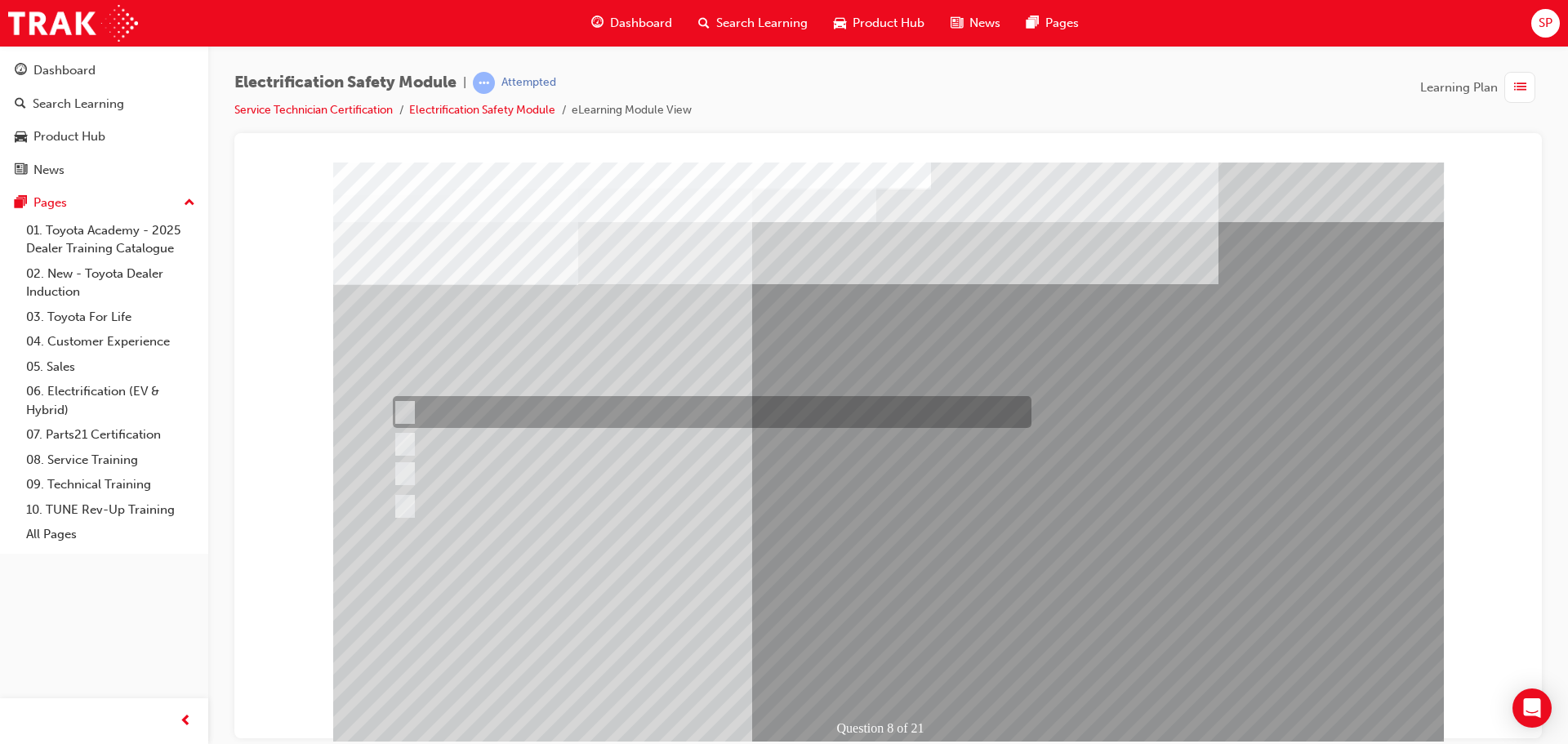
click at [584, 410] on div at bounding box center [707, 412] width 639 height 32
radio input "true"
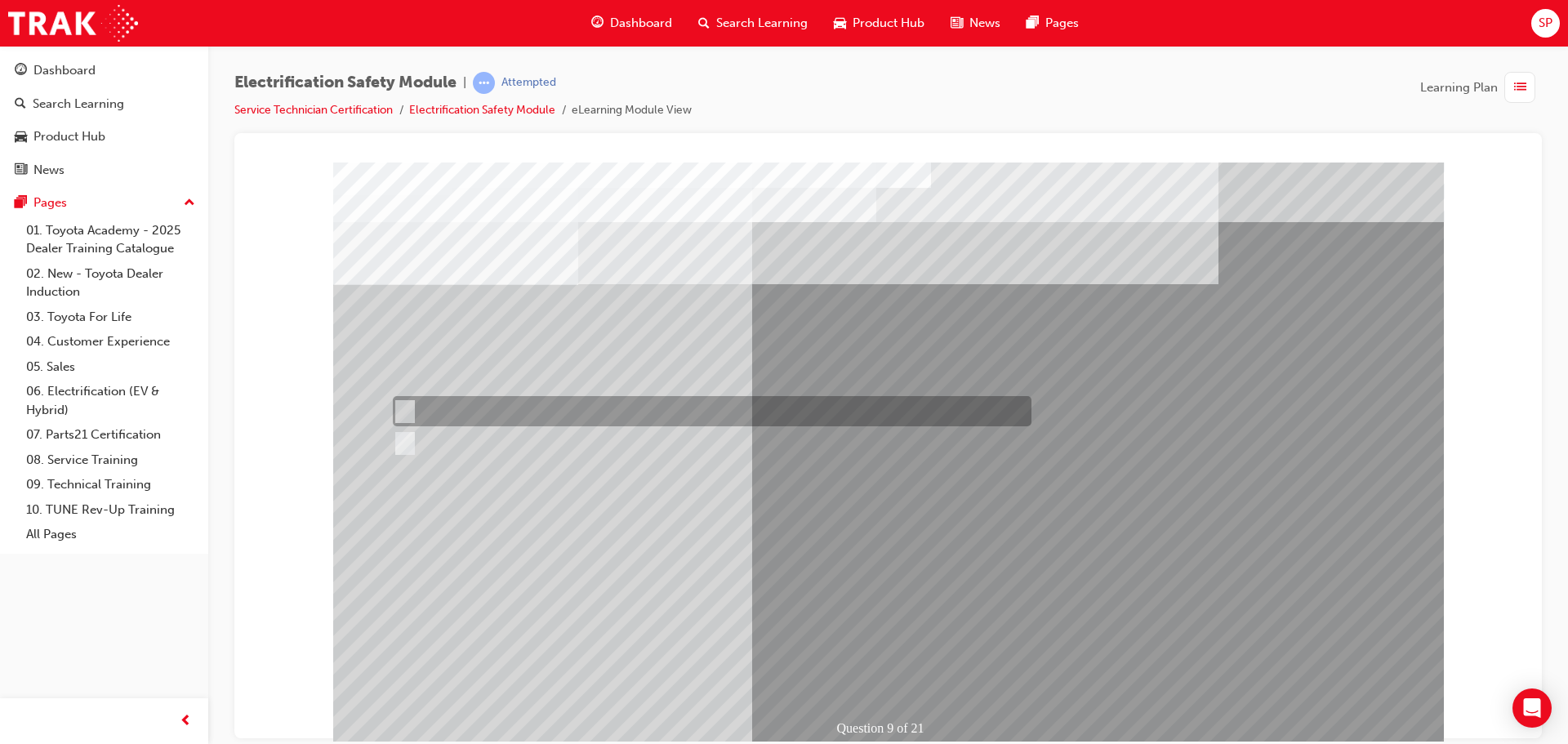
click at [412, 406] on div at bounding box center [707, 411] width 639 height 30
radio input "true"
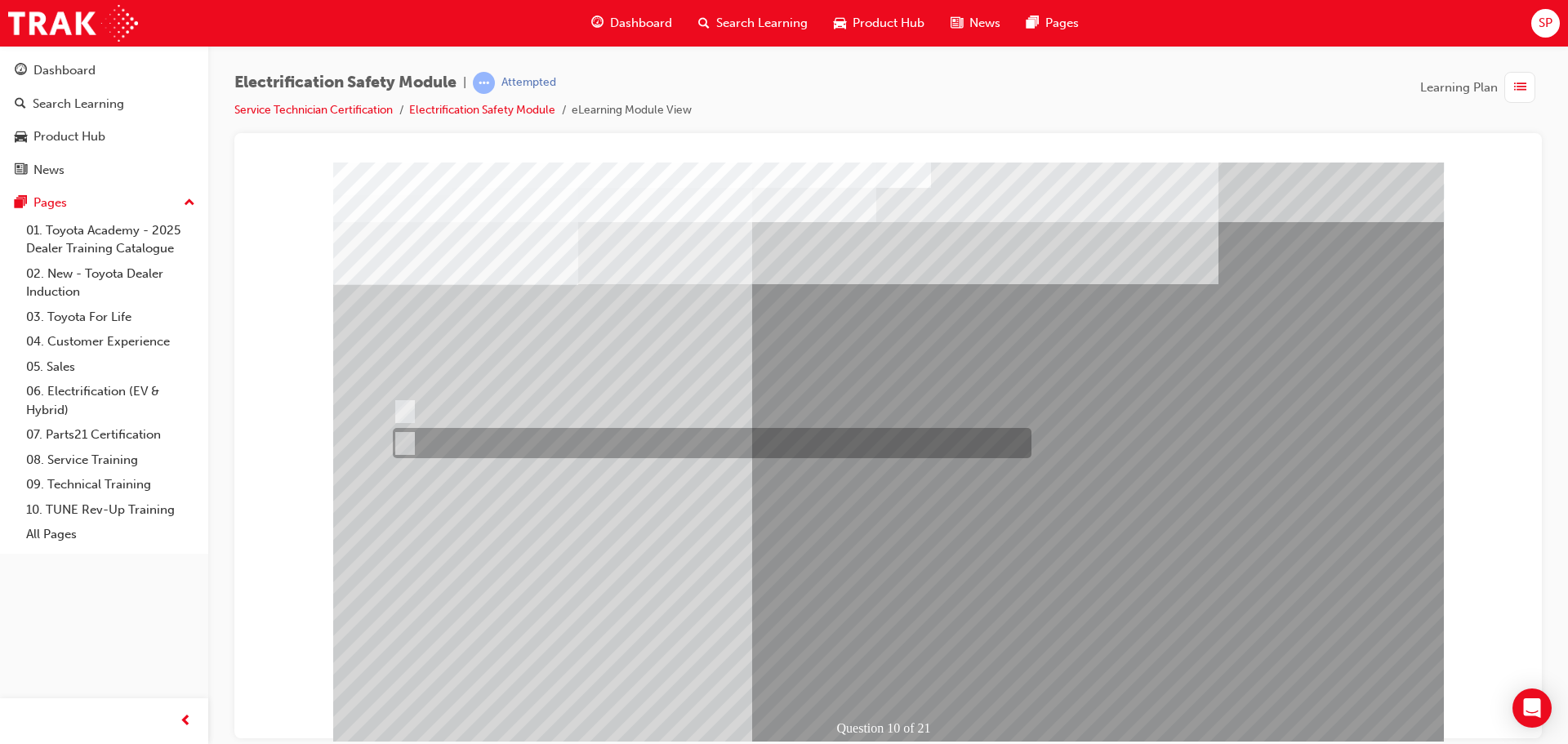
click at [415, 445] on div at bounding box center [707, 443] width 639 height 30
radio input "true"
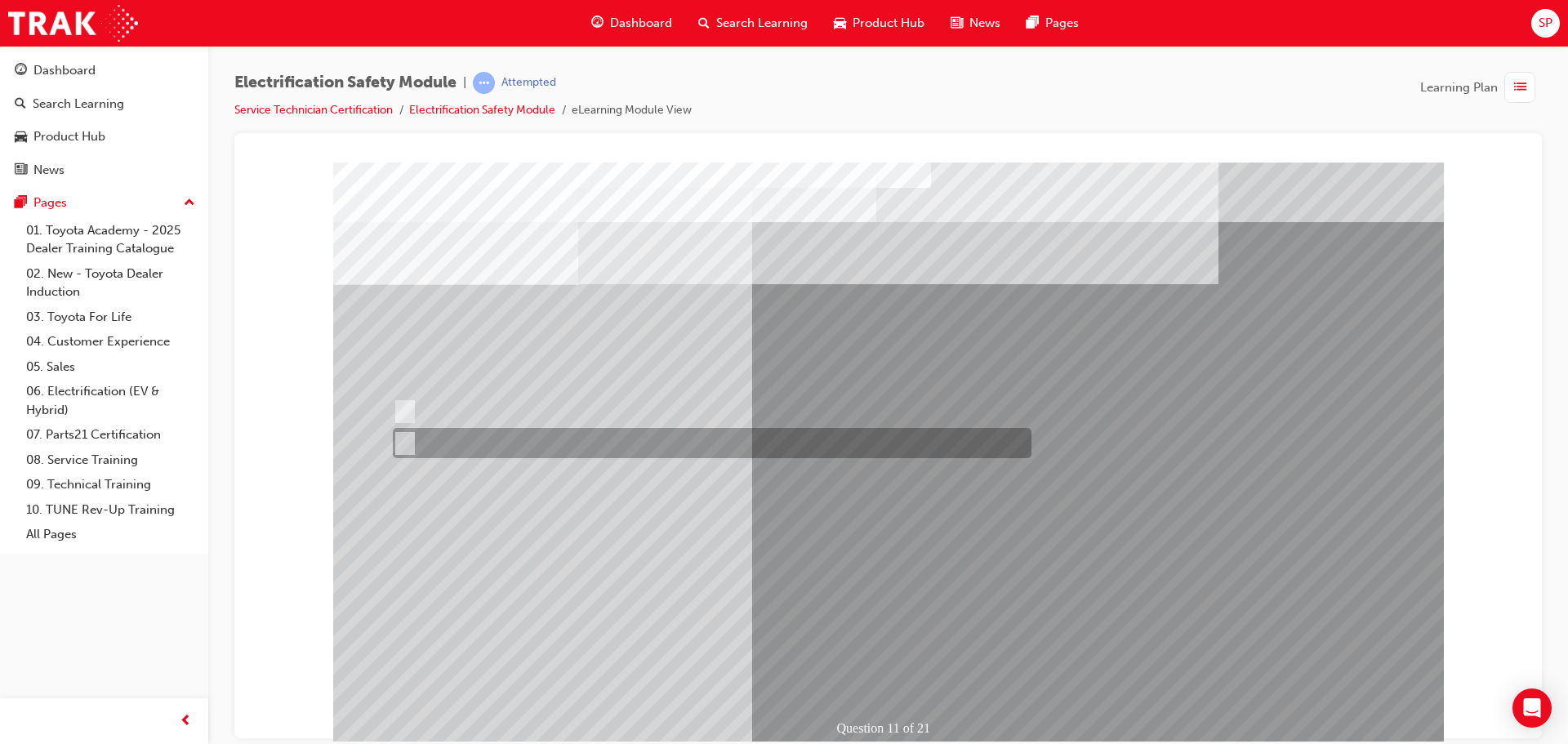
click at [447, 433] on div at bounding box center [707, 443] width 639 height 30
radio input "true"
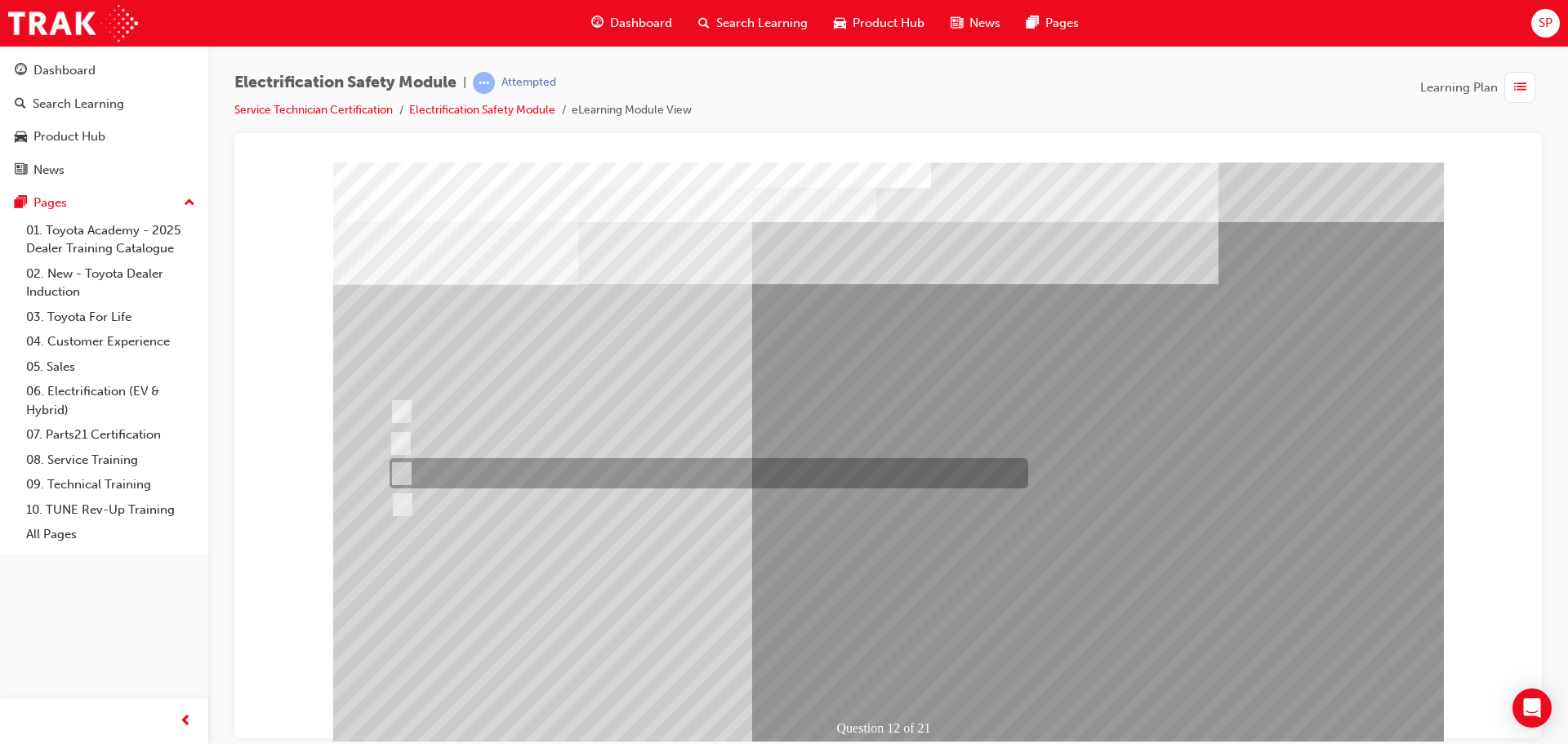
click at [526, 475] on div at bounding box center [704, 472] width 639 height 30
radio input "true"
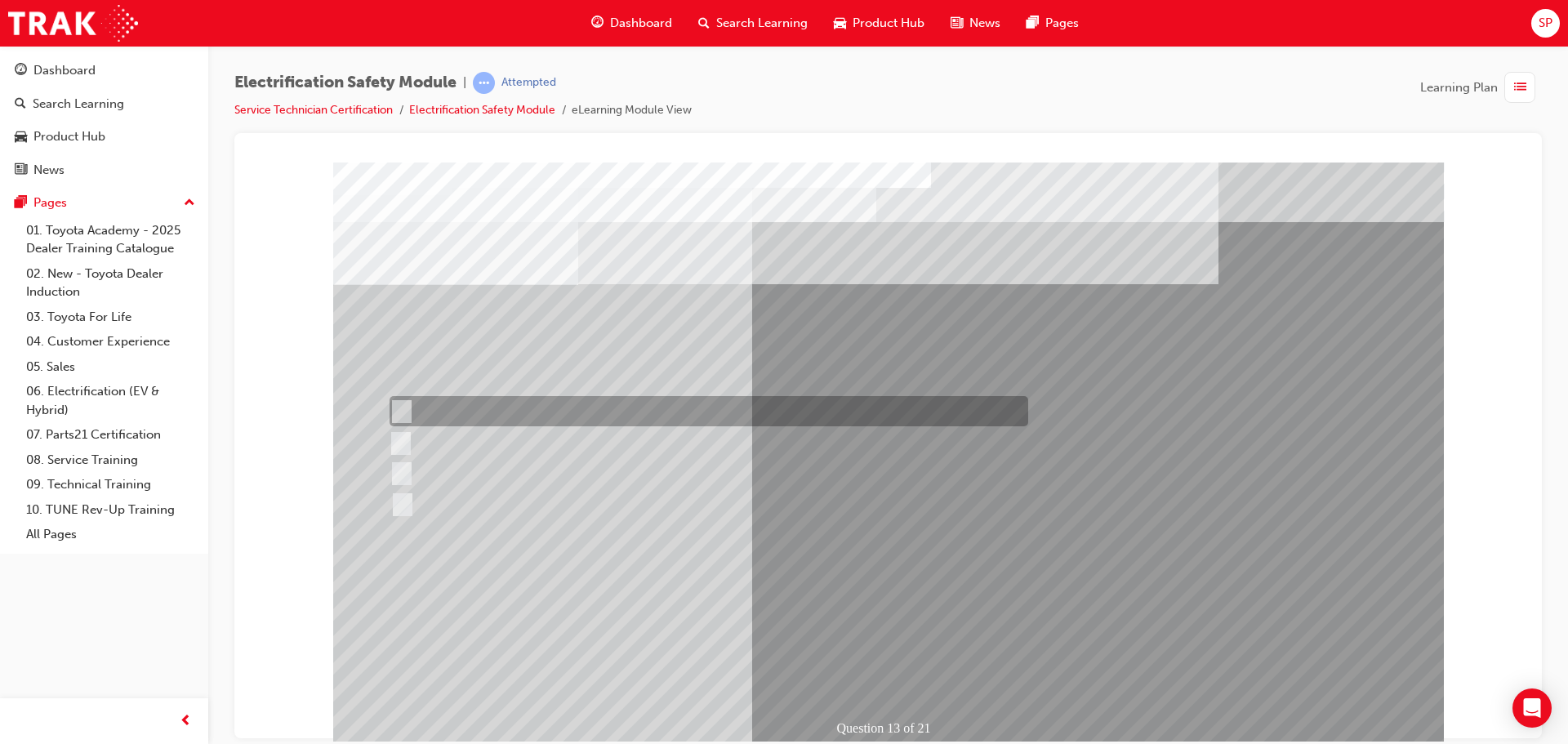
click at [579, 411] on div at bounding box center [704, 411] width 639 height 30
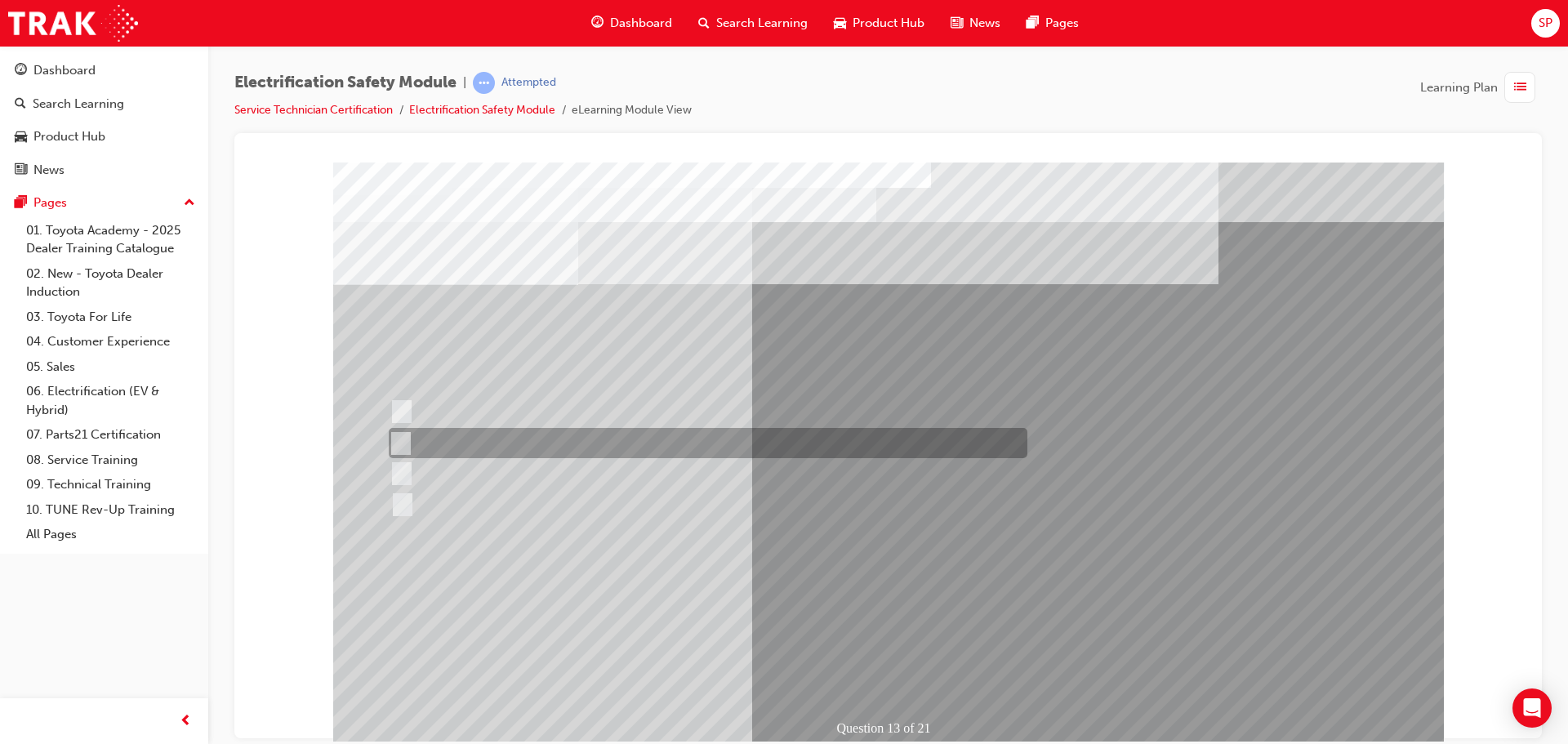
click at [586, 447] on div at bounding box center [703, 443] width 639 height 30
radio input "false"
radio input "true"
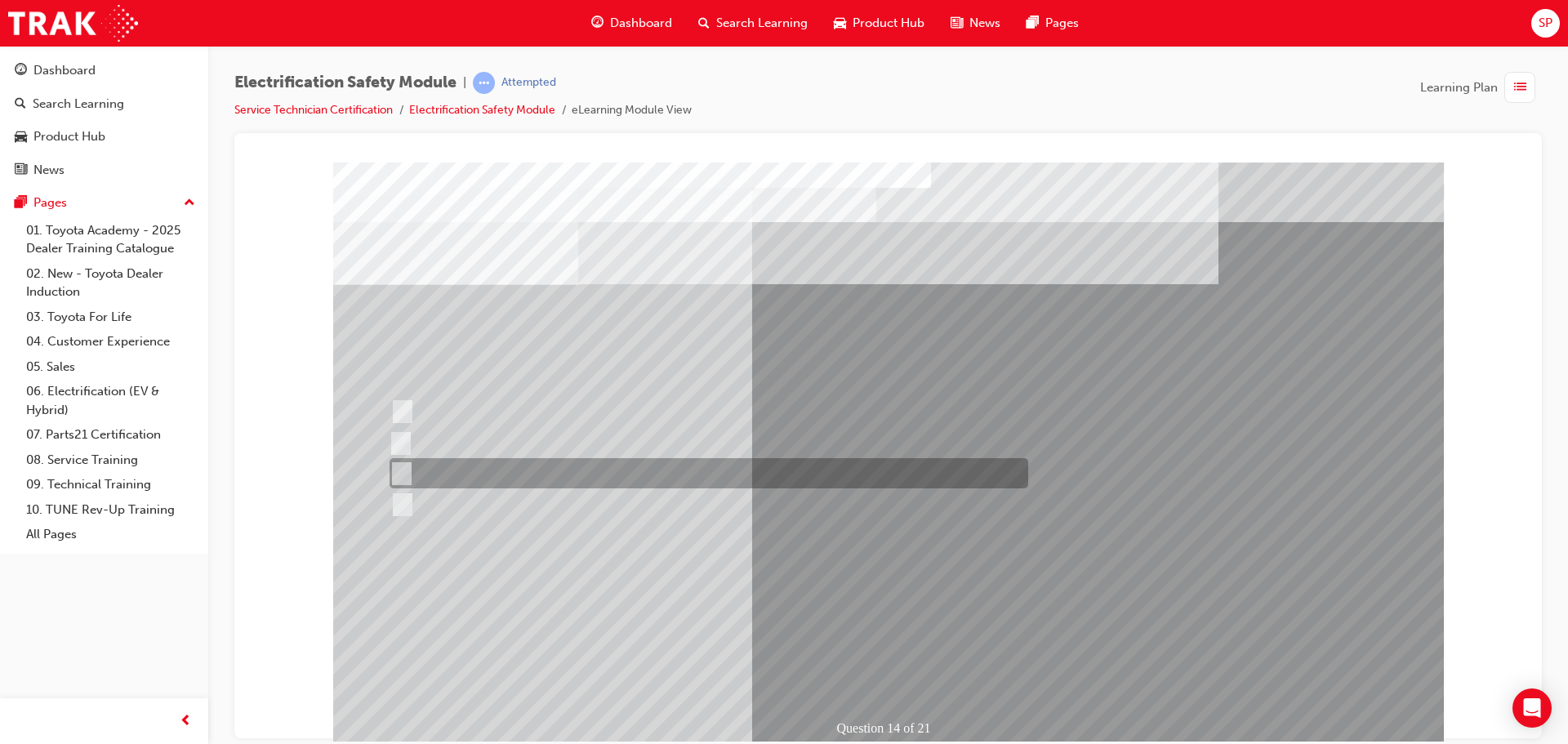
click at [452, 482] on div at bounding box center [704, 472] width 639 height 30
radio input "true"
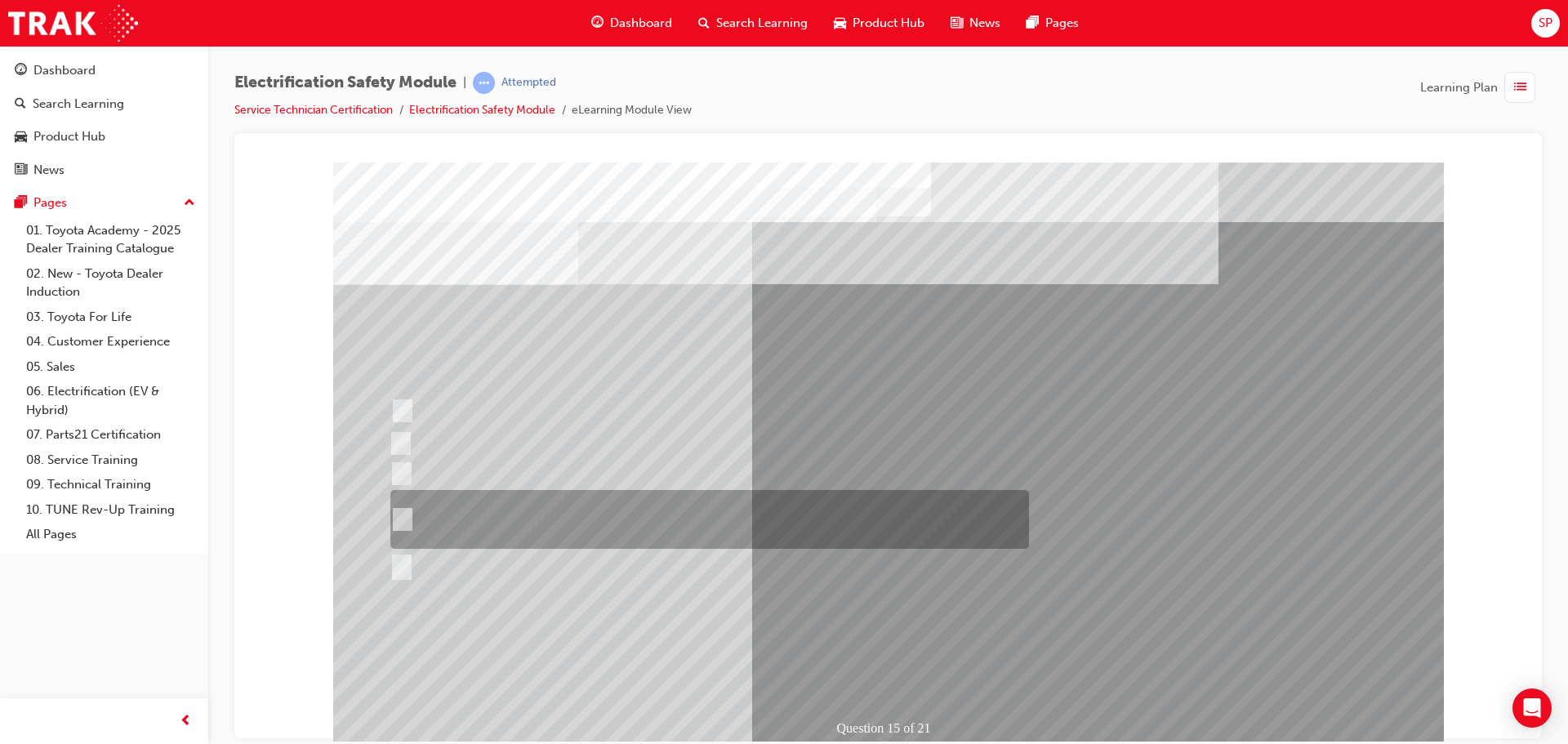
click at [672, 516] on div at bounding box center [705, 519] width 639 height 59
radio input "true"
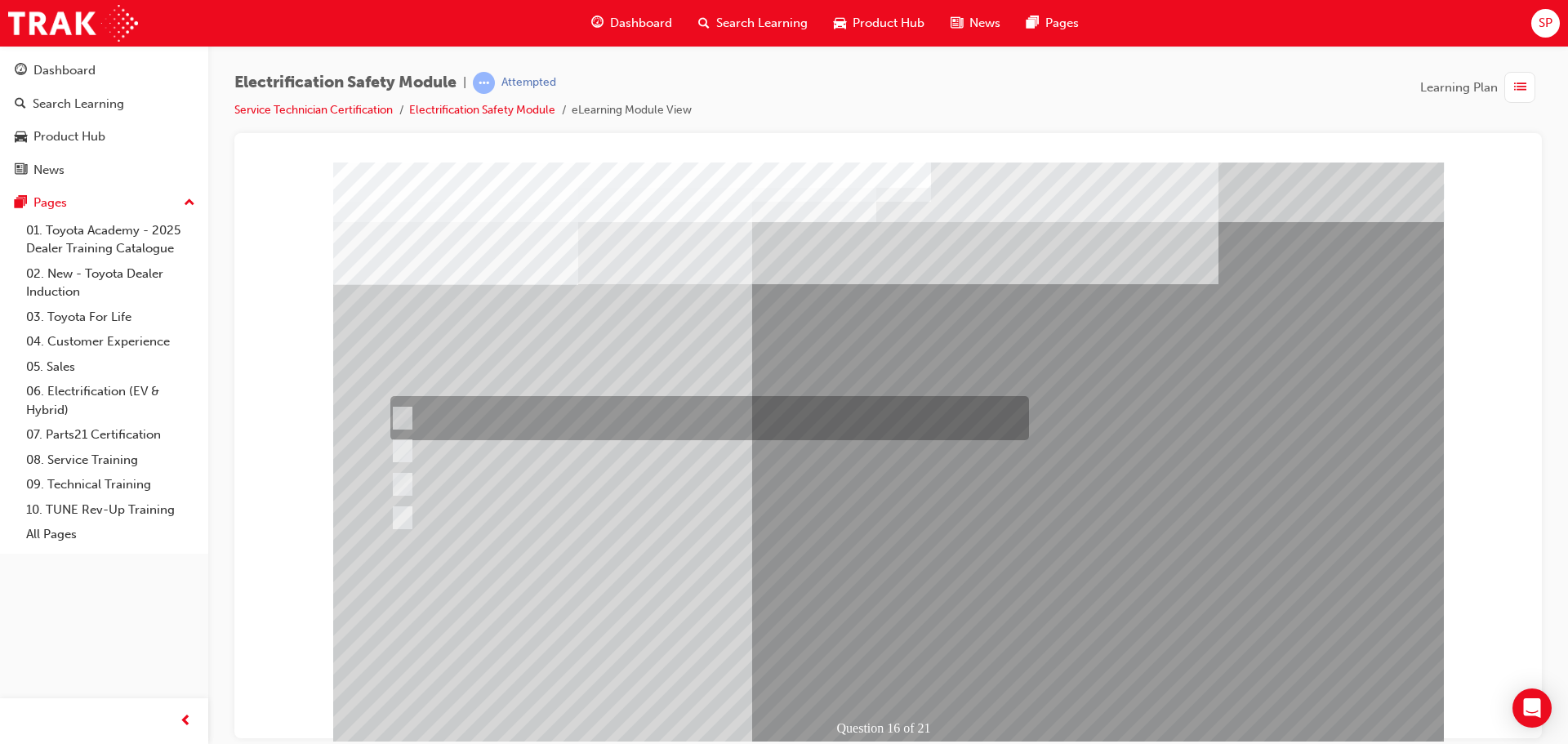
click at [481, 426] on div at bounding box center [705, 418] width 639 height 44
radio input "true"
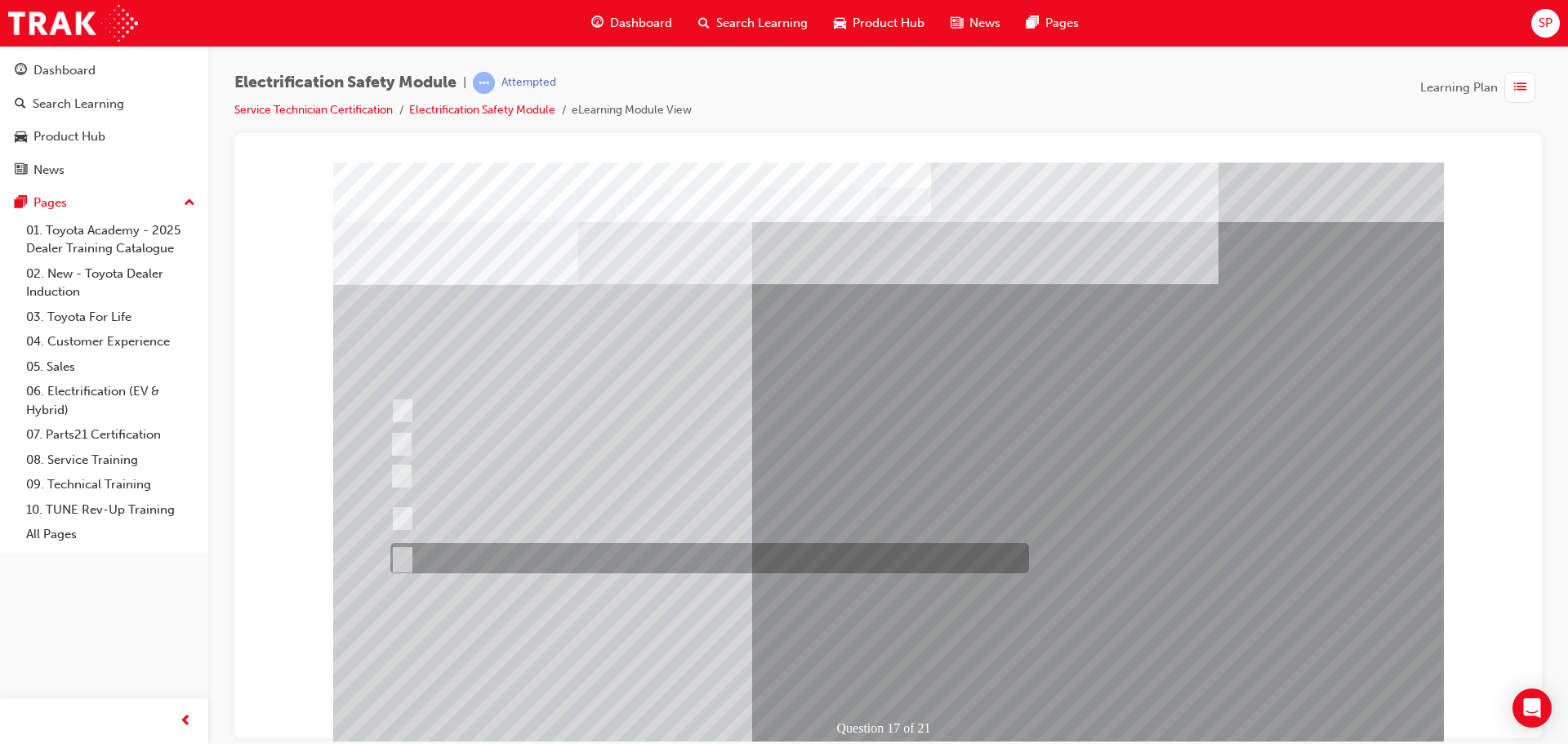
click at [399, 550] on input "All of the above." at bounding box center [399, 558] width 18 height 18
radio input "true"
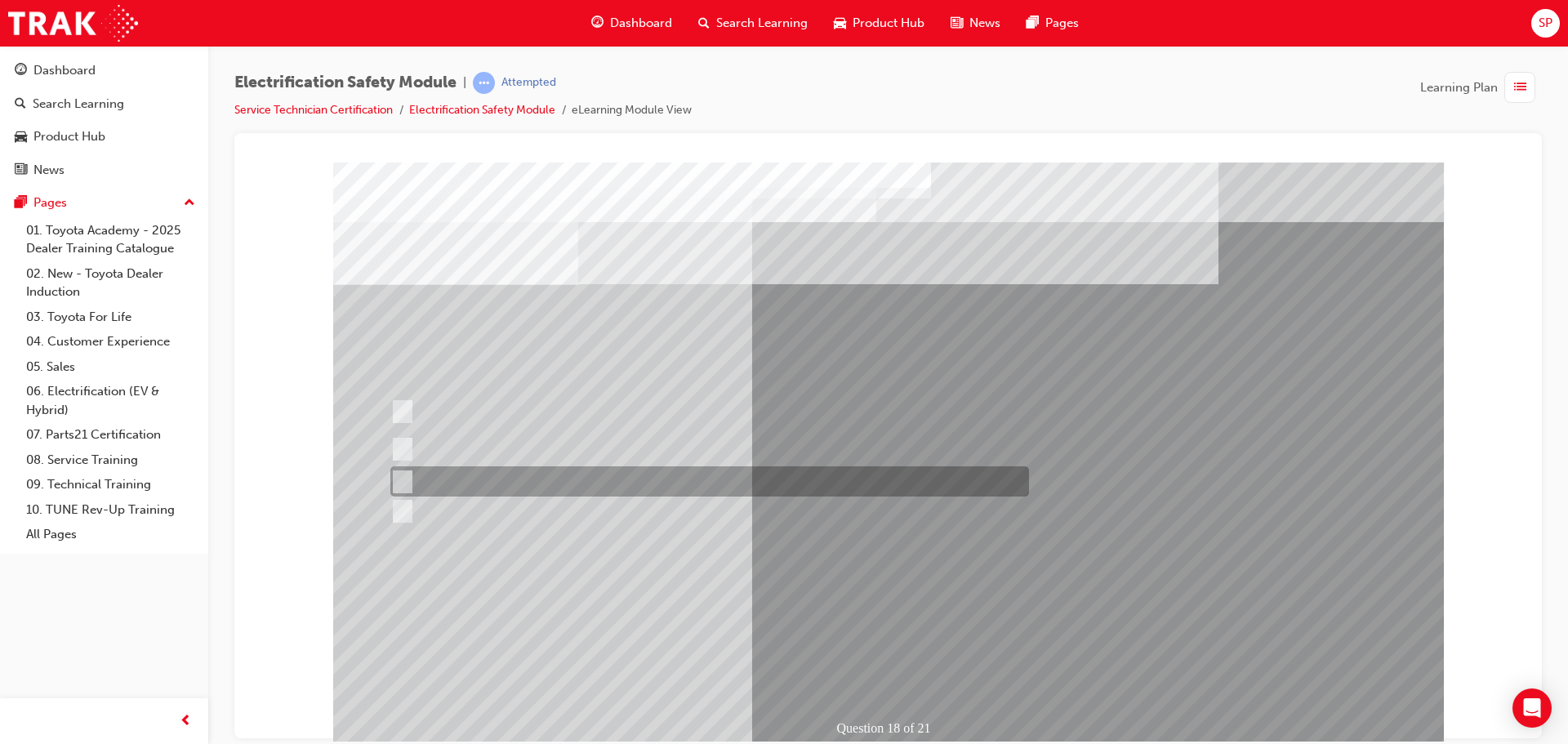
click at [536, 480] on div at bounding box center [705, 481] width 639 height 30
radio input "true"
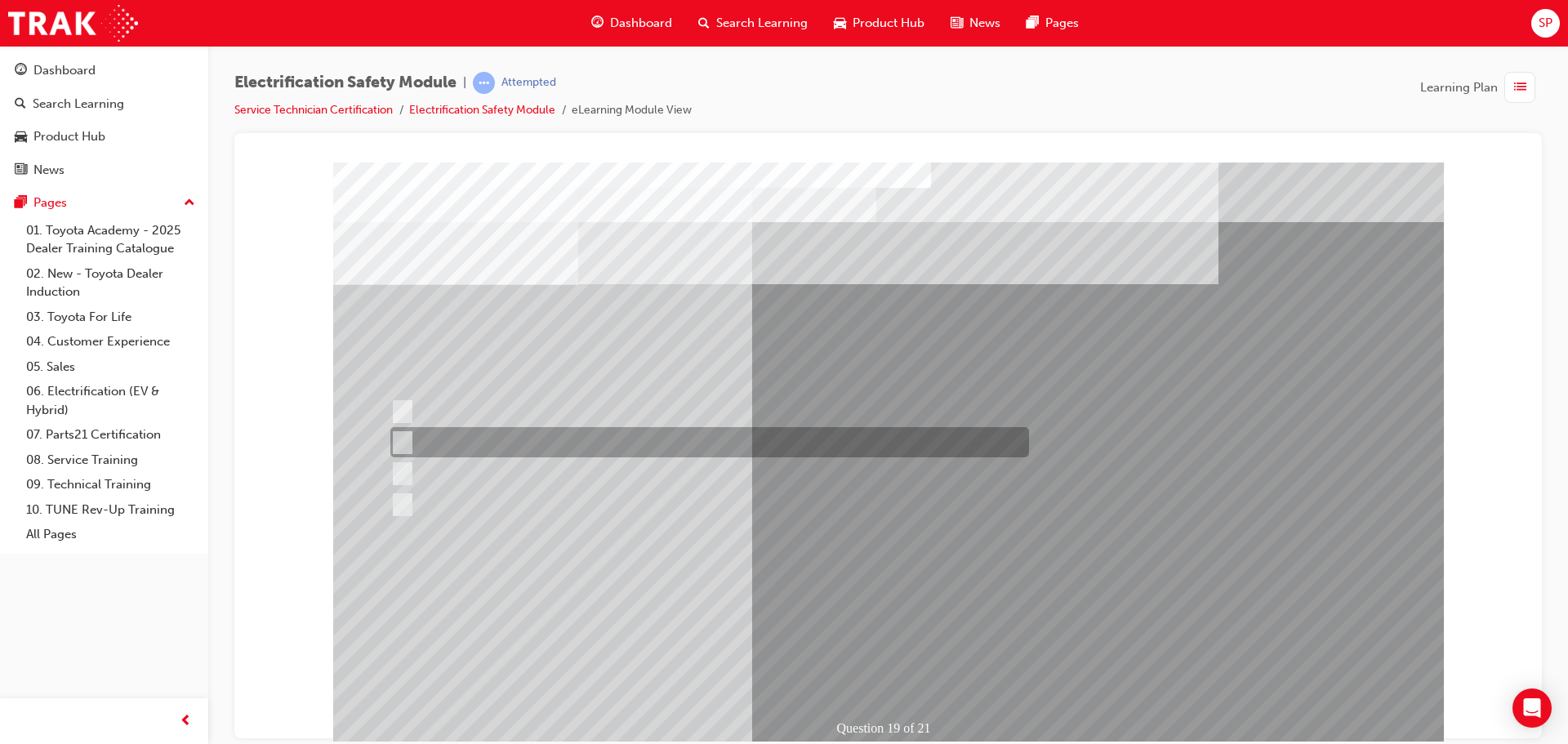
click at [690, 438] on div at bounding box center [705, 442] width 639 height 30
radio input "true"
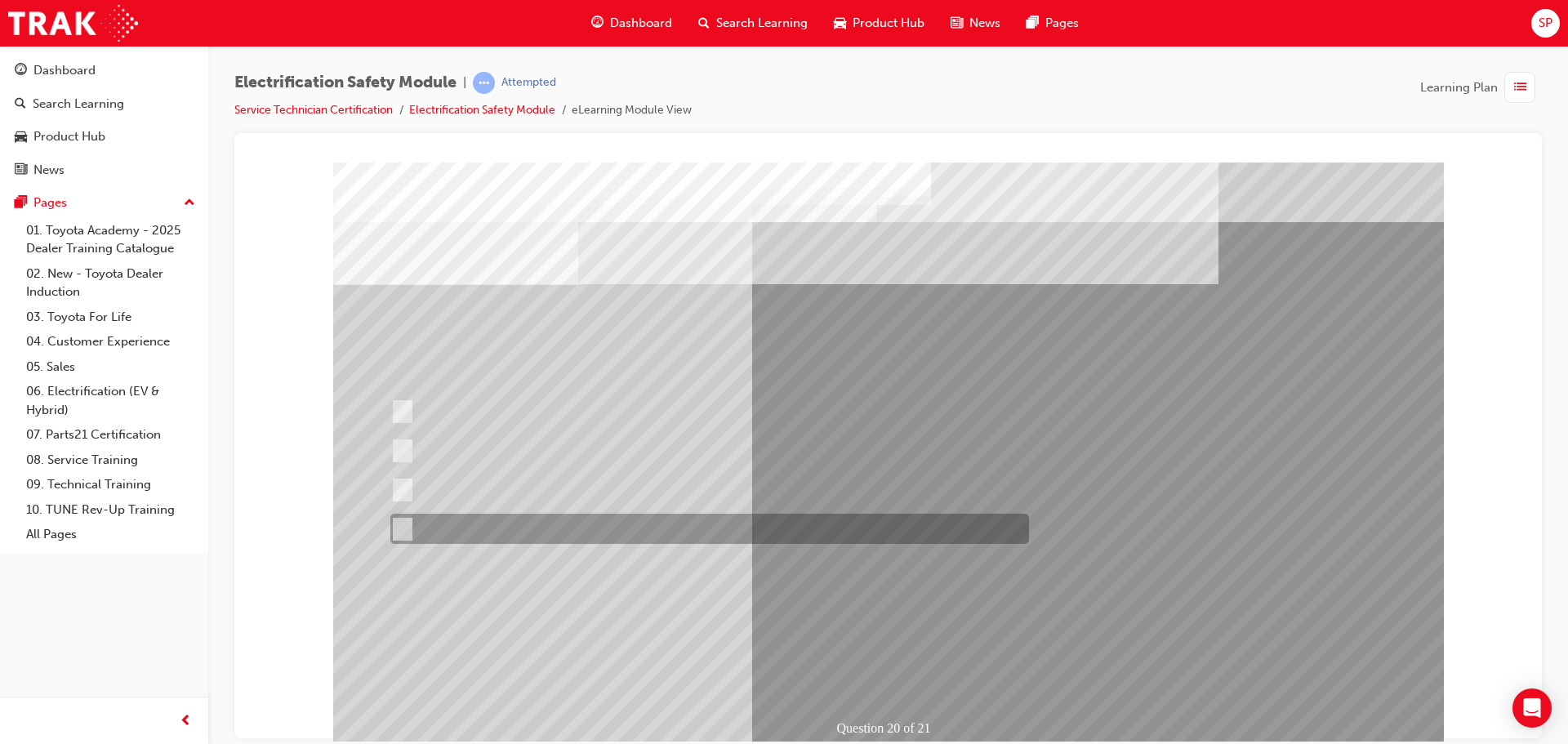
click at [569, 522] on div at bounding box center [705, 529] width 639 height 30
radio input "true"
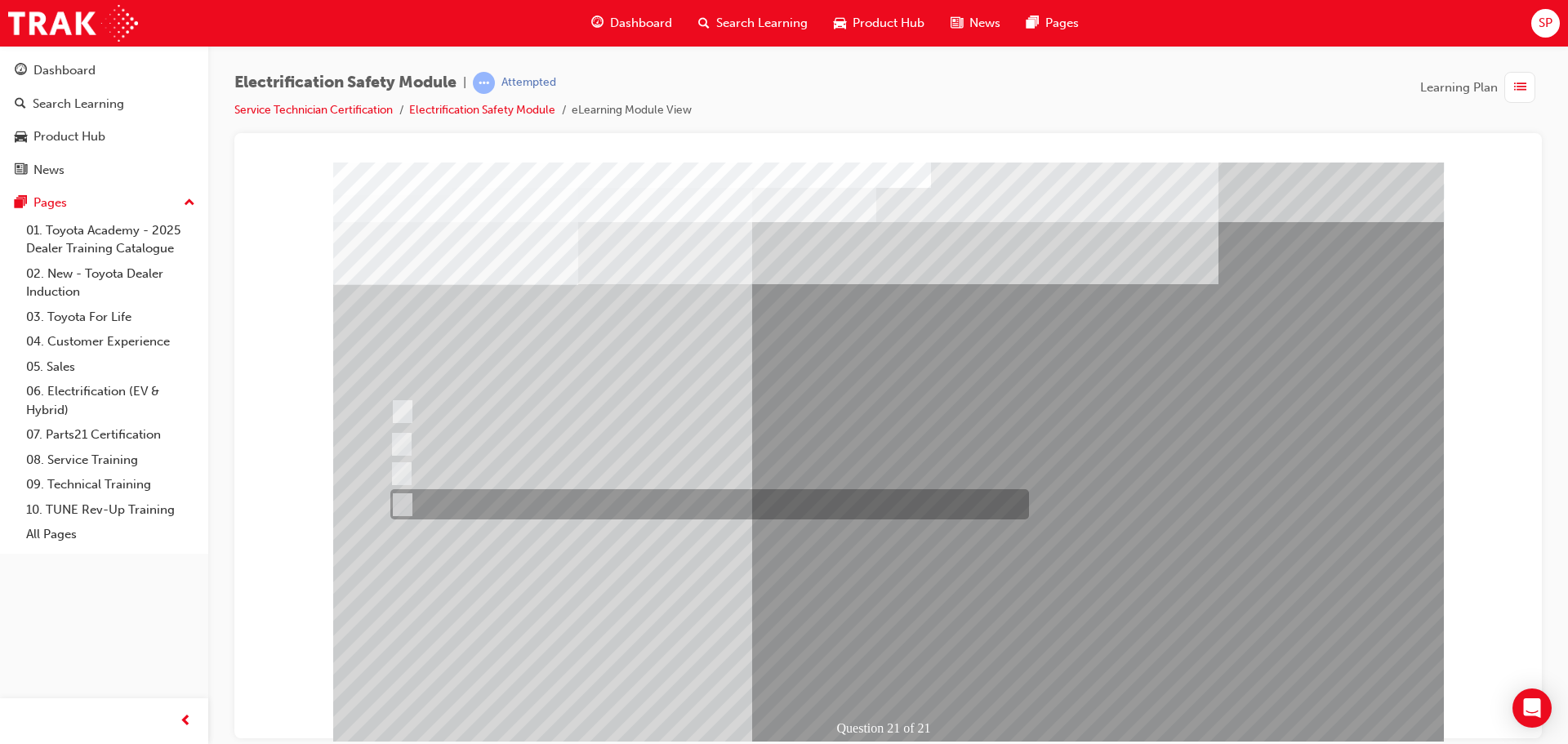
click at [576, 497] on div at bounding box center [705, 503] width 639 height 30
radio input "true"
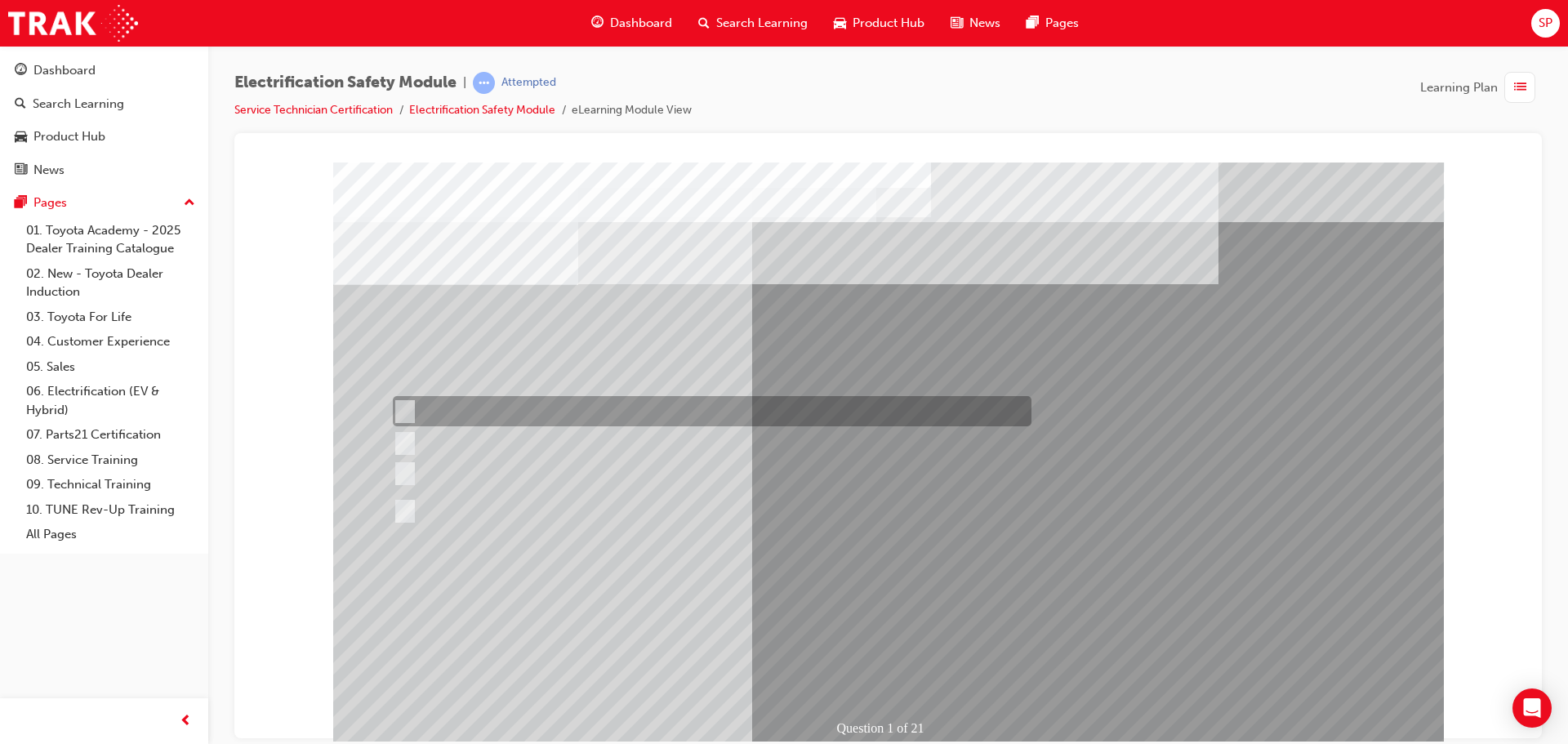
scroll to position [34, 0]
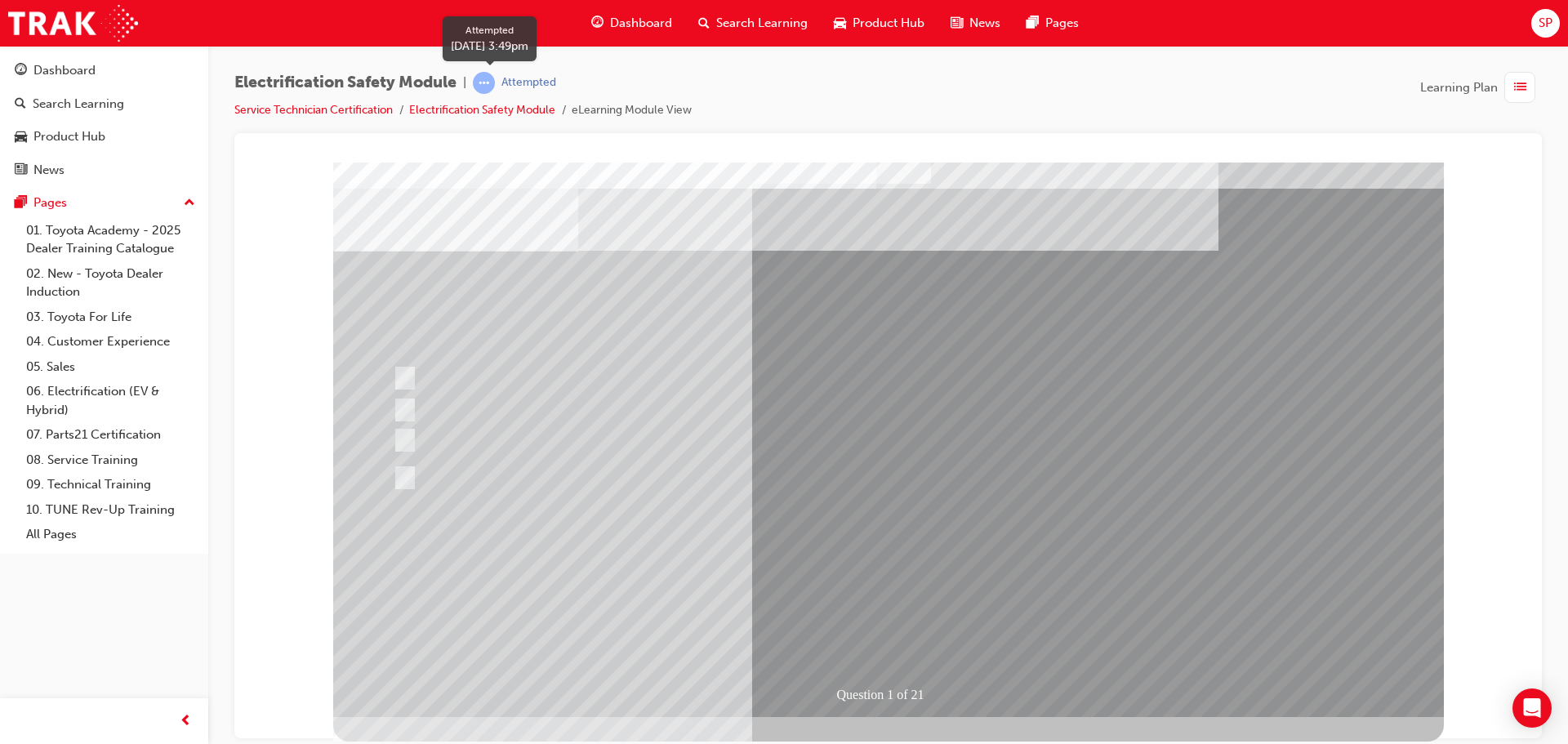
click at [493, 82] on span "learningRecordVerb_ATTEMPT-icon" at bounding box center [484, 82] width 22 height 22
click at [515, 82] on div "Attempted" at bounding box center [528, 83] width 55 height 15
click at [909, 696] on div "Question 1 of 21" at bounding box center [892, 694] width 114 height 24
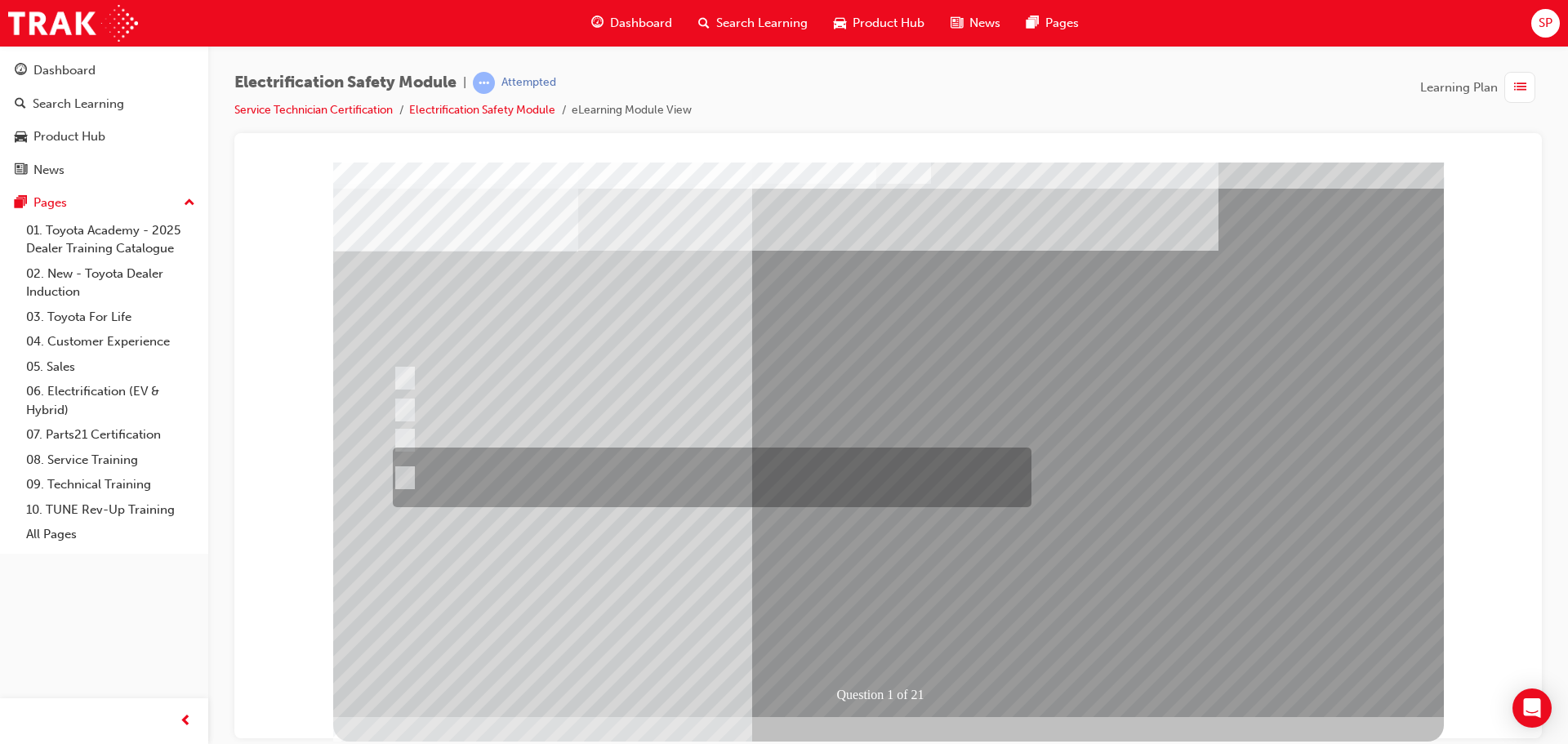
click at [413, 469] on div at bounding box center [707, 477] width 639 height 60
radio input "true"
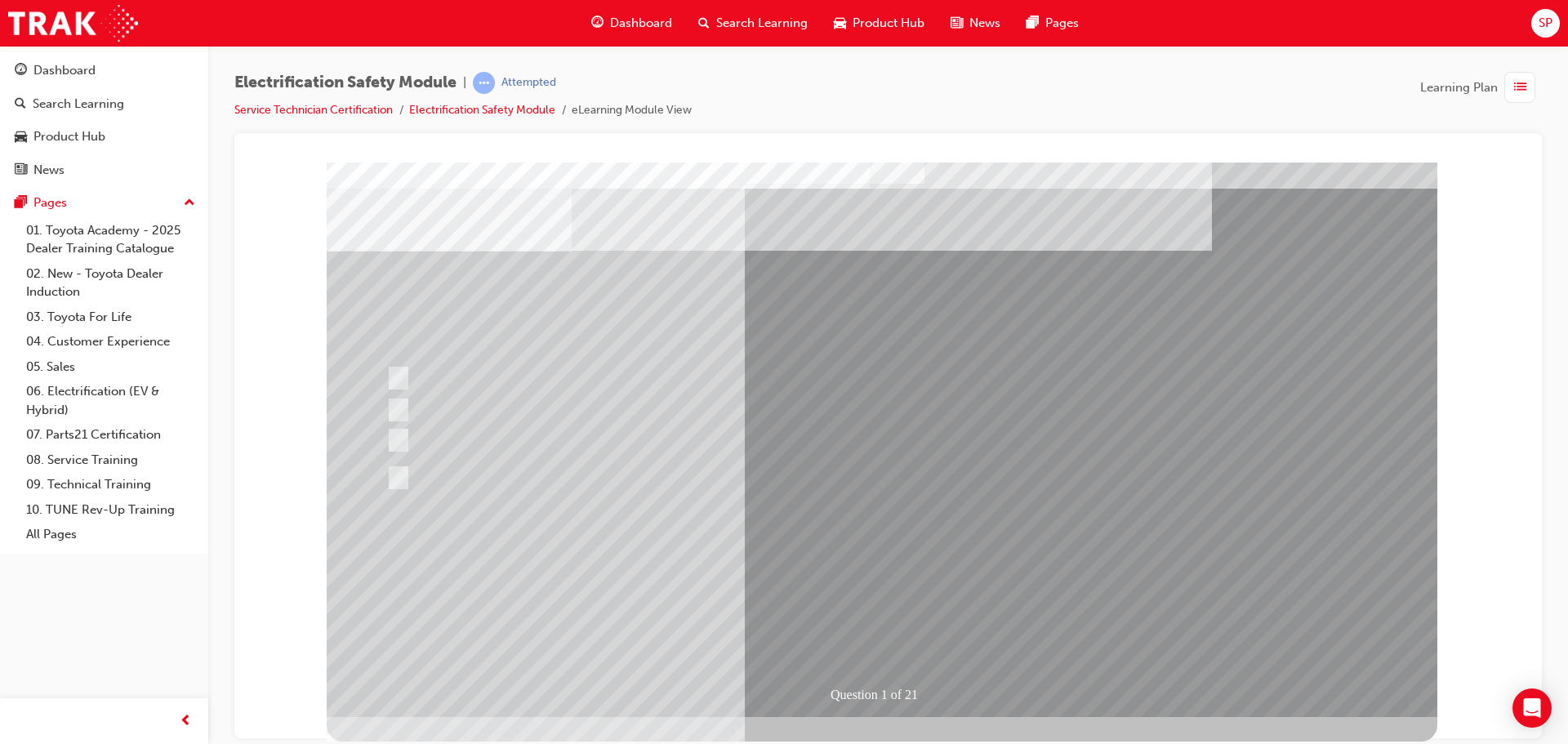
scroll to position [0, 0]
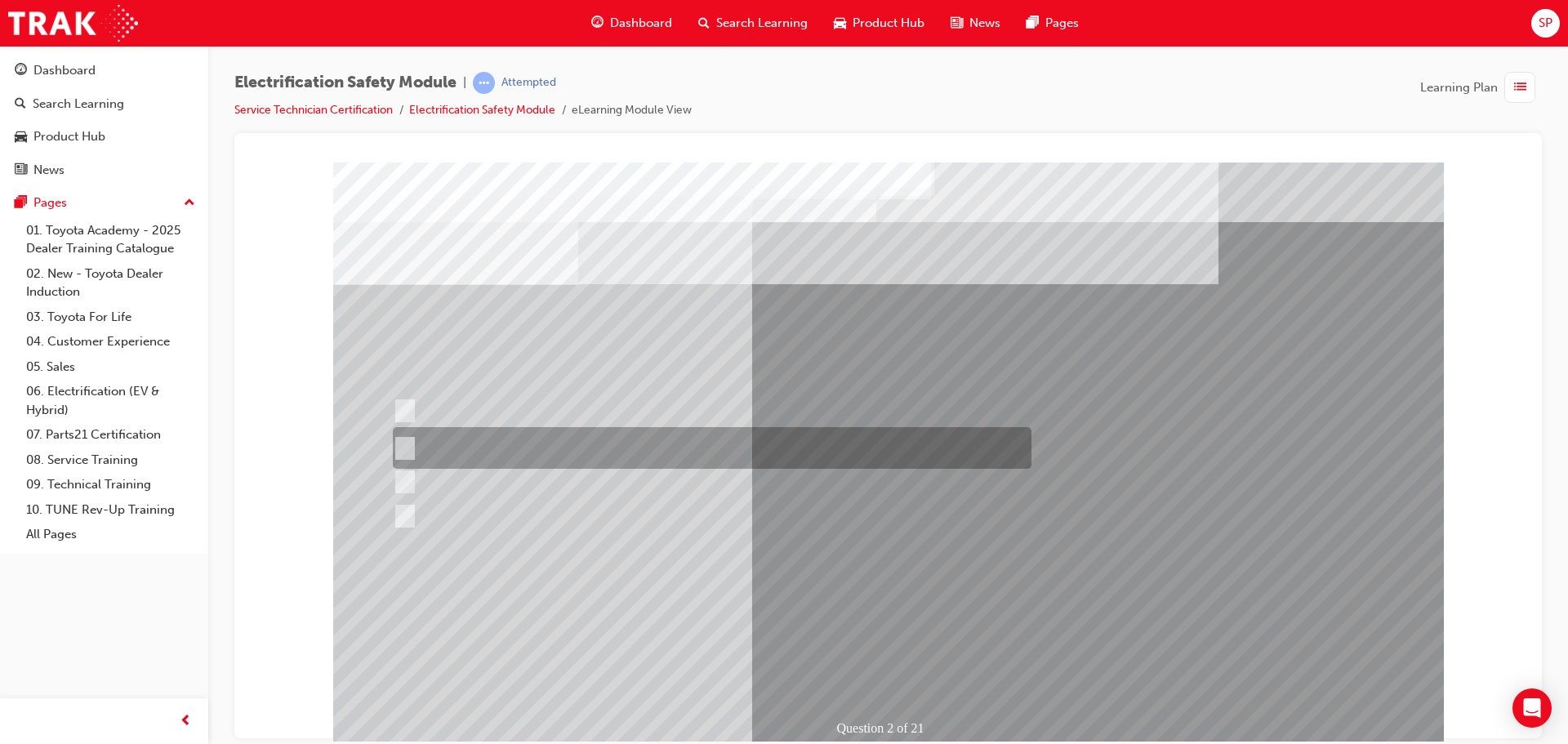
click at [400, 445] on input "The Battery Electric uses AC & DC charging capability and has no petrol engine." at bounding box center [402, 448] width 18 height 18
radio input "true"
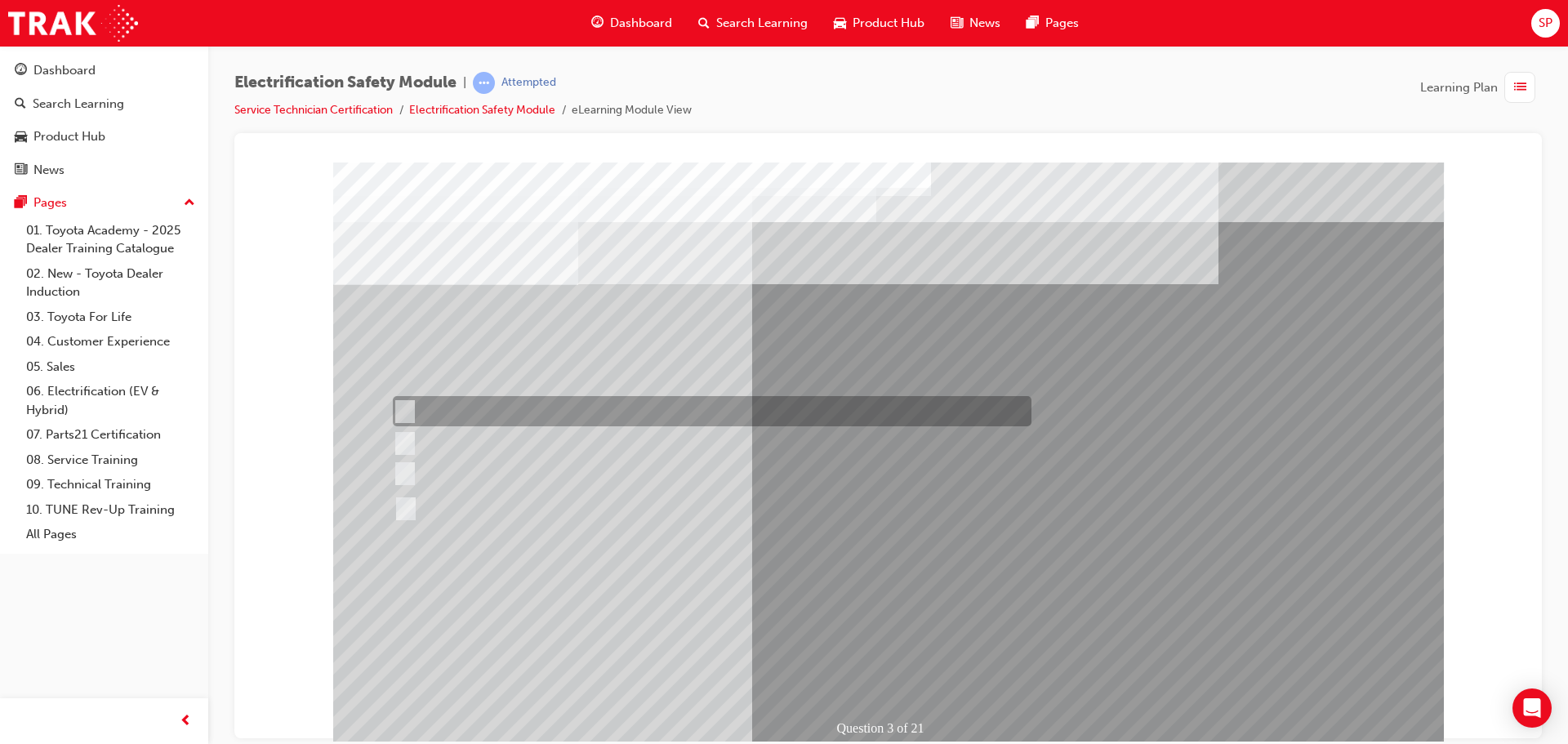
click at [733, 409] on div at bounding box center [707, 411] width 639 height 30
radio input "true"
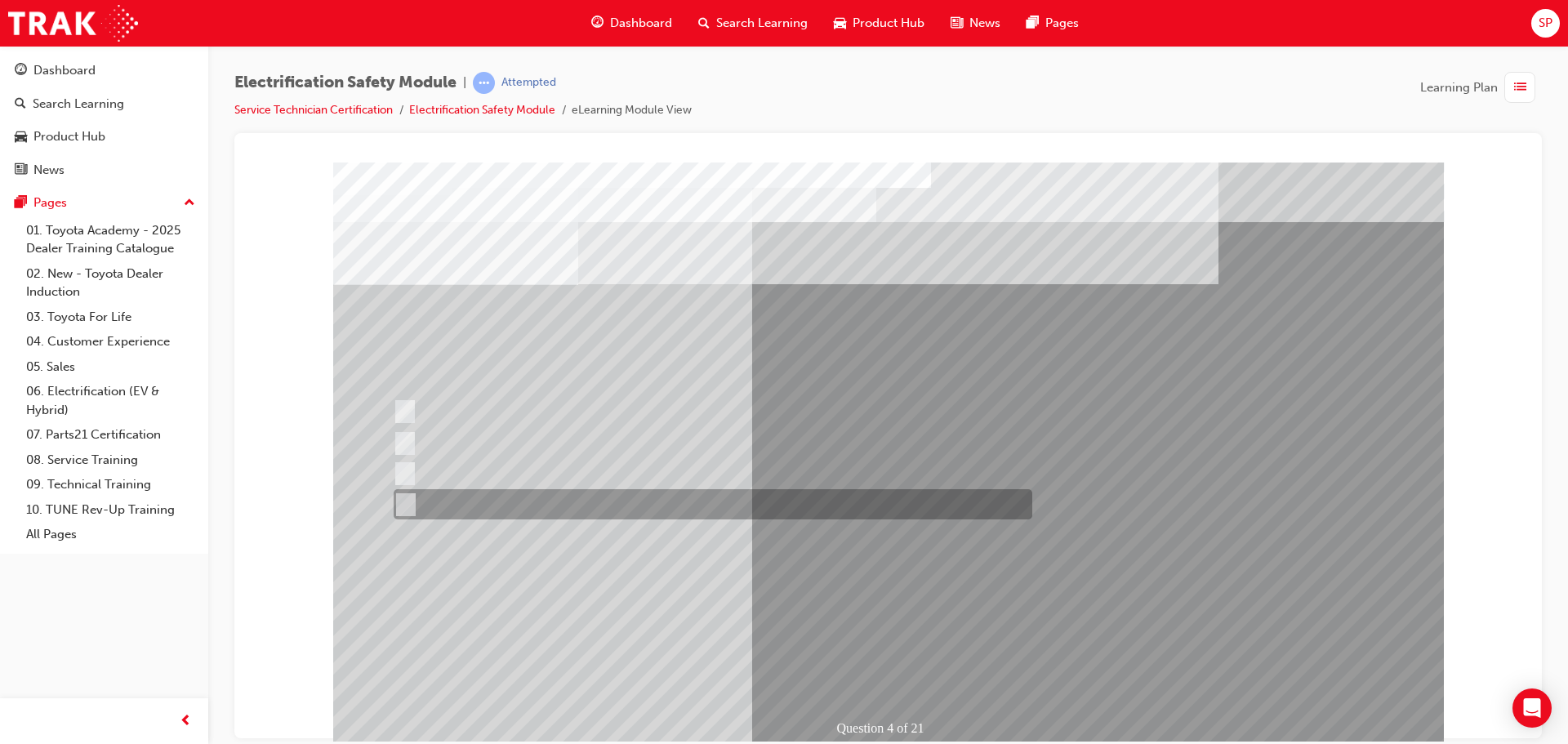
click at [506, 504] on div at bounding box center [708, 503] width 639 height 30
checkbox input "true"
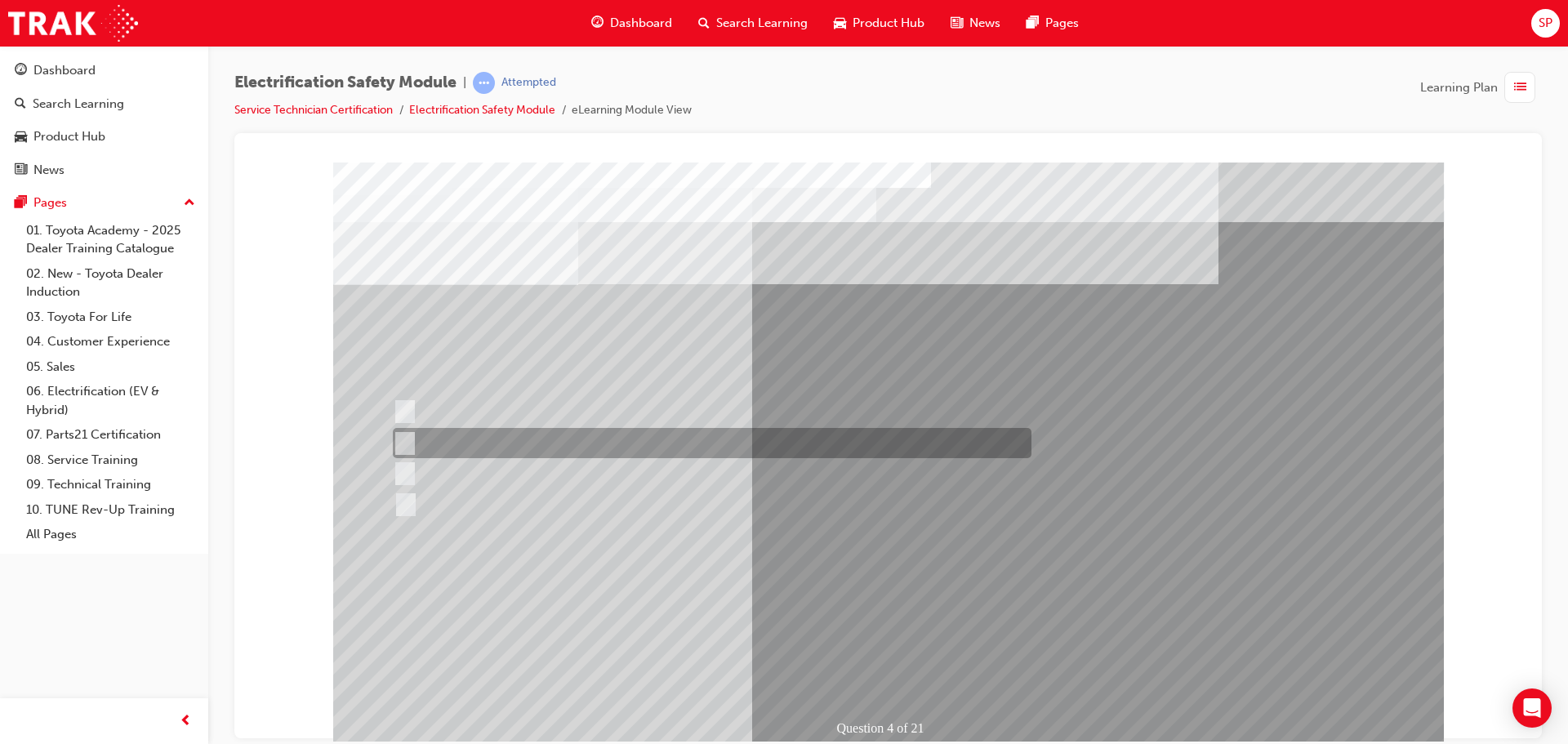
click at [521, 446] on div at bounding box center [707, 443] width 639 height 30
checkbox input "true"
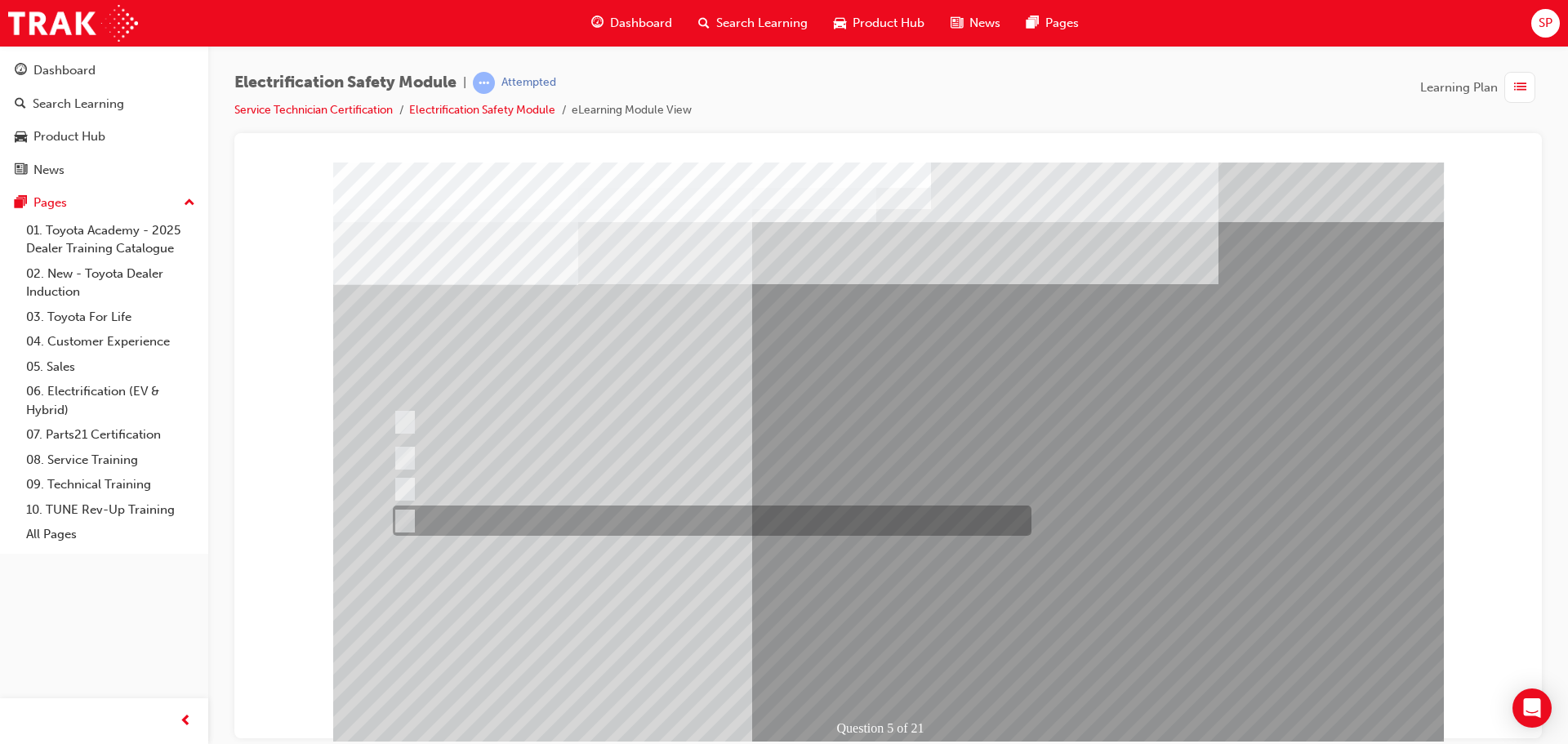
click at [460, 521] on div at bounding box center [707, 520] width 639 height 30
checkbox input "true"
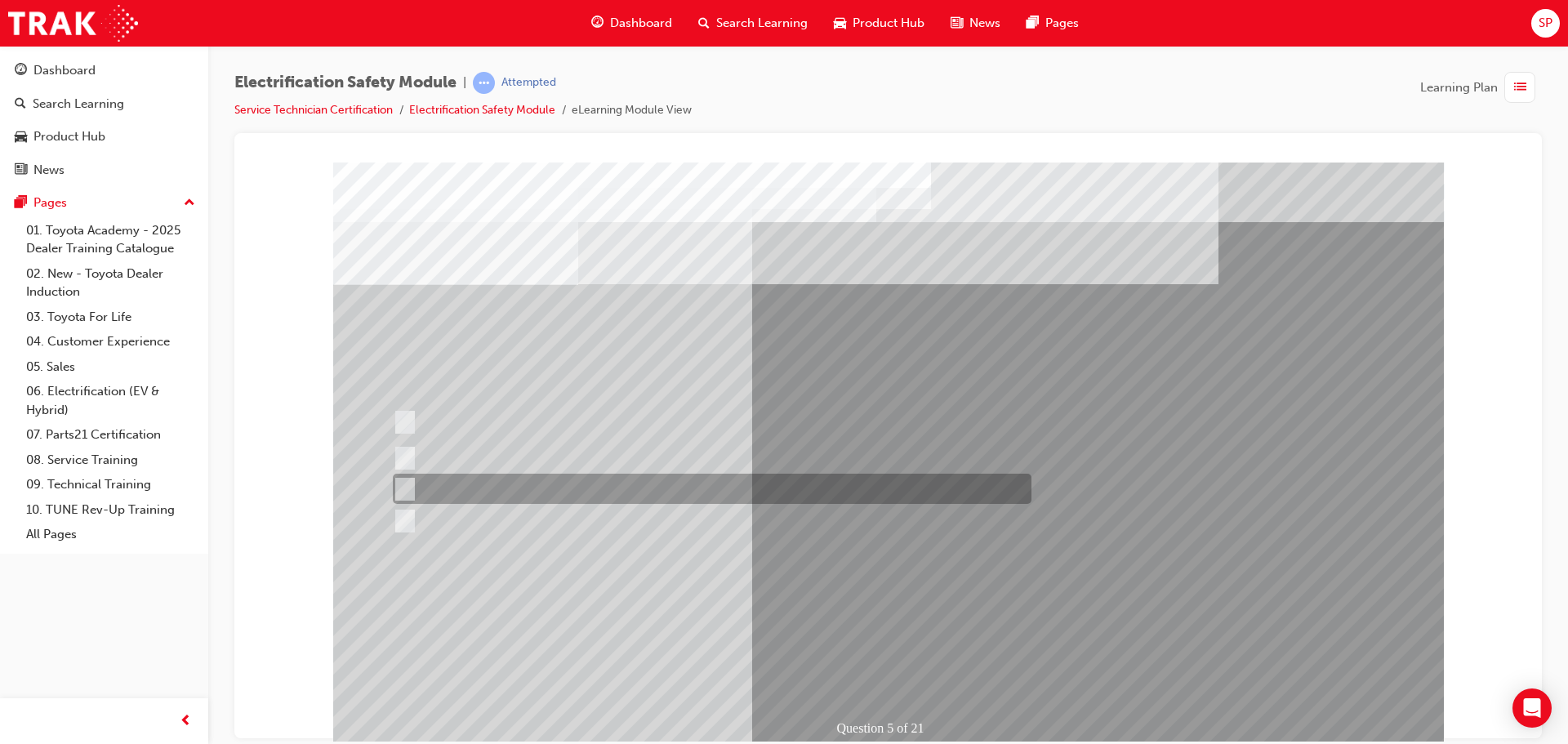
click at [414, 480] on div at bounding box center [707, 488] width 639 height 30
checkbox input "true"
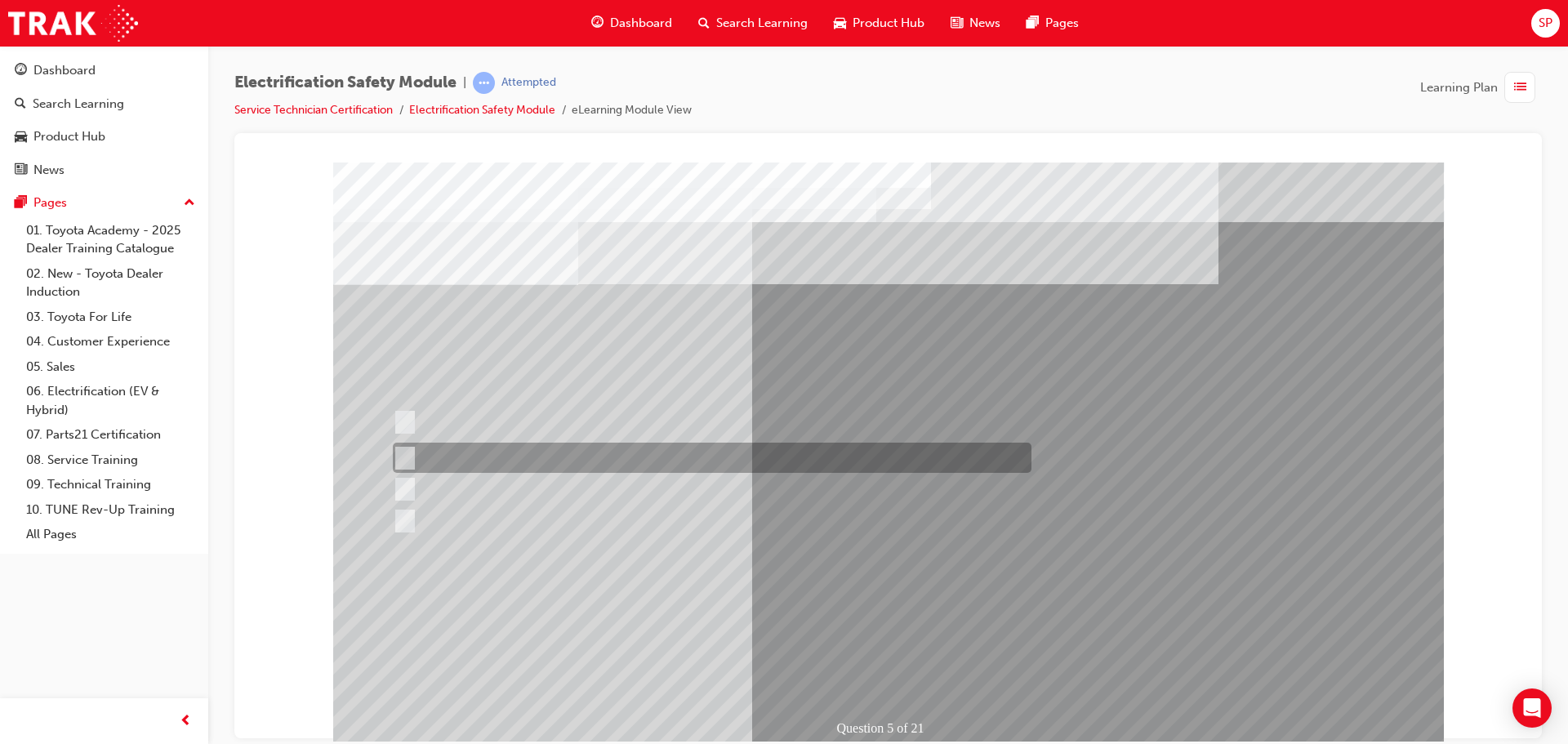
click at [412, 457] on div at bounding box center [707, 457] width 639 height 30
checkbox input "true"
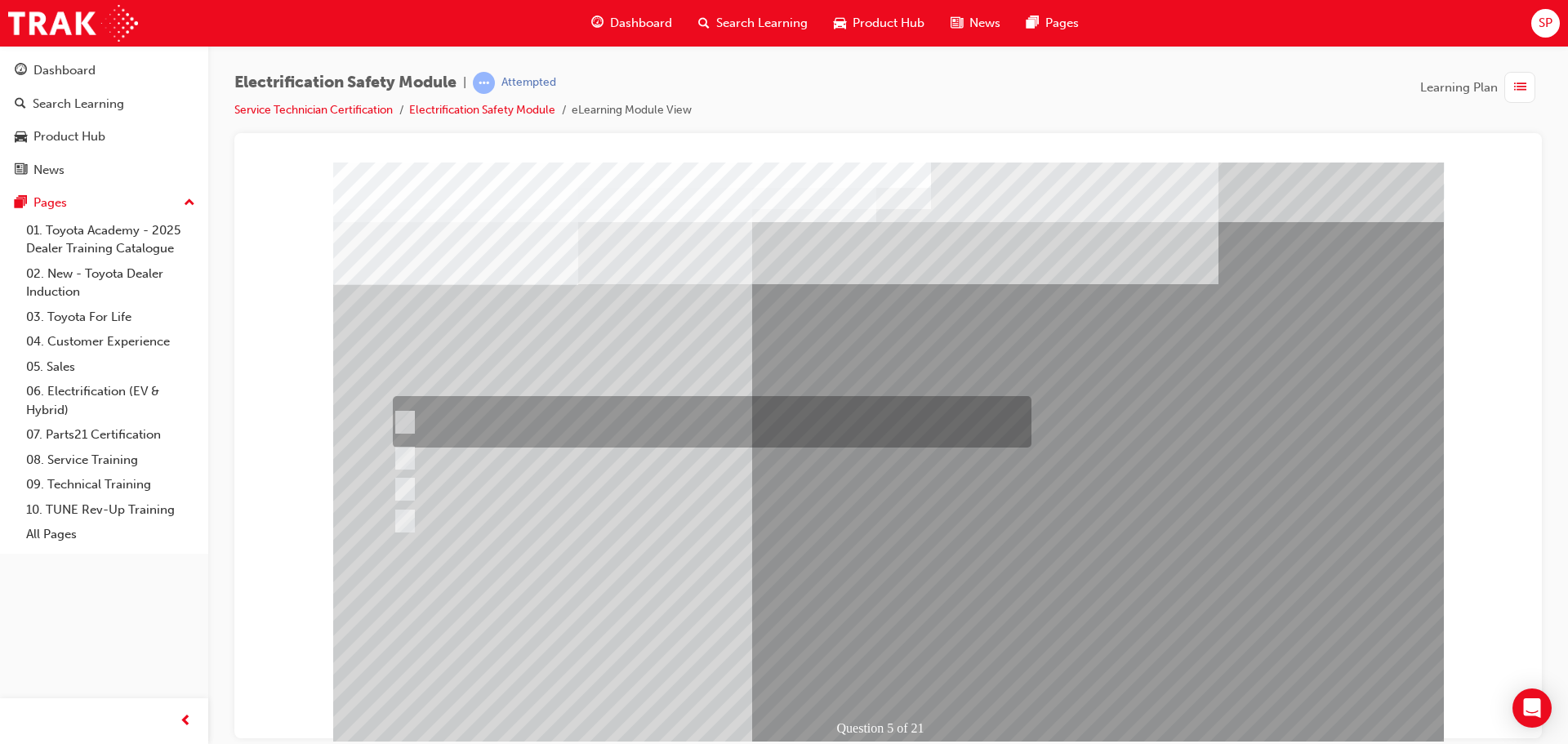
click at [420, 422] on div at bounding box center [707, 421] width 639 height 51
checkbox input "true"
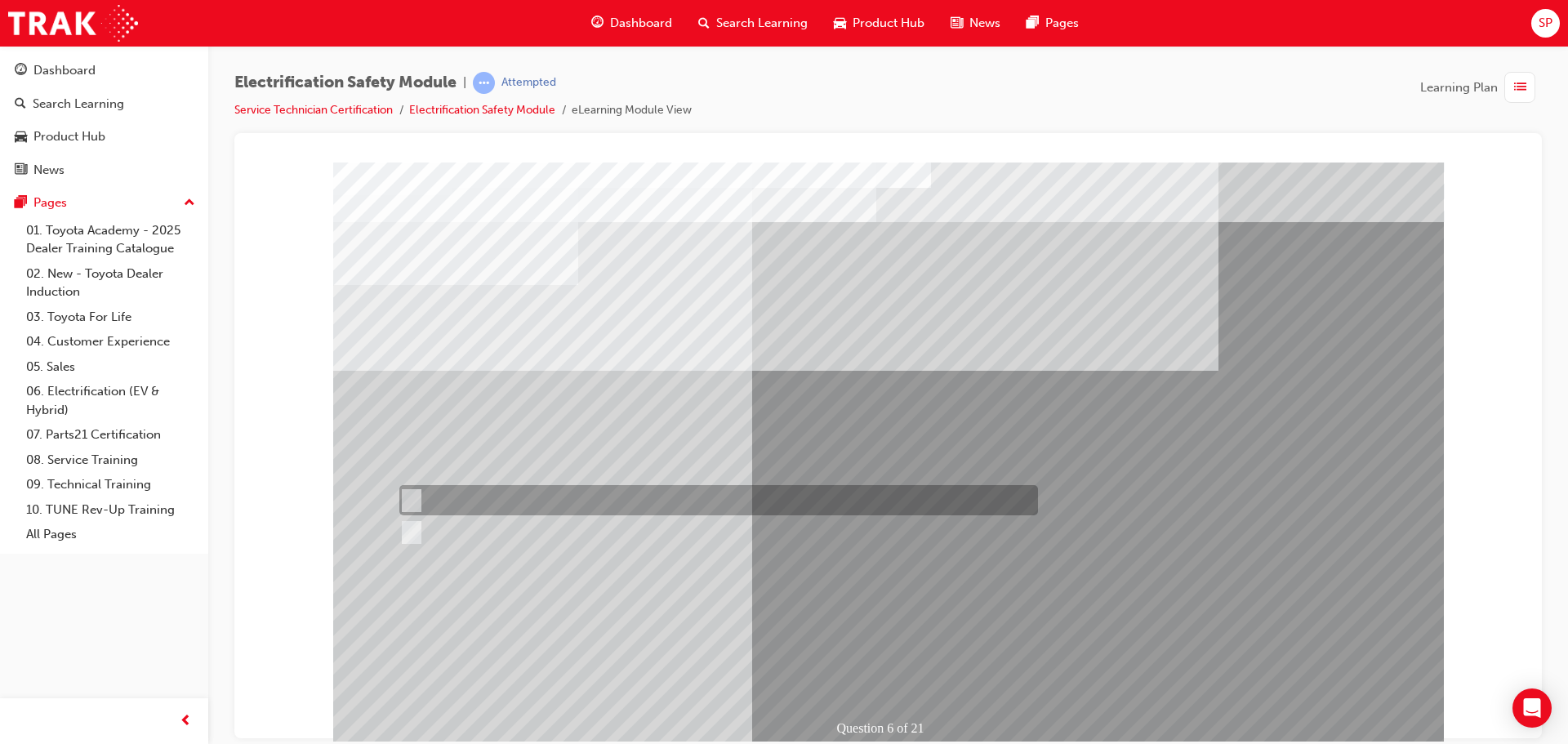
click at [465, 500] on div at bounding box center [714, 500] width 639 height 30
radio input "true"
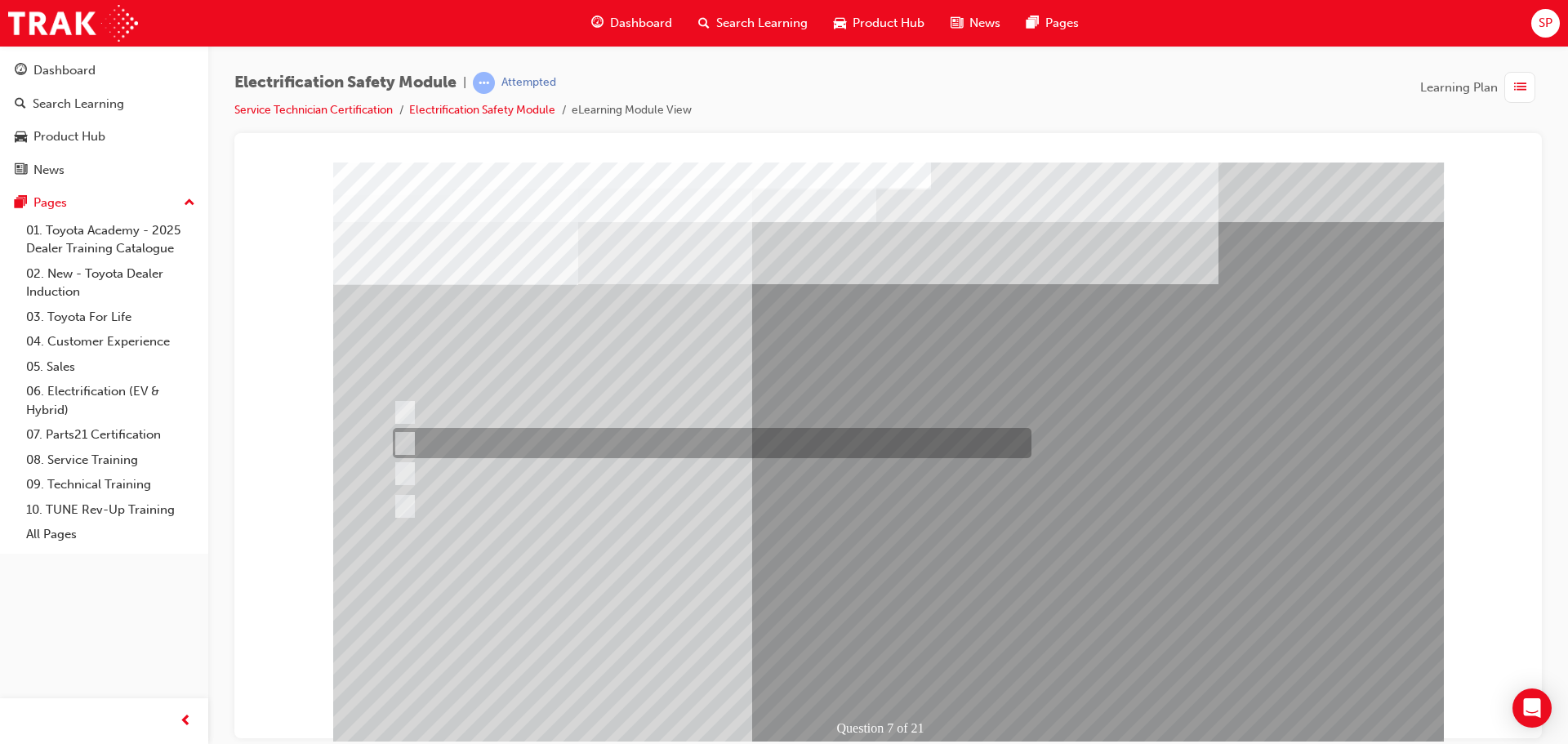
click at [546, 446] on div at bounding box center [707, 443] width 639 height 30
radio input "true"
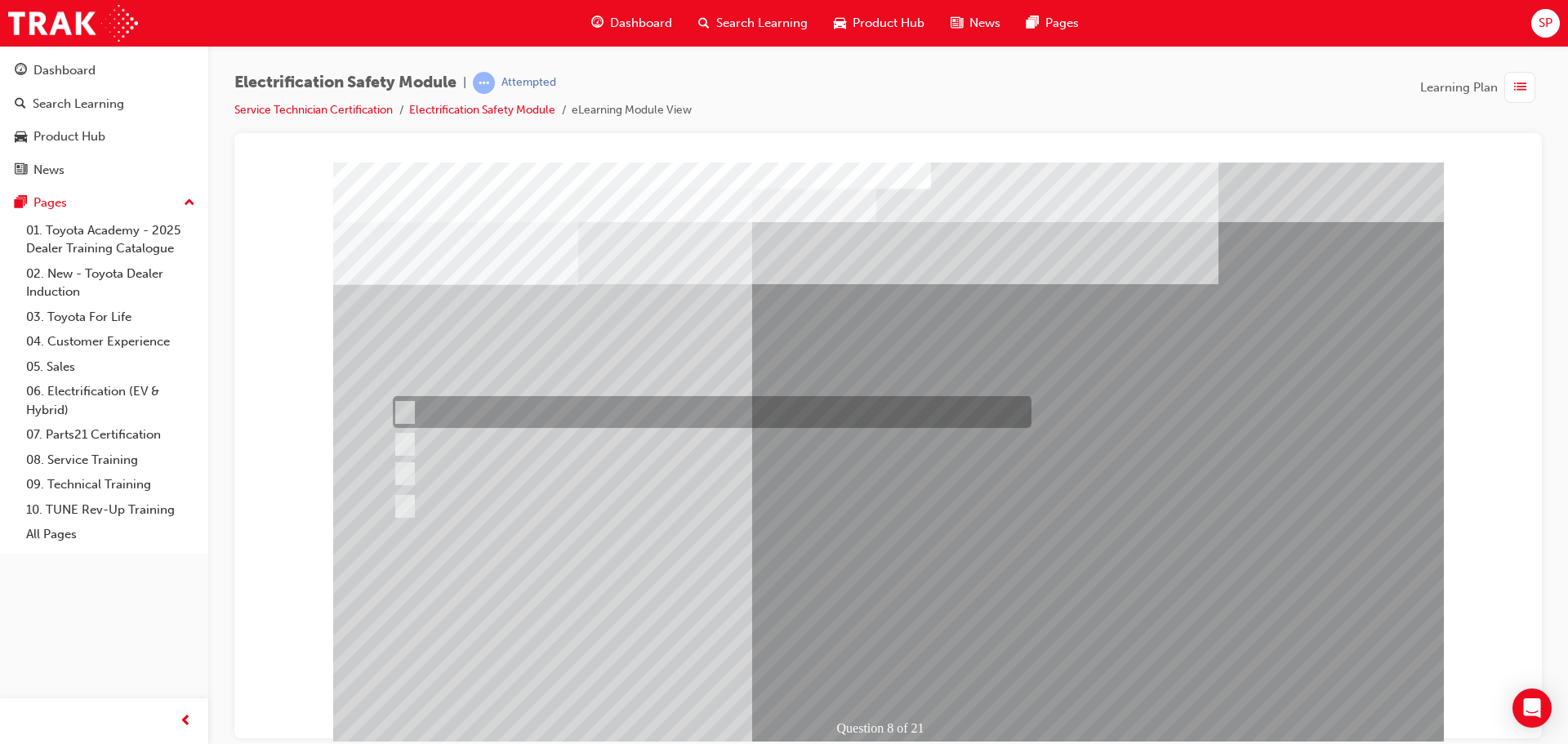
click at [531, 418] on div at bounding box center [707, 412] width 639 height 32
radio input "true"
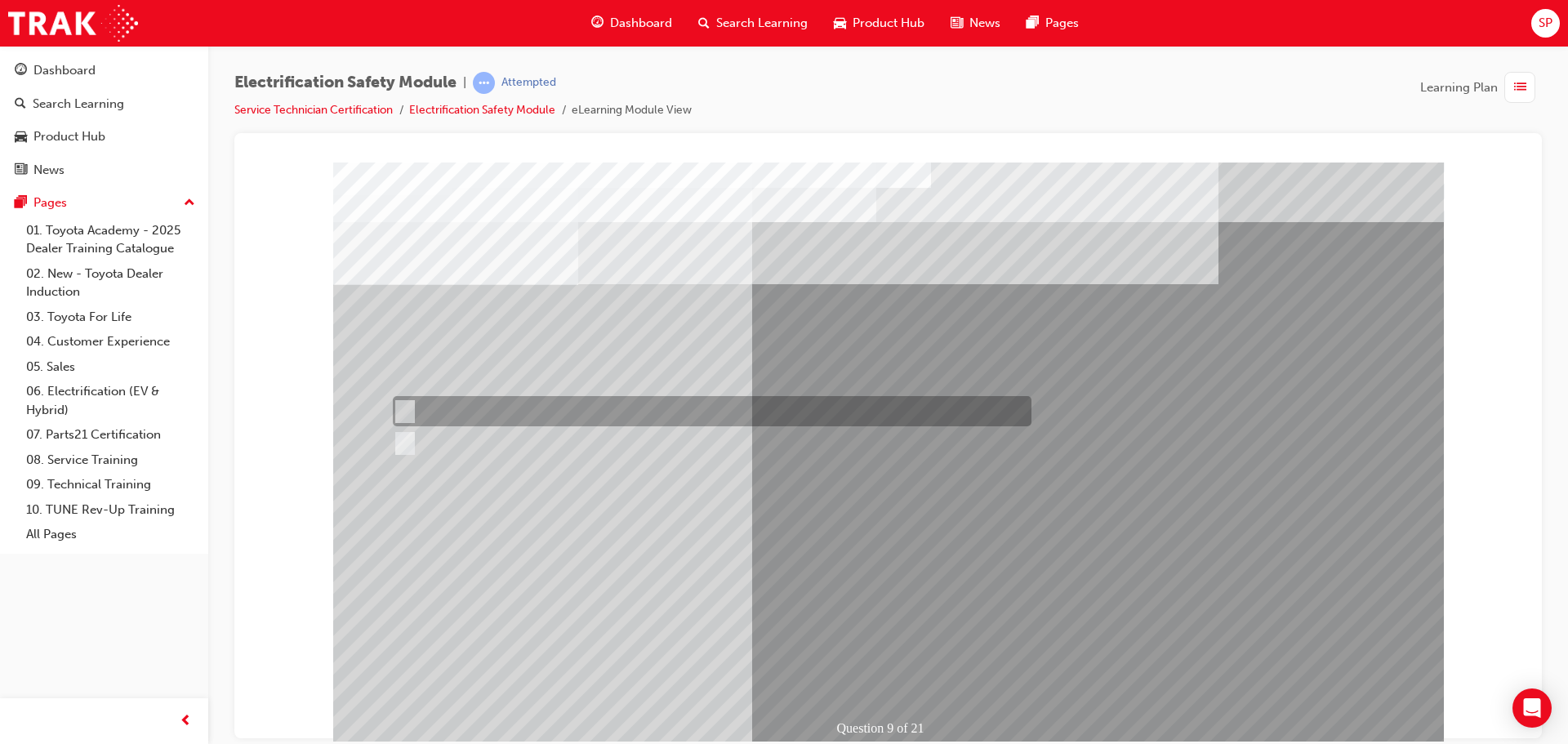
click at [418, 405] on div at bounding box center [707, 411] width 639 height 30
radio input "true"
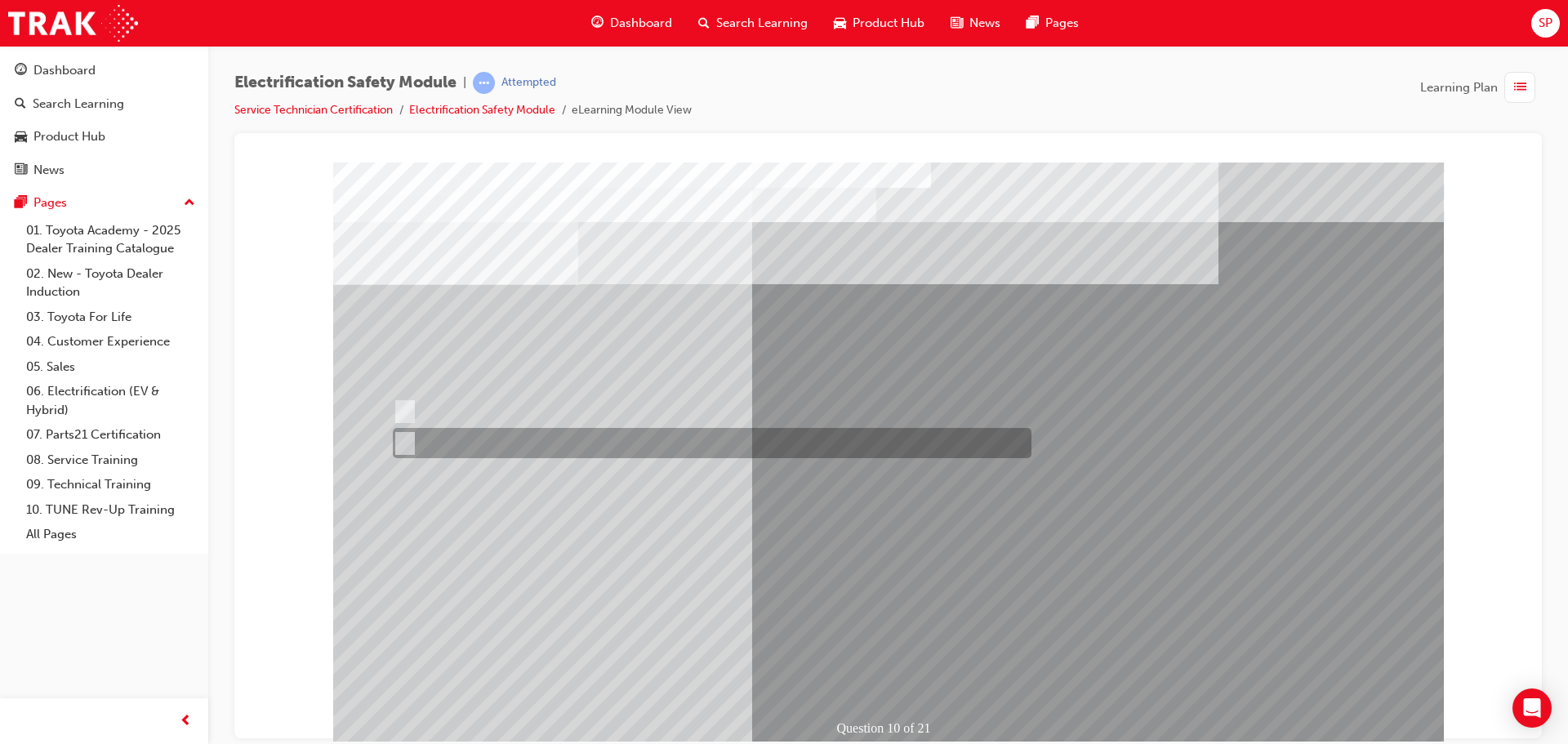
click at [420, 443] on div at bounding box center [707, 443] width 639 height 30
radio input "true"
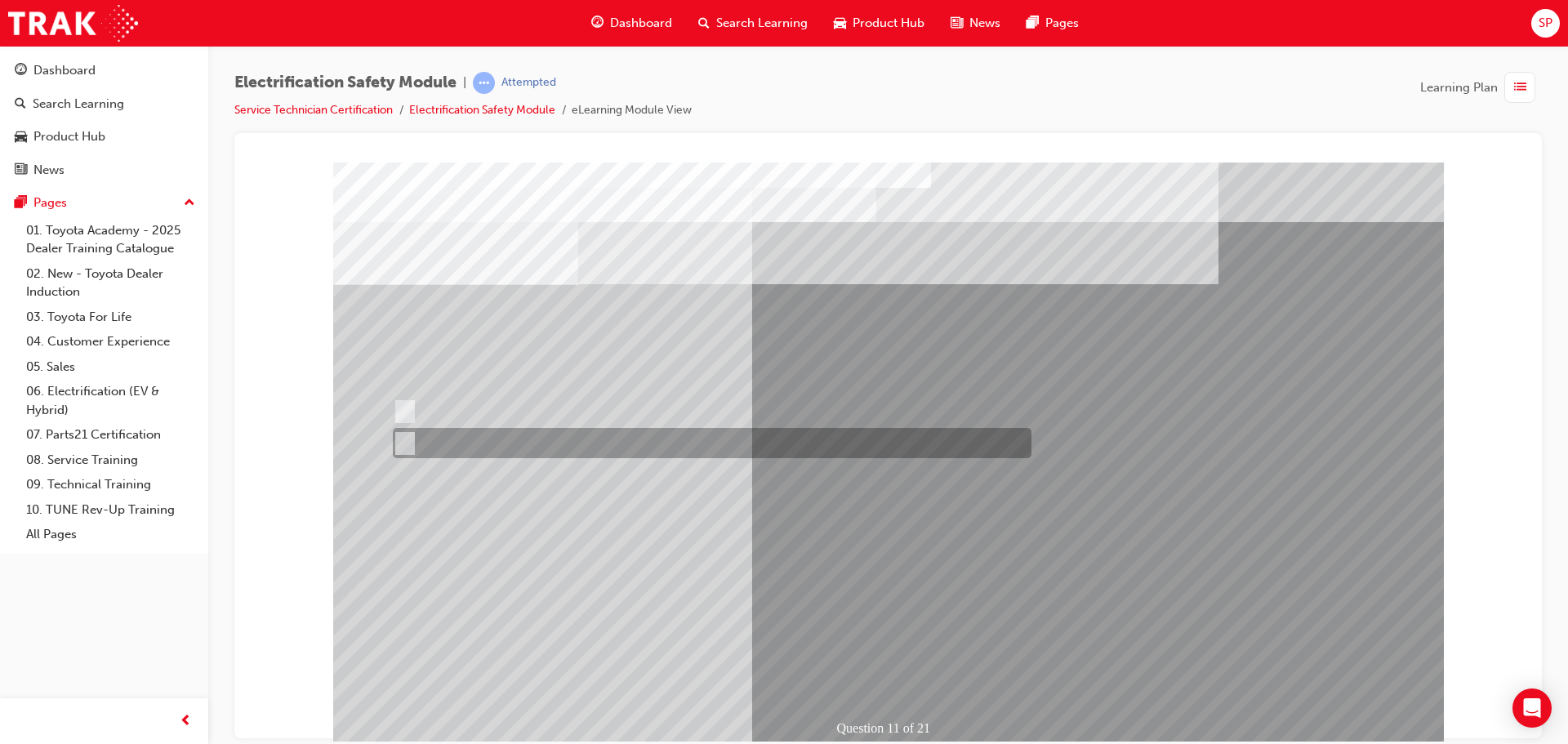
click at [437, 446] on div at bounding box center [707, 443] width 639 height 30
radio input "true"
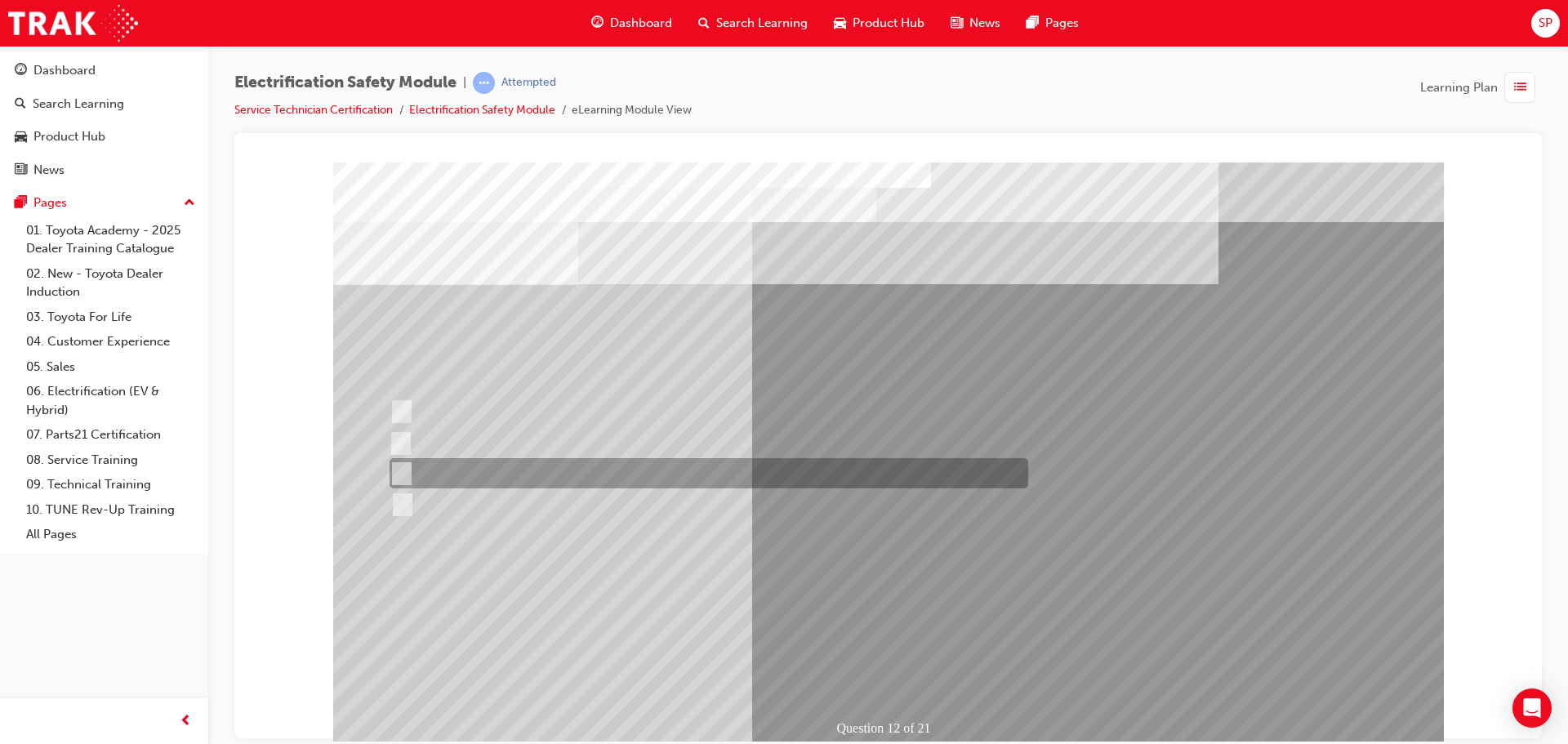
click at [489, 473] on div at bounding box center [704, 472] width 639 height 30
radio input "true"
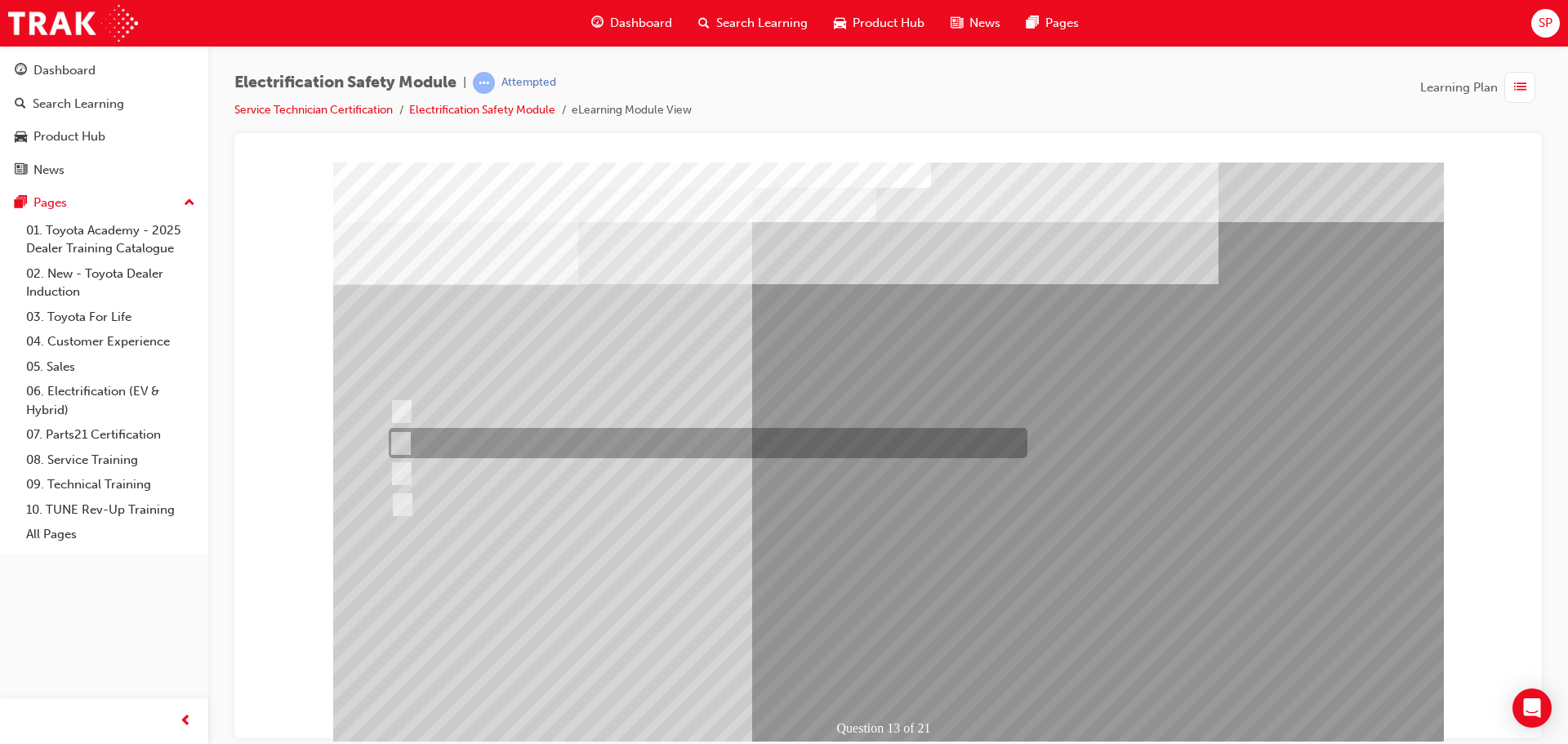
click at [516, 452] on div at bounding box center [703, 443] width 639 height 30
radio input "true"
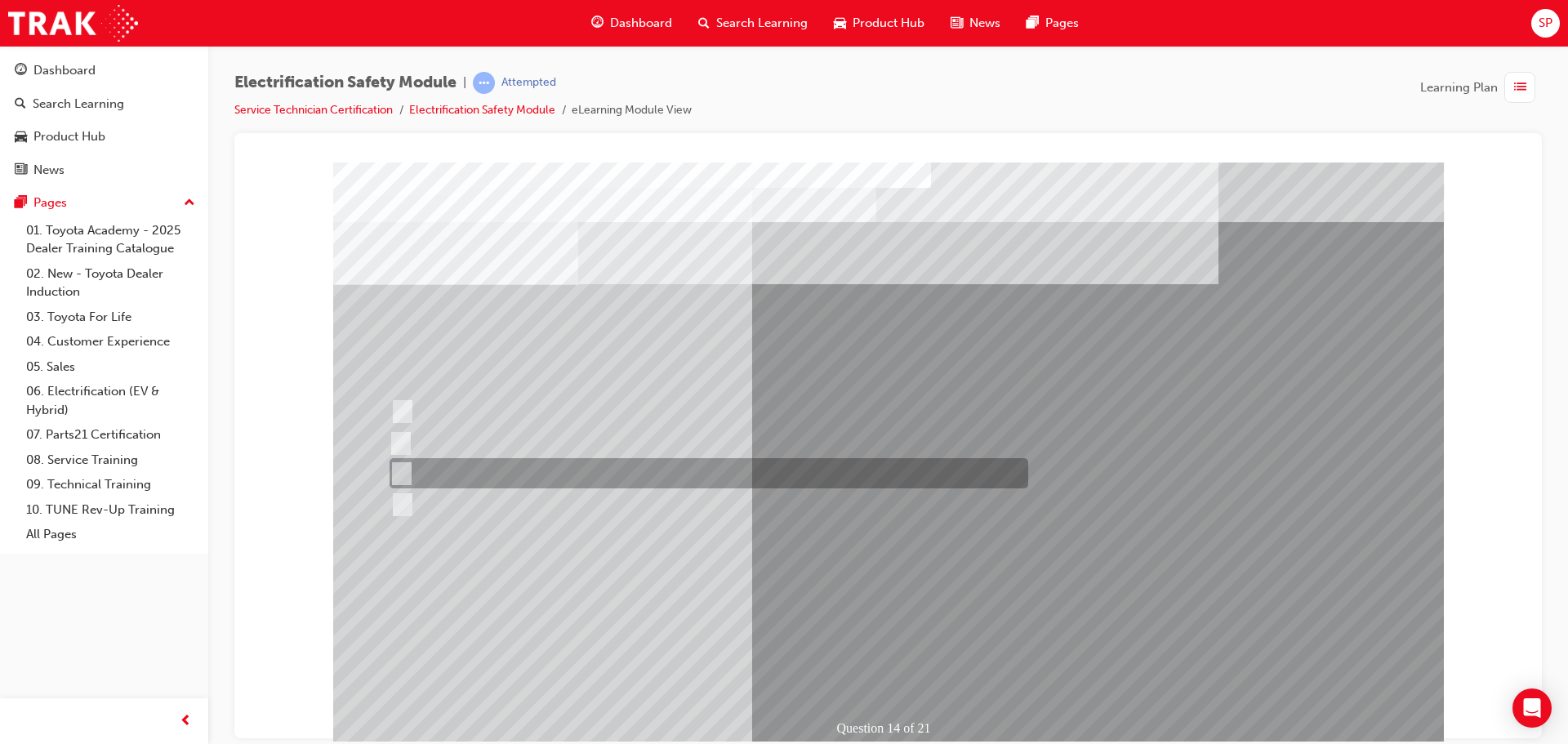
click at [467, 472] on div at bounding box center [704, 472] width 639 height 30
radio input "true"
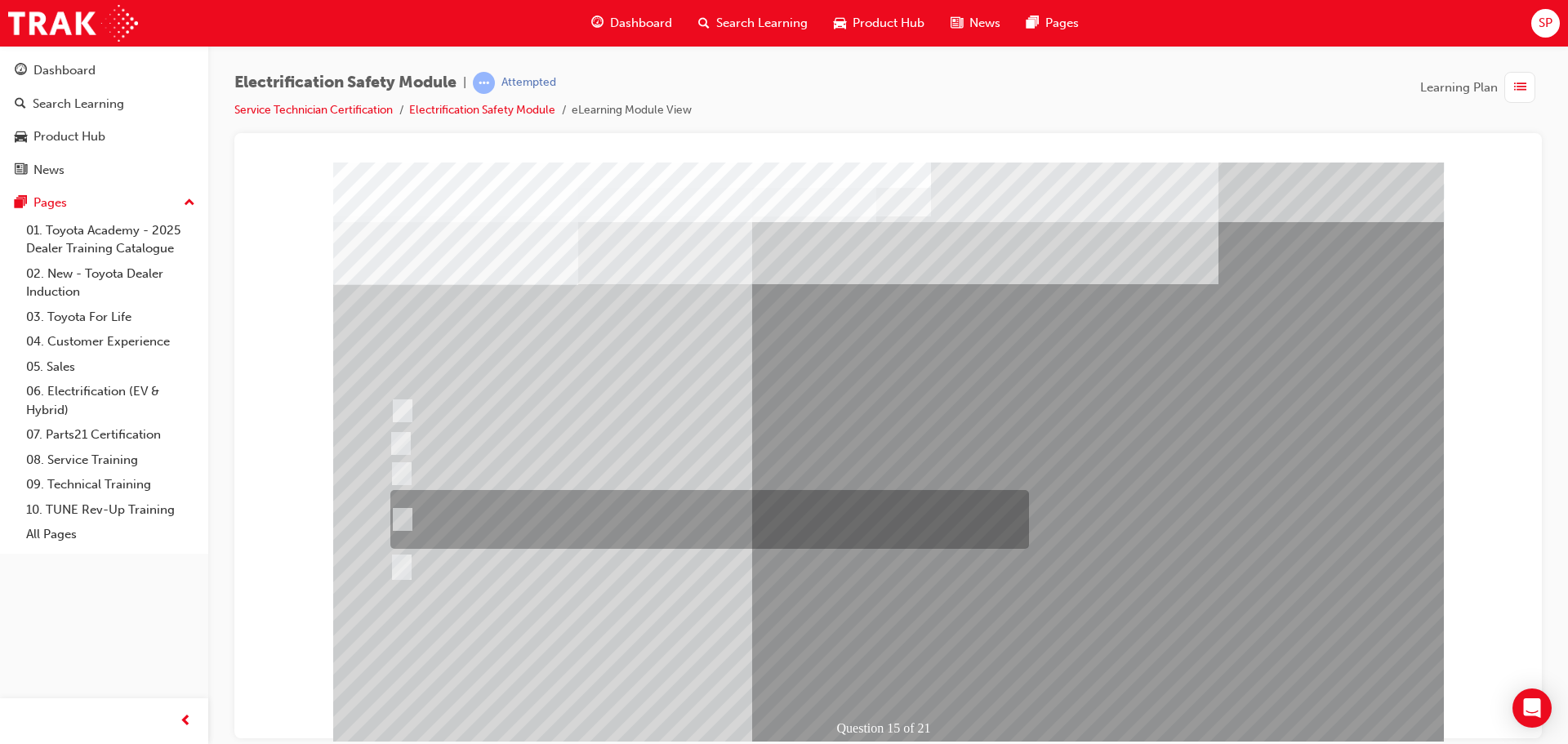
click at [407, 516] on input "The High Voltage Capacitor Terminal for 0 volts and the High Voltage Capacitor …" at bounding box center [399, 519] width 18 height 18
radio input "true"
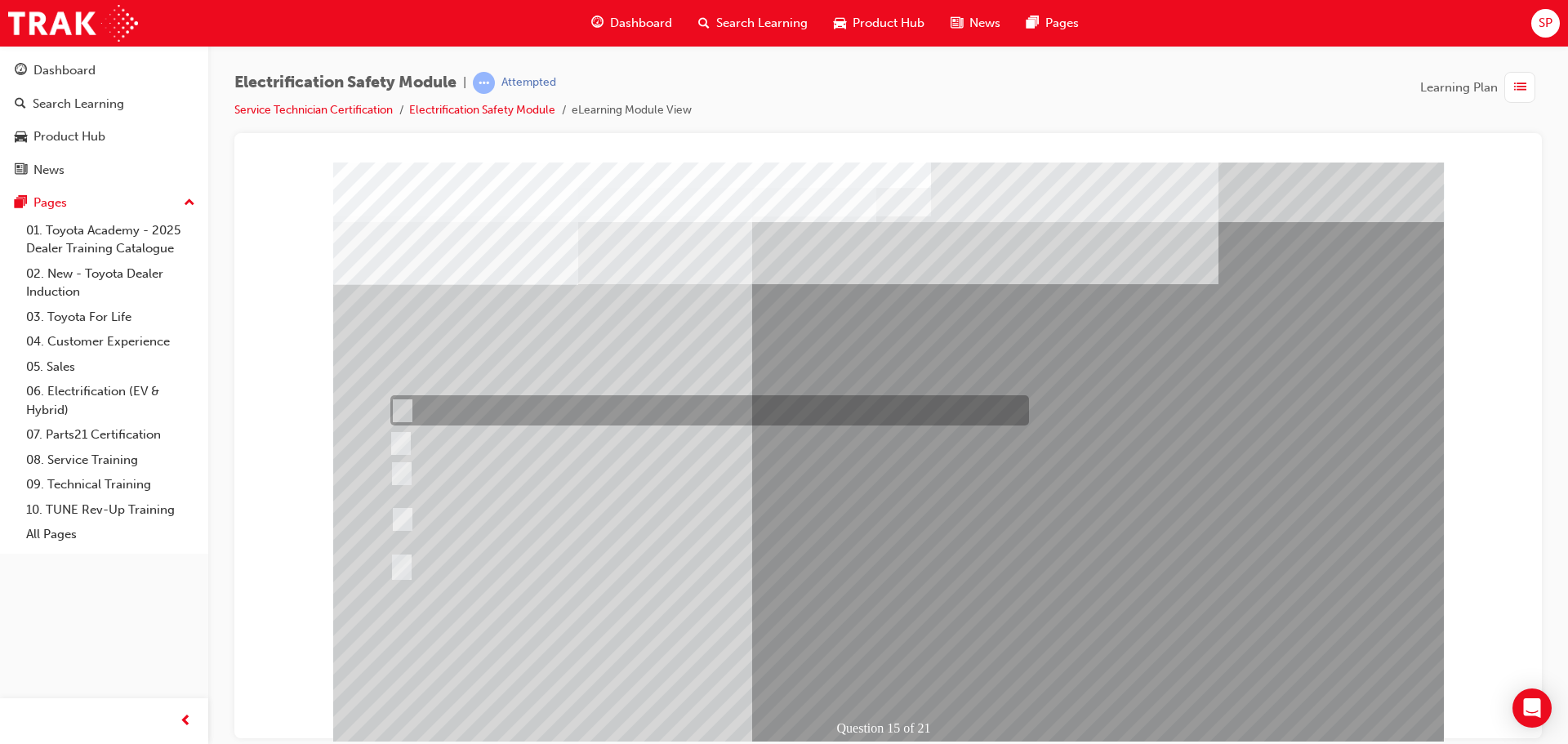
click at [408, 406] on input "The Hybrid Battery connector for 0 volts with an inductive tester." at bounding box center [399, 411] width 18 height 18
radio input "true"
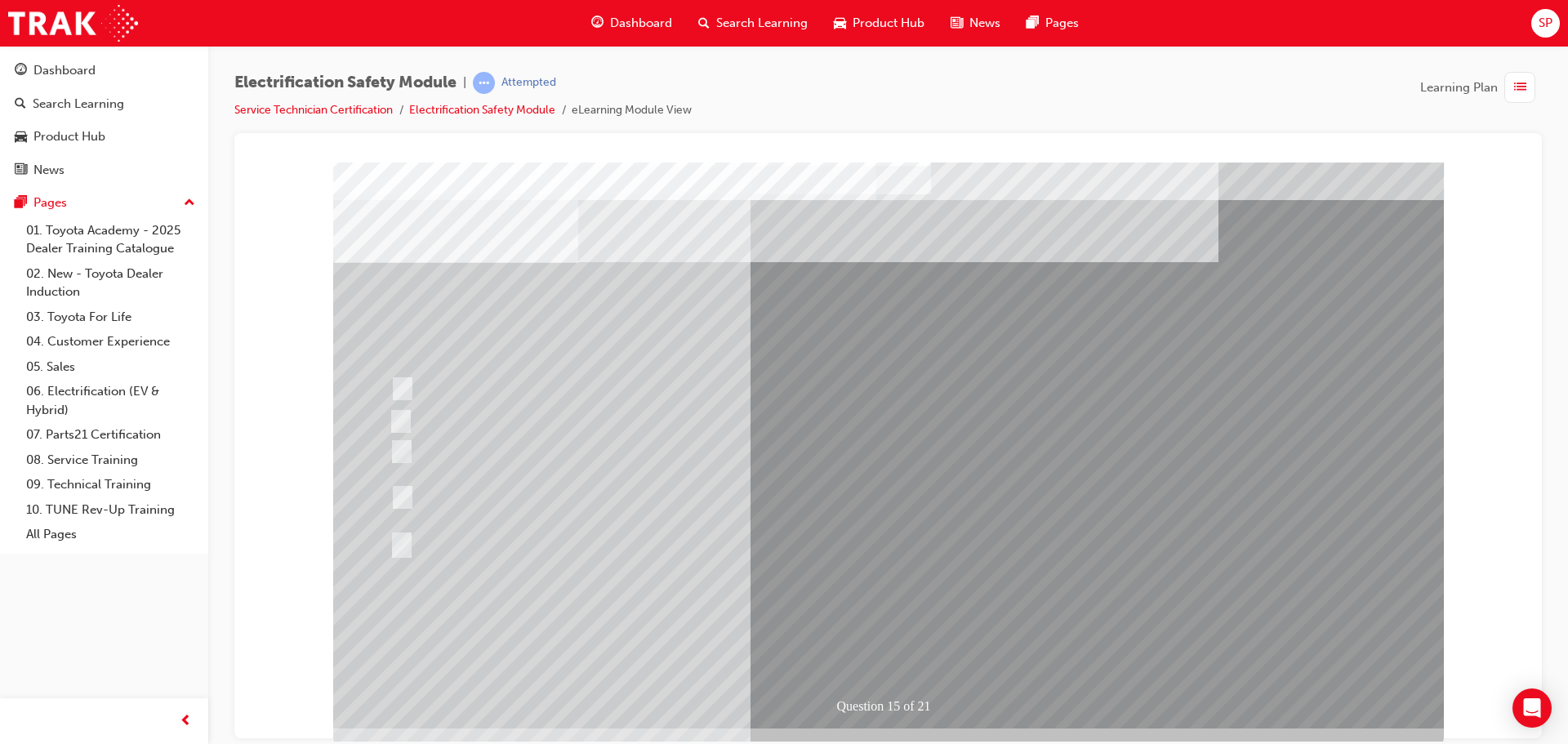
scroll to position [34, 0]
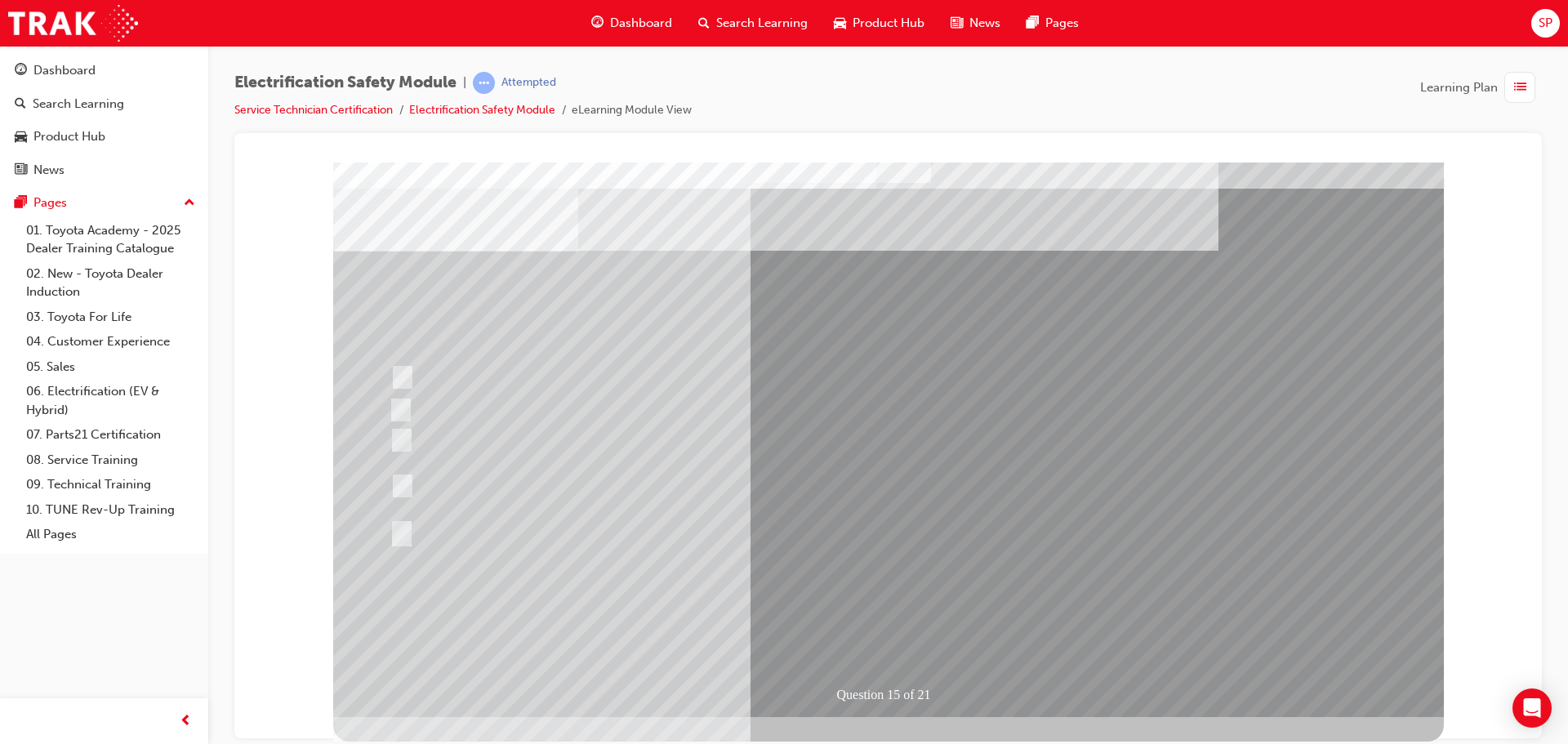
click at [409, 488] on div at bounding box center [705, 486] width 639 height 59
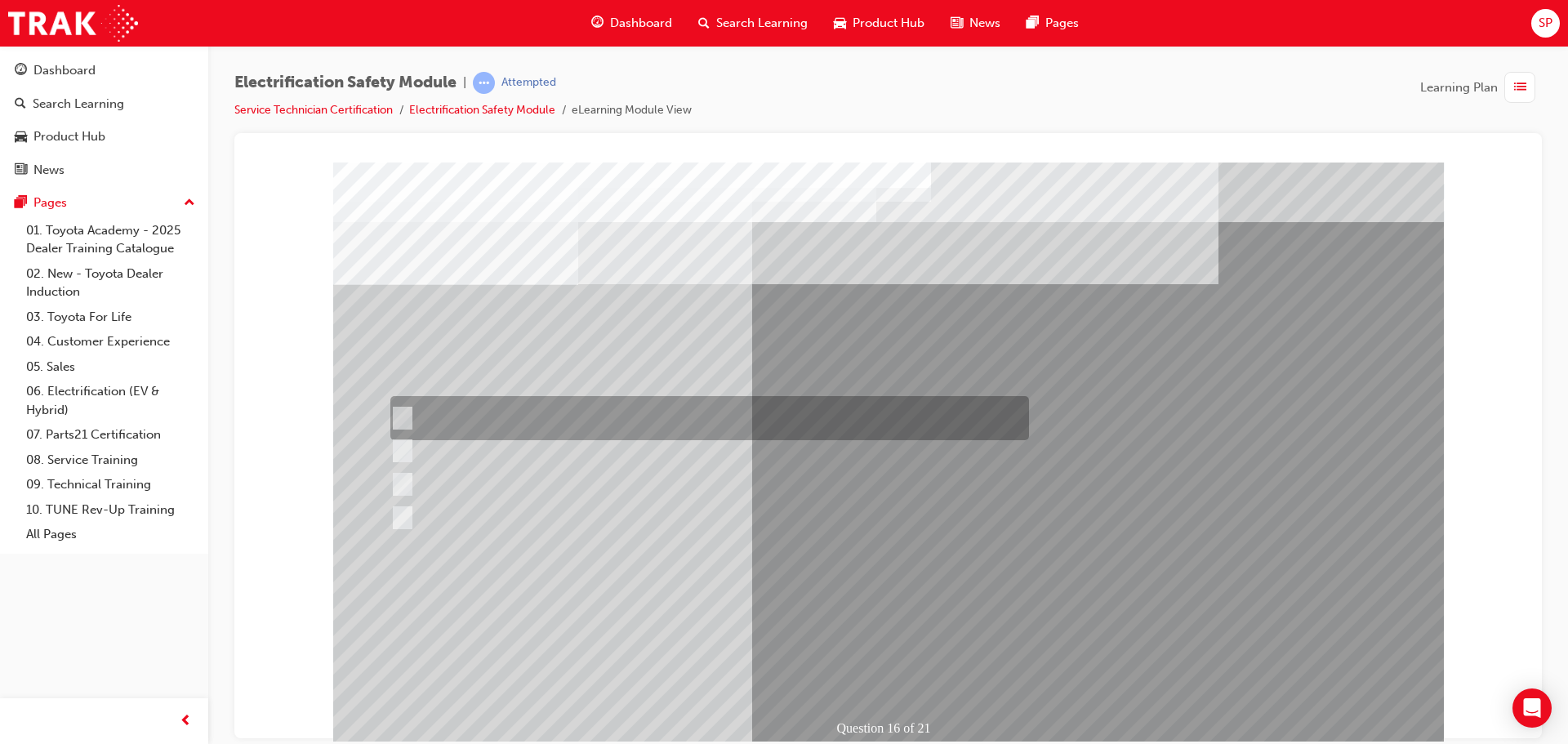
click at [404, 420] on input "Insulate the High Voltage Connector/Motor Side Cable Connection with Insulated …" at bounding box center [399, 418] width 18 height 18
radio input "true"
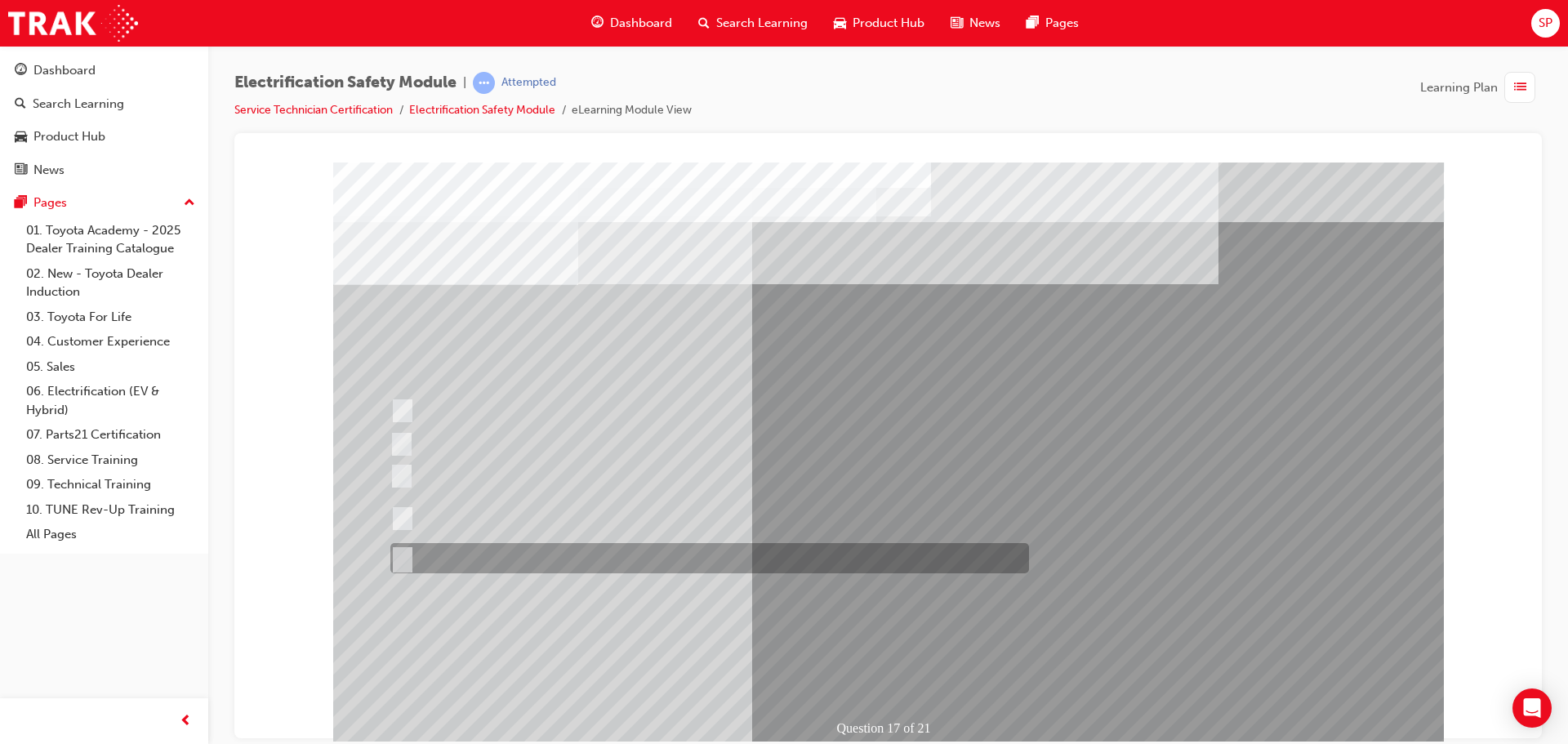
click at [415, 556] on div at bounding box center [705, 558] width 639 height 30
radio input "true"
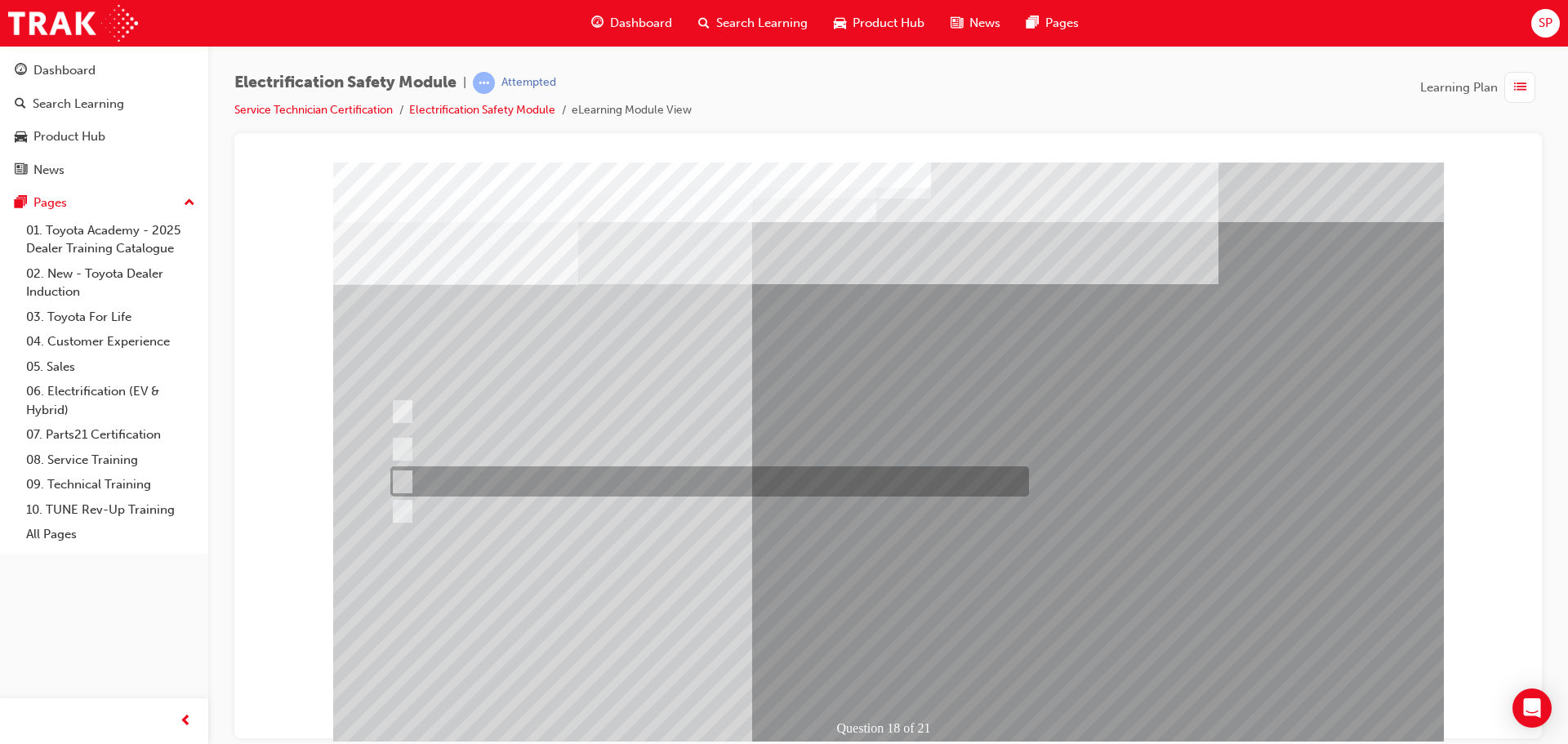
click at [410, 481] on div at bounding box center [705, 481] width 639 height 30
radio input "true"
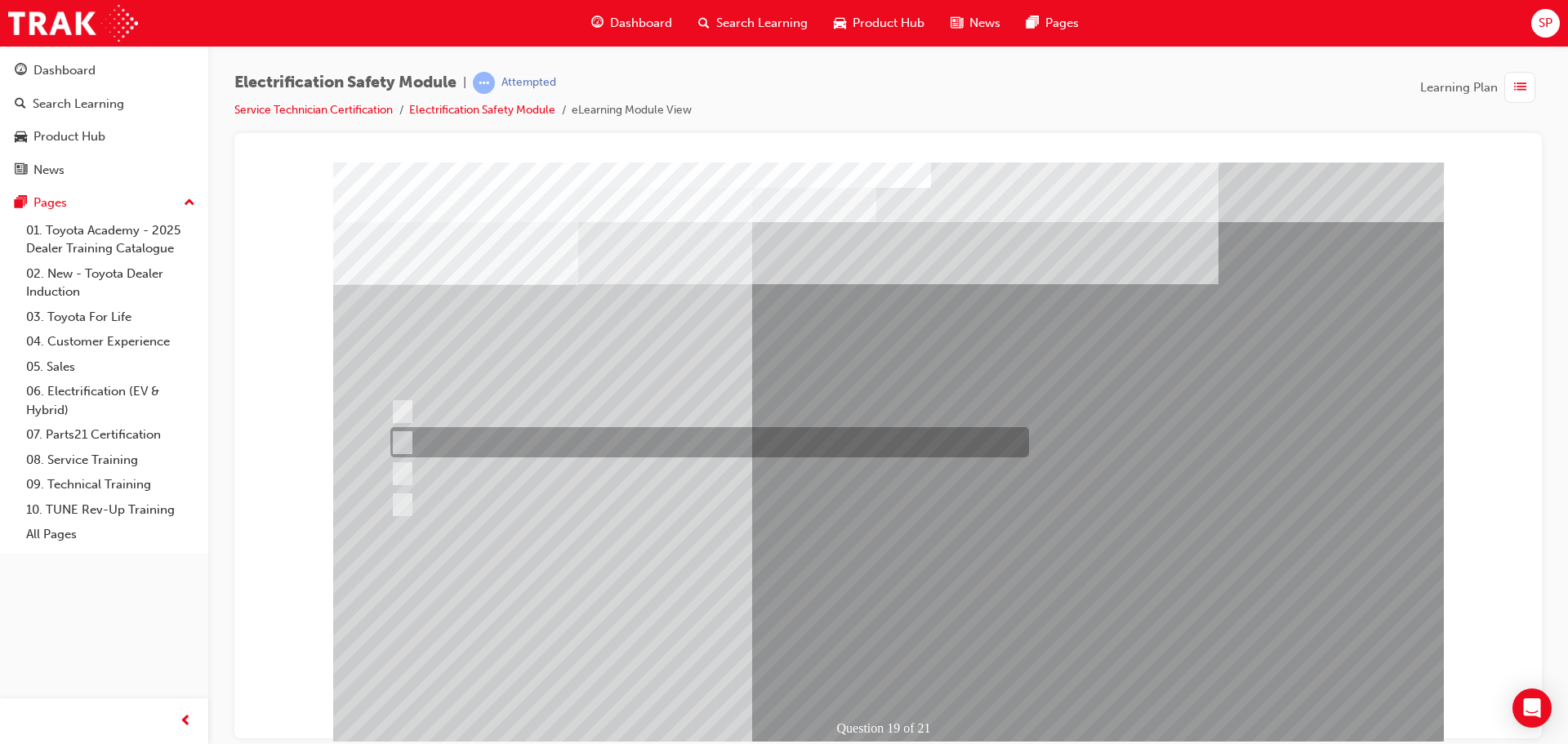
click at [405, 446] on input "To protect Electrical Insulating Gloves from mechanical damage." at bounding box center [399, 443] width 18 height 18
radio input "true"
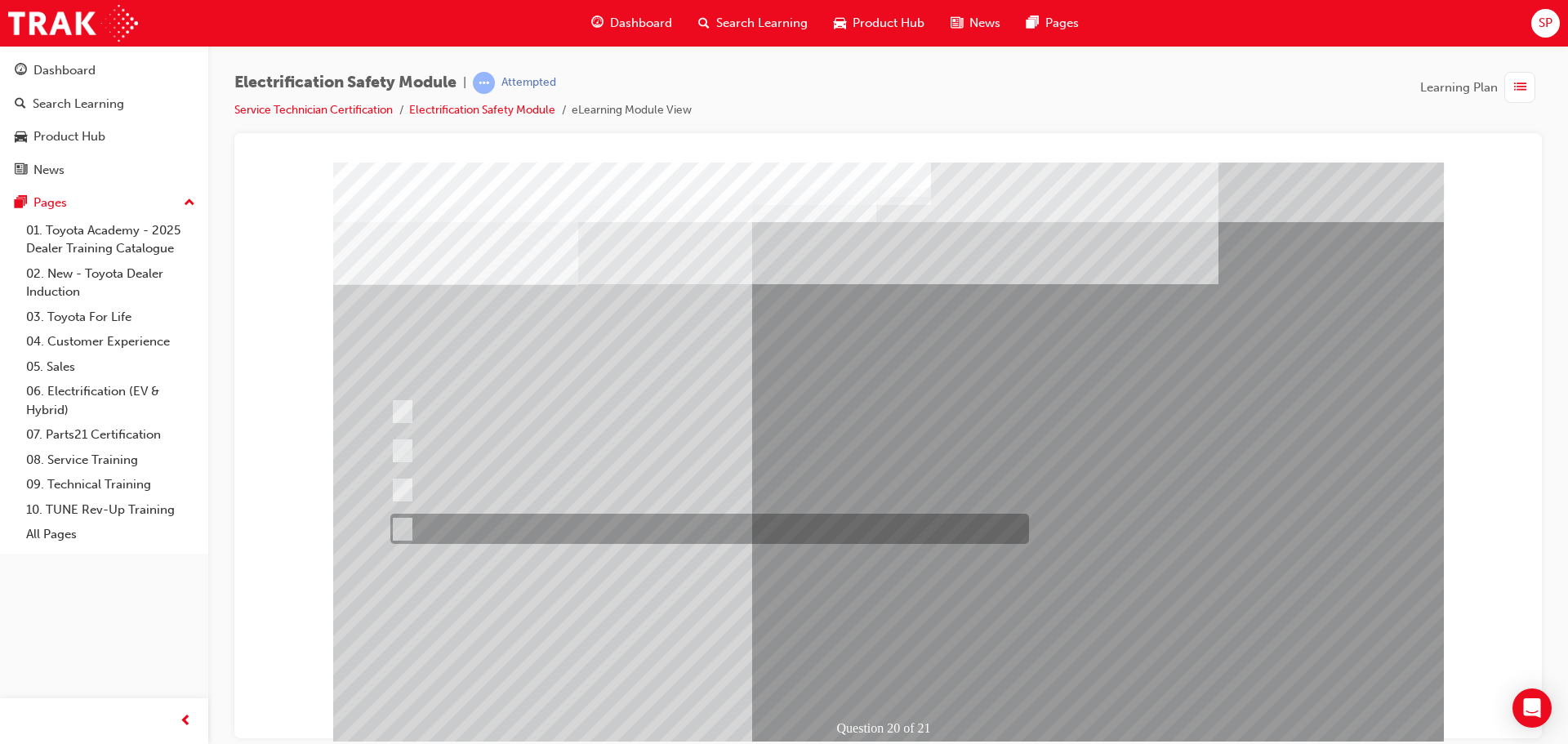
click at [396, 531] on input "All these statements are correct." at bounding box center [399, 529] width 18 height 18
radio input "true"
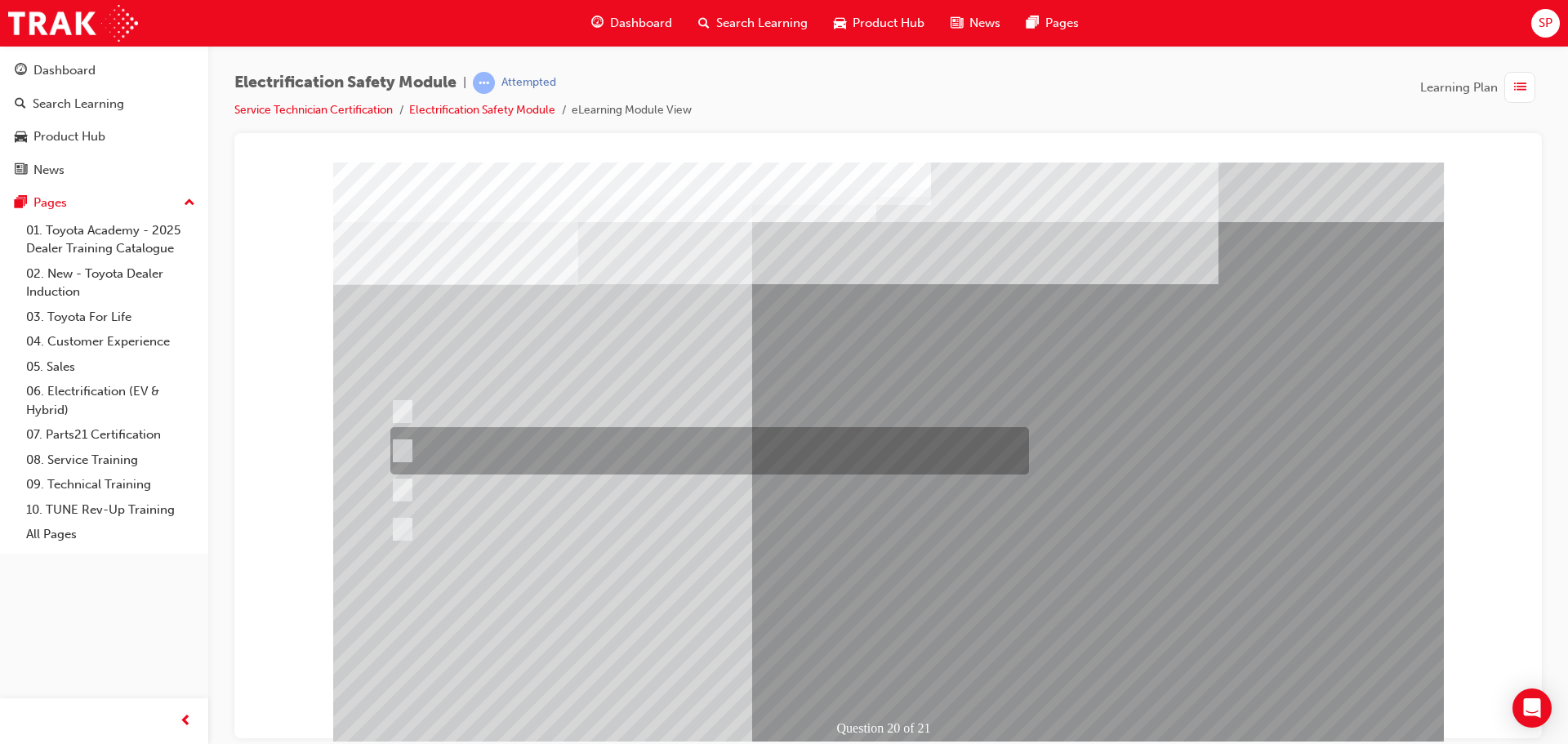
click at [397, 450] on input "To provide added protection against electrical shock in conjunction with electr…" at bounding box center [399, 450] width 18 height 18
radio input "true"
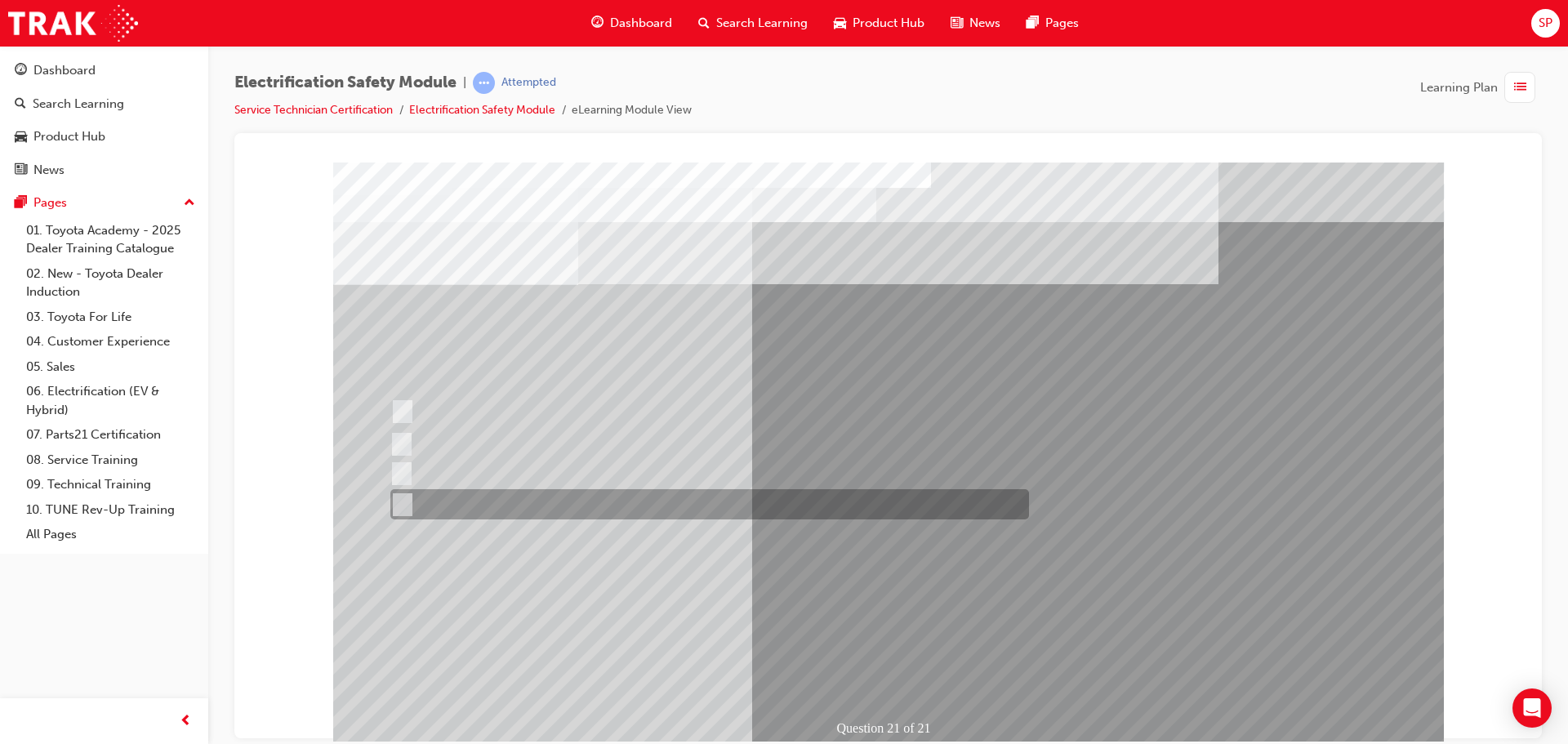
click at [630, 510] on div at bounding box center [705, 503] width 639 height 30
radio input "true"
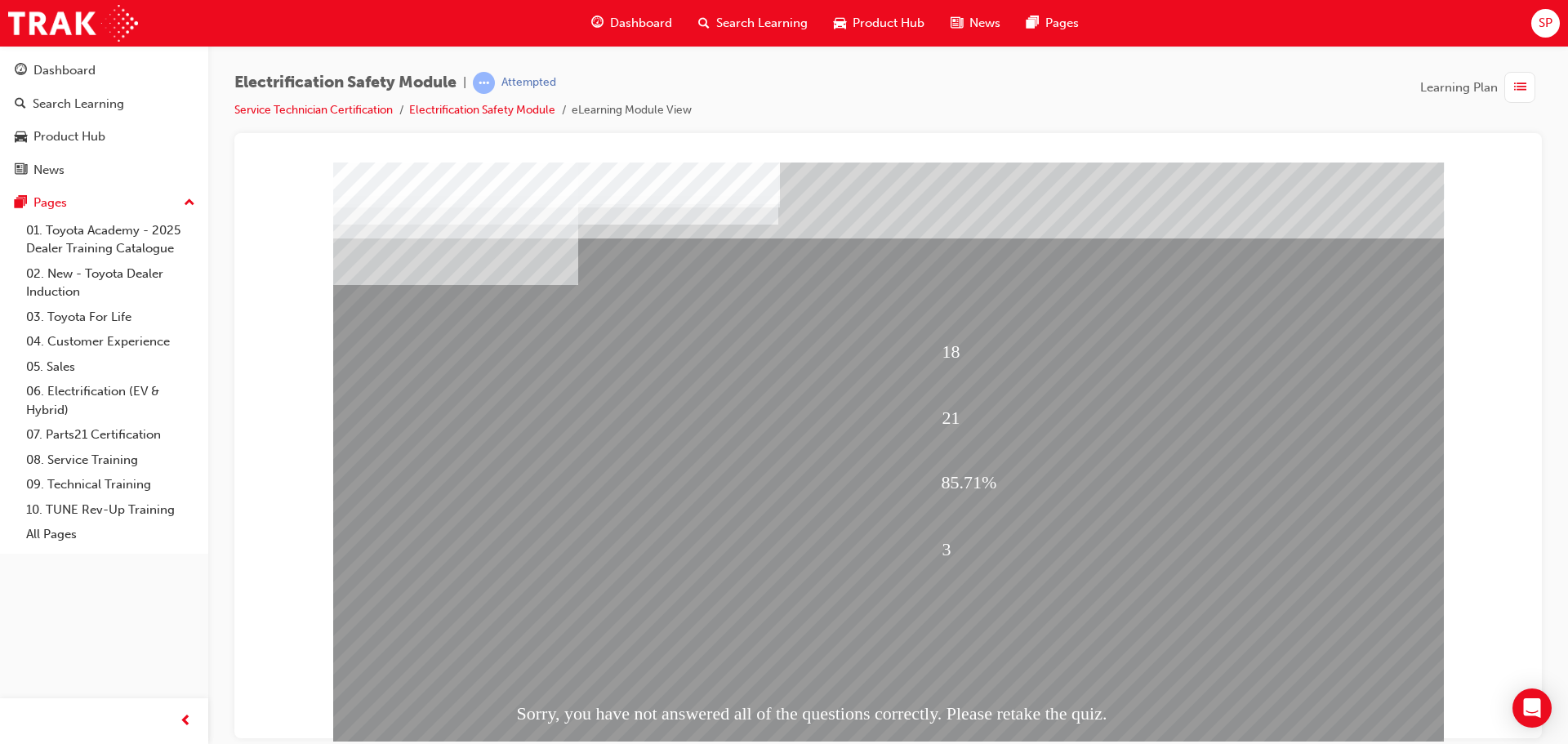
scroll to position [34, 0]
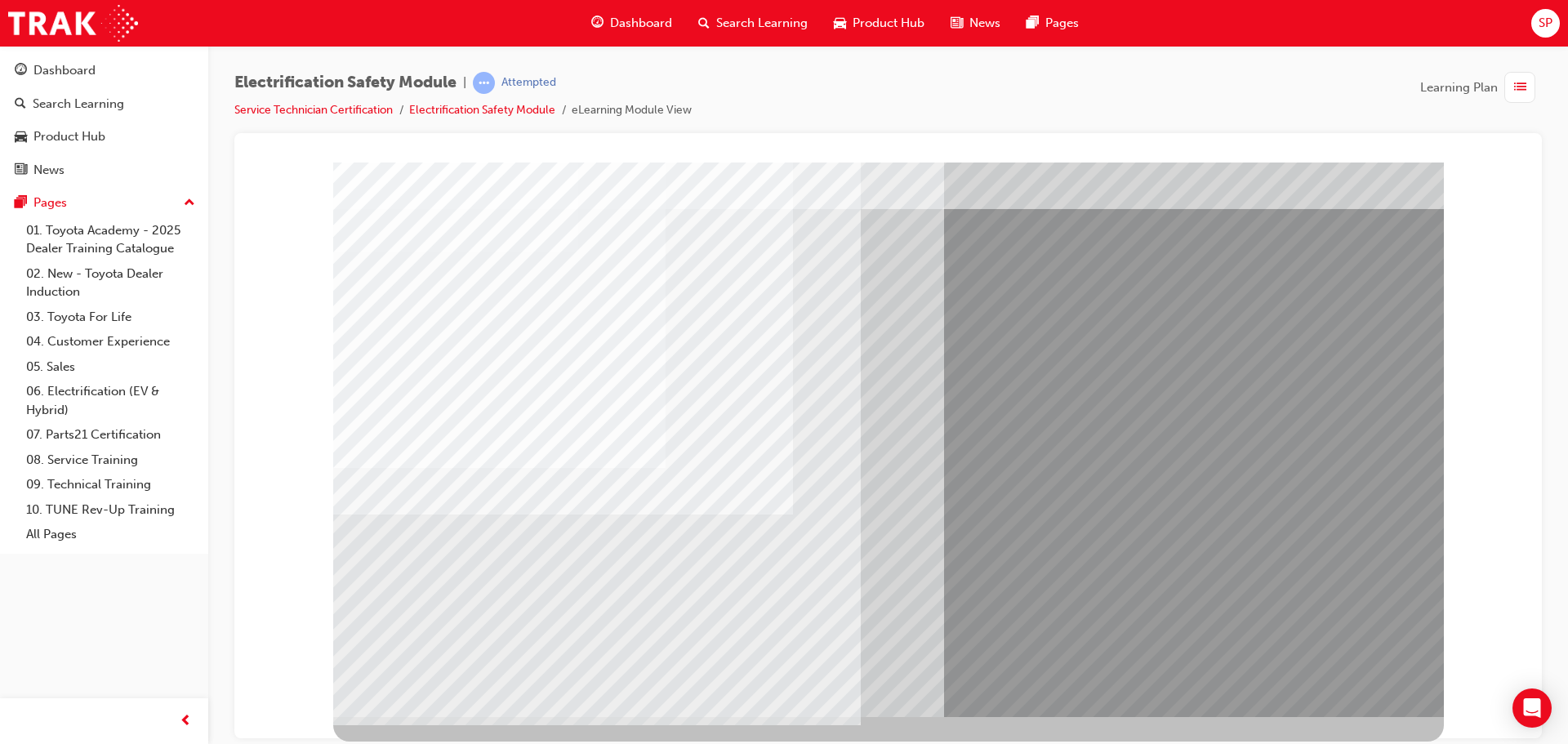
scroll to position [0, 0]
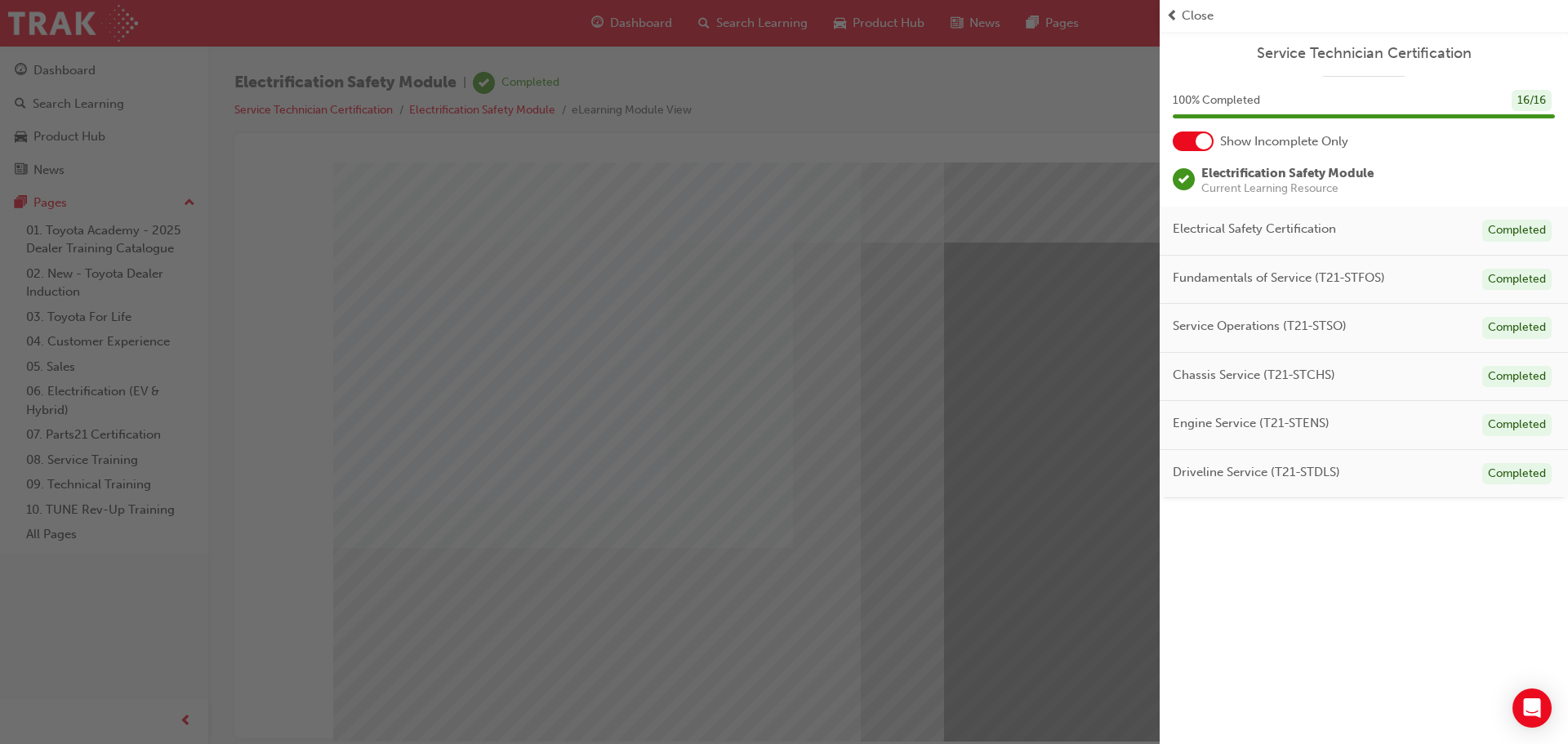
click at [692, 538] on div "button" at bounding box center [580, 372] width 1160 height 744
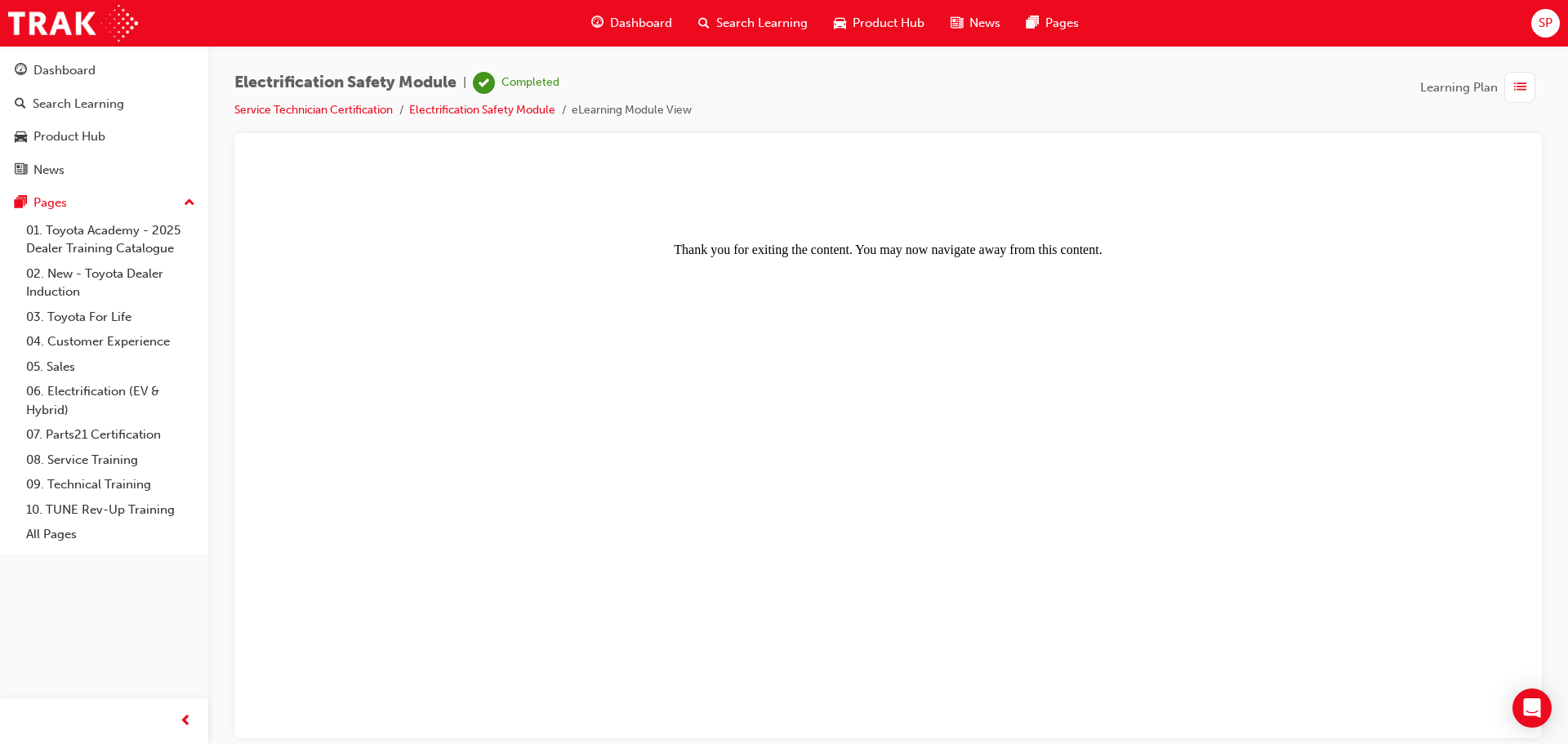
click at [611, 16] on span "Dashboard" at bounding box center [641, 22] width 62 height 18
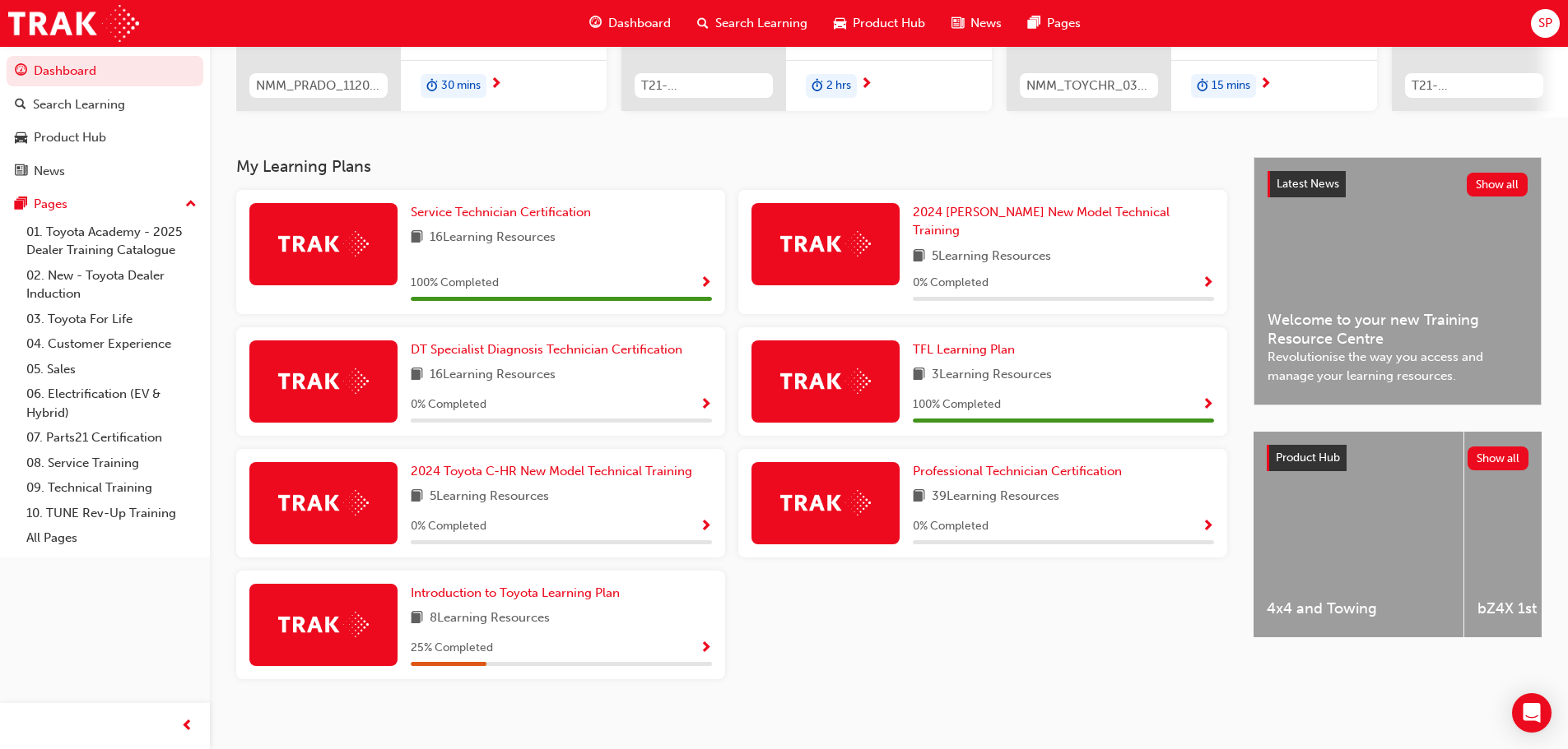
scroll to position [264, 0]
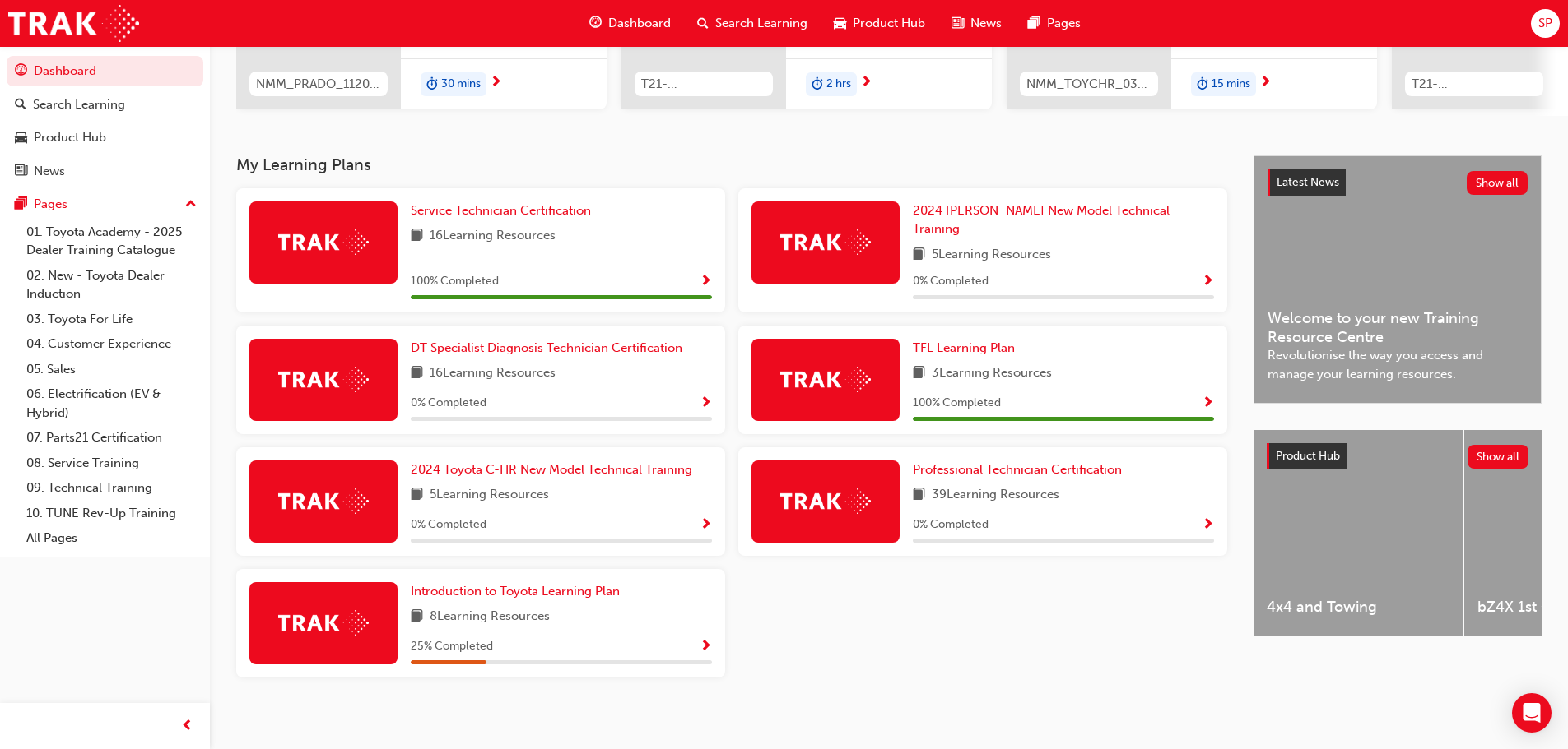
click at [1067, 490] on div "39 Learning Resources" at bounding box center [1063, 495] width 301 height 20
click at [1066, 460] on link "Professional Technician Certification" at bounding box center [1021, 469] width 216 height 18
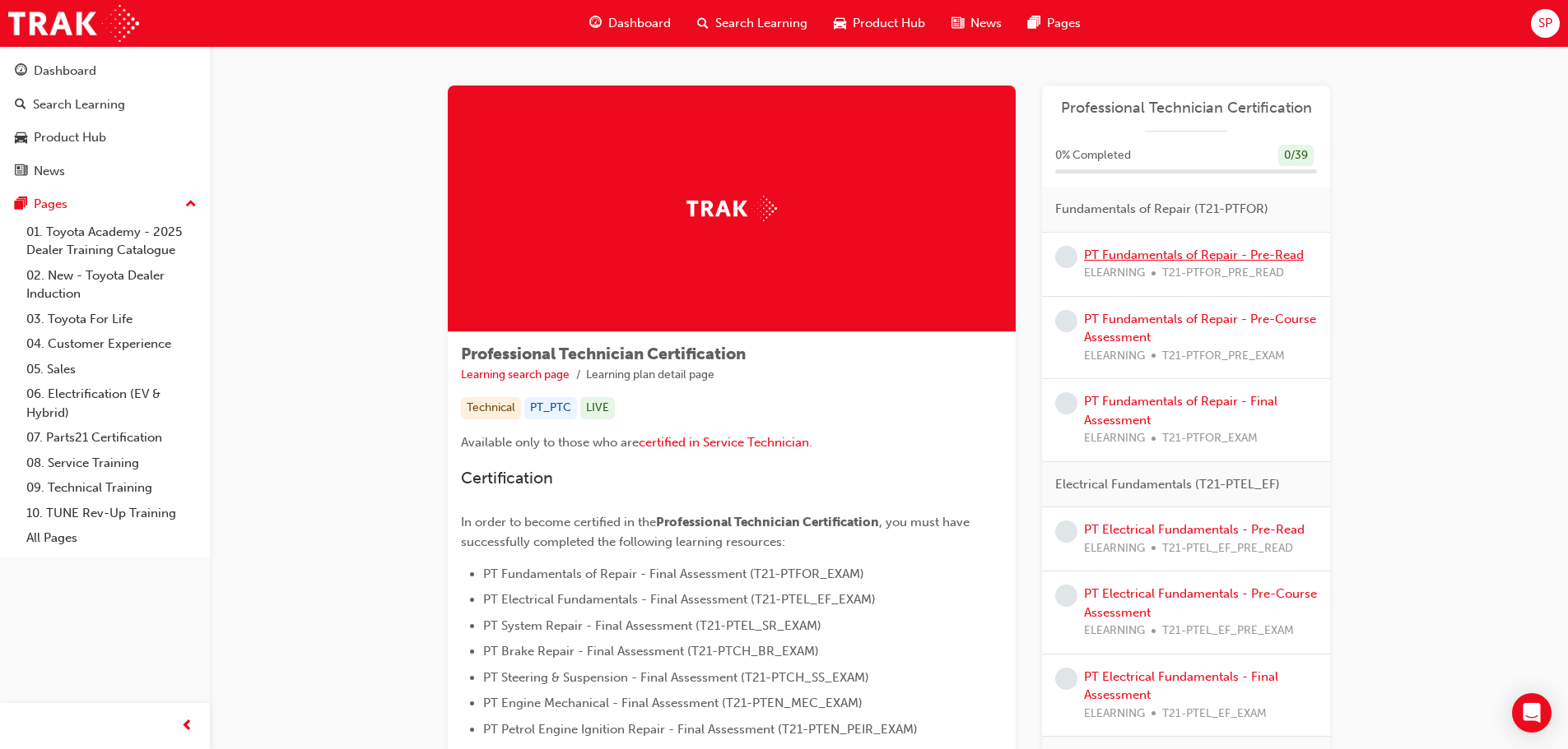
click at [1163, 247] on link "PT Fundamentals of Repair - Pre-Read" at bounding box center [1194, 254] width 220 height 15
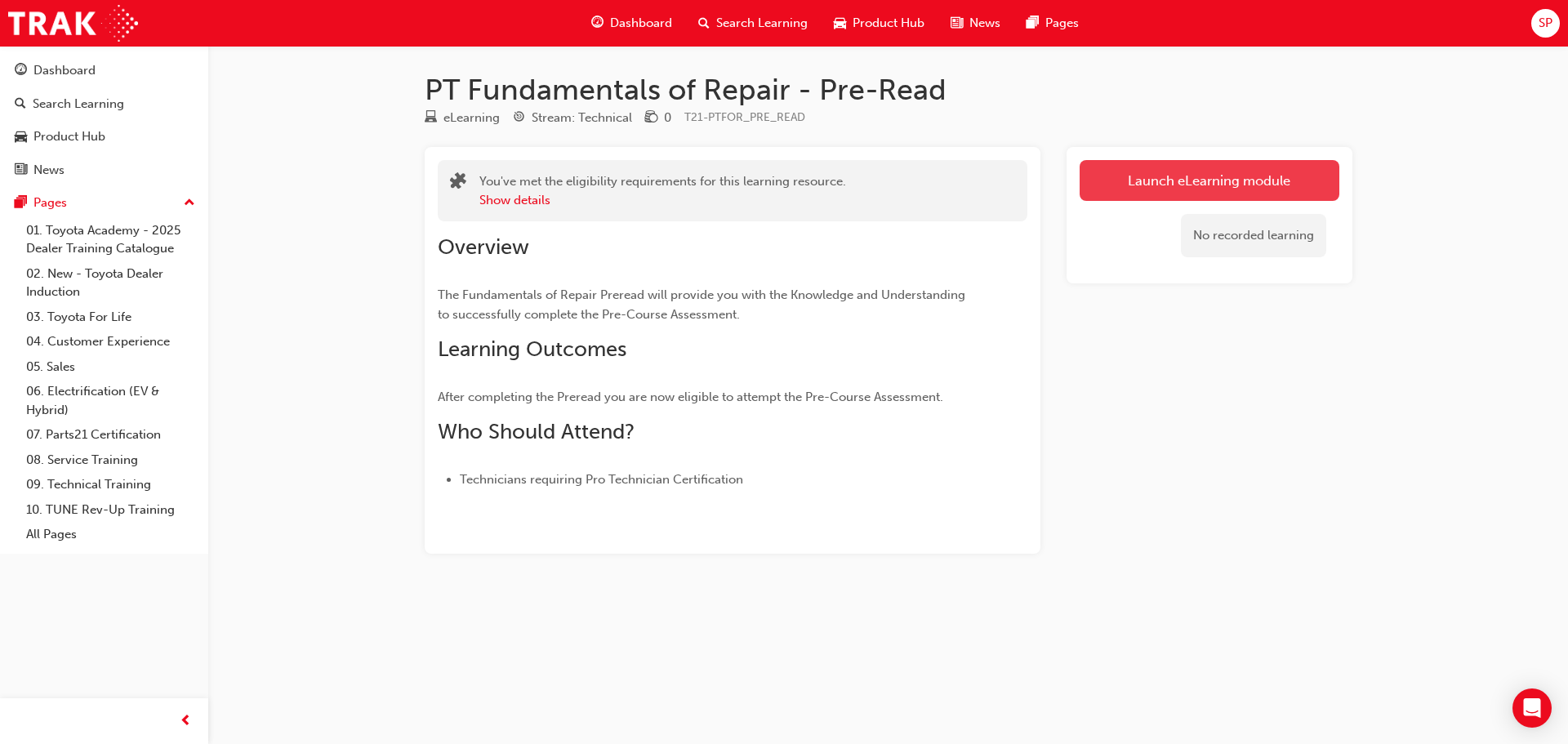
click at [1200, 183] on link "Launch eLearning module" at bounding box center [1210, 181] width 260 height 41
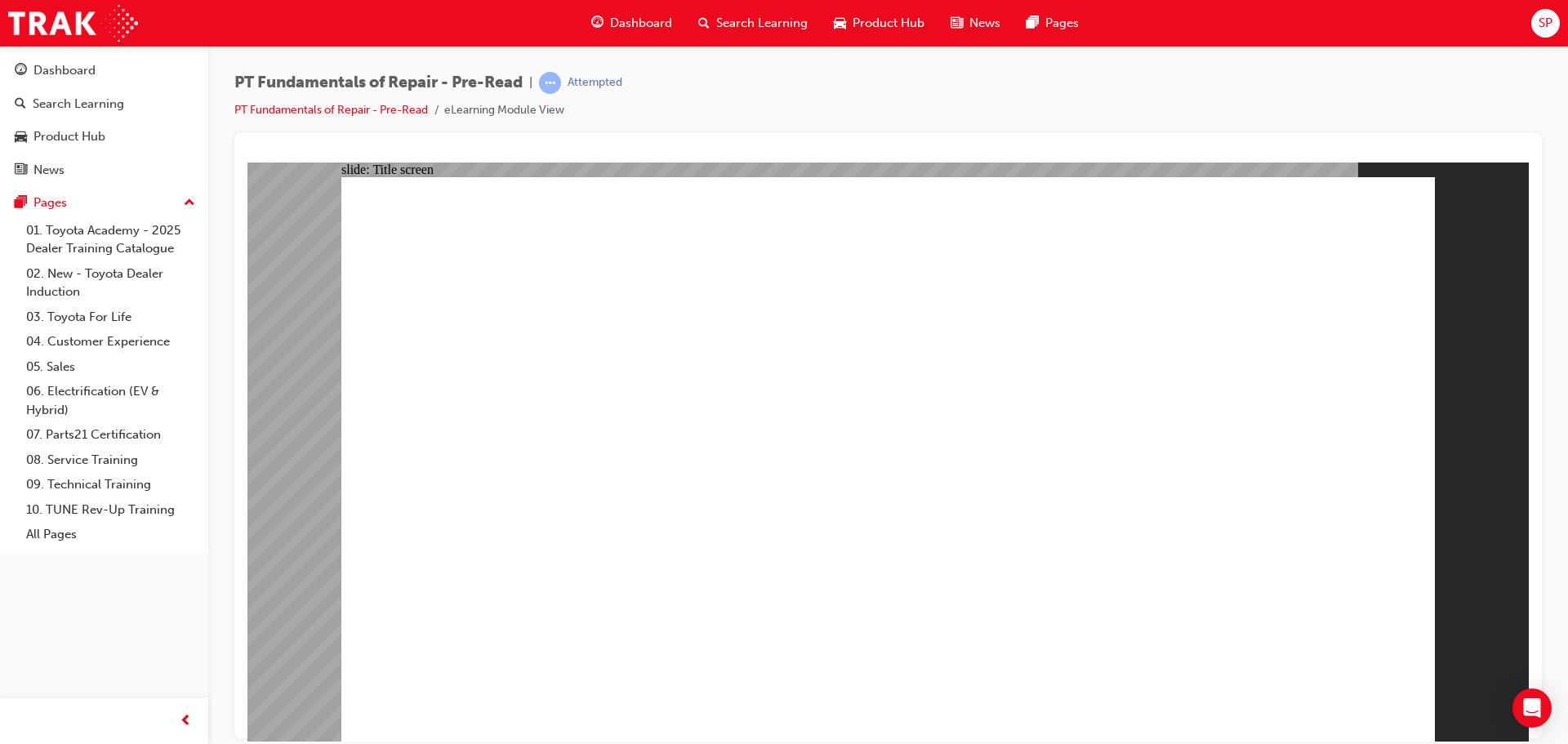
click at [613, 18] on span "Dashboard" at bounding box center [641, 22] width 62 height 18
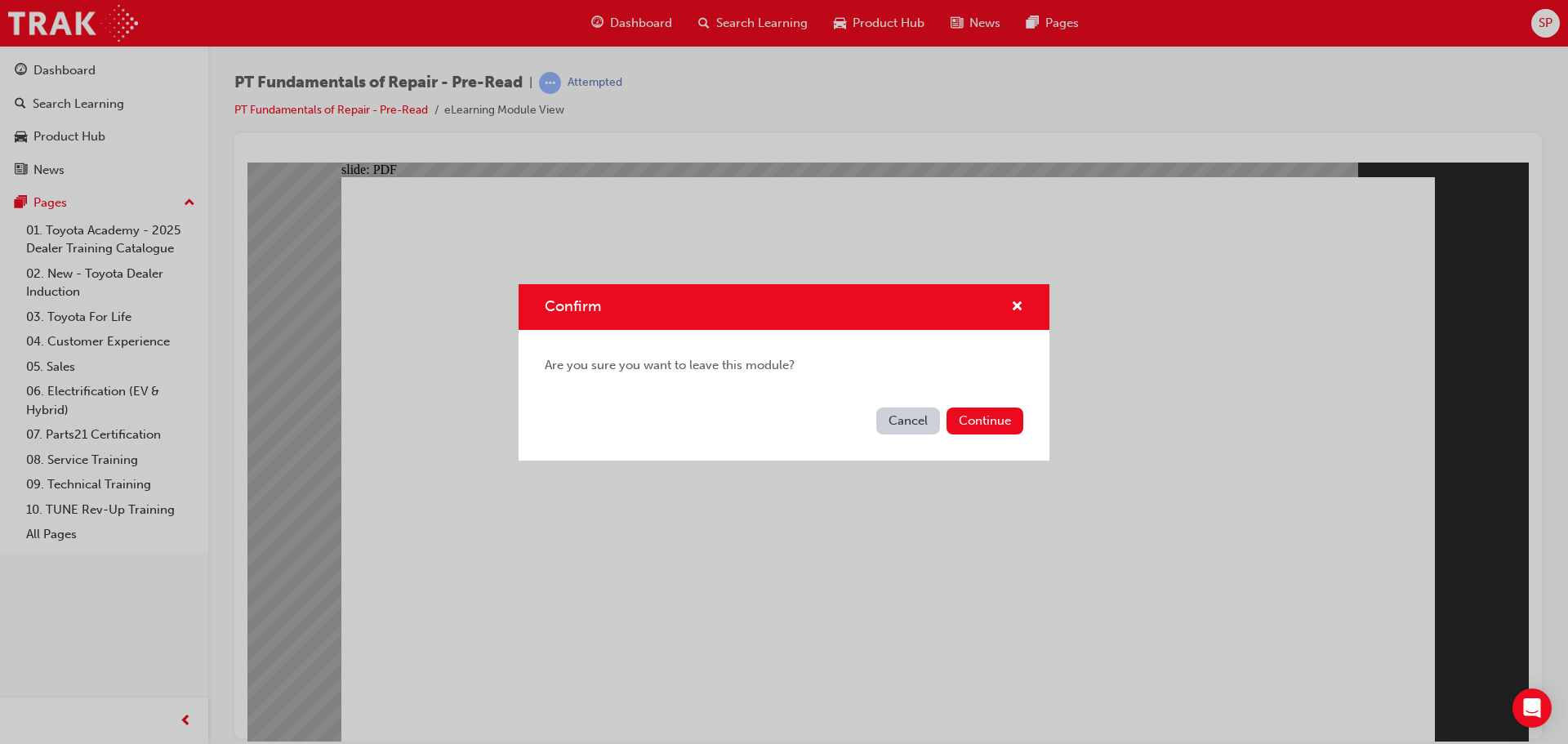
click at [963, 68] on div "Confirm Are you sure you want to leave this module? Cancel Continue" at bounding box center [784, 372] width 1568 height 744
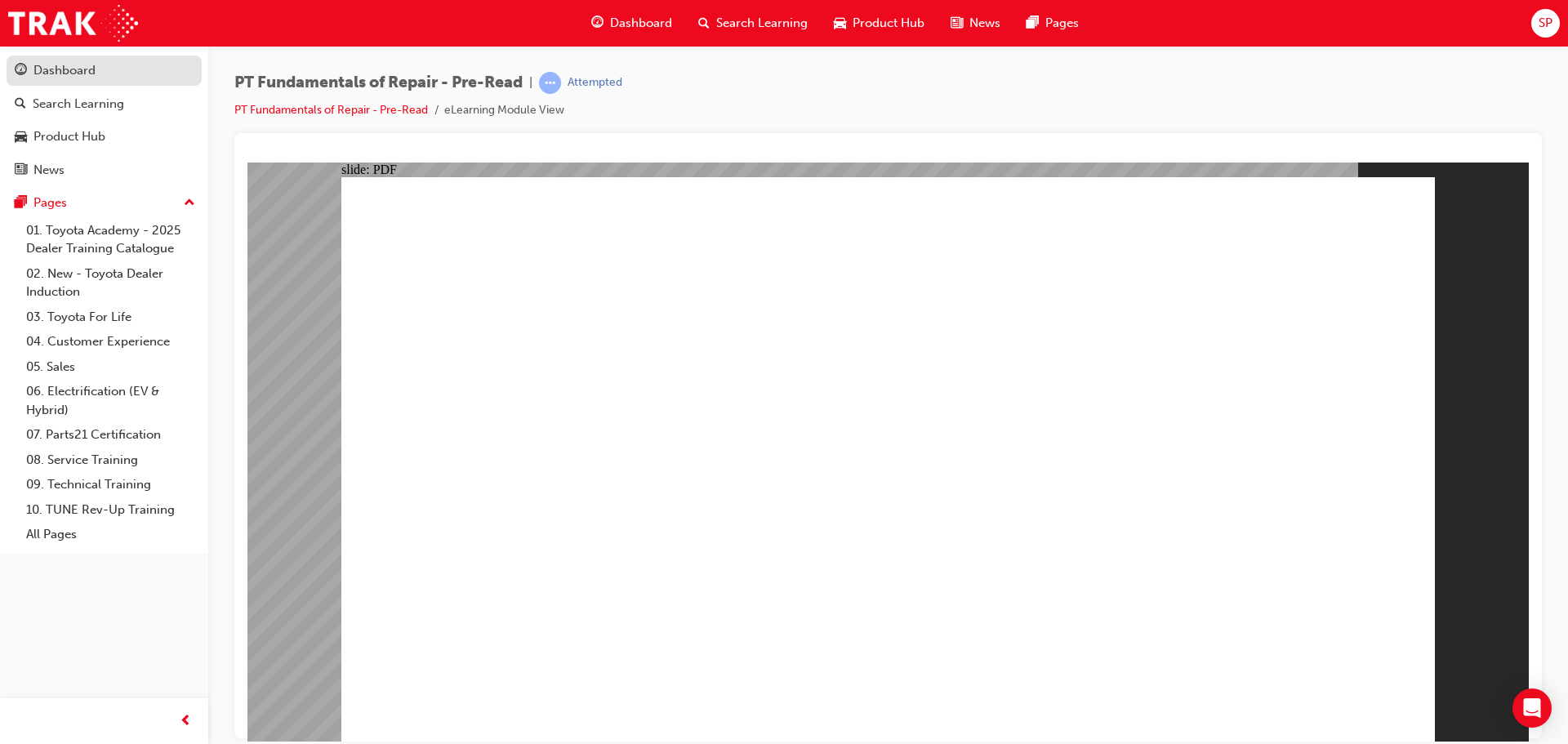
click at [63, 72] on div "Dashboard" at bounding box center [65, 70] width 62 height 18
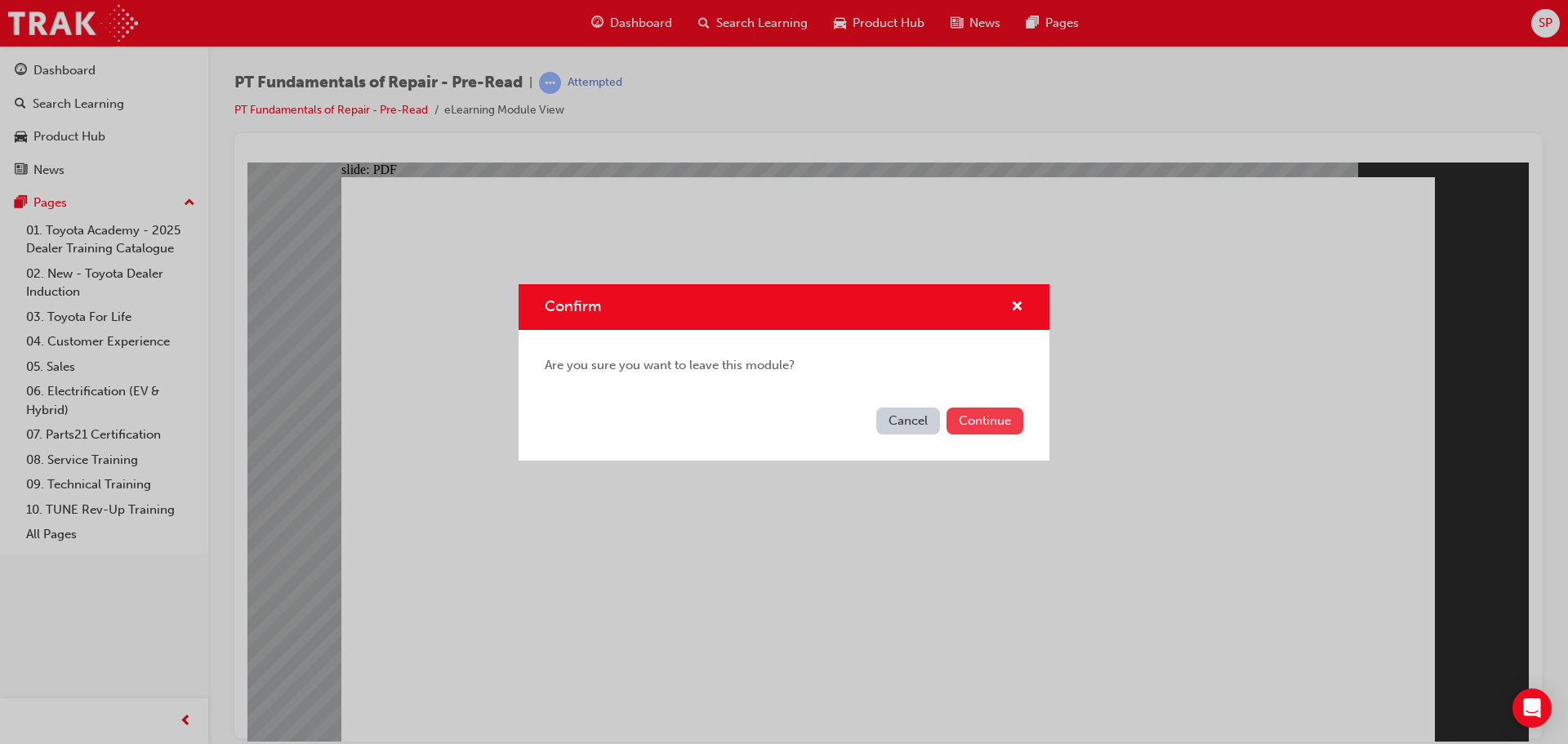
click at [992, 420] on button "Continue" at bounding box center [984, 421] width 76 height 27
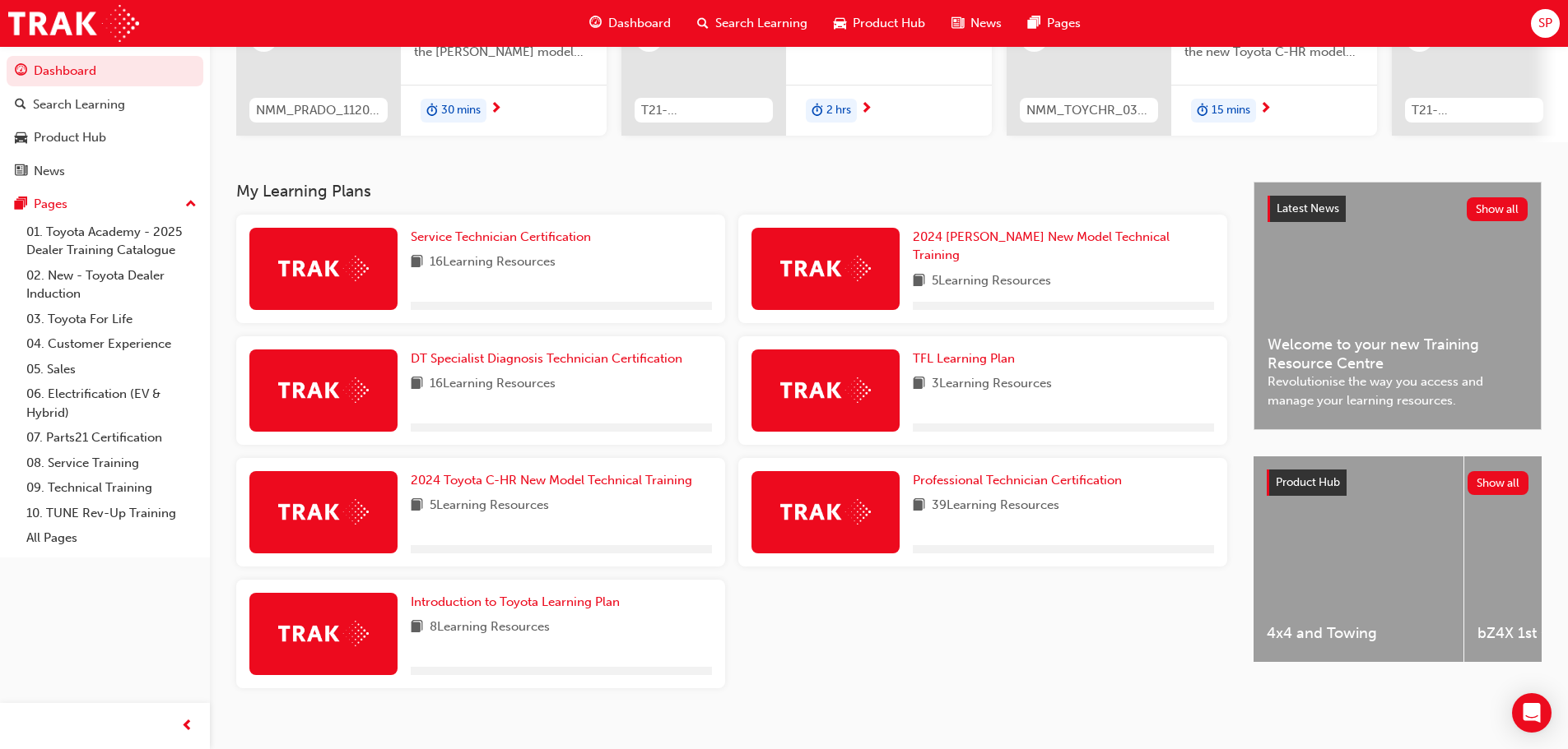
scroll to position [264, 0]
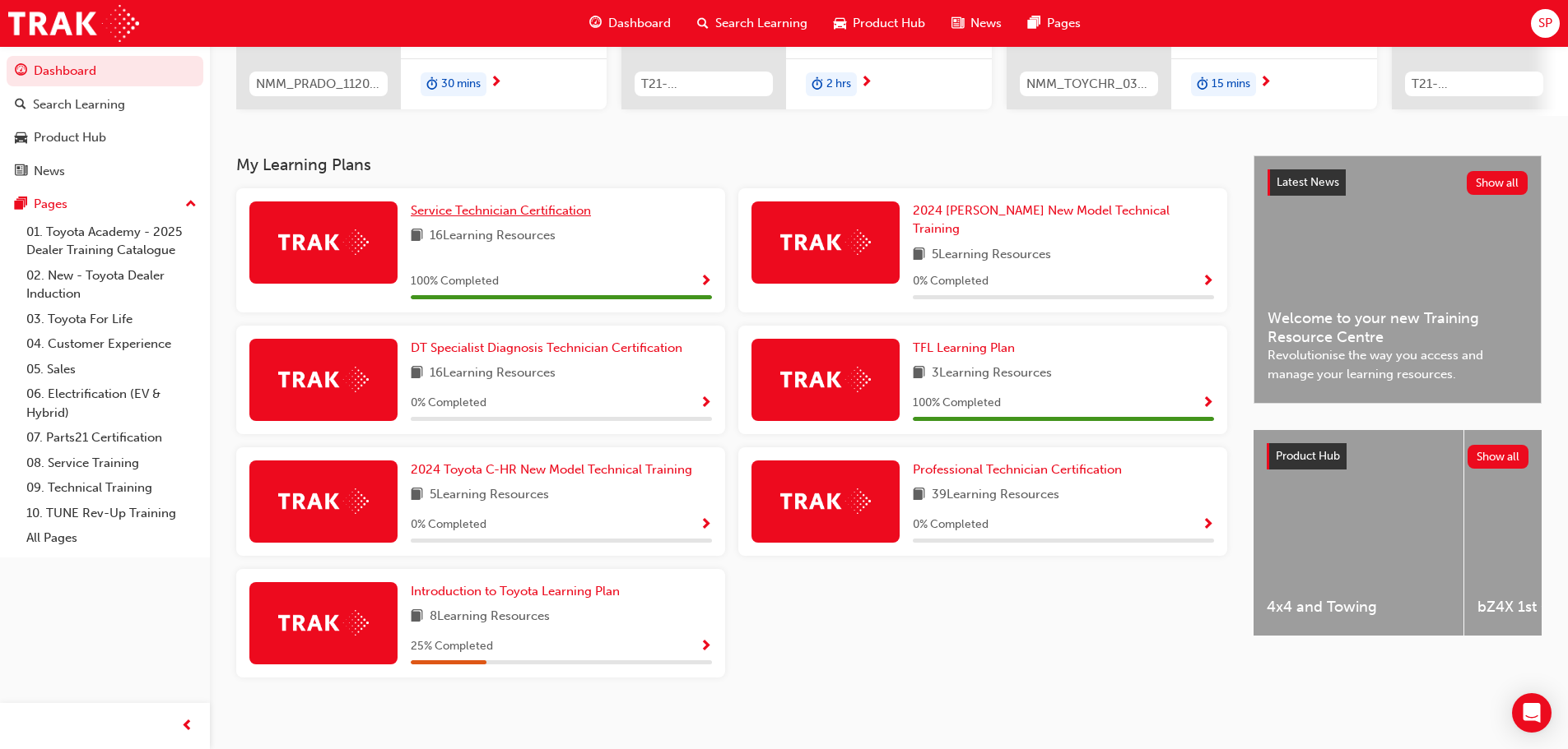
click at [431, 213] on span "Service Technician Certification" at bounding box center [500, 210] width 180 height 15
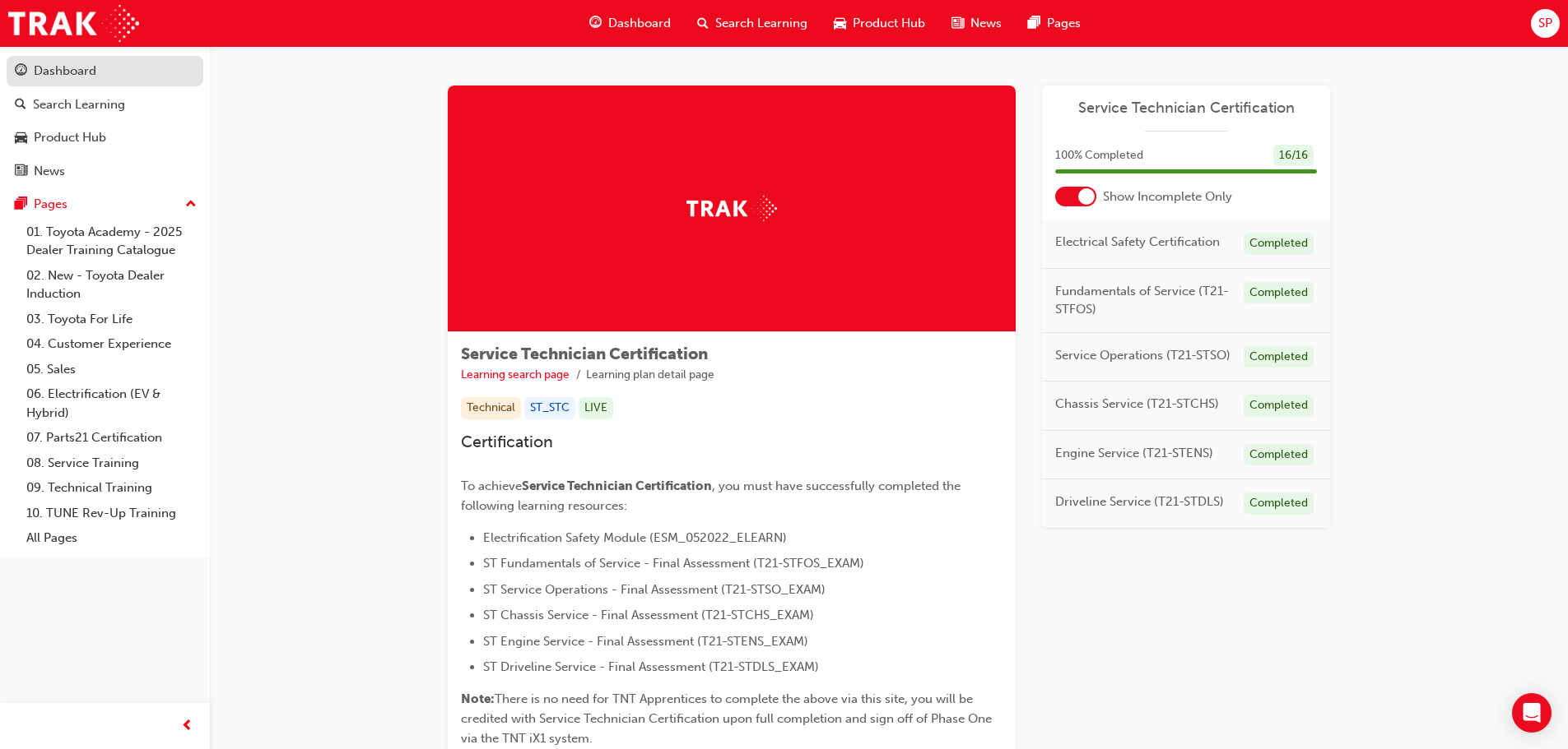
click at [65, 66] on div "Dashboard" at bounding box center [65, 70] width 62 height 18
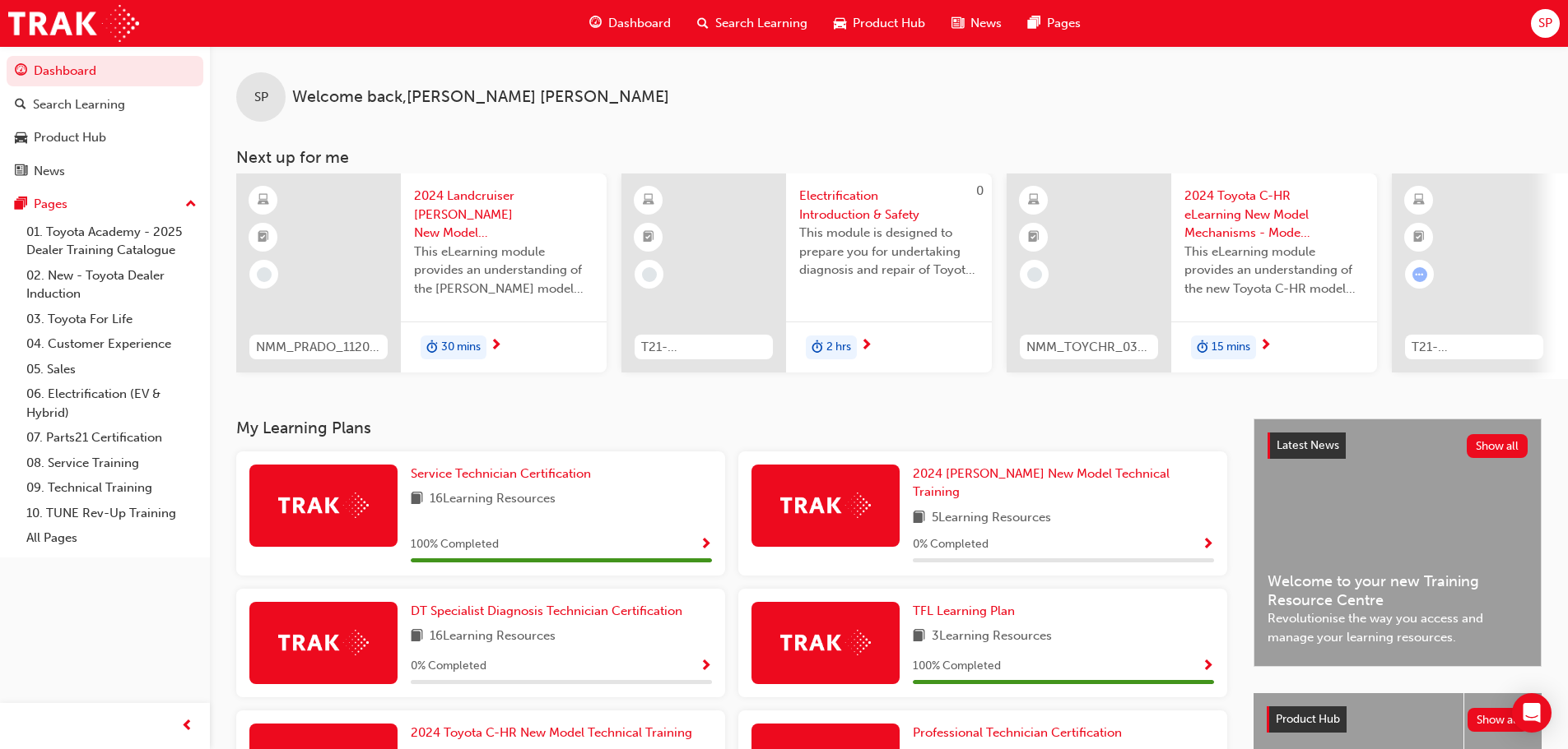
click at [708, 538] on span "Show Progress" at bounding box center [706, 545] width 13 height 15
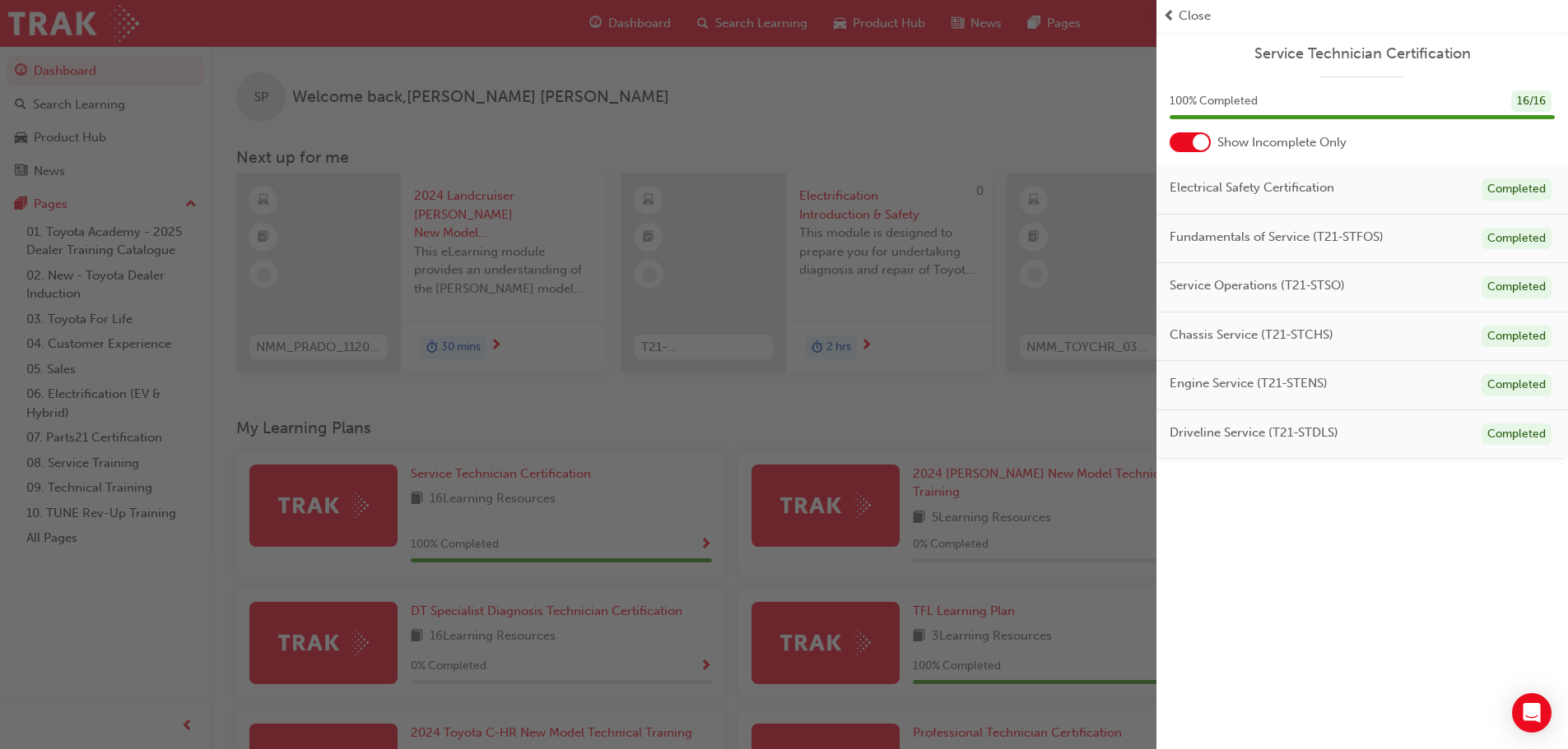
click at [1184, 13] on span "Close" at bounding box center [1194, 16] width 32 height 18
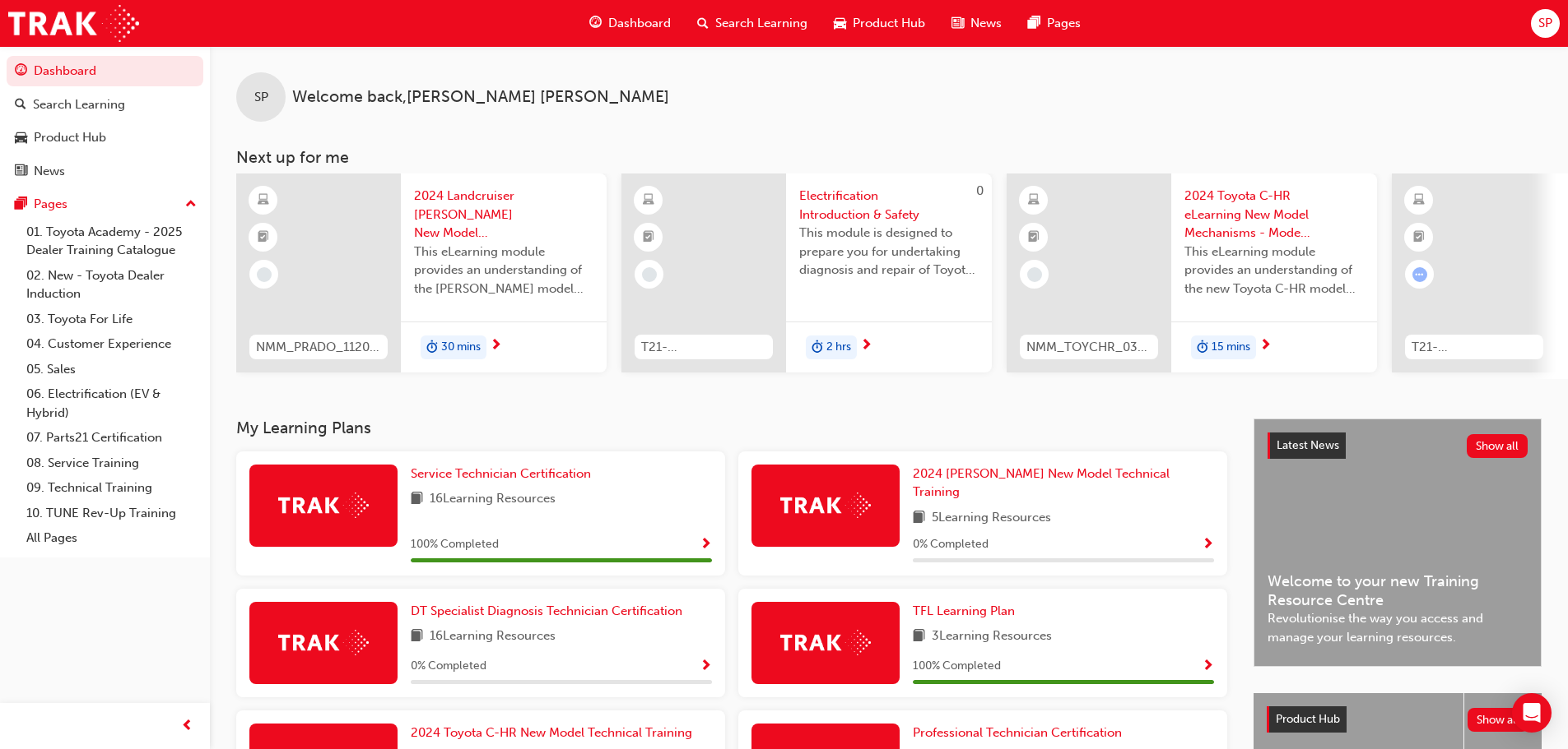
click at [1548, 25] on span "SP" at bounding box center [1545, 22] width 14 height 18
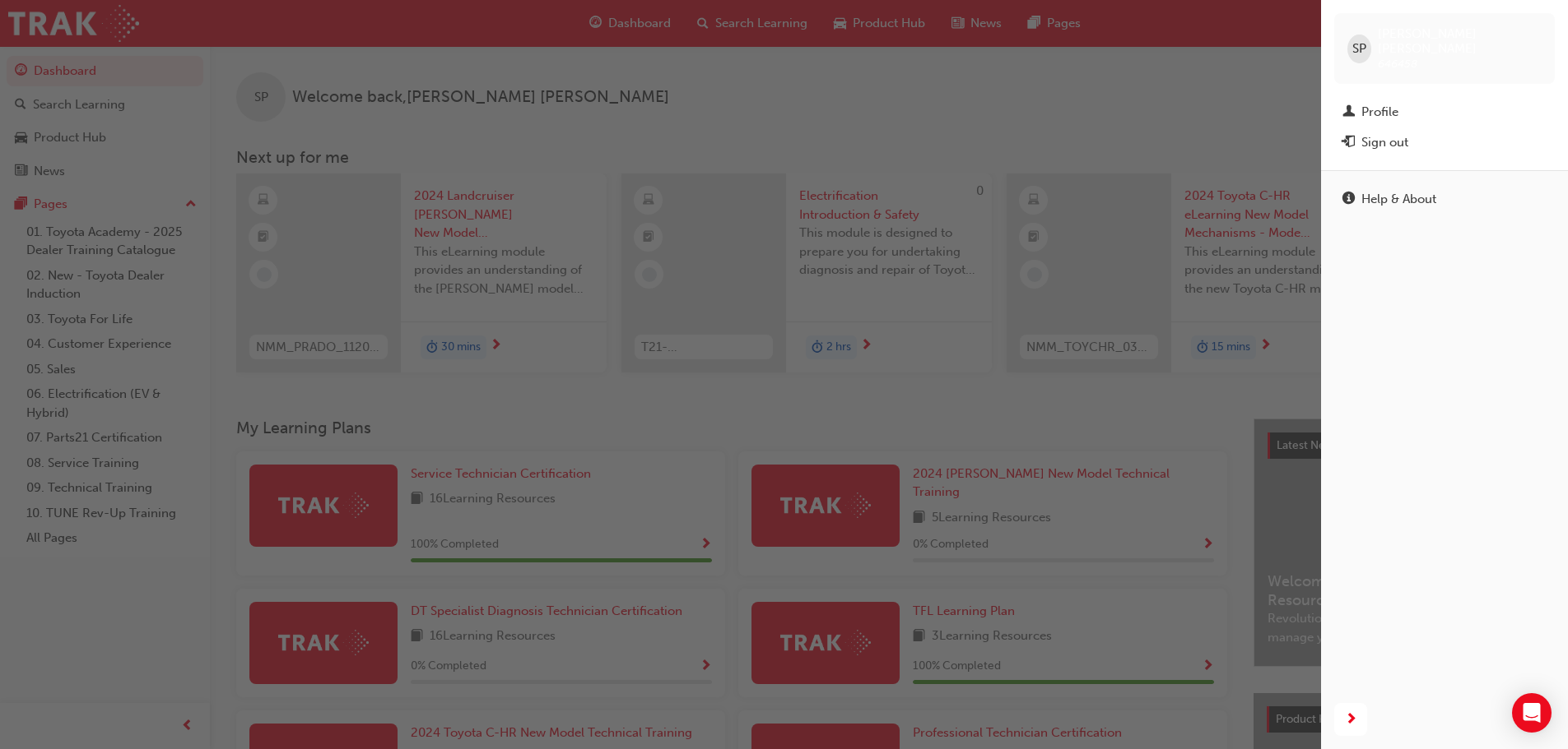
click at [1356, 40] on span "SP" at bounding box center [1359, 49] width 14 height 18
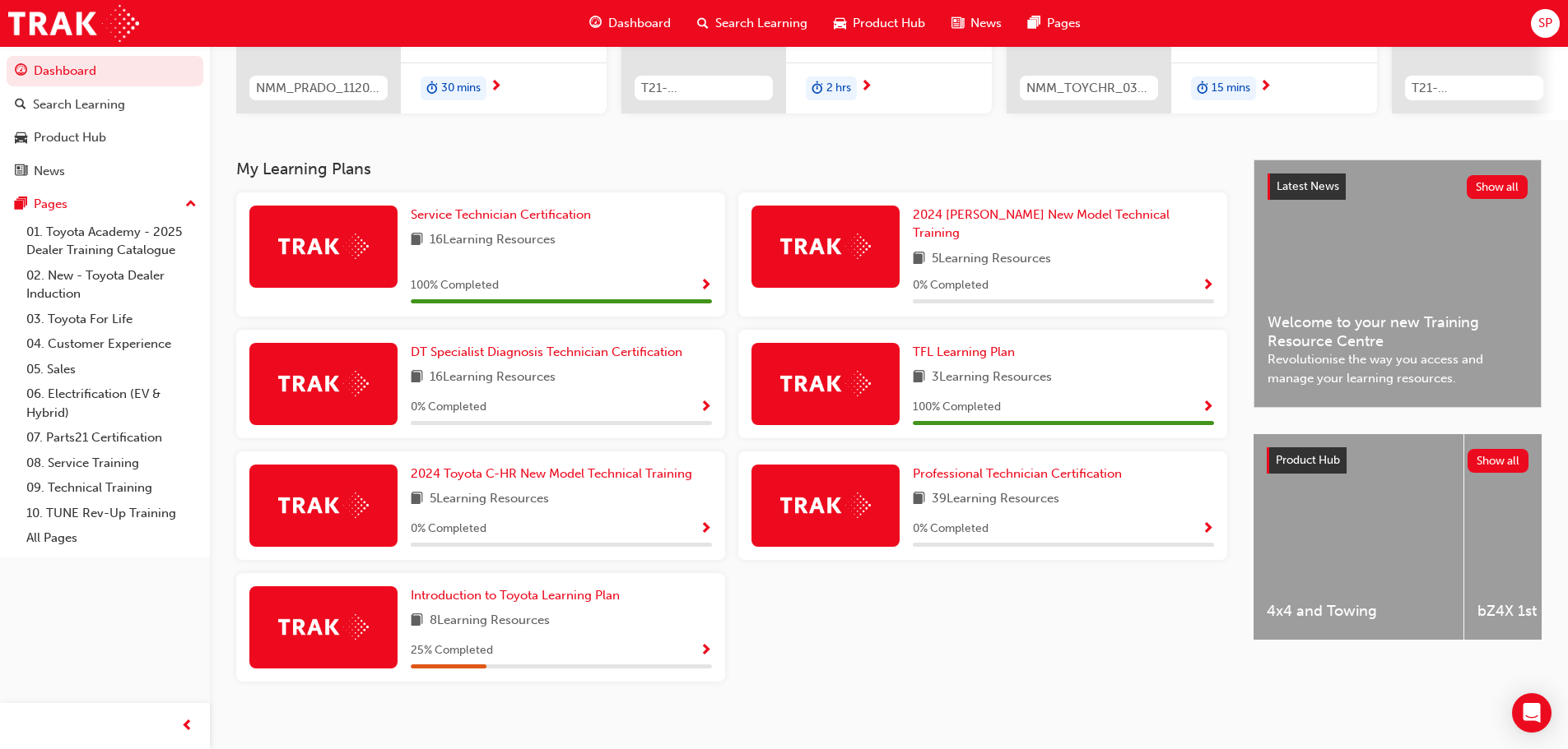
scroll to position [264, 0]
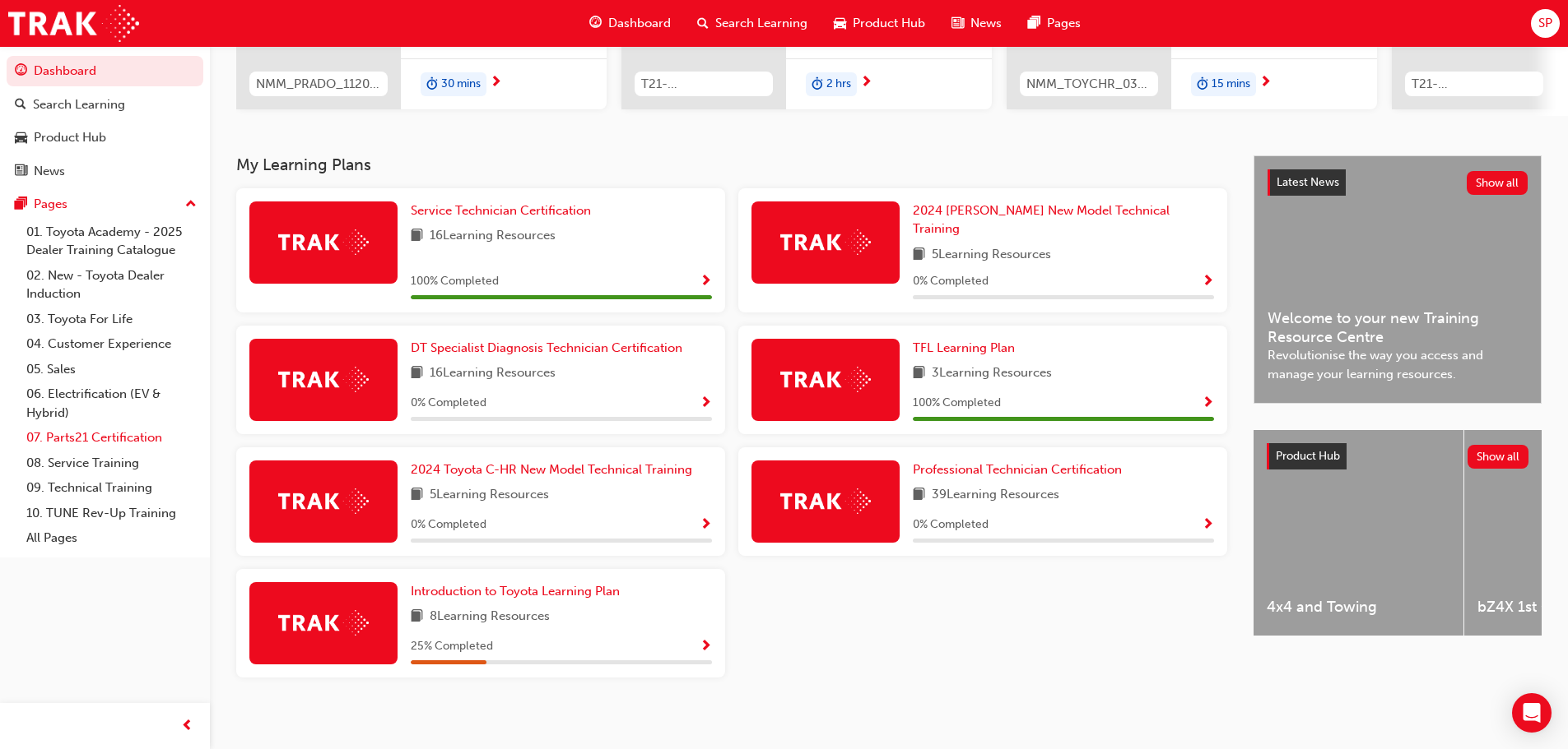
click at [122, 440] on link "07. Parts21 Certification" at bounding box center [111, 438] width 184 height 25
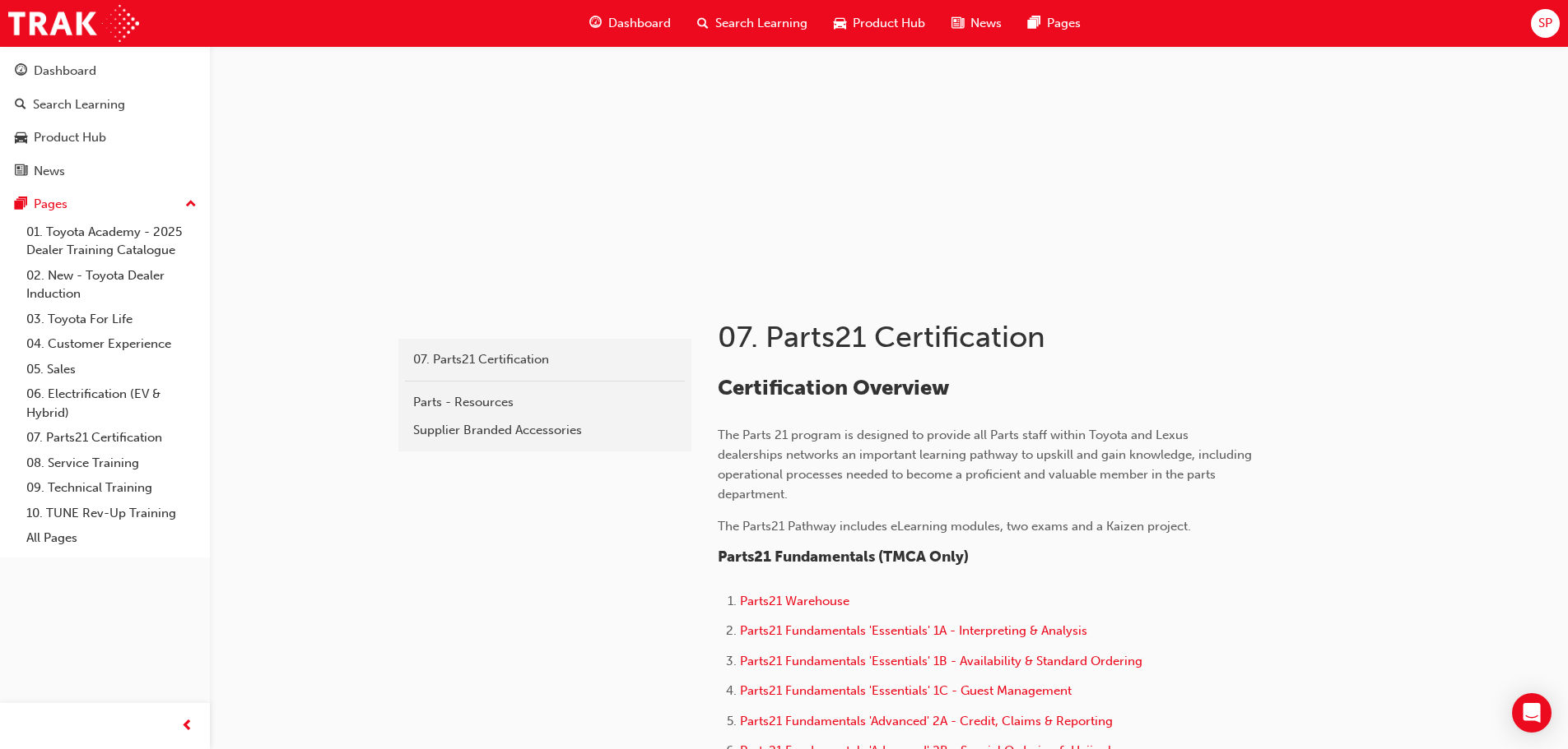
scroll to position [83, 0]
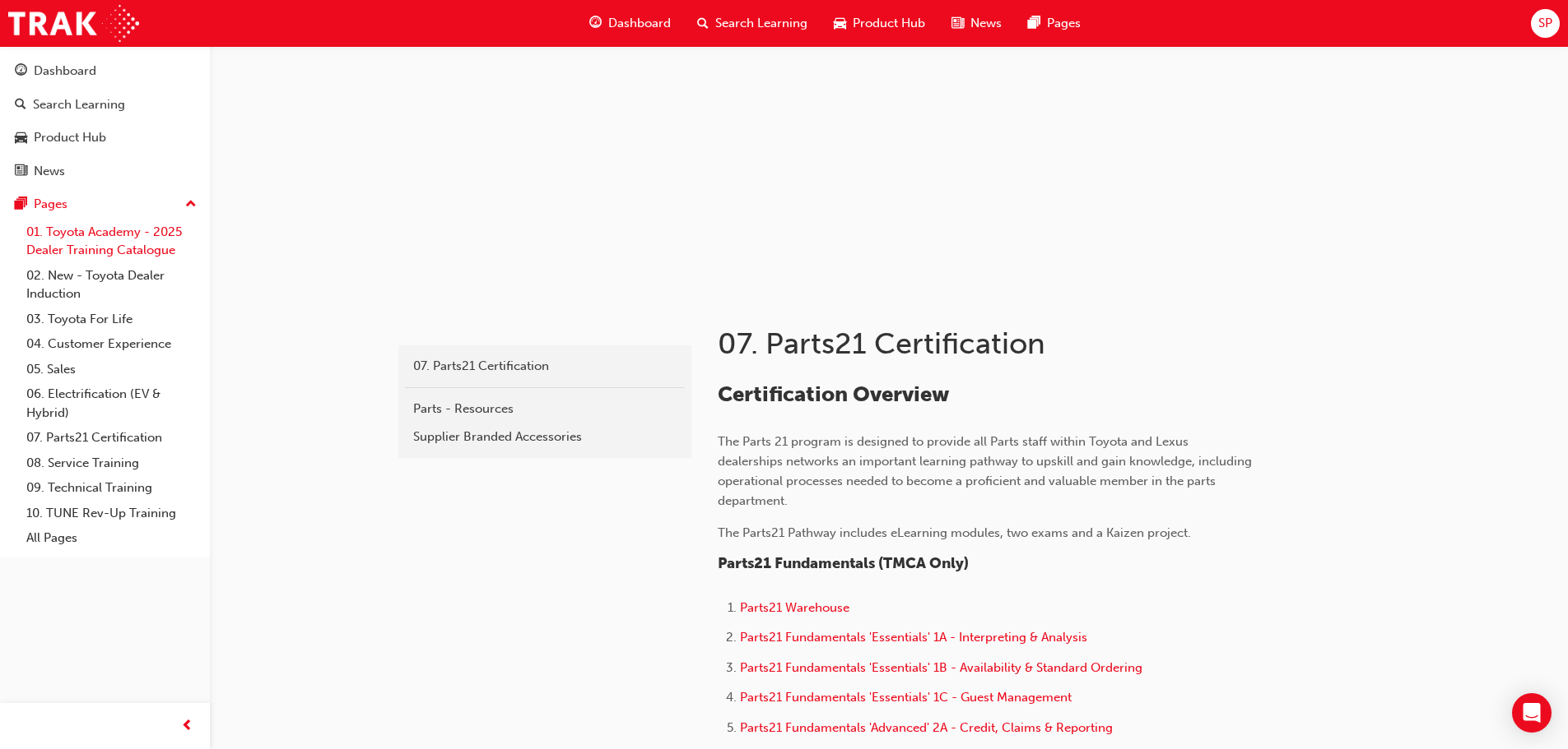
click at [88, 237] on link "01. Toyota Academy - 2025 Dealer Training Catalogue" at bounding box center [111, 241] width 184 height 44
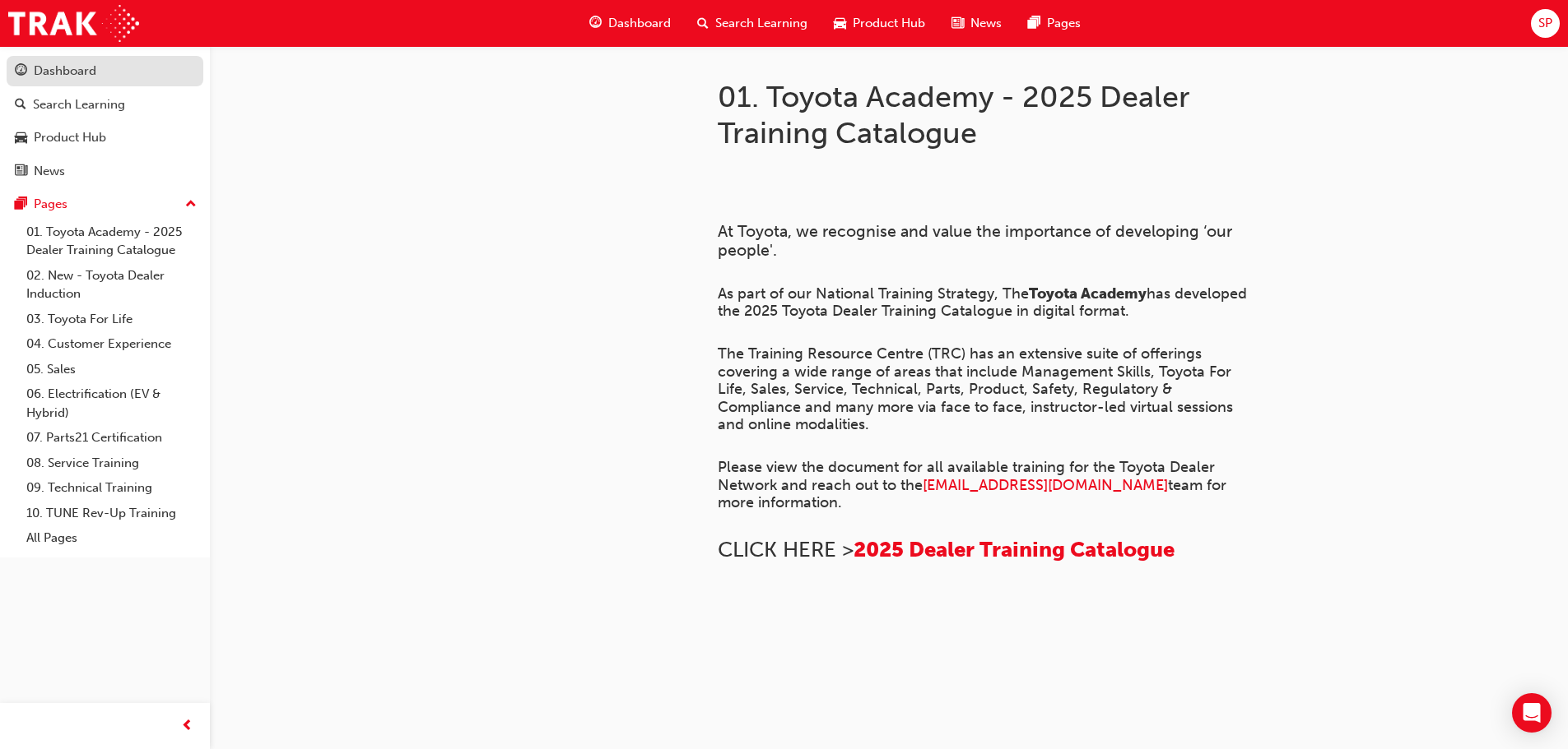
click at [47, 57] on link "Dashboard" at bounding box center [105, 70] width 197 height 30
